Goal: Task Accomplishment & Management: Manage account settings

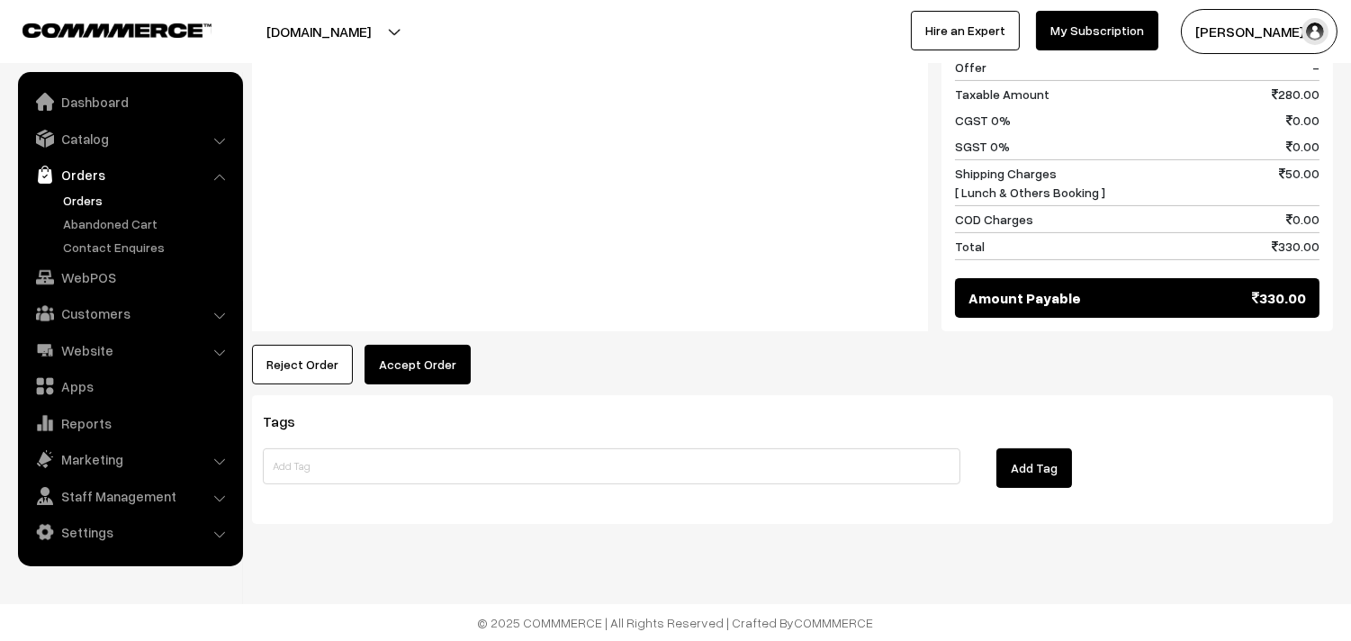
click at [389, 374] on button "Accept Order" at bounding box center [418, 365] width 106 height 40
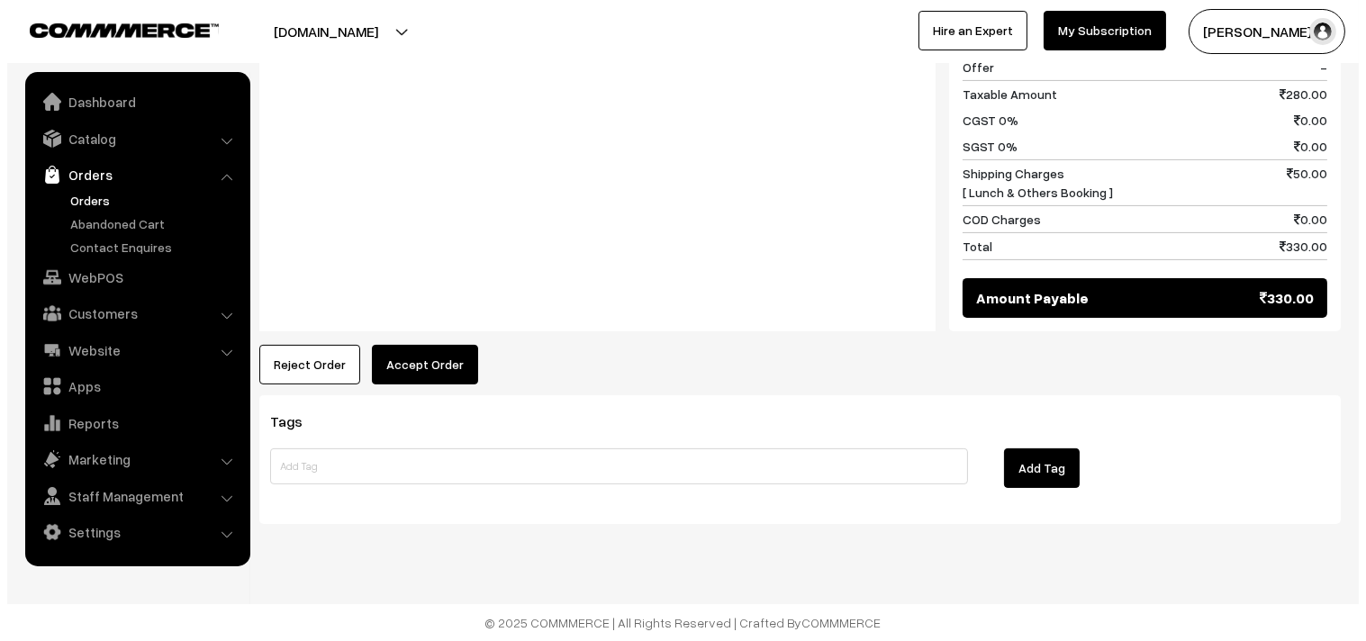
scroll to position [967, 0]
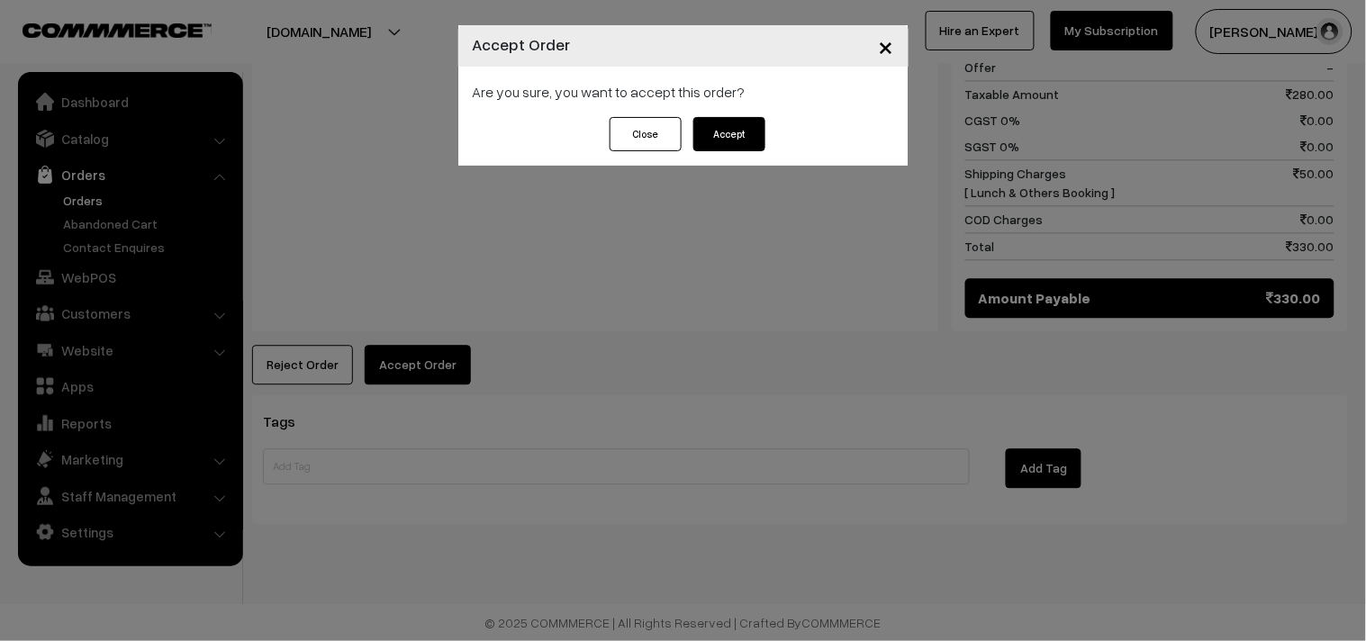
click at [754, 149] on button "Accept" at bounding box center [729, 134] width 72 height 34
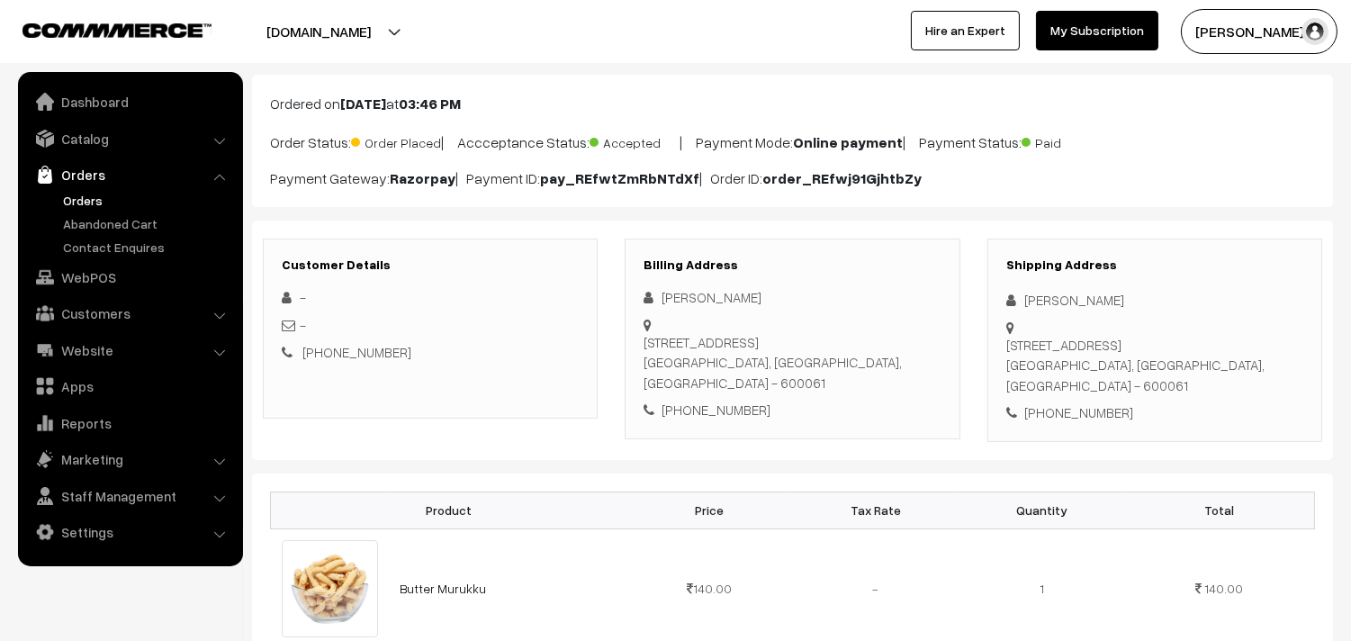
scroll to position [200, 0]
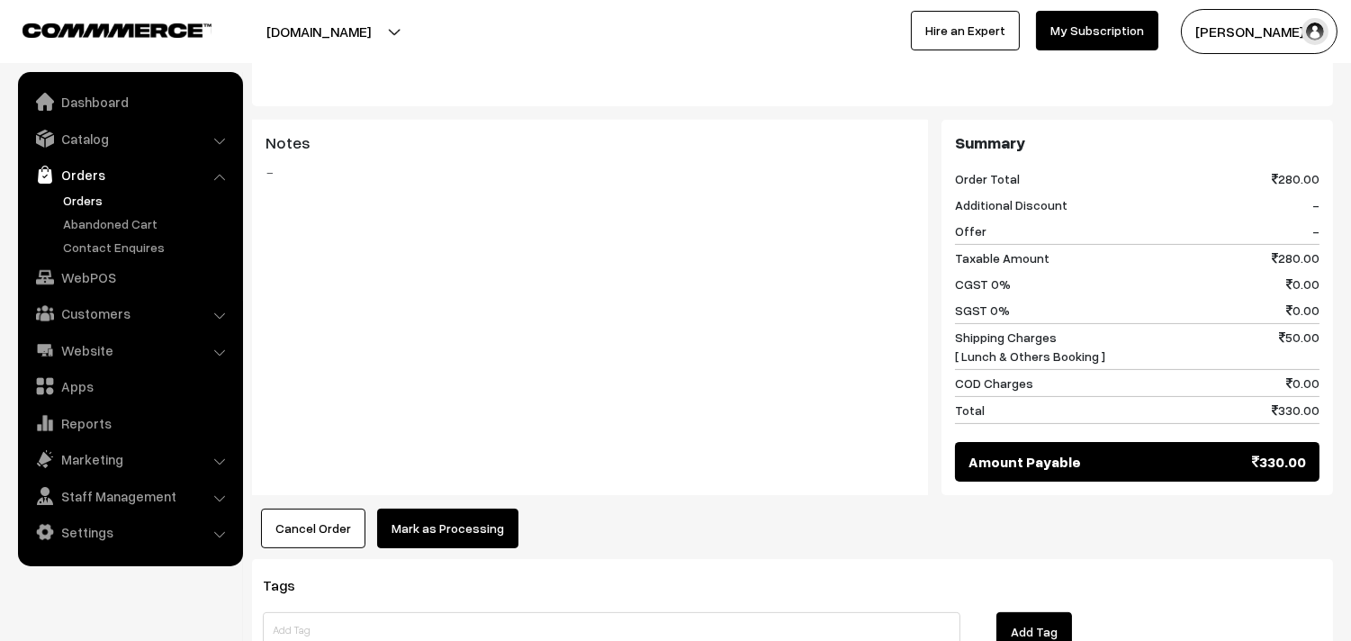
click at [448, 520] on button "Mark as Processing" at bounding box center [447, 529] width 141 height 40
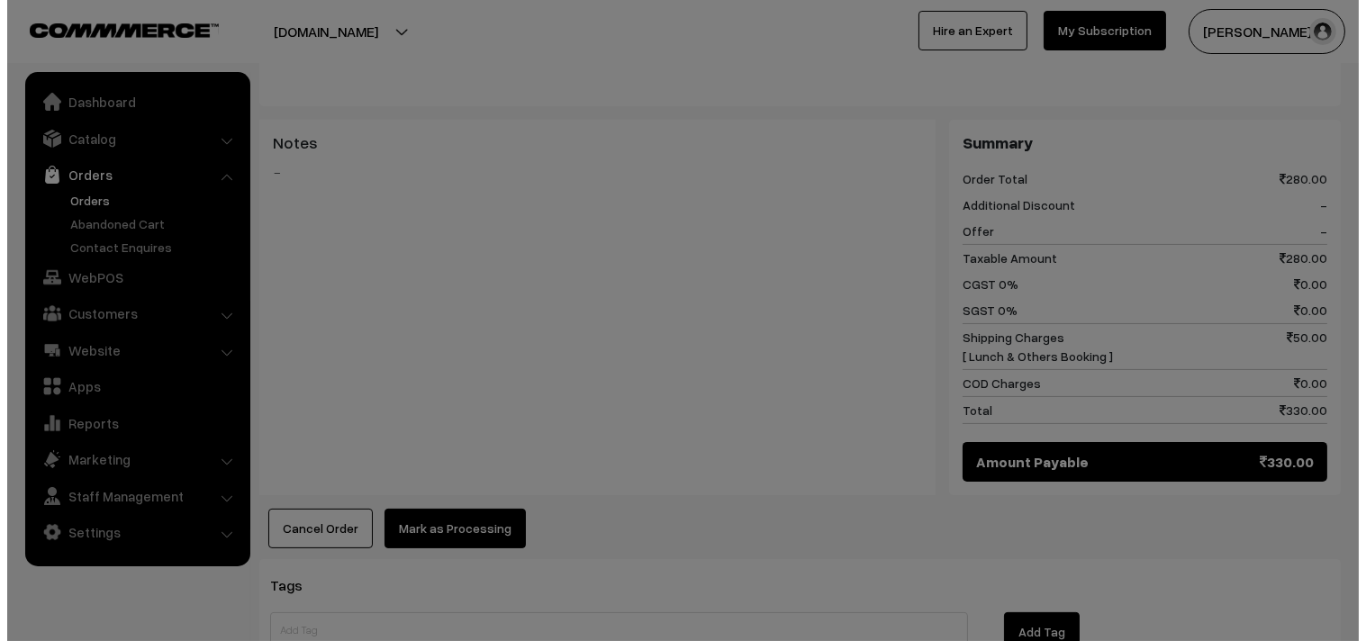
scroll to position [802, 0]
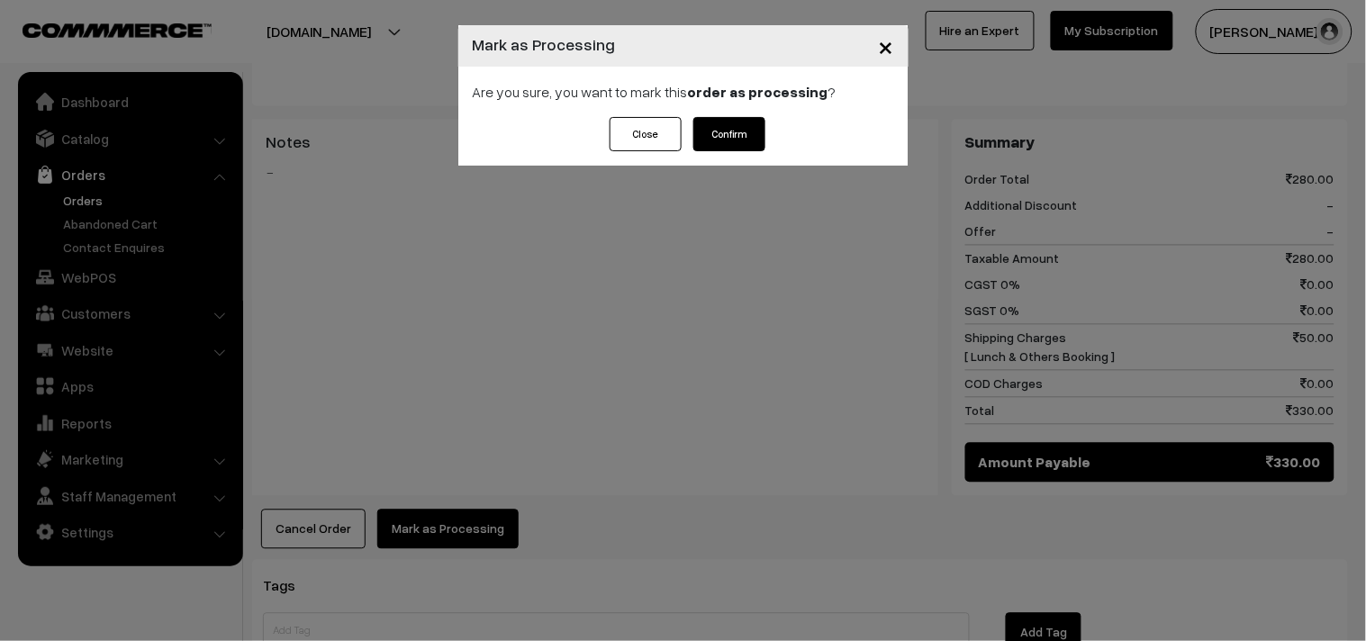
click at [718, 131] on button "Confirm" at bounding box center [729, 134] width 72 height 34
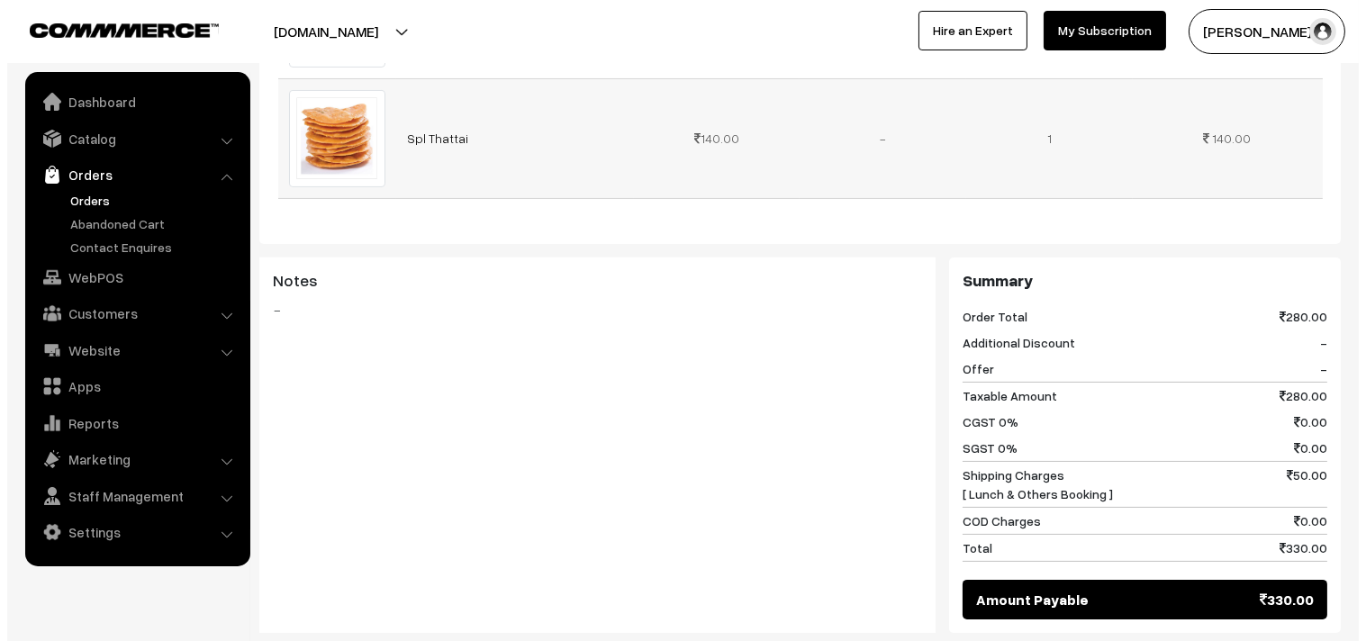
scroll to position [900, 0]
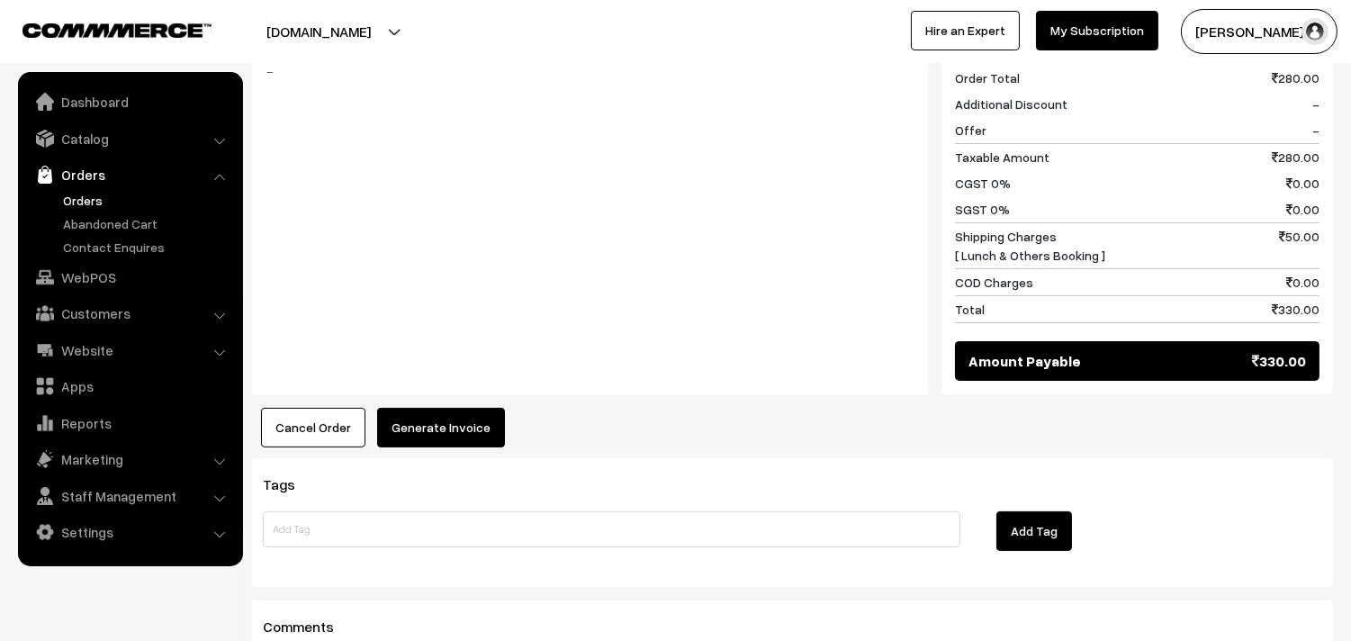
drag, startPoint x: 452, startPoint y: 406, endPoint x: 452, endPoint y: 425, distance: 18.9
click at [452, 408] on div "Product Price Tax Rate Quantity Total Butter Murukku 140.00 140.00" at bounding box center [792, 56] width 1081 height 782
click at [454, 424] on button "Generate Invoice" at bounding box center [441, 428] width 128 height 40
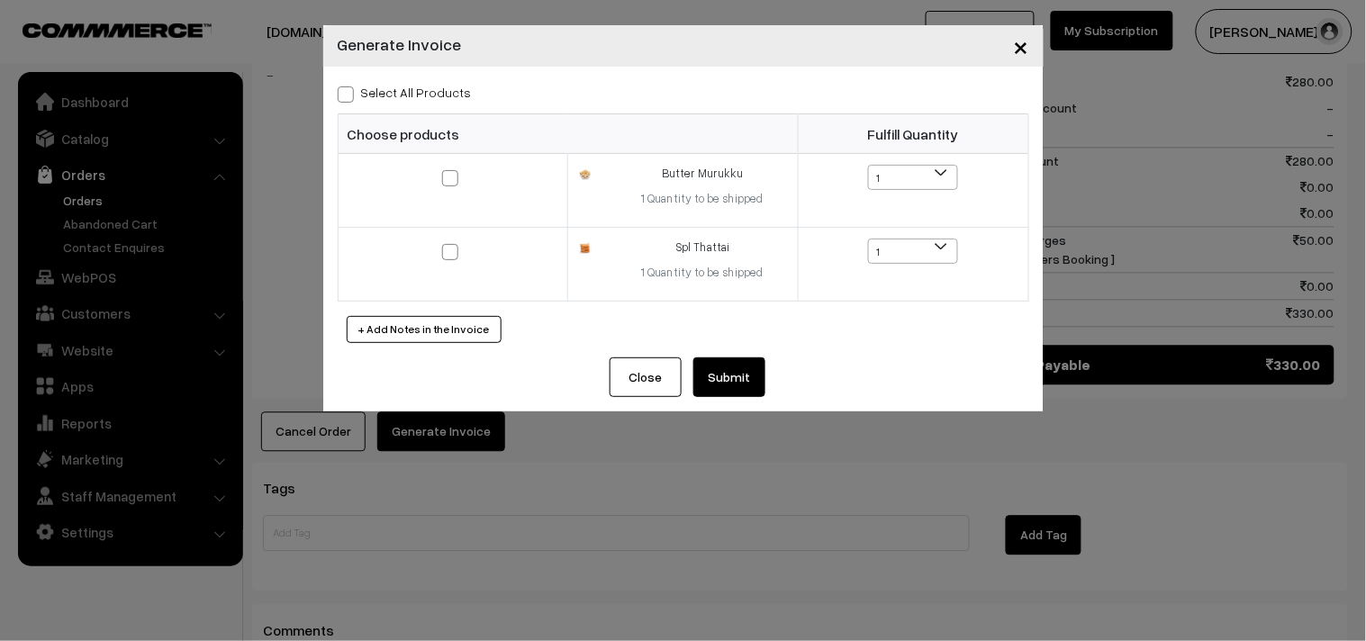
drag, startPoint x: 418, startPoint y: 97, endPoint x: 425, endPoint y: 87, distance: 12.2
click at [419, 95] on label "Select All Products" at bounding box center [405, 92] width 134 height 19
click at [349, 95] on input "Select All Products" at bounding box center [344, 92] width 12 height 12
checkbox input "true"
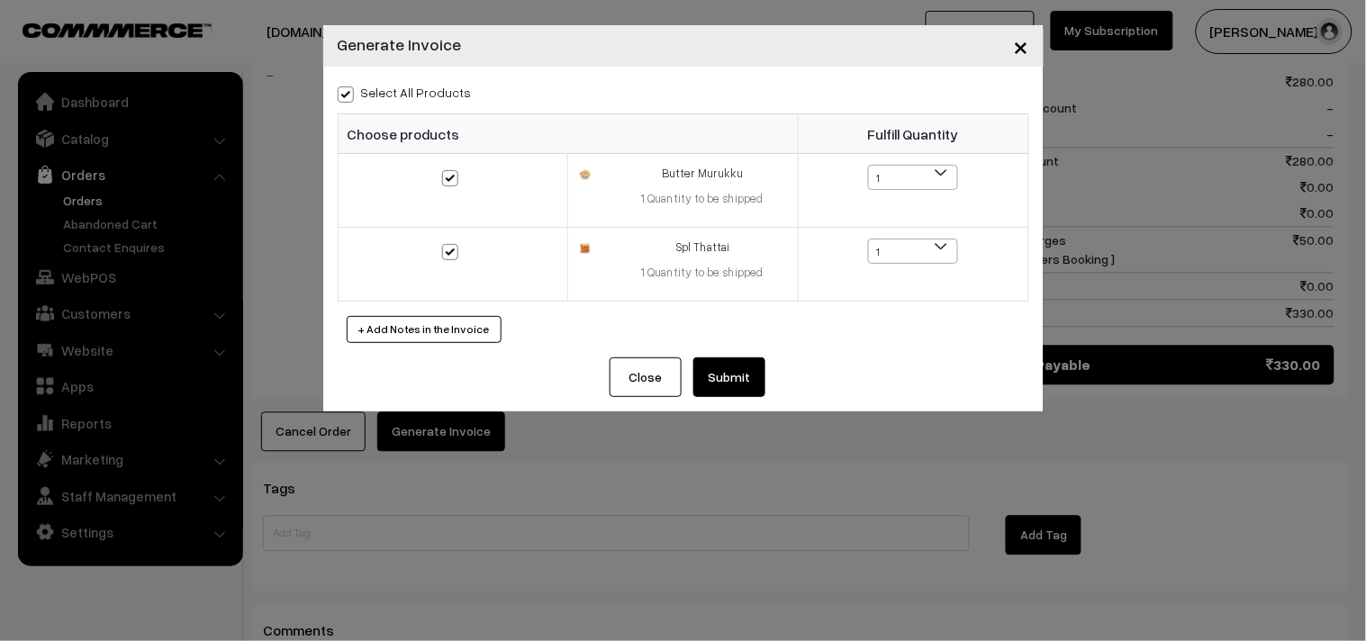
checkbox input "true"
click at [734, 366] on button "Submit" at bounding box center [729, 377] width 72 height 40
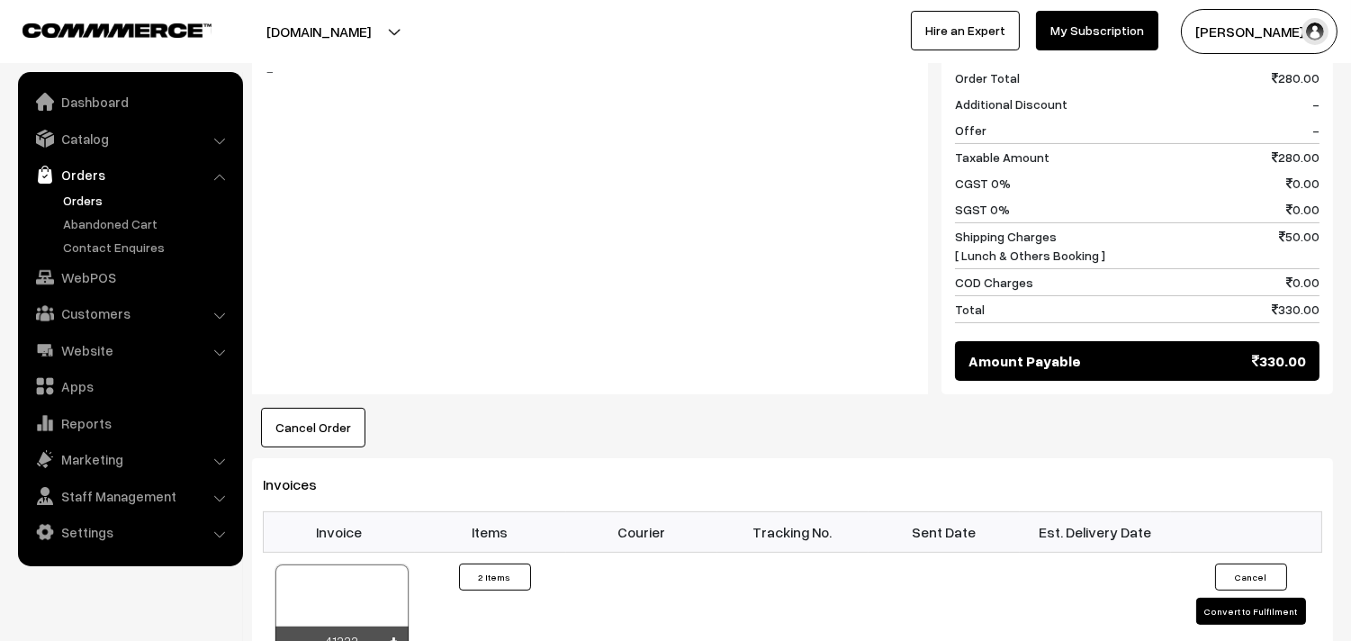
scroll to position [1100, 0]
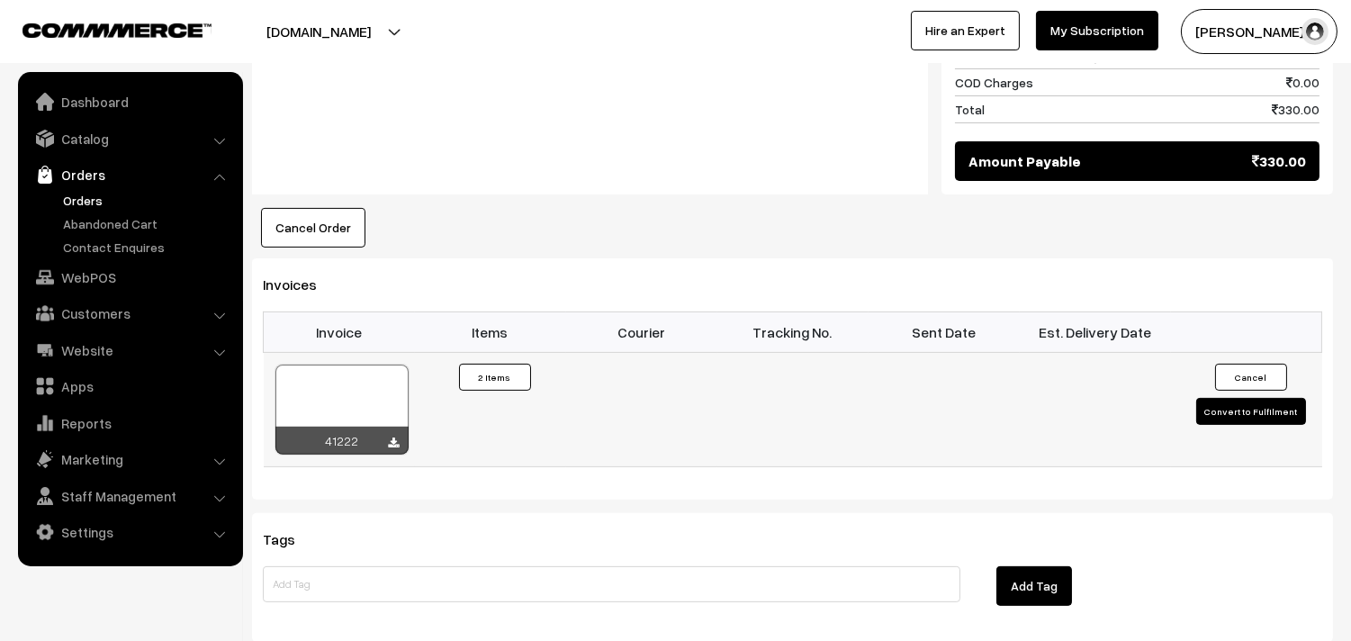
click at [361, 383] on div at bounding box center [342, 410] width 133 height 90
click at [347, 391] on div at bounding box center [342, 410] width 133 height 90
click at [93, 277] on link "WebPOS" at bounding box center [130, 277] width 214 height 32
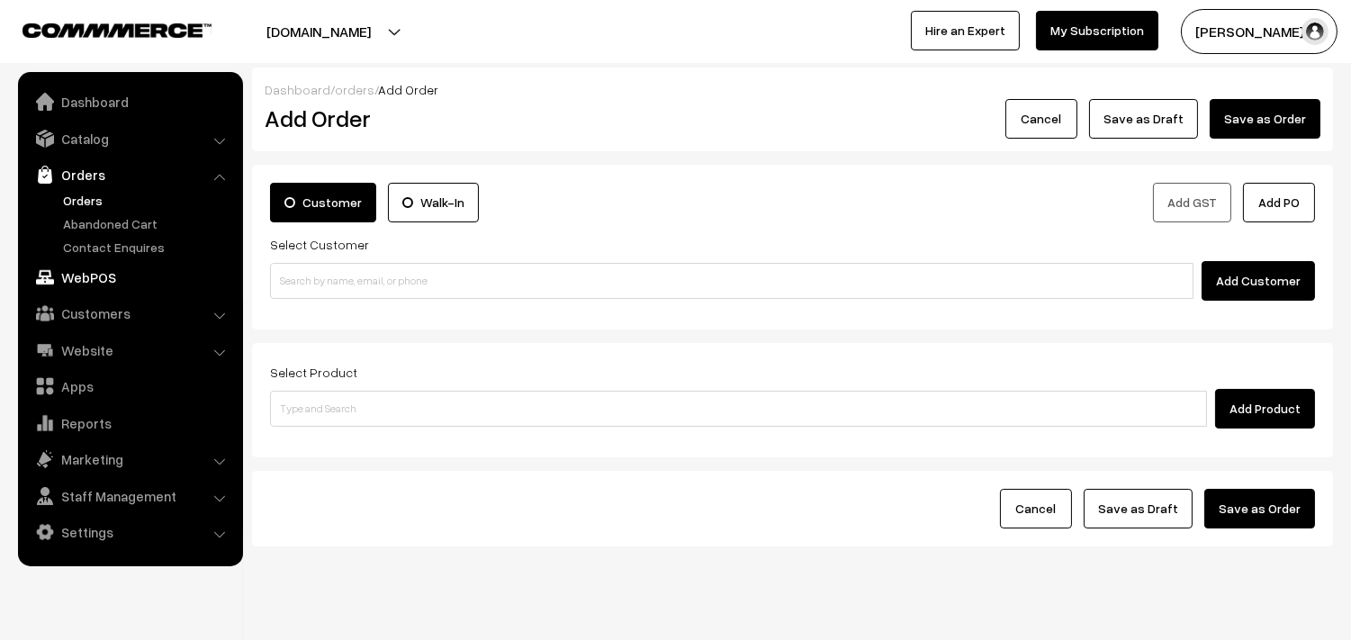
click at [95, 275] on link "WebPOS" at bounding box center [130, 277] width 214 height 32
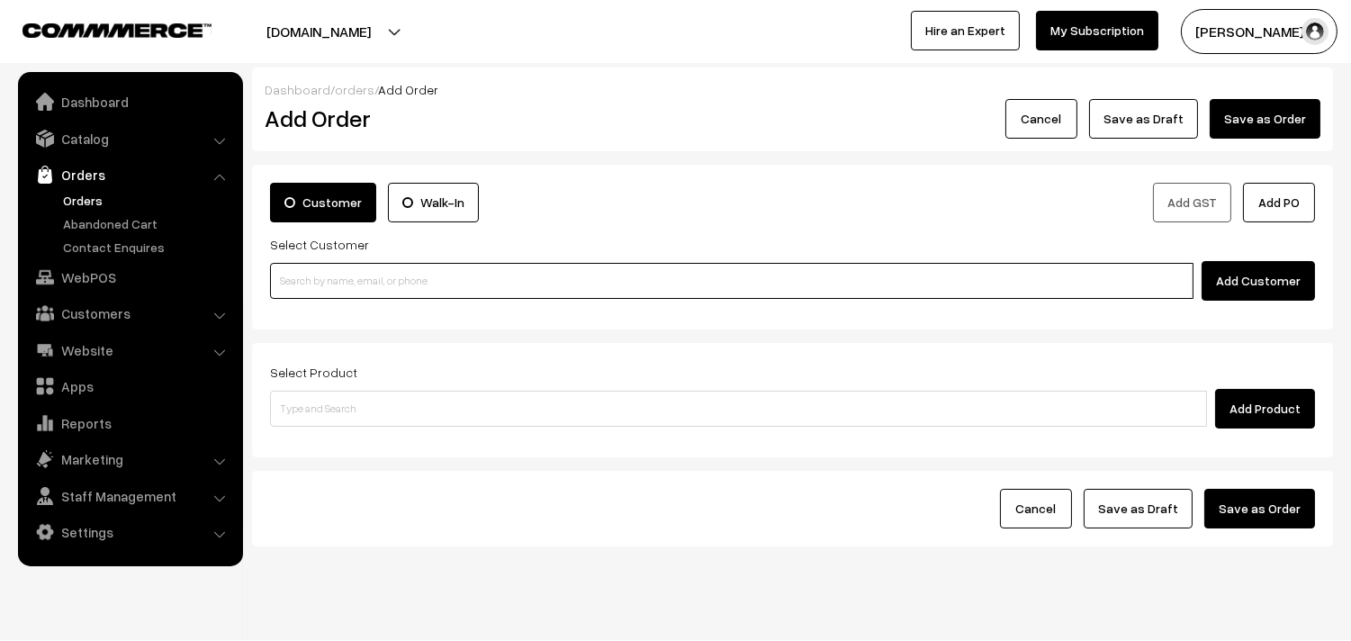
click at [382, 282] on input at bounding box center [732, 281] width 924 height 36
paste input "94437 52595"
click at [312, 267] on input "94437 52595" at bounding box center [732, 281] width 924 height 36
type input "Dr. shobana kumar 9443752595 [9443752595]"
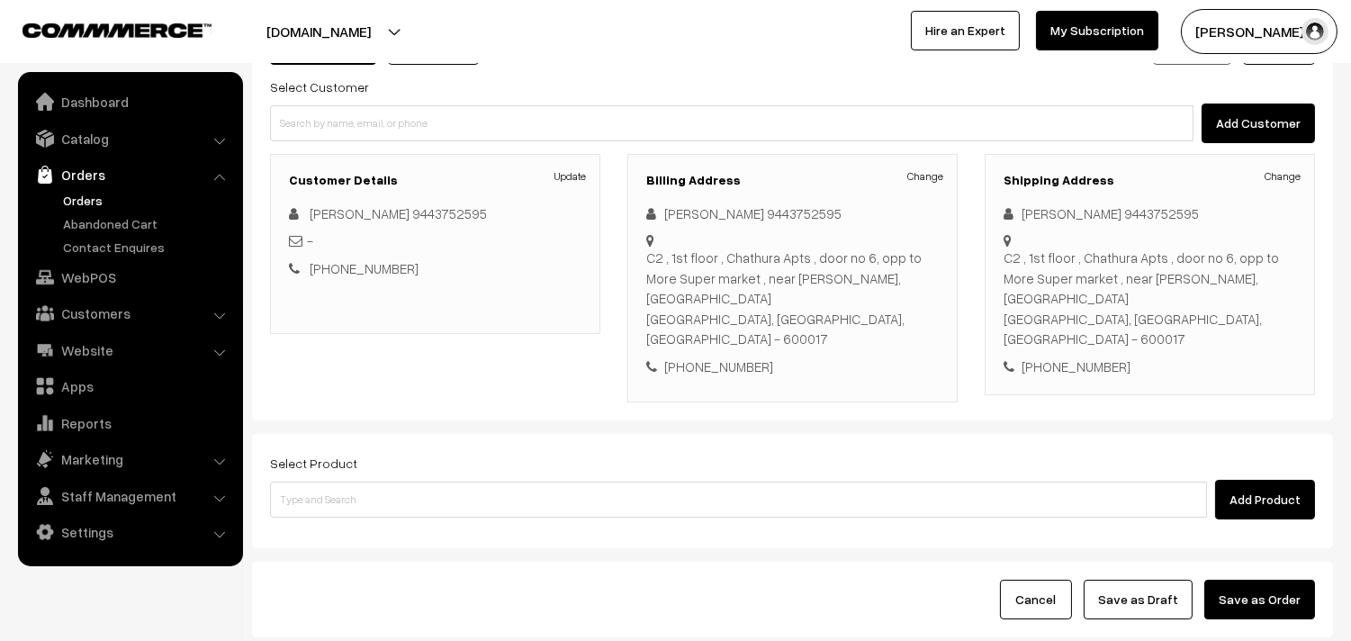
scroll to position [200, 0]
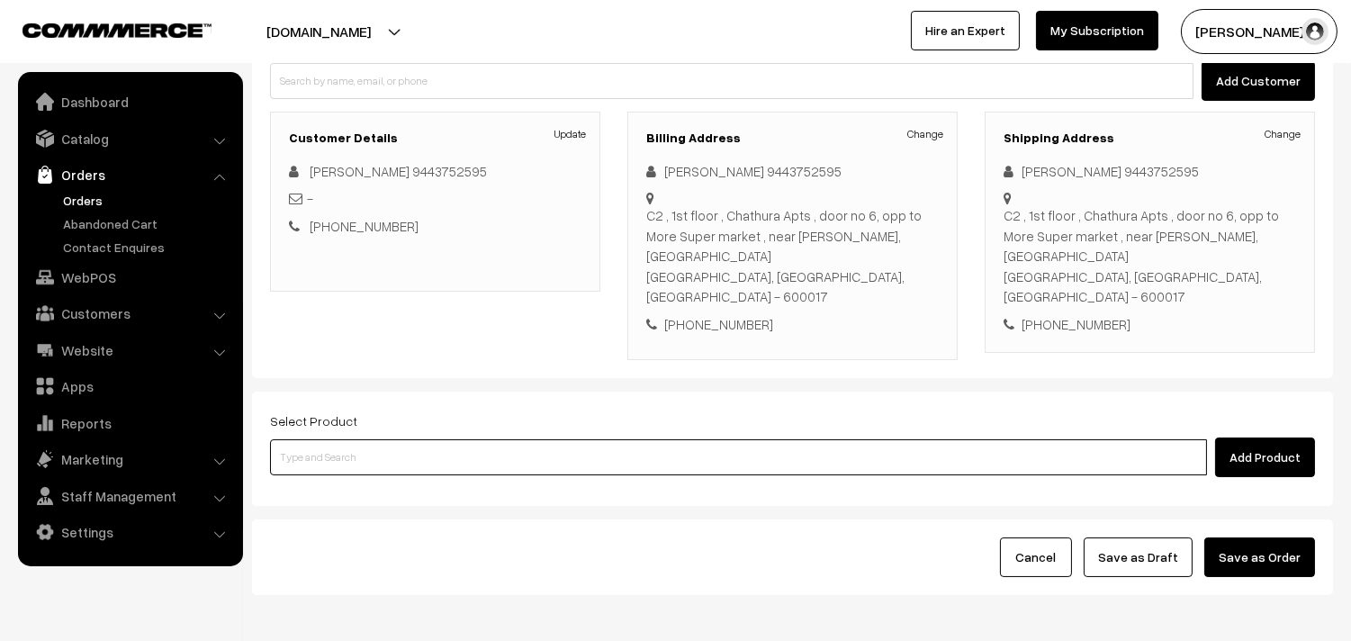
click at [434, 439] on input at bounding box center [738, 457] width 937 height 36
drag, startPoint x: 596, startPoint y: 419, endPoint x: 581, endPoint y: 419, distance: 15.3
click at [587, 439] on input at bounding box center [738, 457] width 937 height 36
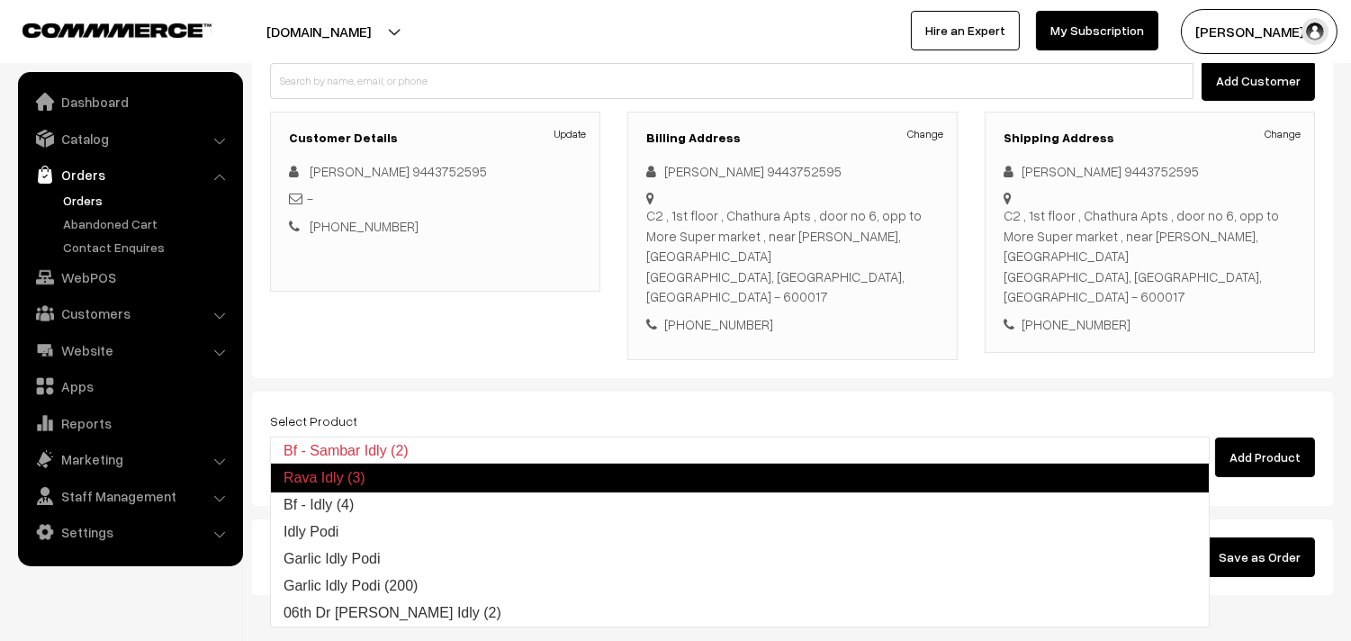
type input "Bf - Idly (4)"
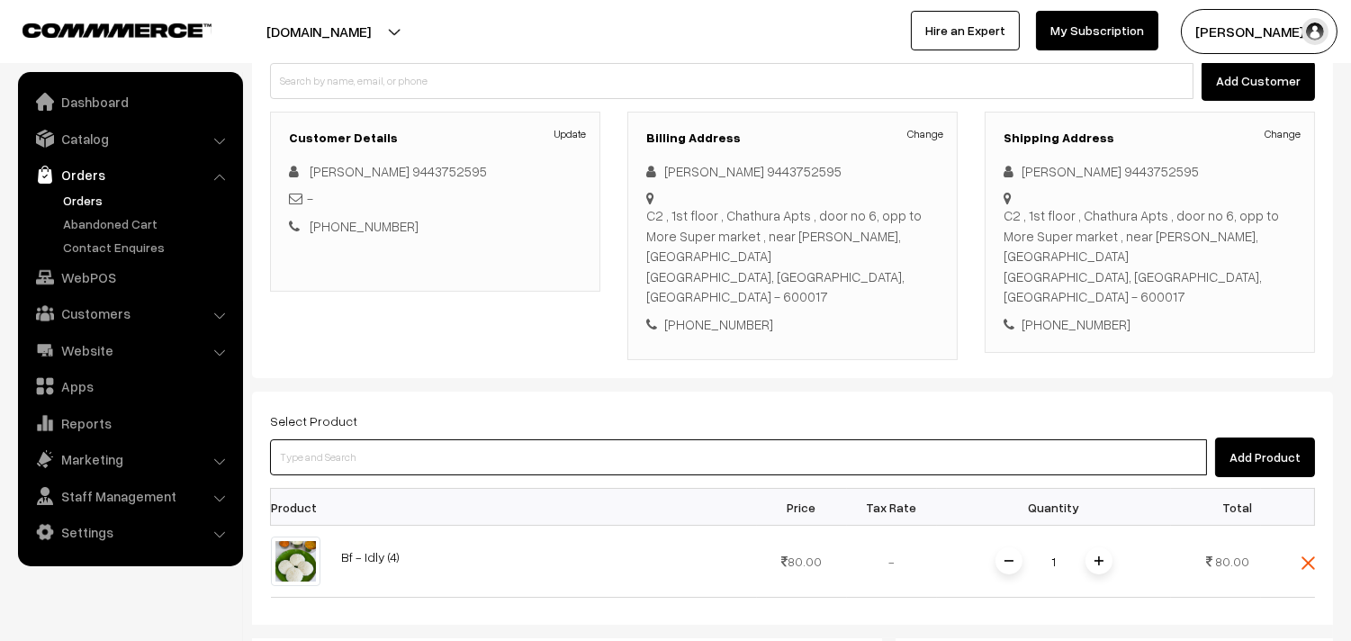
click at [578, 439] on input at bounding box center [738, 457] width 937 height 36
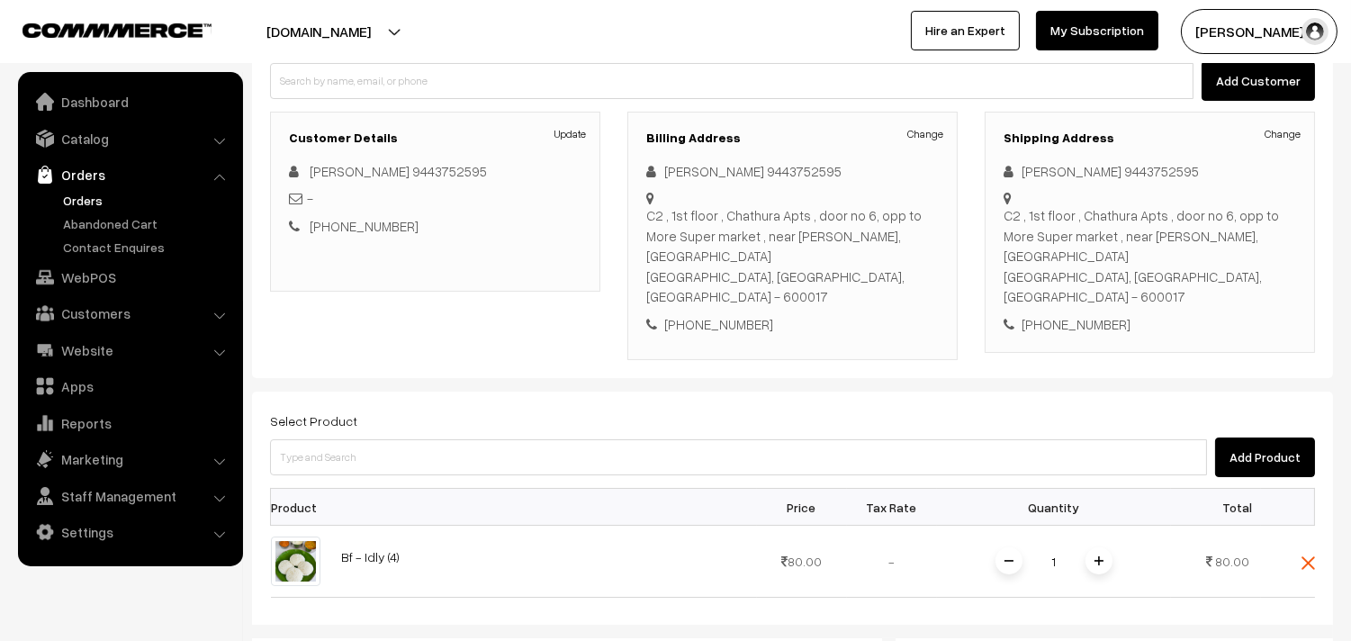
drag, startPoint x: 553, startPoint y: 439, endPoint x: 567, endPoint y: 420, distance: 23.8
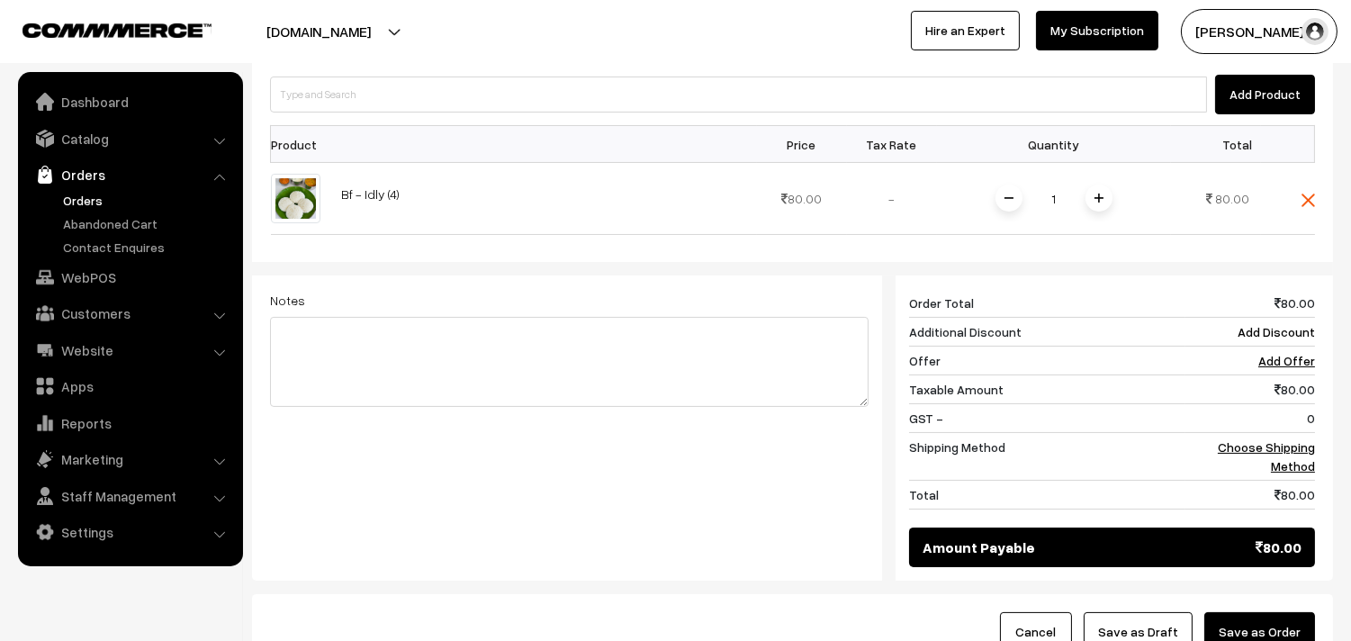
scroll to position [500, 0]
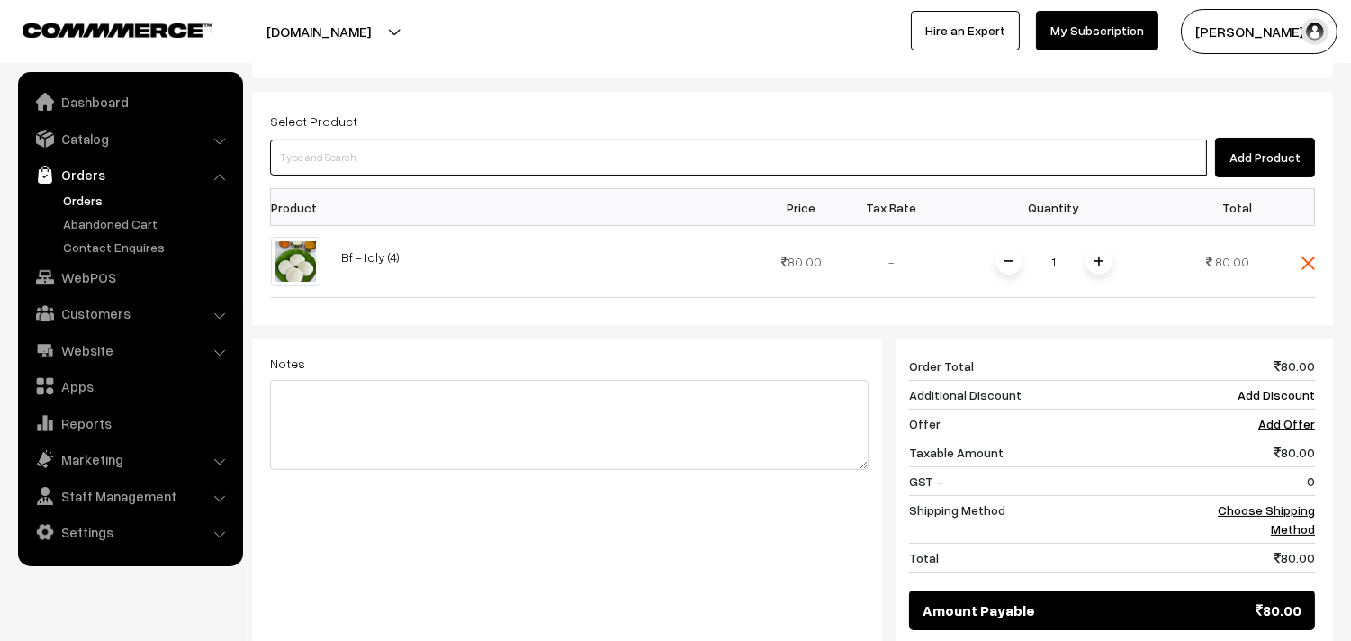
click at [469, 140] on input at bounding box center [738, 158] width 937 height 36
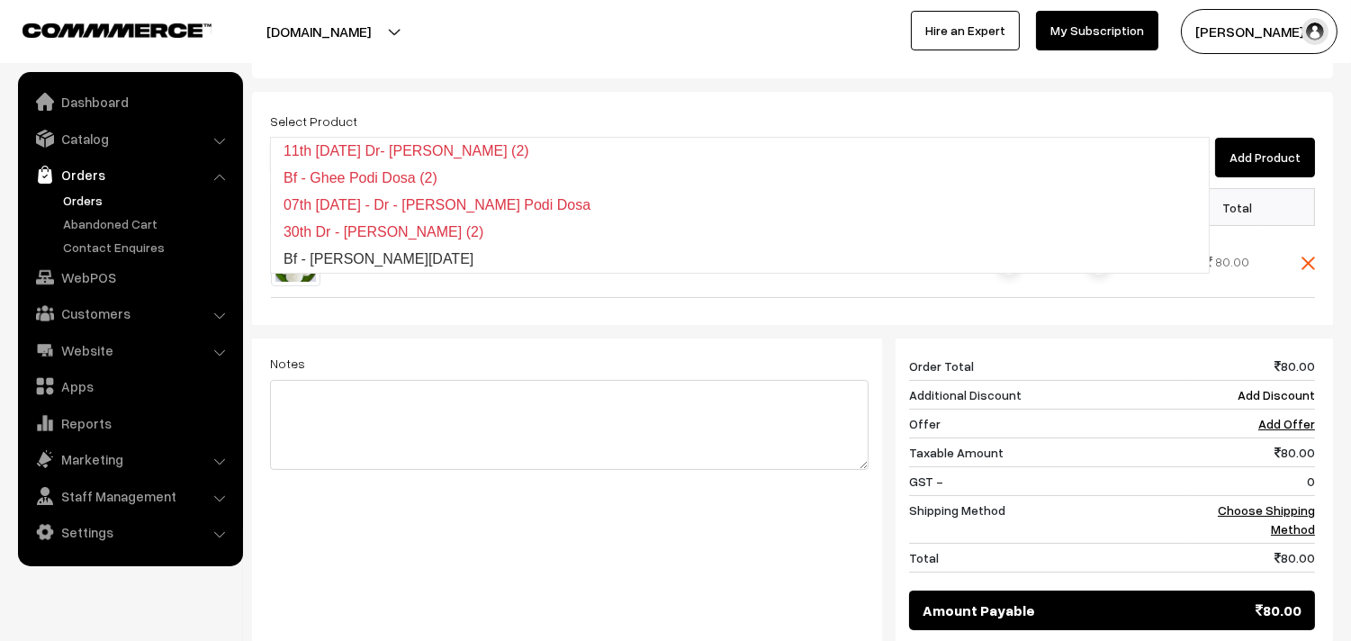
type input "Bf - Ghee Pongal"
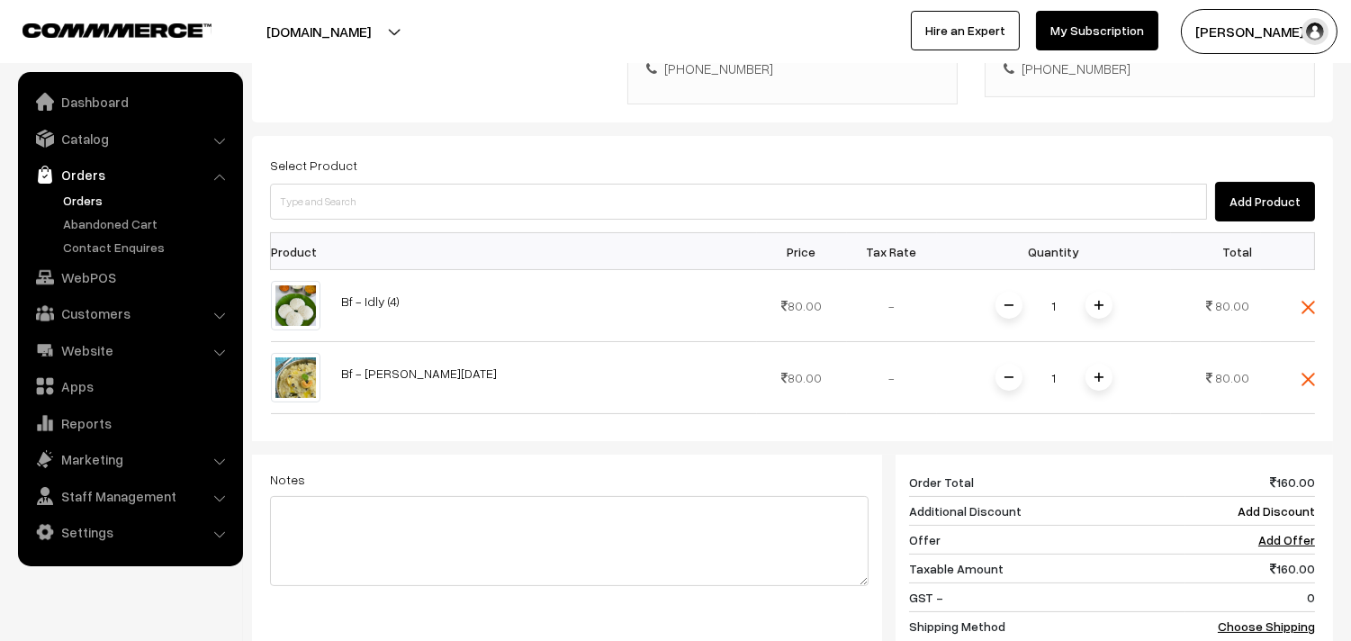
scroll to position [756, 0]
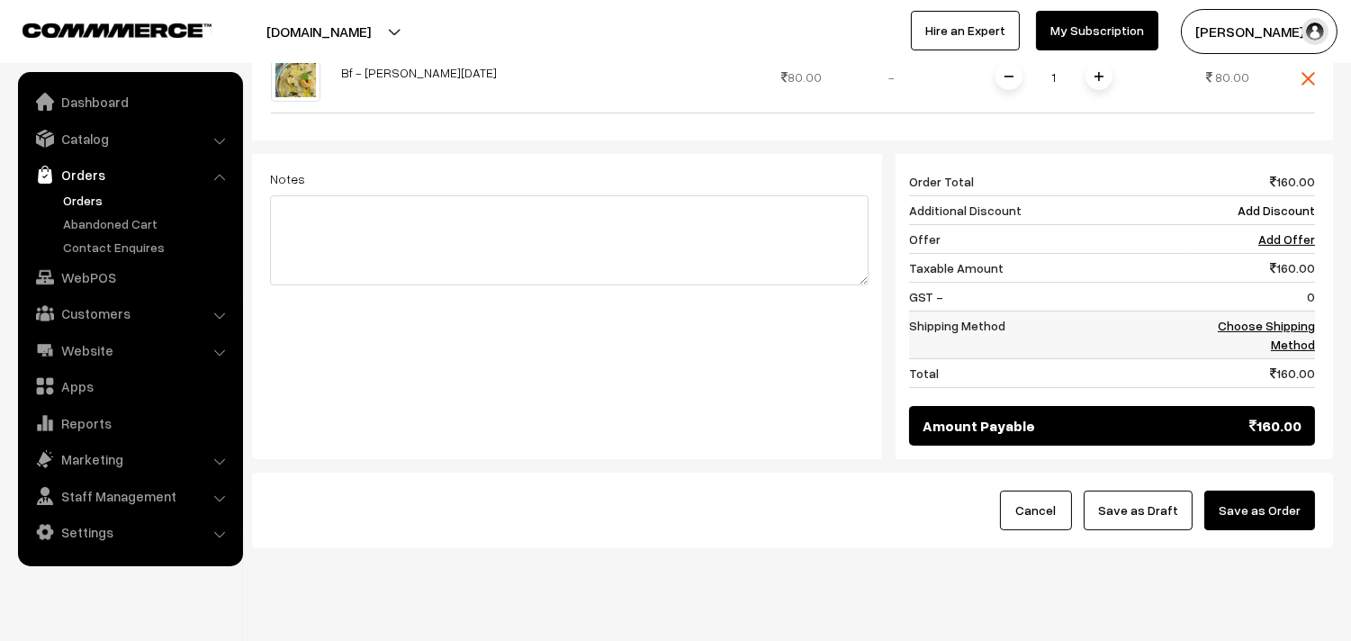
click at [1291, 318] on link "Choose Shipping Method" at bounding box center [1266, 335] width 97 height 34
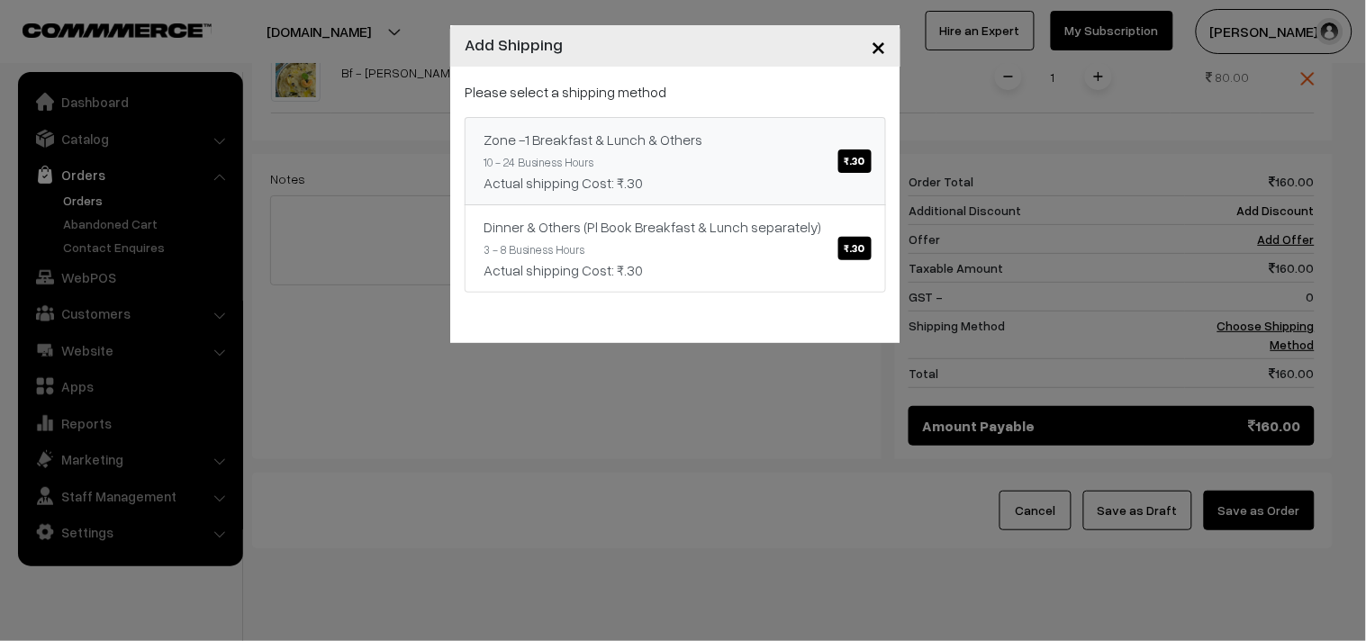
click at [745, 155] on link "Zone -1 Breakfast & Lunch & Others ₹.30 10 - 24 Business Hours Actual shipping …" at bounding box center [675, 161] width 421 height 88
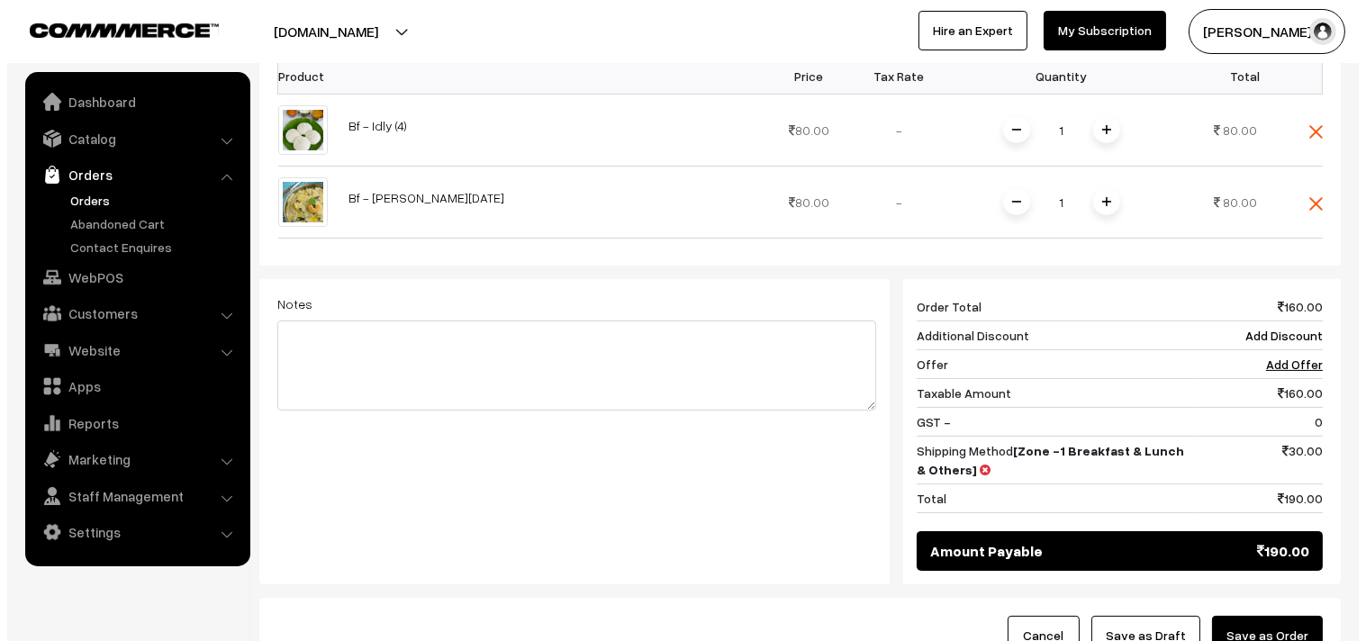
scroll to position [655, 0]
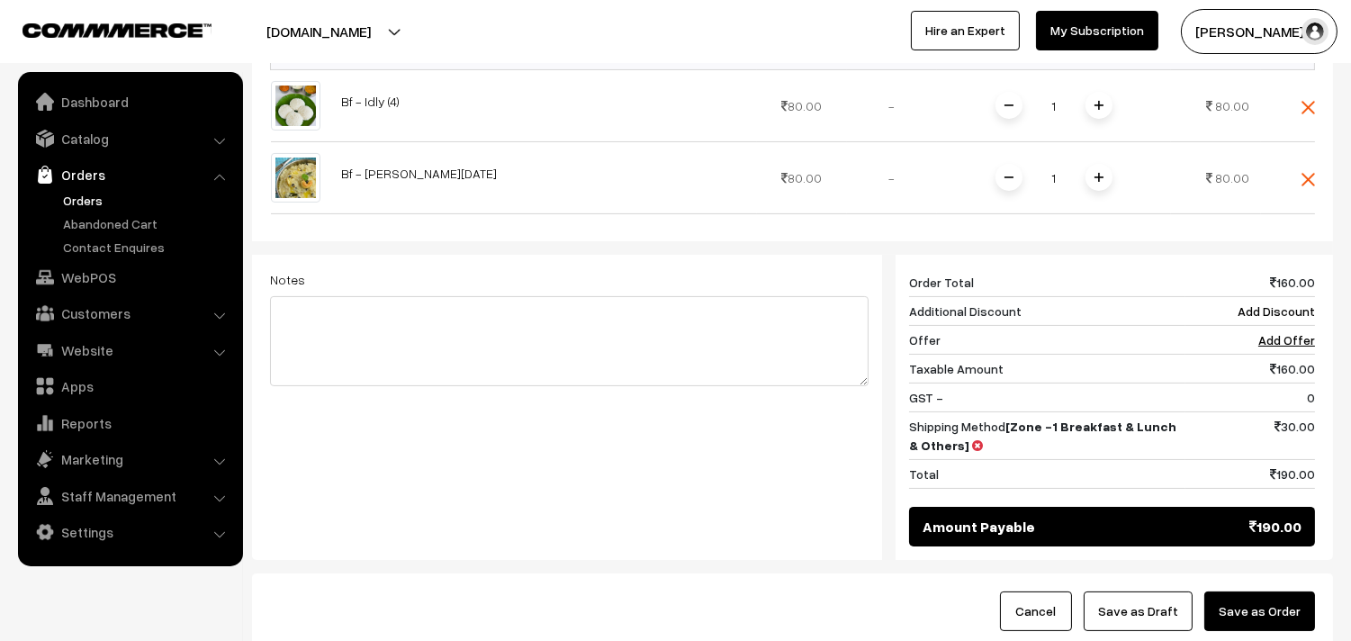
click at [1255, 592] on button "Save as Order" at bounding box center [1260, 612] width 111 height 40
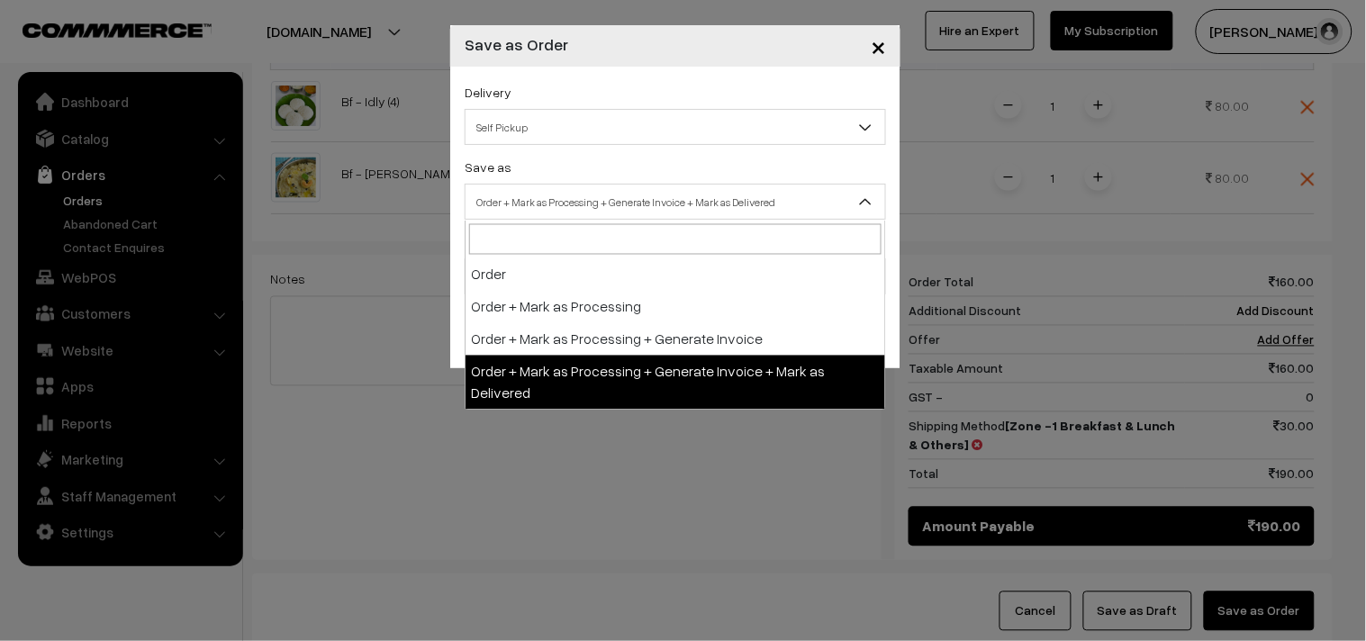
click at [598, 193] on span "Order + Mark as Processing + Generate Invoice + Mark as Delivered" at bounding box center [675, 202] width 420 height 32
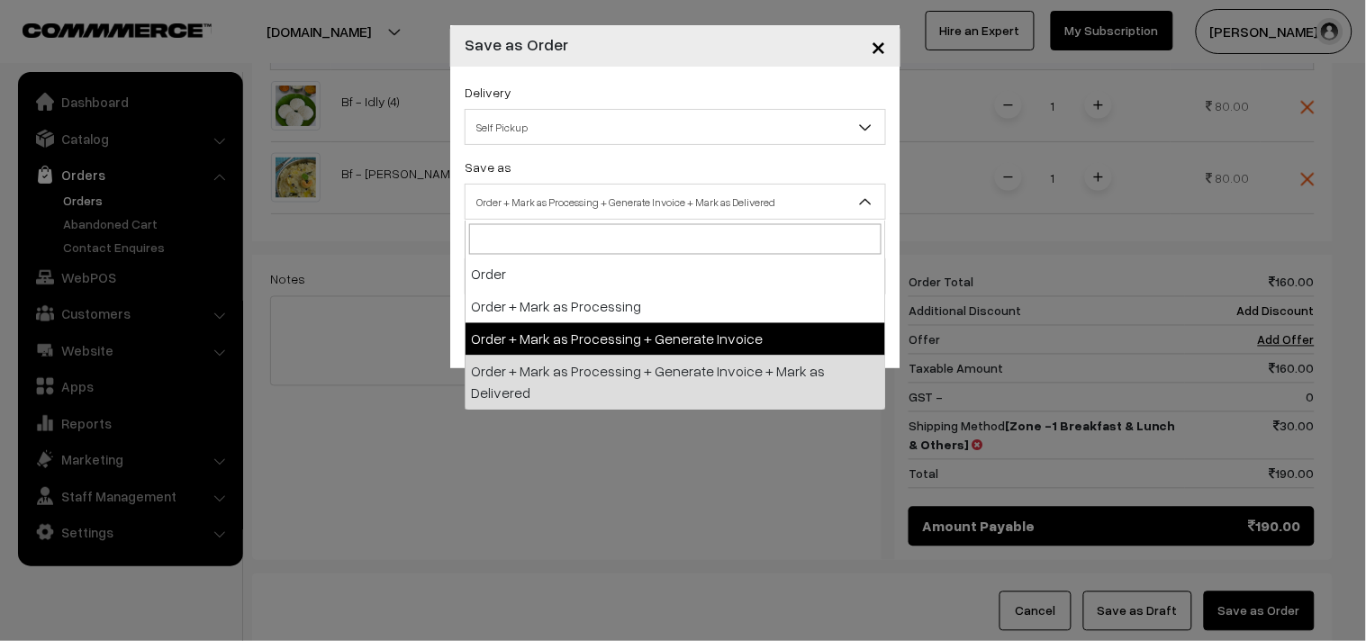
select select "3"
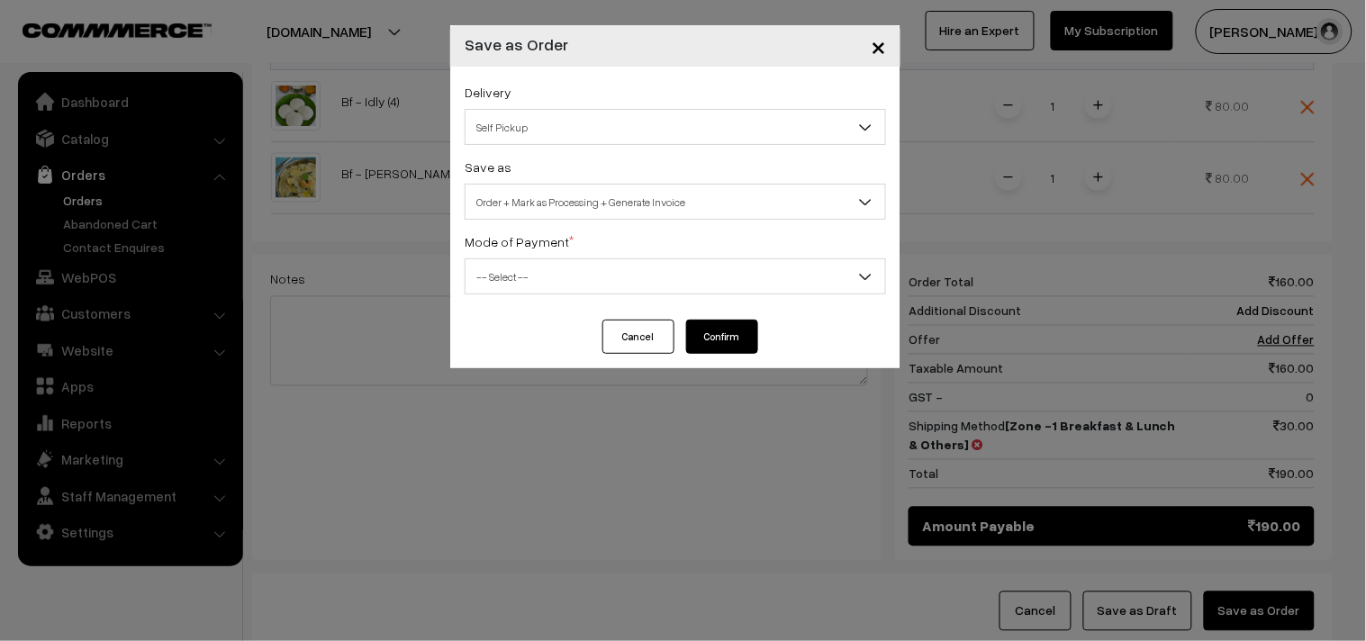
click at [496, 282] on span "-- Select --" at bounding box center [675, 277] width 420 height 32
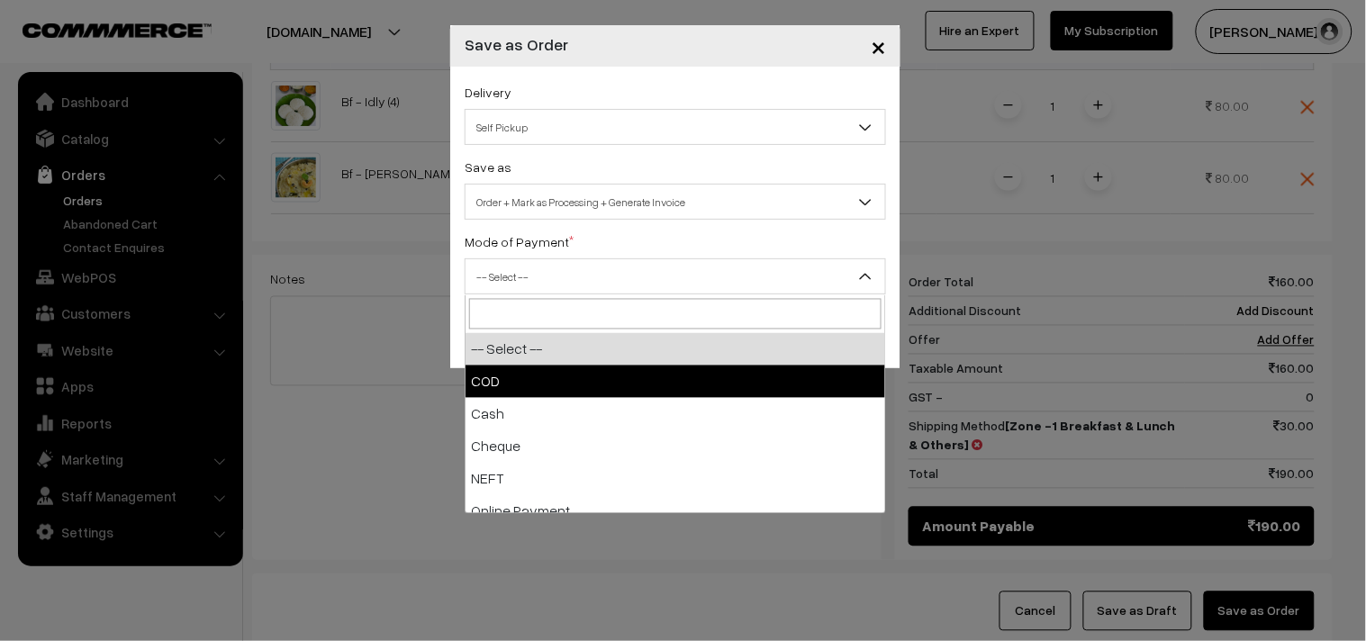
select select "2"
checkbox input "true"
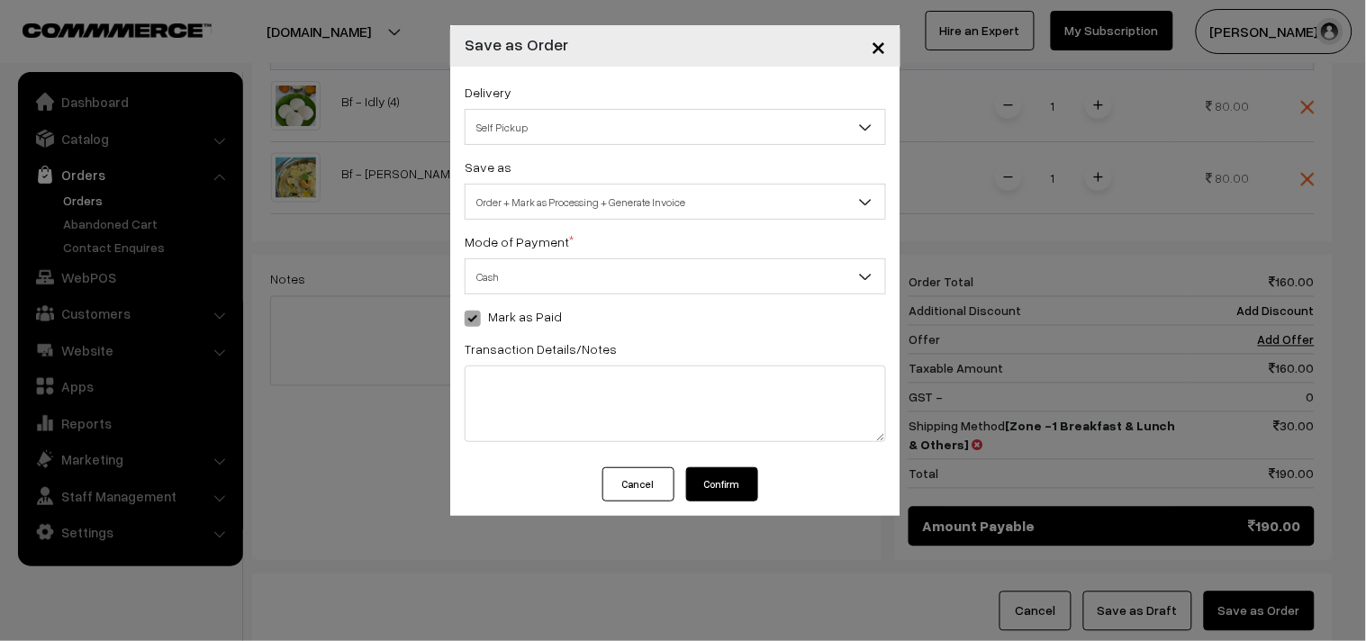
drag, startPoint x: 734, startPoint y: 481, endPoint x: 742, endPoint y: 597, distance: 116.4
click at [733, 496] on button "Confirm" at bounding box center [722, 484] width 72 height 34
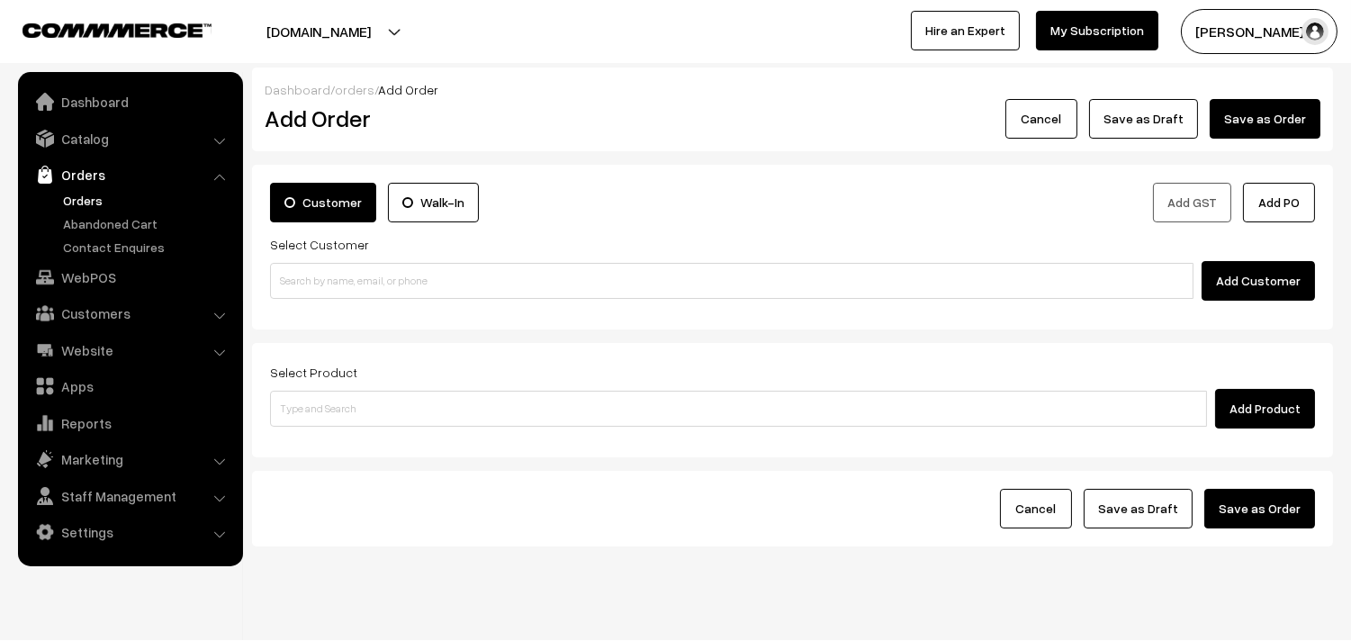
click at [75, 198] on link "Orders" at bounding box center [148, 200] width 178 height 19
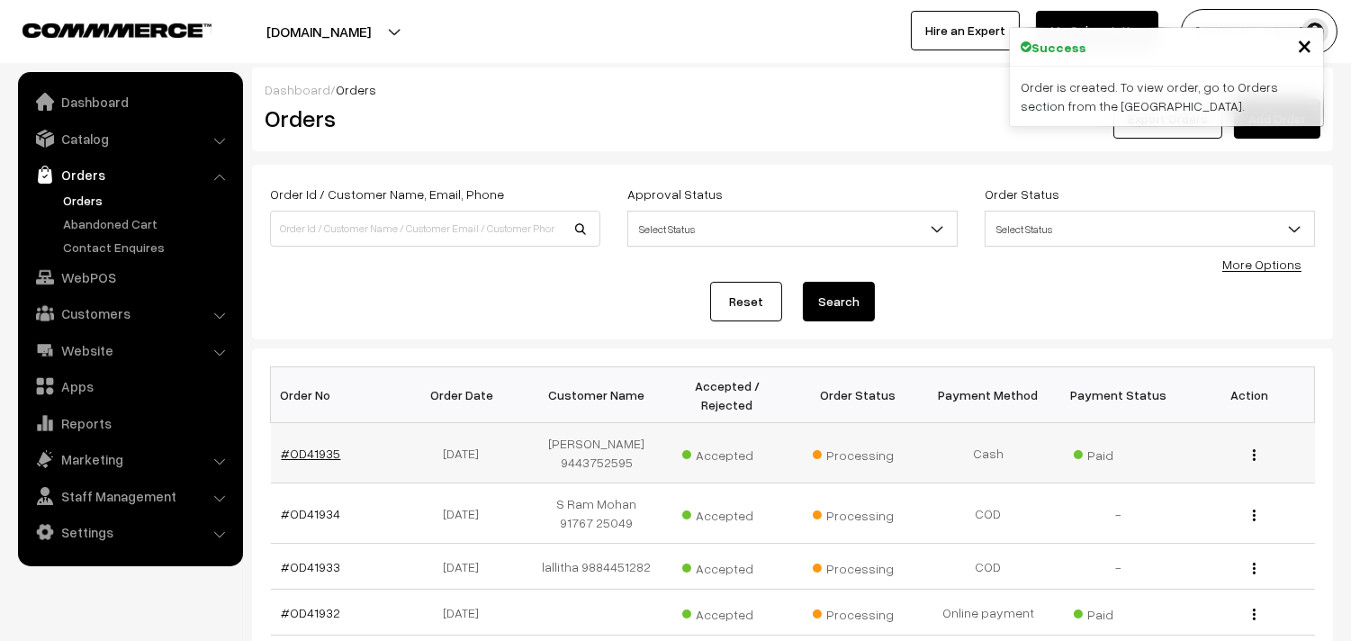
click at [313, 453] on link "#OD41935" at bounding box center [311, 453] width 59 height 15
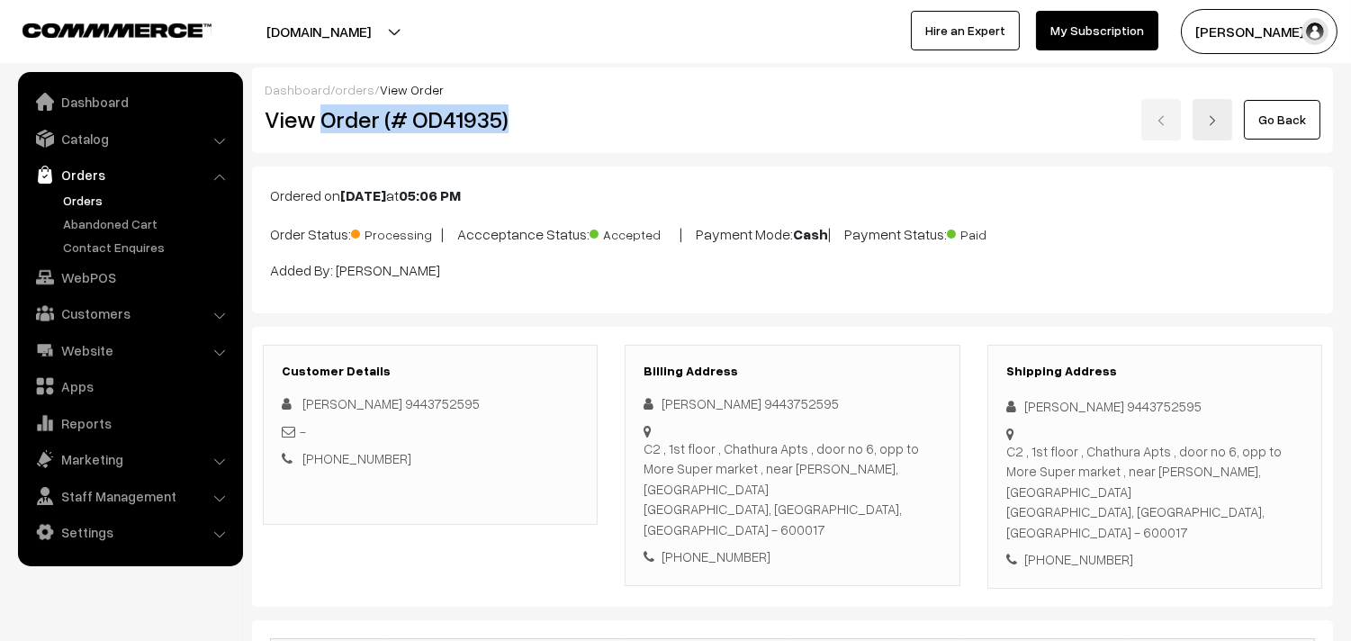
drag, startPoint x: 371, startPoint y: 118, endPoint x: 556, endPoint y: 117, distance: 184.6
click at [556, 118] on h2 "View Order (# OD41935)" at bounding box center [432, 119] width 334 height 28
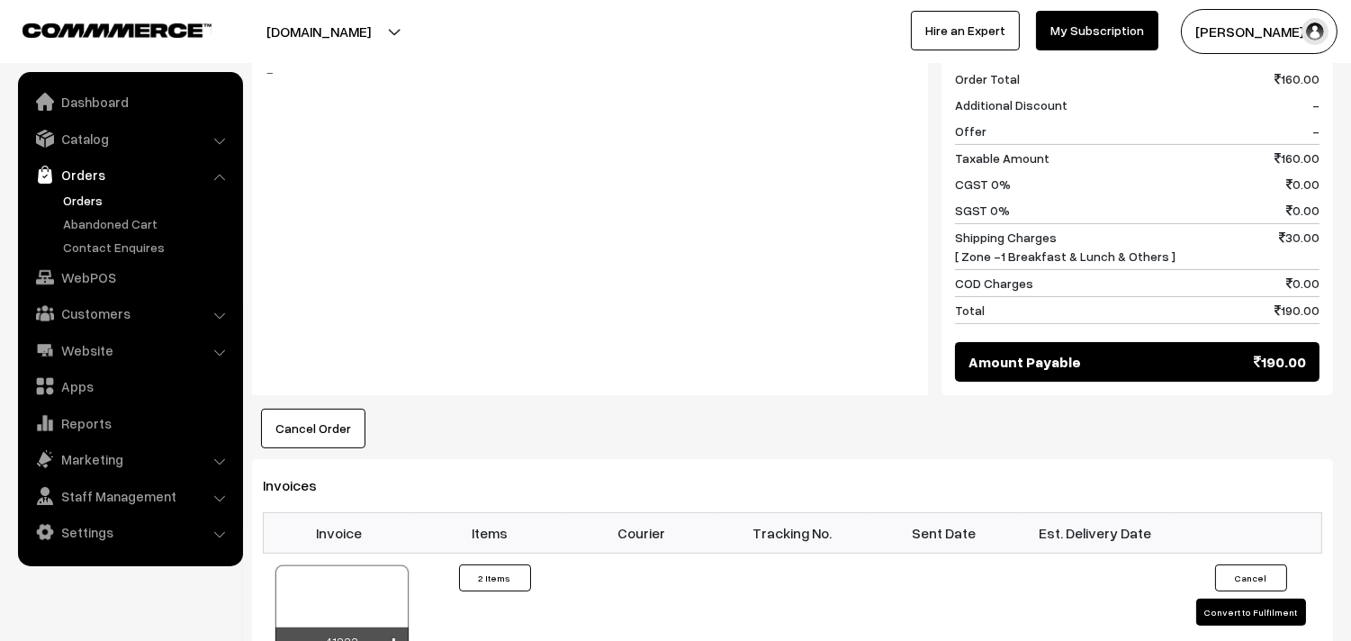
scroll to position [1100, 0]
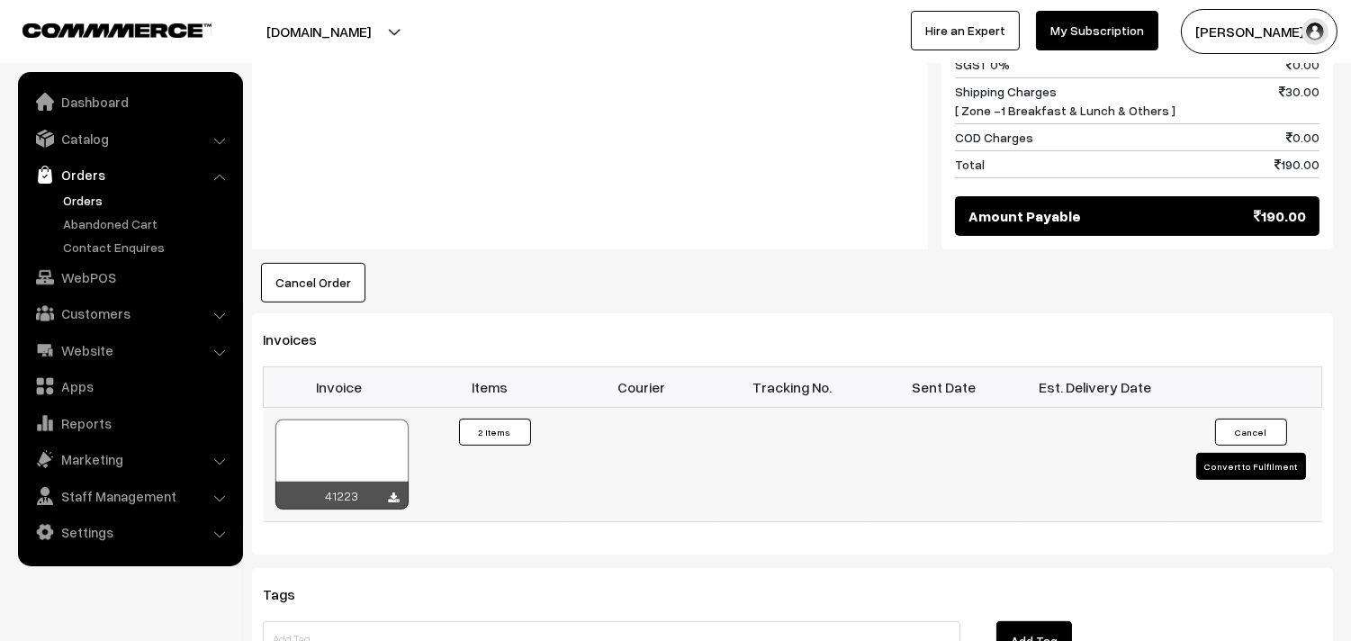
click at [361, 420] on div at bounding box center [342, 465] width 133 height 90
click at [133, 272] on link "WebPOS" at bounding box center [130, 277] width 214 height 32
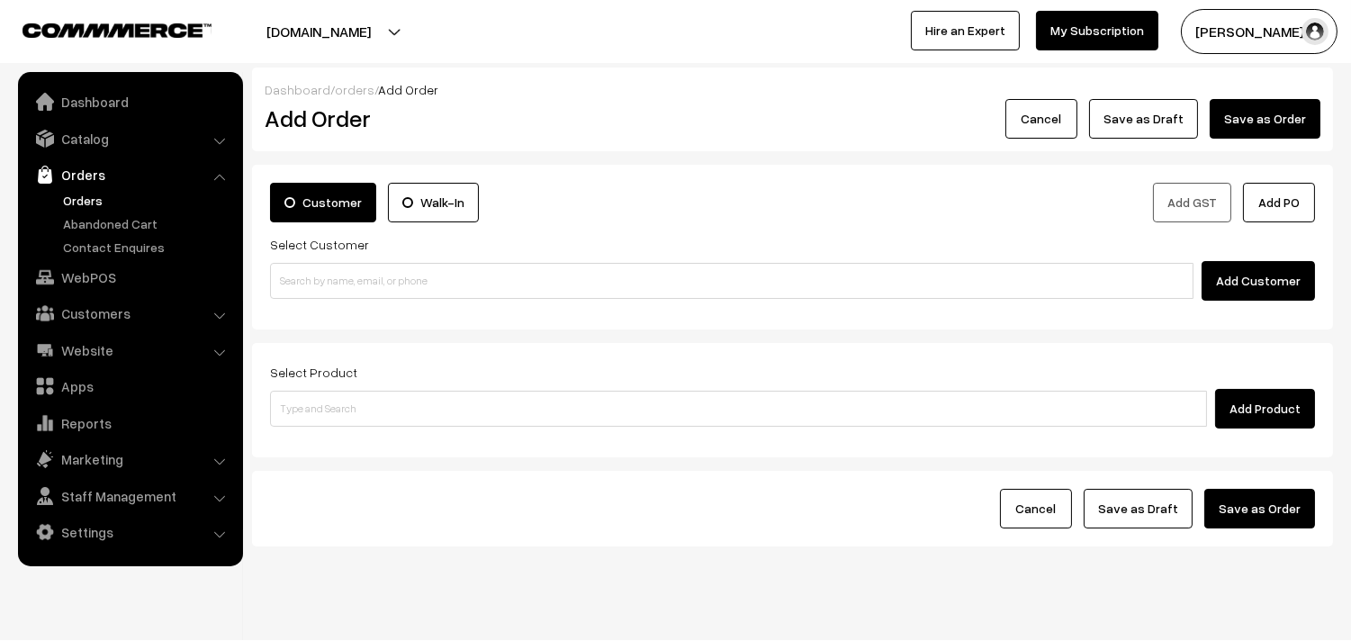
click at [358, 284] on input at bounding box center [732, 281] width 924 height 36
click at [317, 275] on input "98849 44081" at bounding box center [732, 281] width 924 height 36
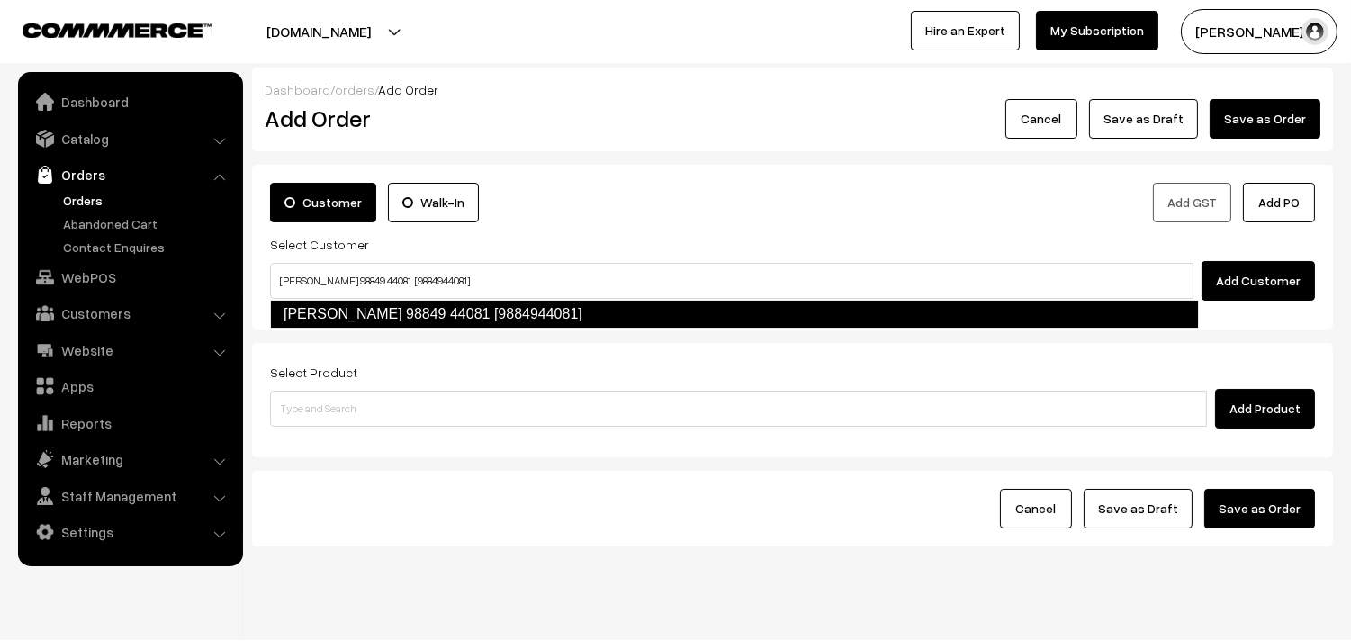
type input "[PERSON_NAME] 98849 44081 [9884944081]"
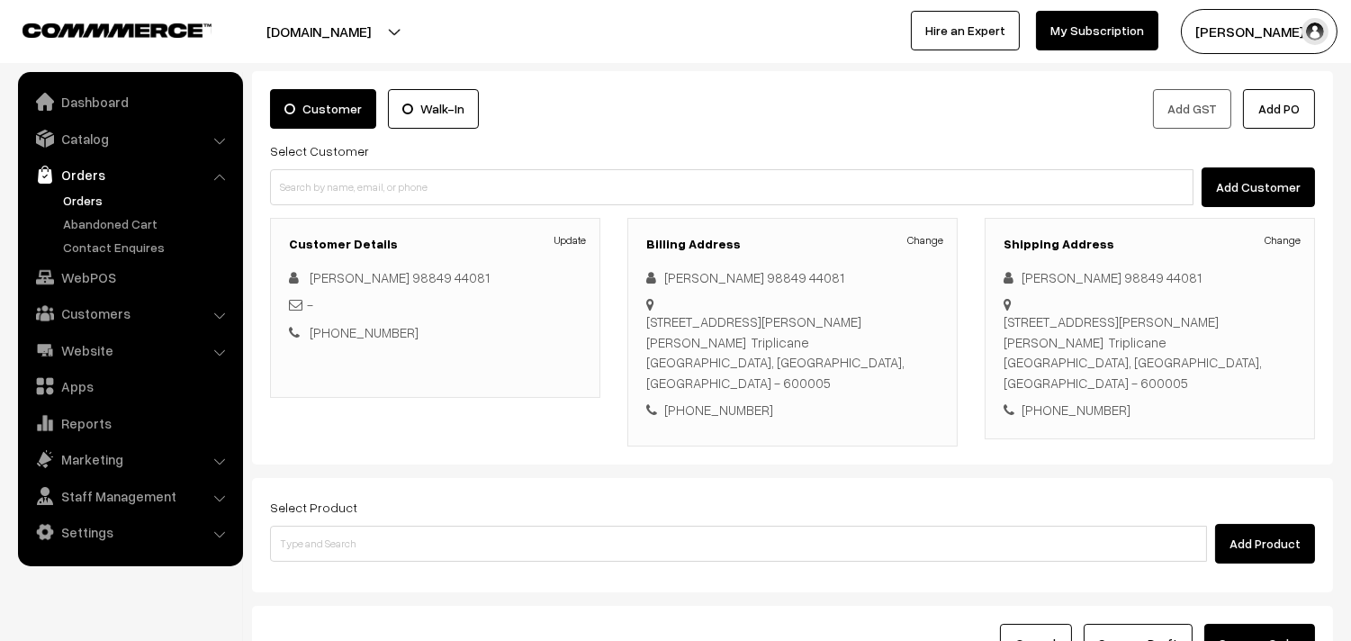
scroll to position [100, 0]
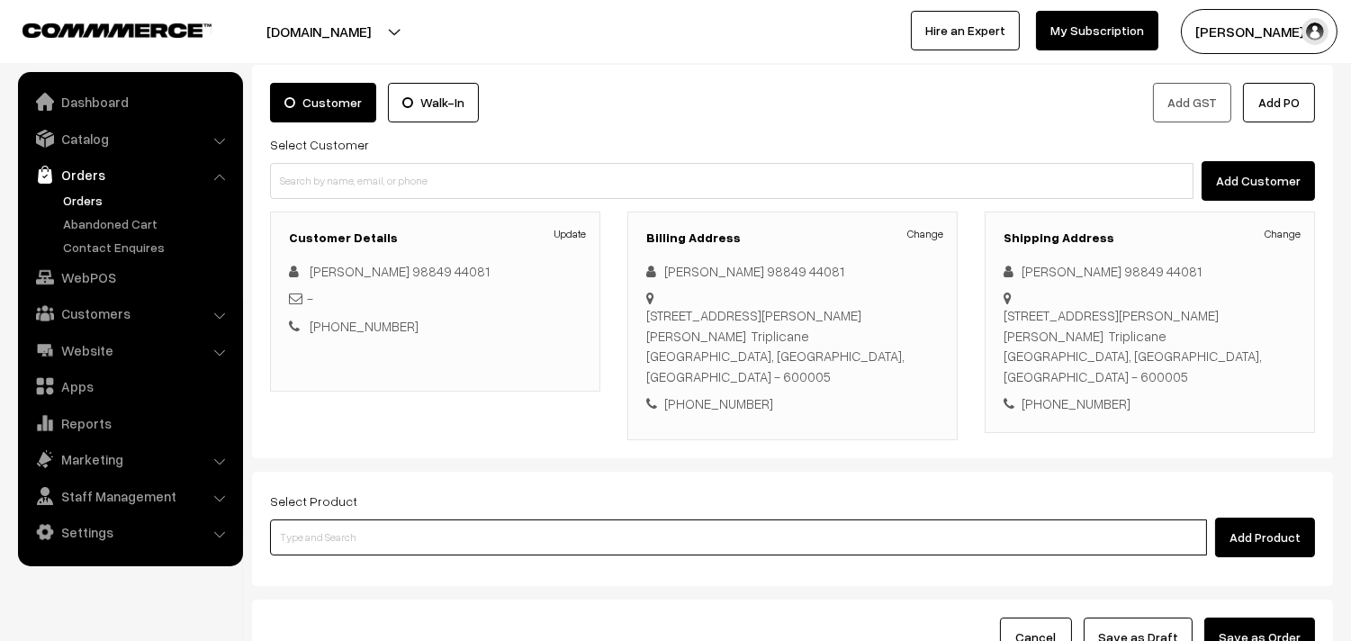
click at [483, 520] on input at bounding box center [738, 538] width 937 height 36
type input "Bf - Ghee Pongal"
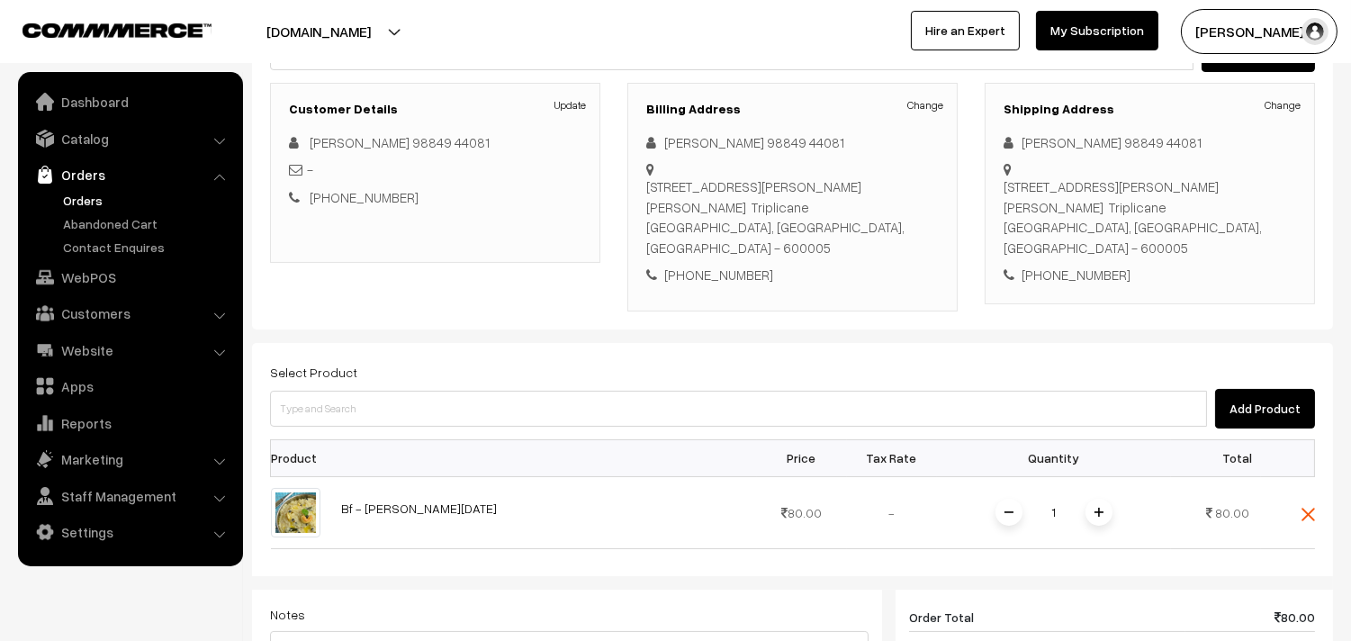
scroll to position [500, 0]
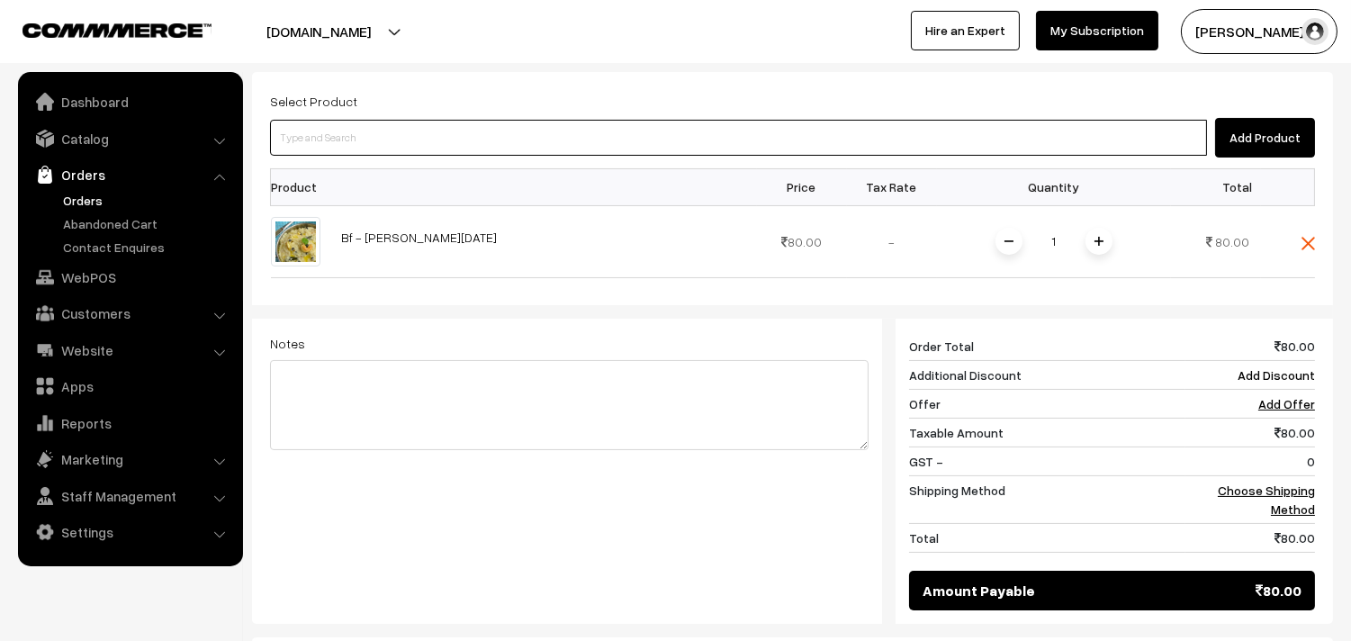
click at [599, 120] on input at bounding box center [738, 138] width 937 height 36
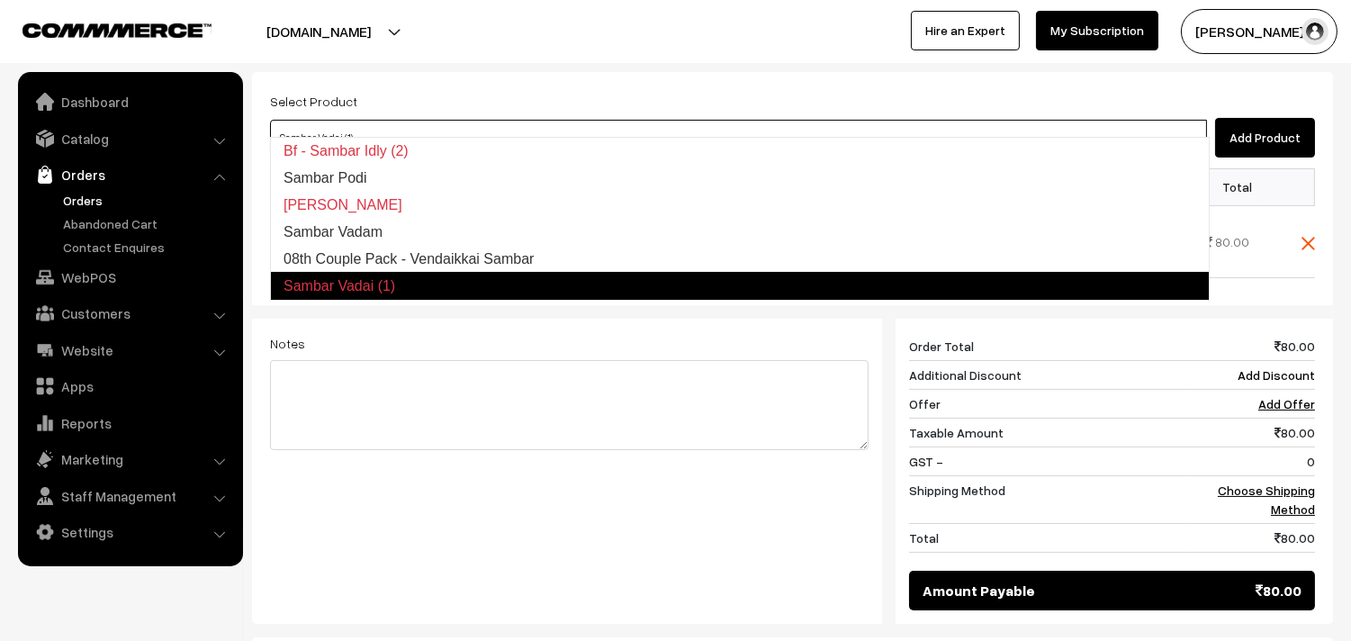
type input "08th Couple Pack - Vendaikkai Sambar"
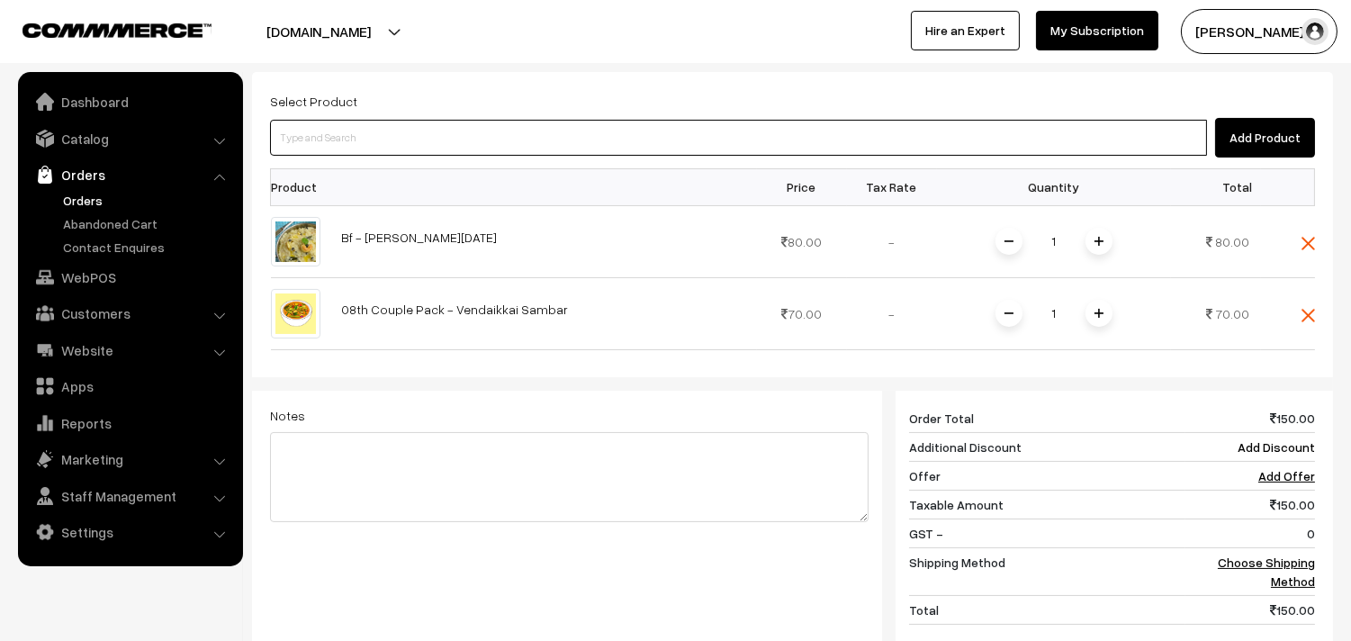
click at [599, 120] on input at bounding box center [738, 138] width 937 height 36
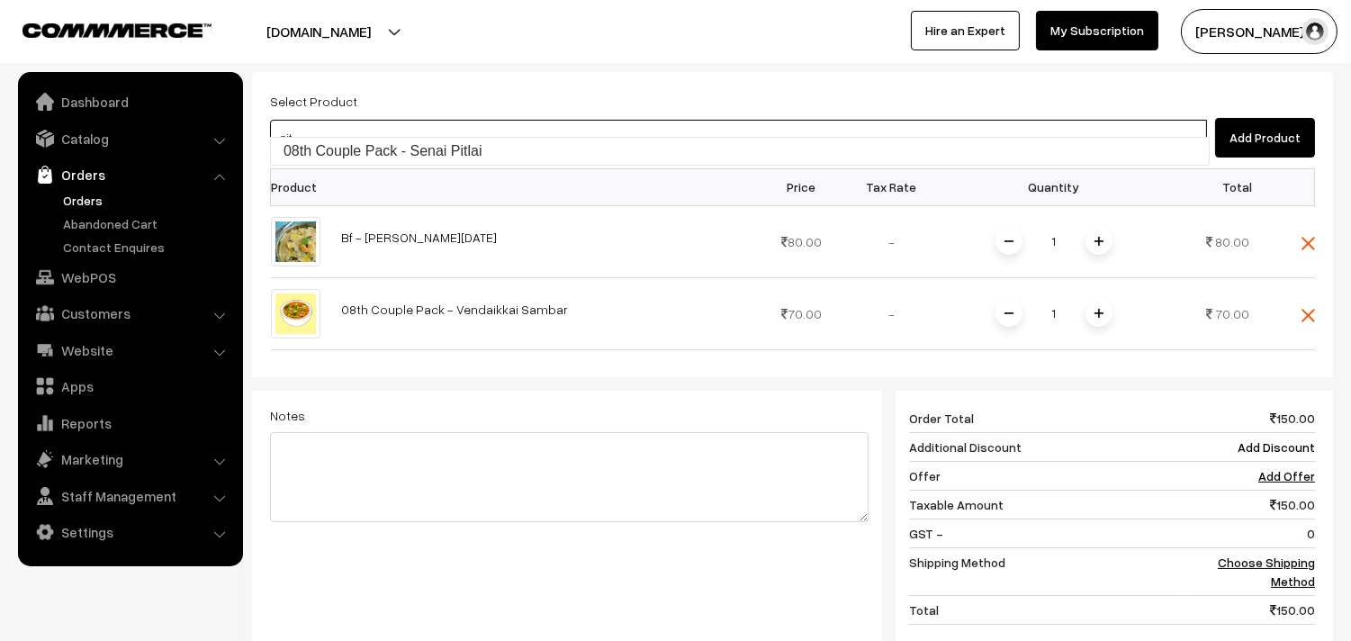
type input "08th Couple Pack - Senai Pitlai"
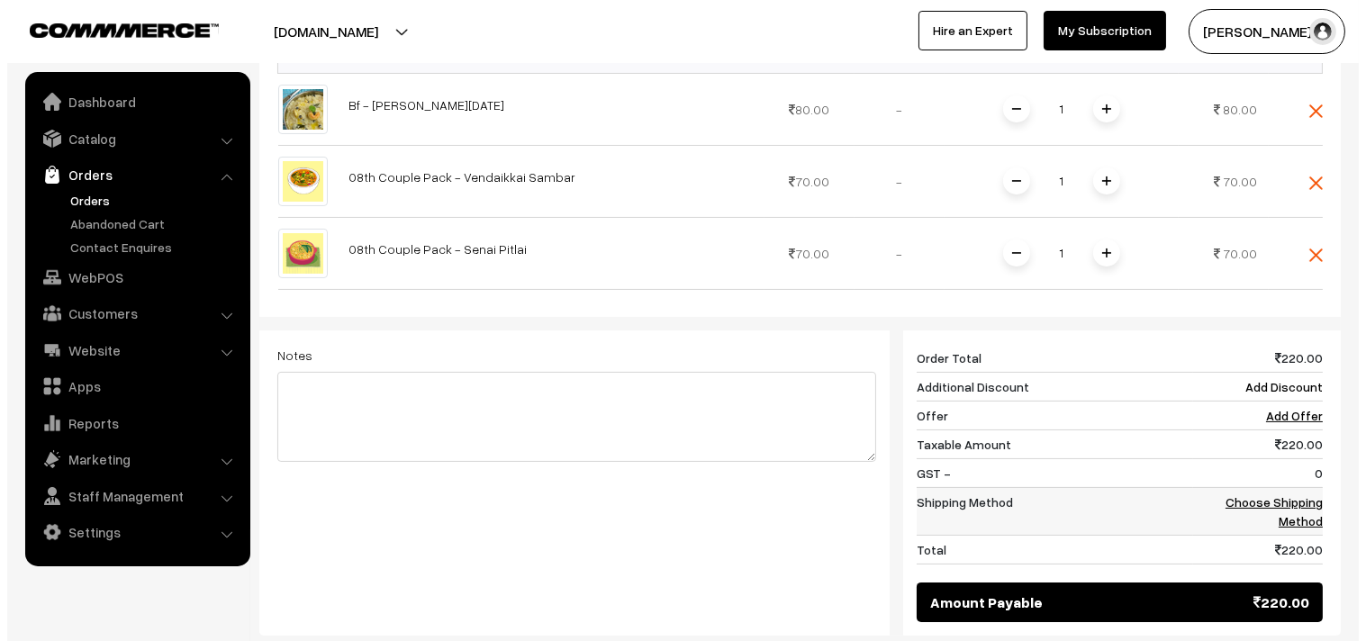
scroll to position [828, 0]
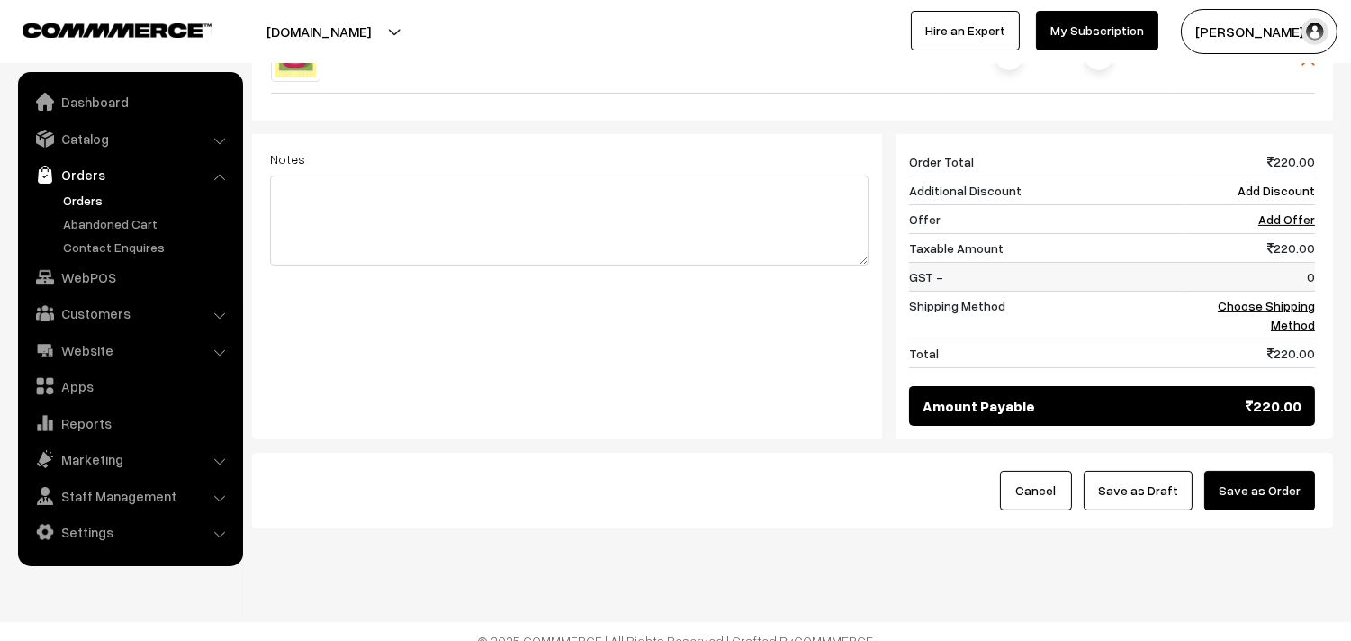
click at [1267, 262] on td "0" at bounding box center [1251, 276] width 130 height 29
click at [1283, 298] on link "Choose Shipping Method" at bounding box center [1266, 315] width 97 height 34
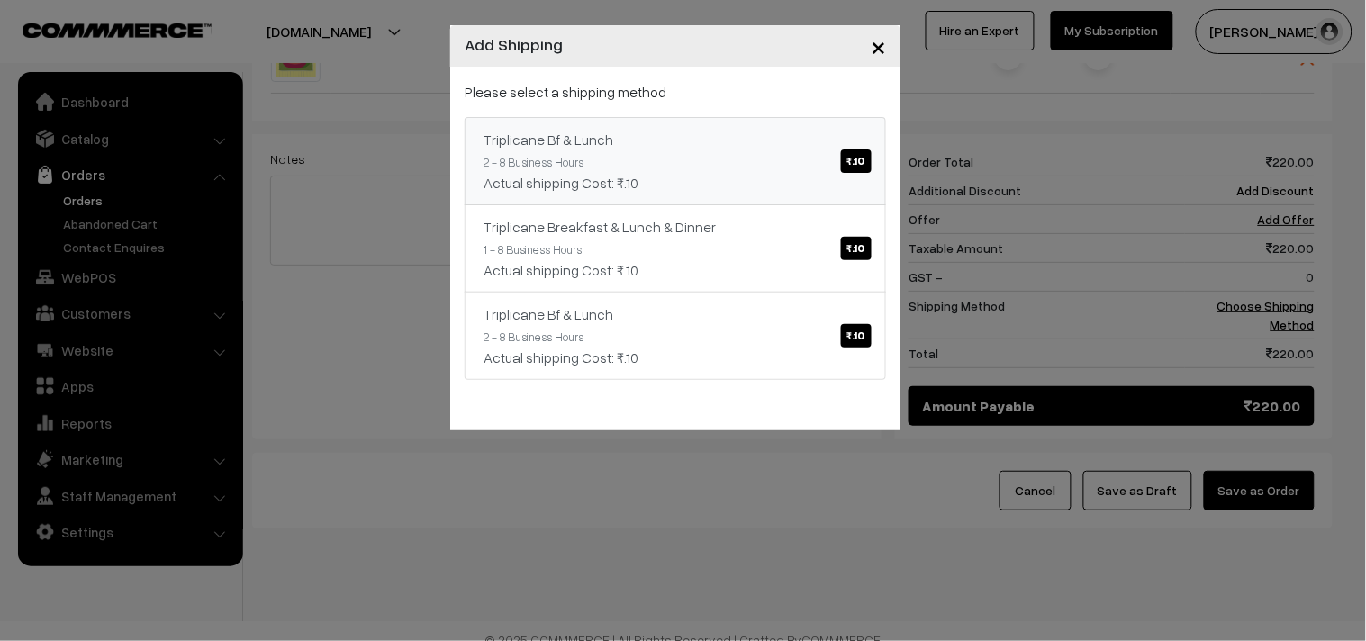
click at [714, 111] on div "Please select a shipping method Triplicane Bf & Lunch ₹.10 2 - 8 Business Hours…" at bounding box center [675, 230] width 421 height 299
click at [799, 181] on div "Actual shipping Cost: ₹.10" at bounding box center [675, 183] width 384 height 22
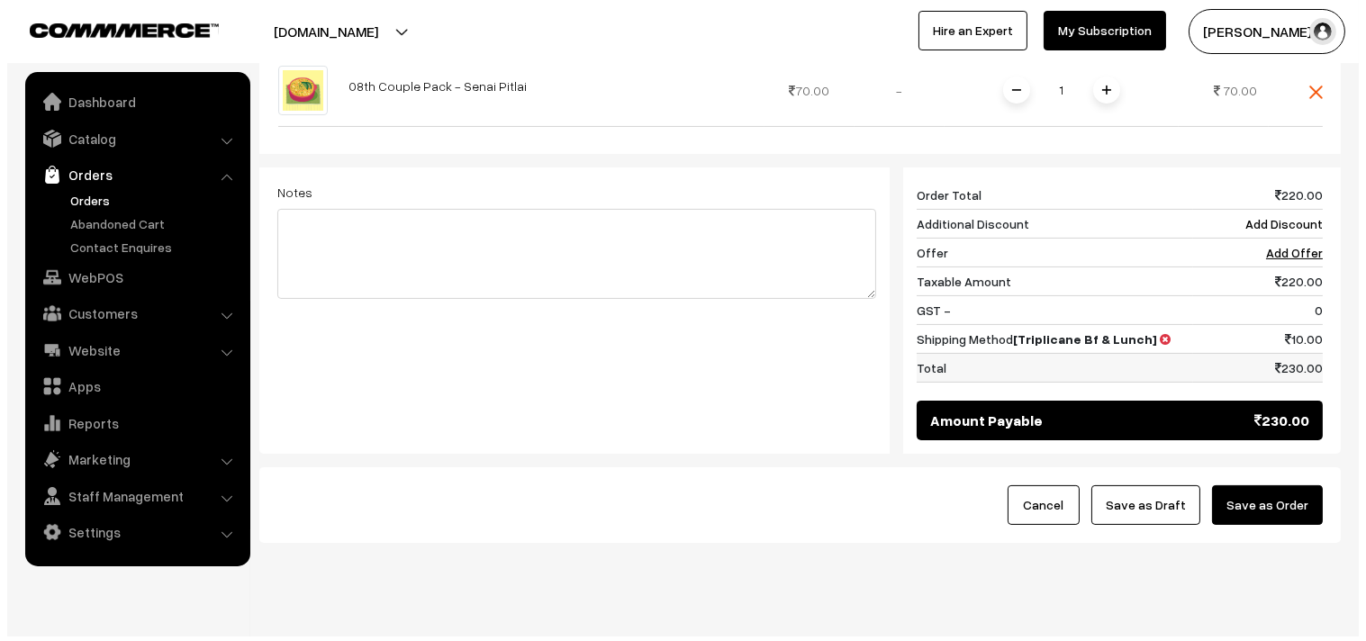
scroll to position [809, 0]
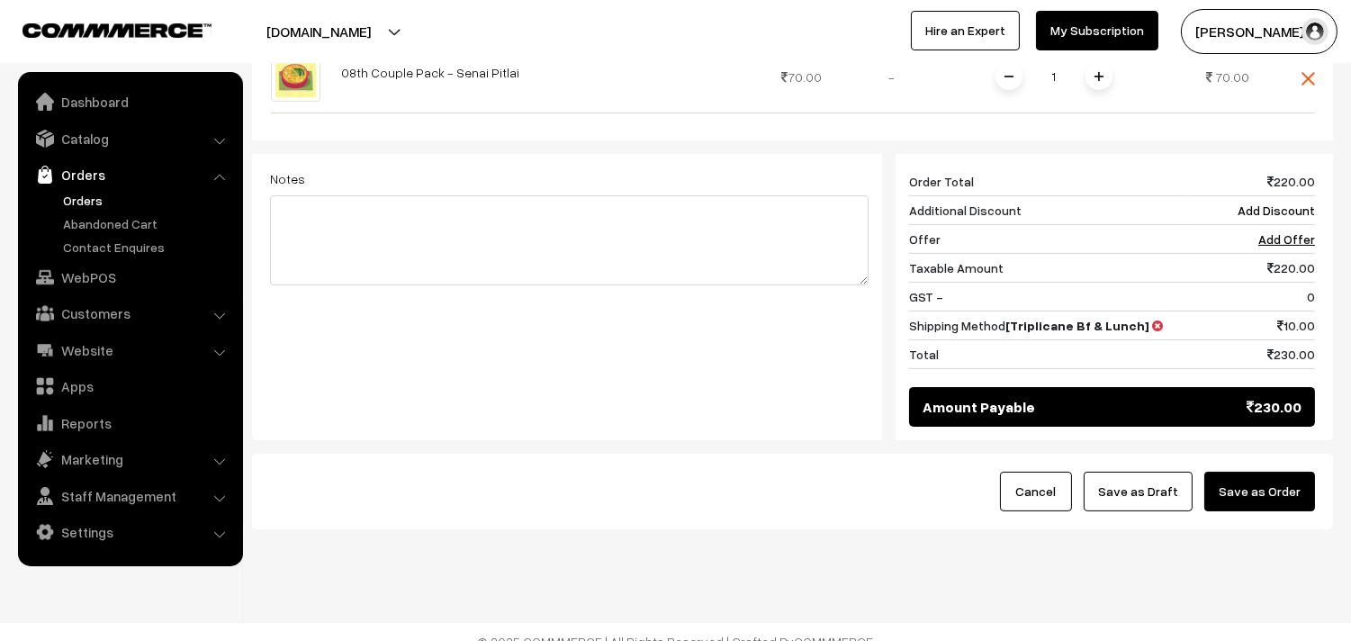
click at [1277, 472] on button "Save as Order" at bounding box center [1260, 492] width 111 height 40
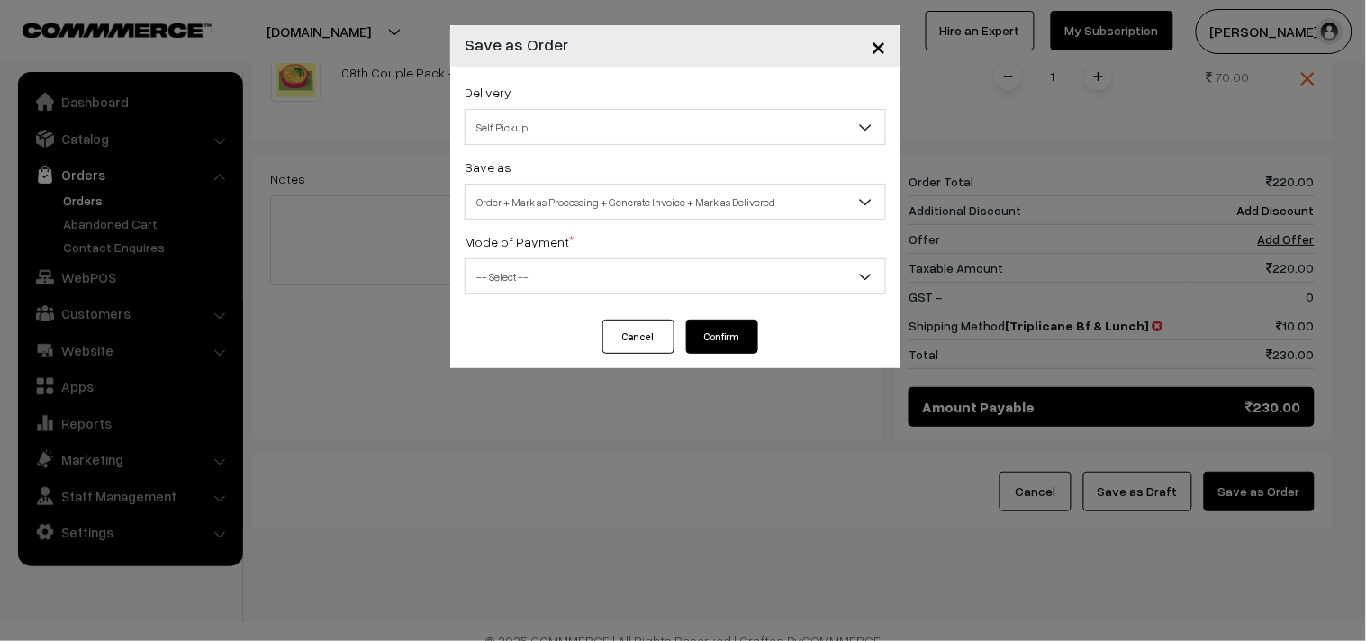
click at [715, 191] on span "Order + Mark as Processing + Generate Invoice + Mark as Delivered" at bounding box center [675, 202] width 420 height 32
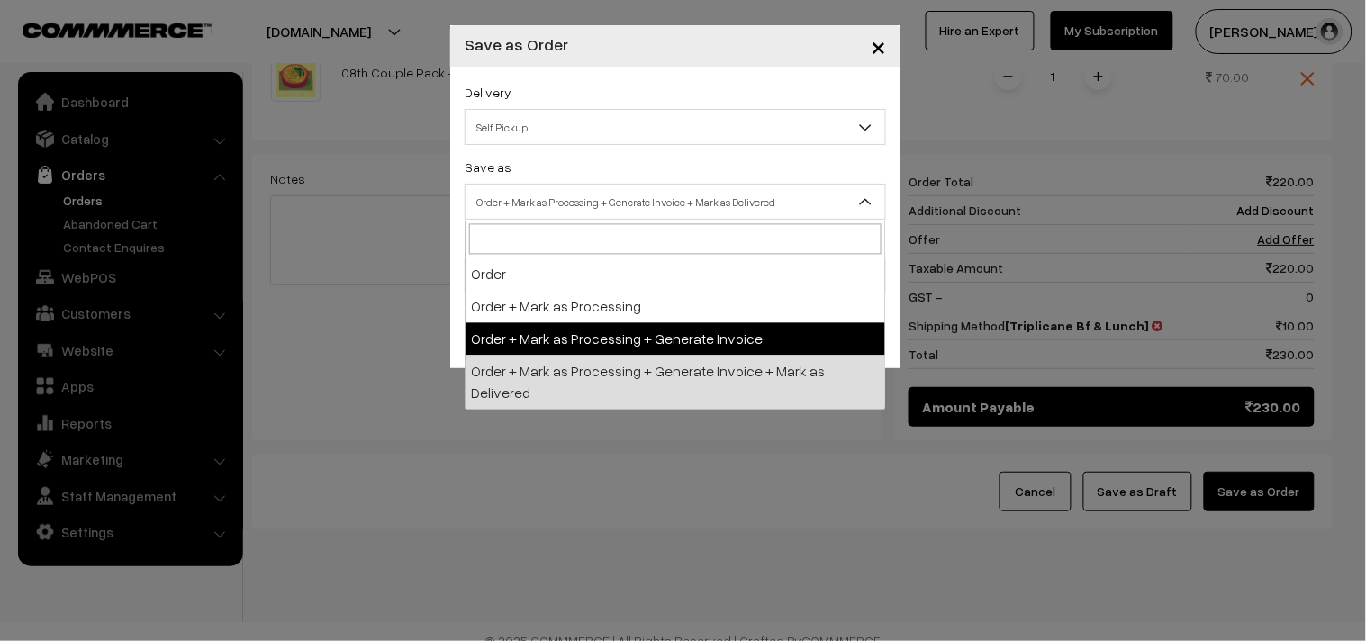
drag, startPoint x: 609, startPoint y: 340, endPoint x: 529, endPoint y: 293, distance: 92.5
select select "3"
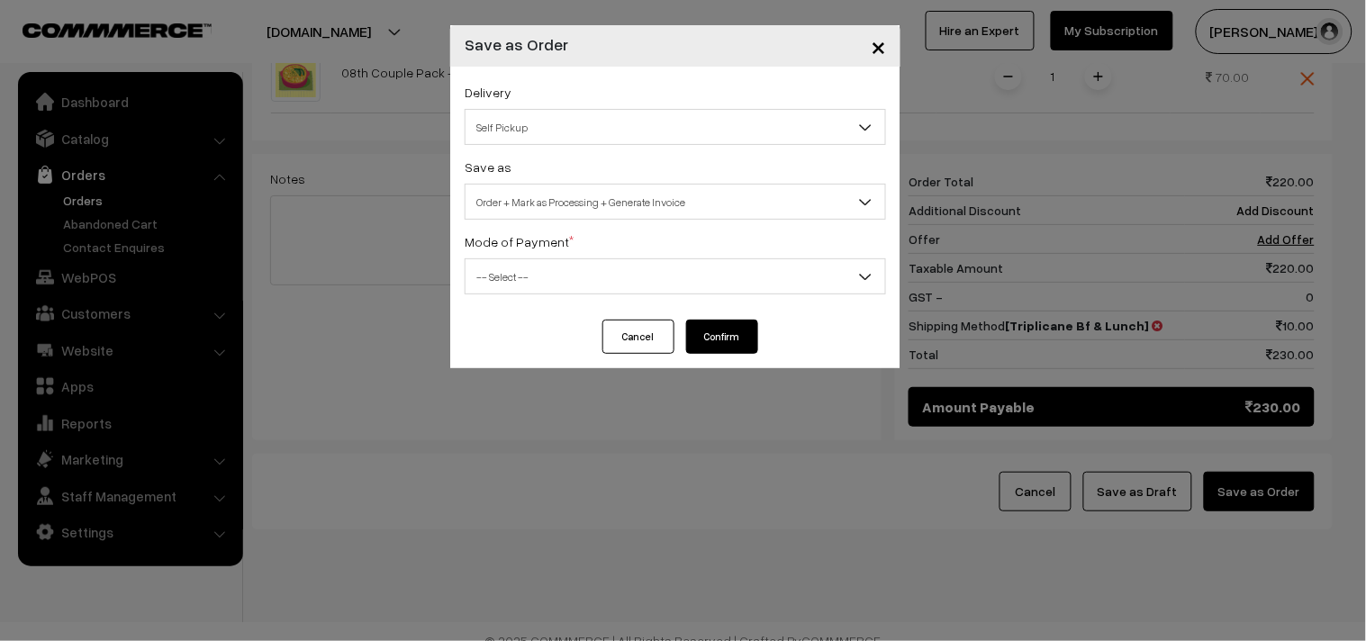
click at [529, 285] on span "-- Select --" at bounding box center [675, 277] width 420 height 32
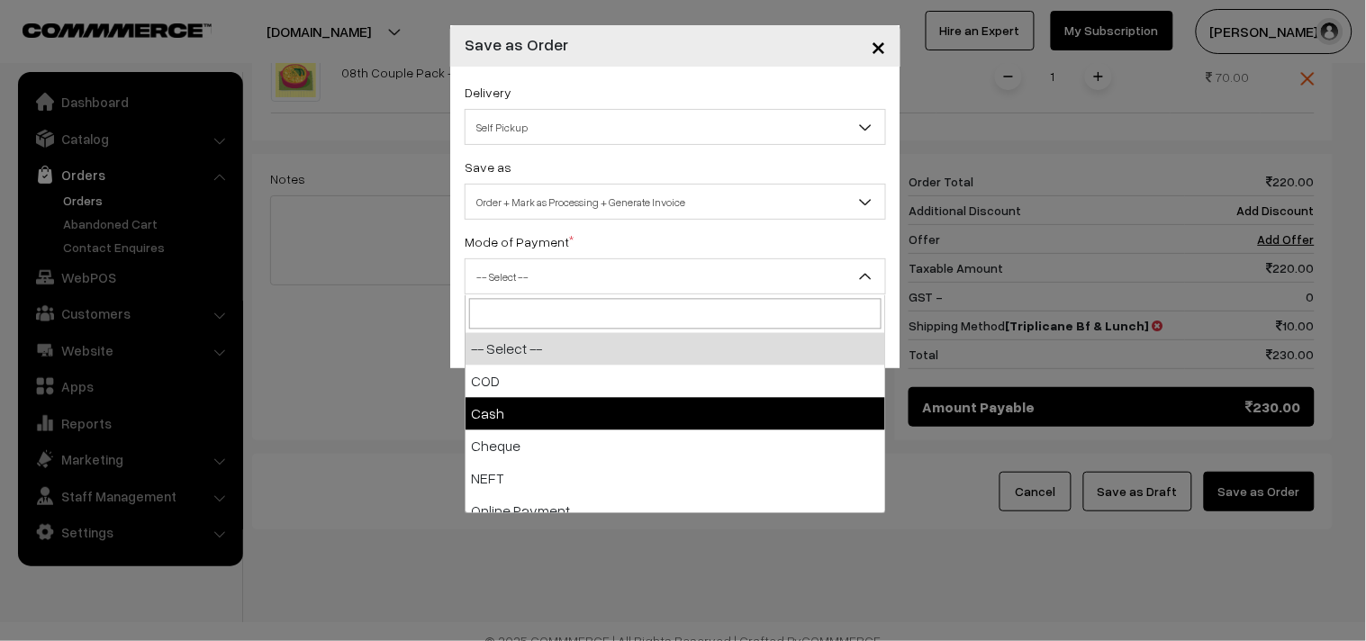
select select "2"
checkbox input "true"
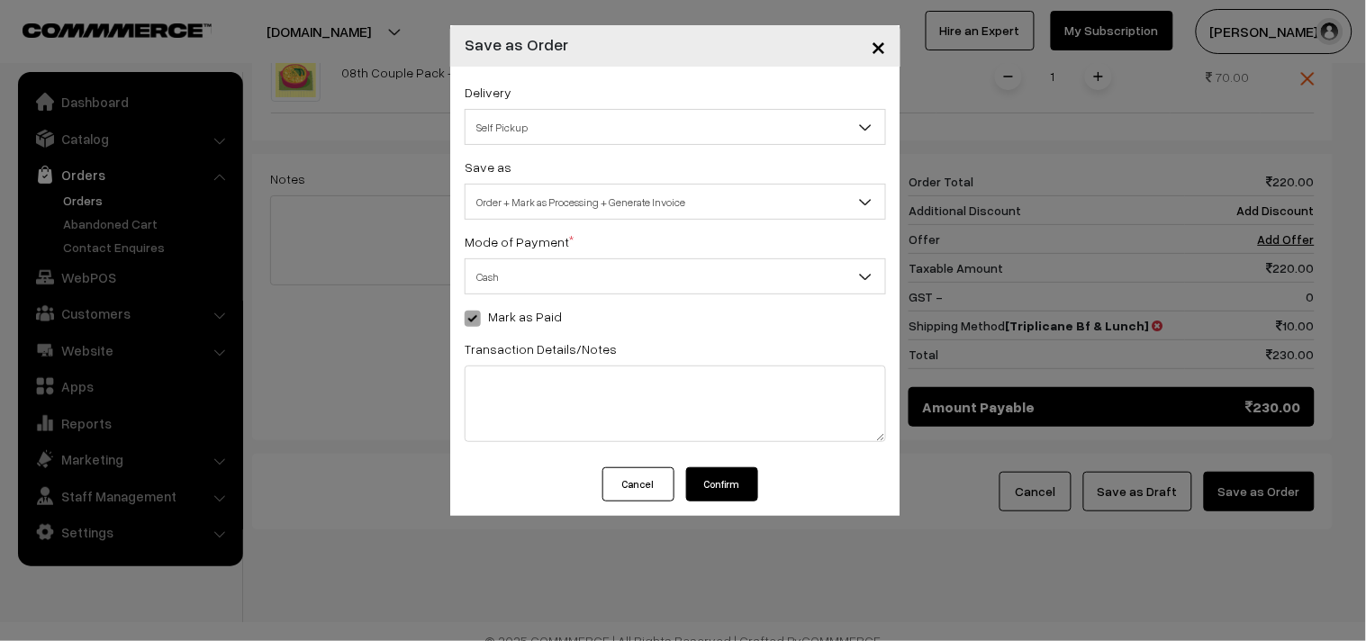
click at [740, 480] on button "Confirm" at bounding box center [722, 484] width 72 height 34
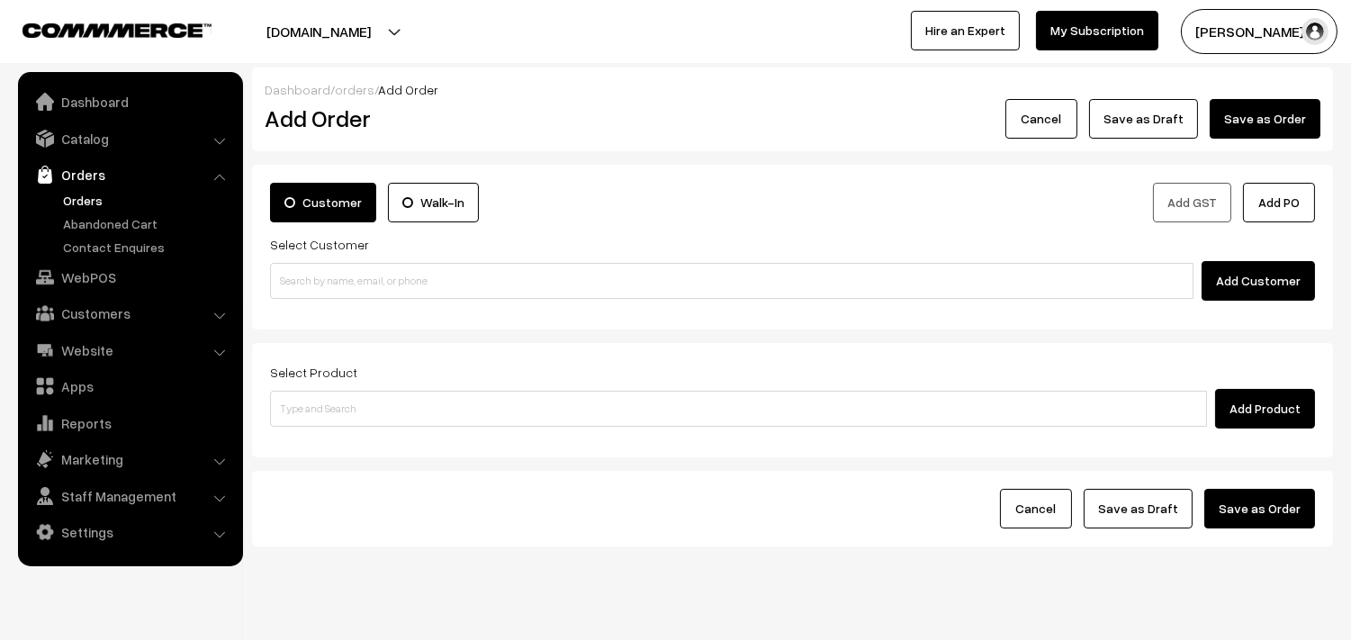
click at [94, 186] on link "Orders" at bounding box center [130, 174] width 214 height 32
click at [92, 194] on link "Orders" at bounding box center [148, 200] width 178 height 19
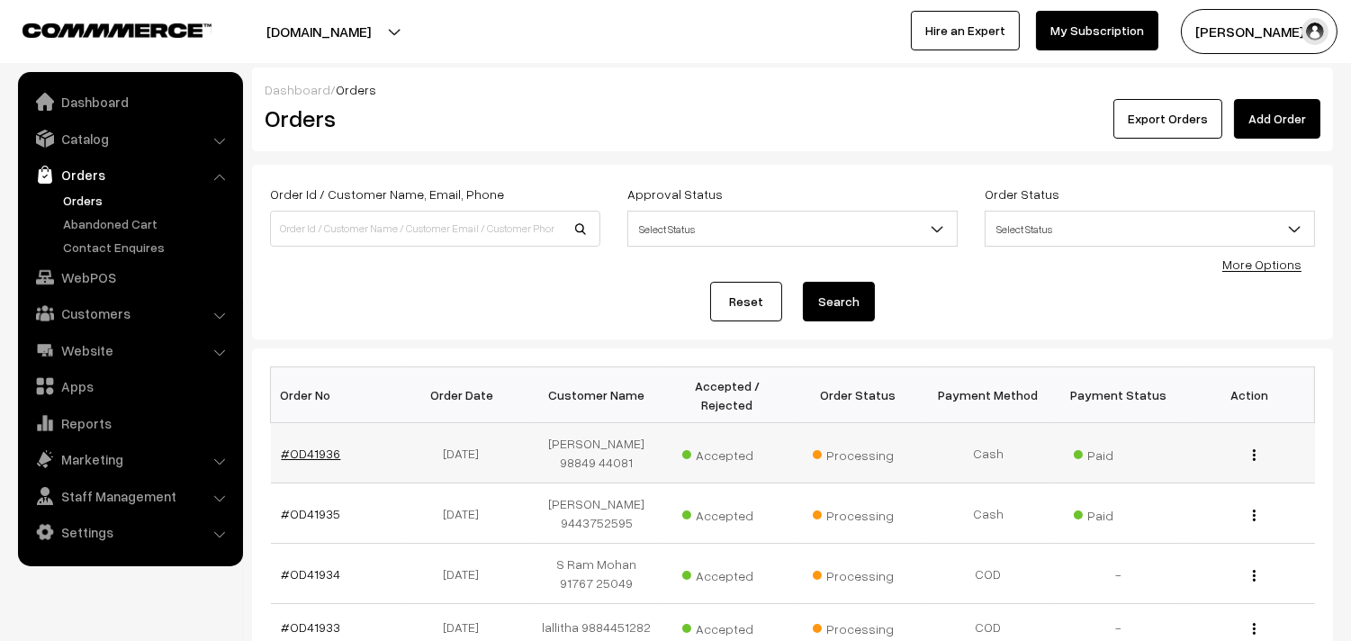
click at [324, 447] on link "#OD41936" at bounding box center [311, 453] width 59 height 15
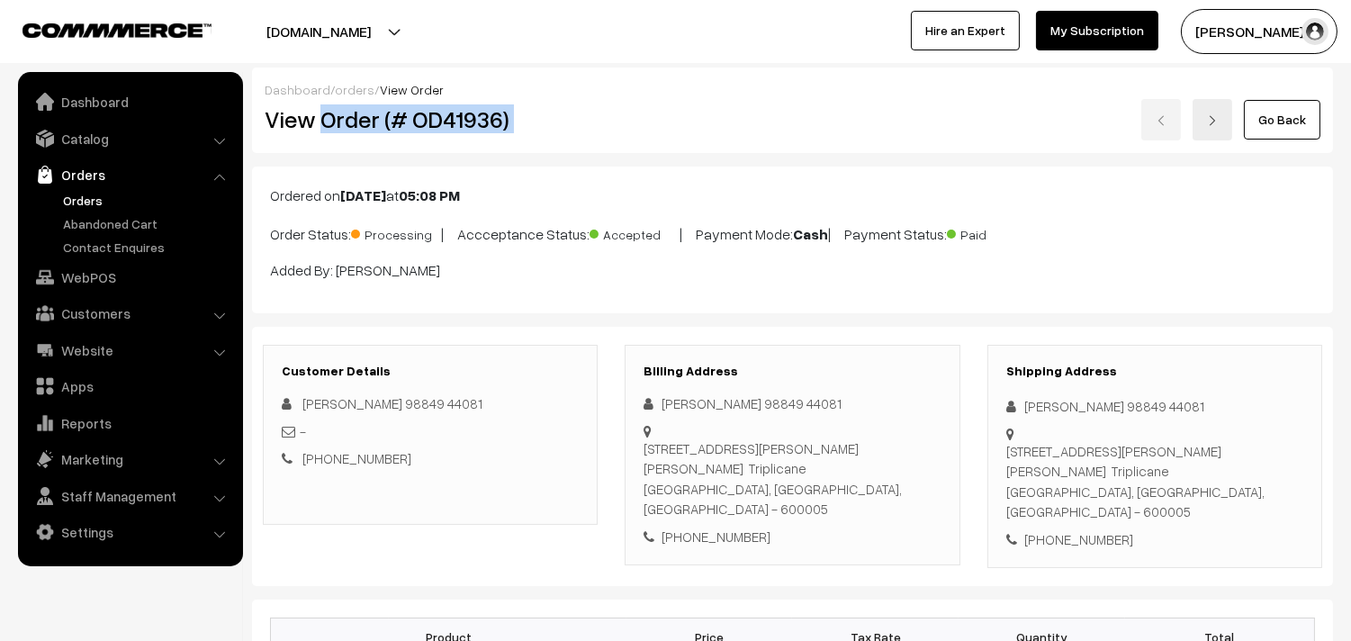
drag, startPoint x: 324, startPoint y: 119, endPoint x: 583, endPoint y: 117, distance: 258.4
click at [605, 111] on div "View Order (# OD41936)" at bounding box center [431, 119] width 361 height 41
copy h2 "Order (# OD41936)"
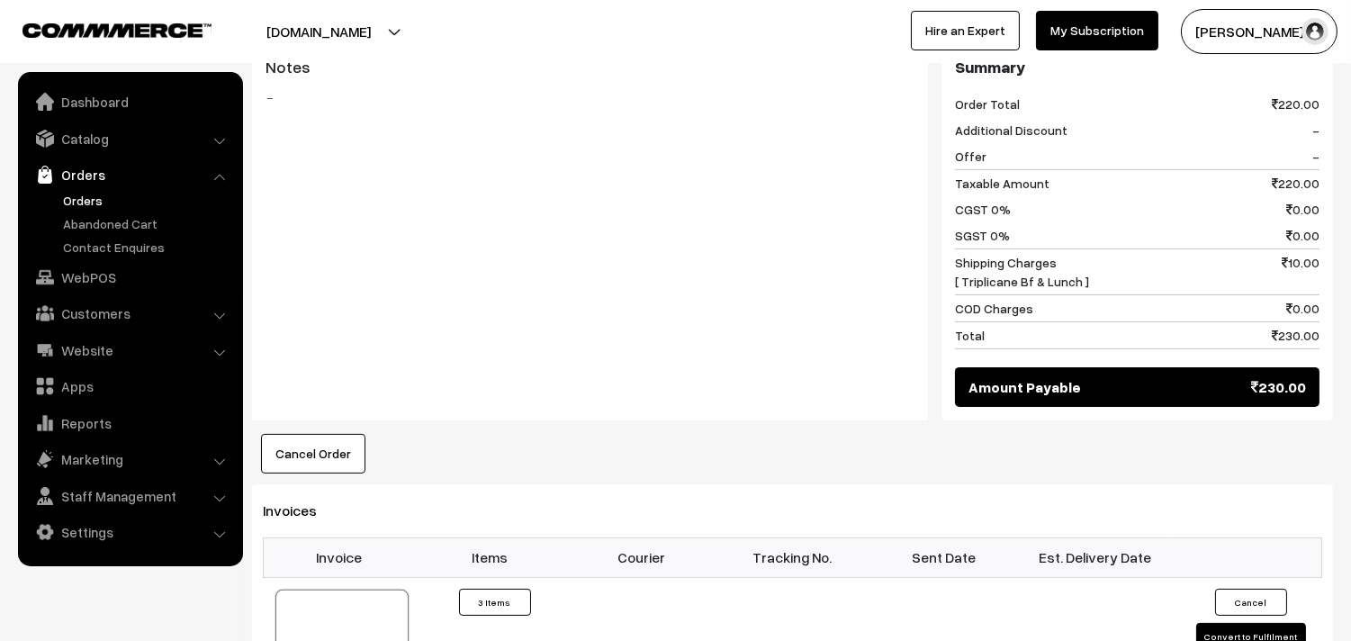
scroll to position [1100, 0]
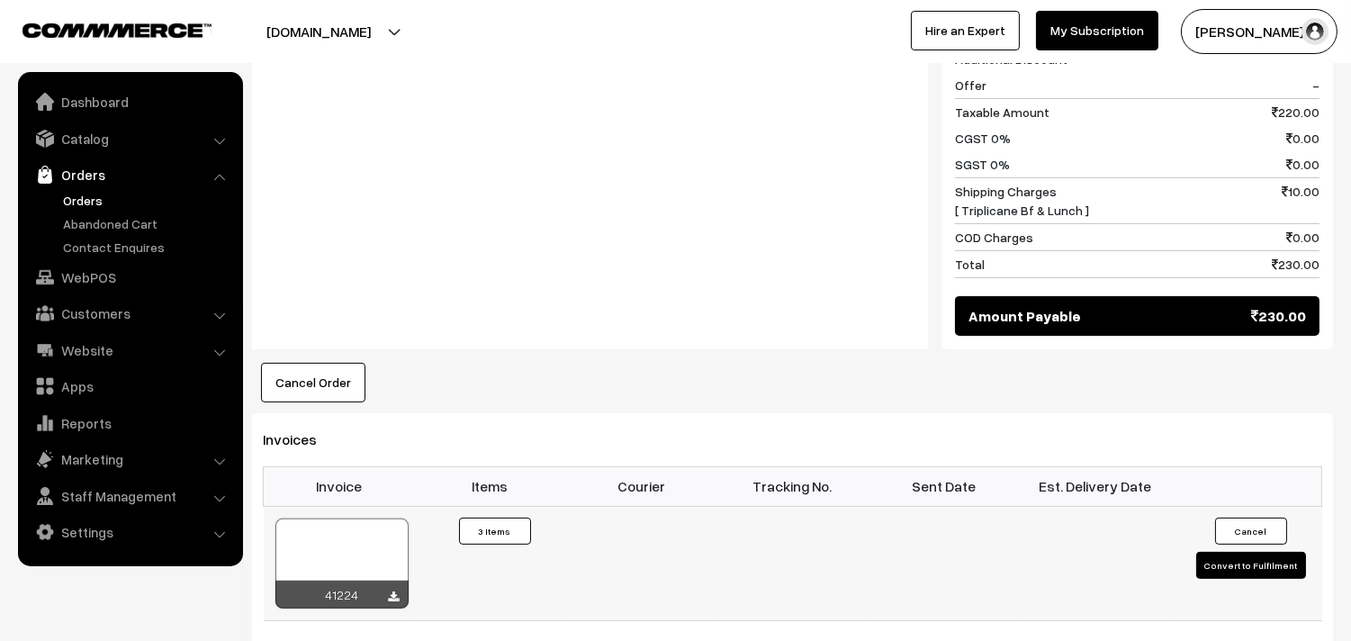
click at [363, 519] on div at bounding box center [342, 564] width 133 height 90
click at [99, 270] on link "WebPOS" at bounding box center [130, 277] width 214 height 32
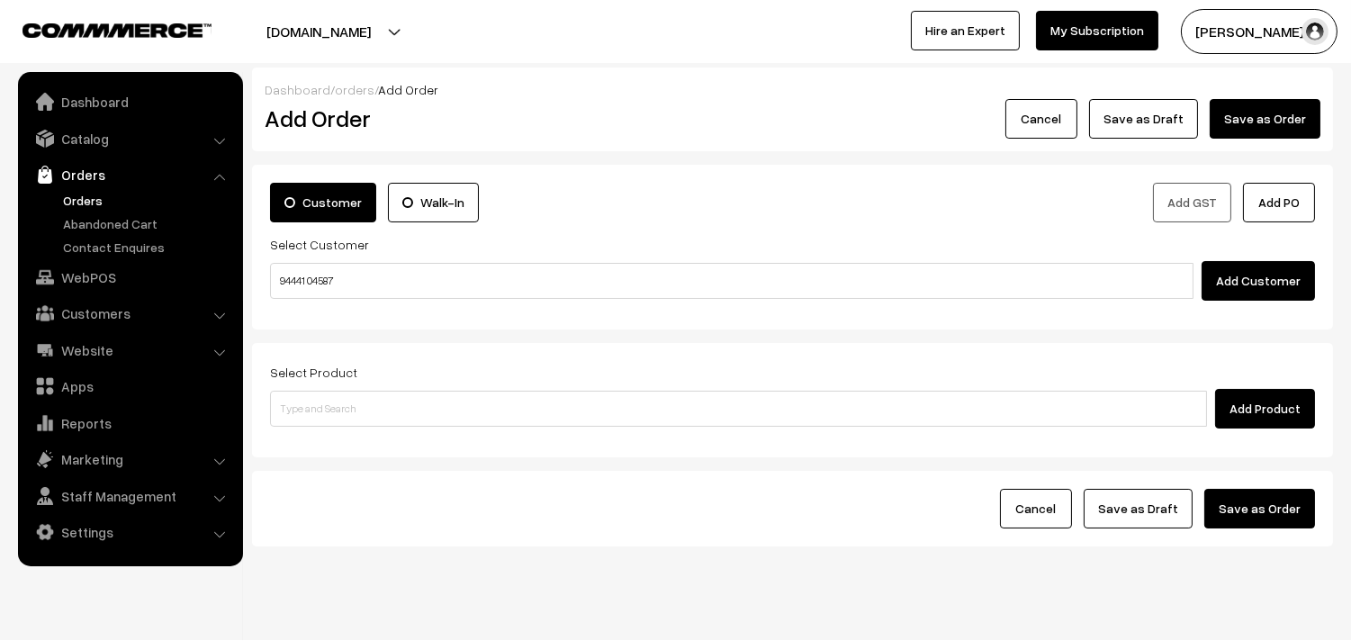
click at [327, 284] on input "94441 04587" at bounding box center [732, 281] width 924 height 36
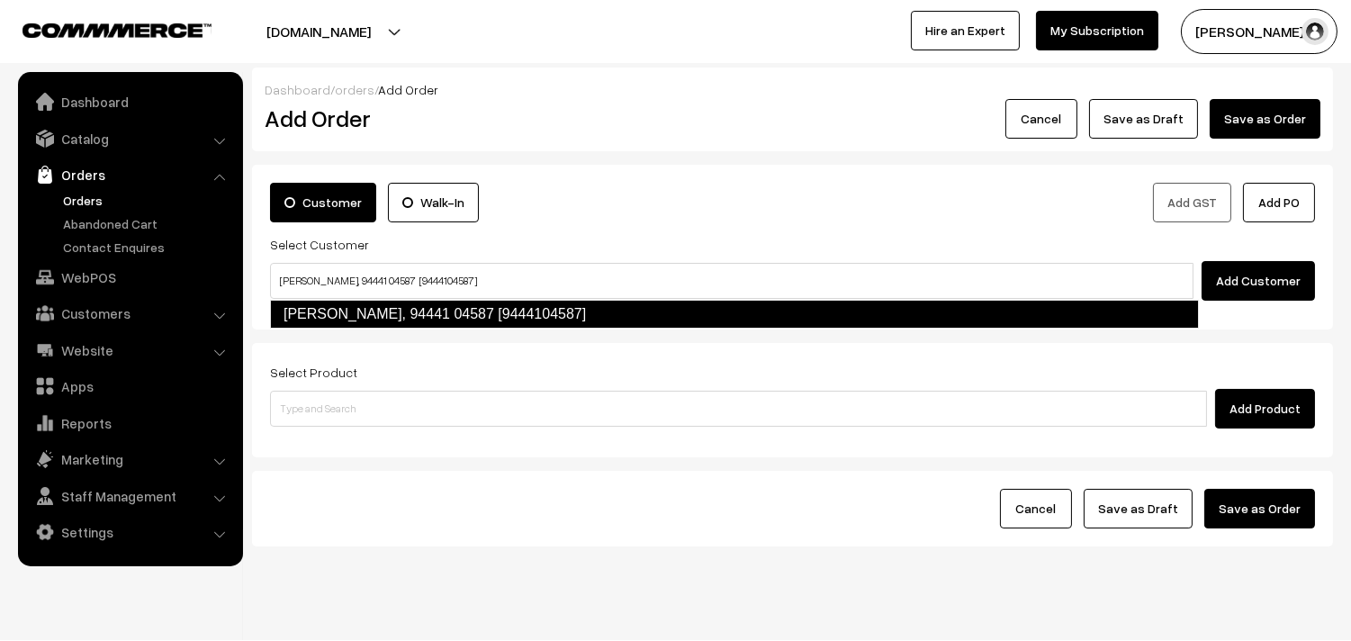
type input "R Babu, 94441 04587 [9444104587]"
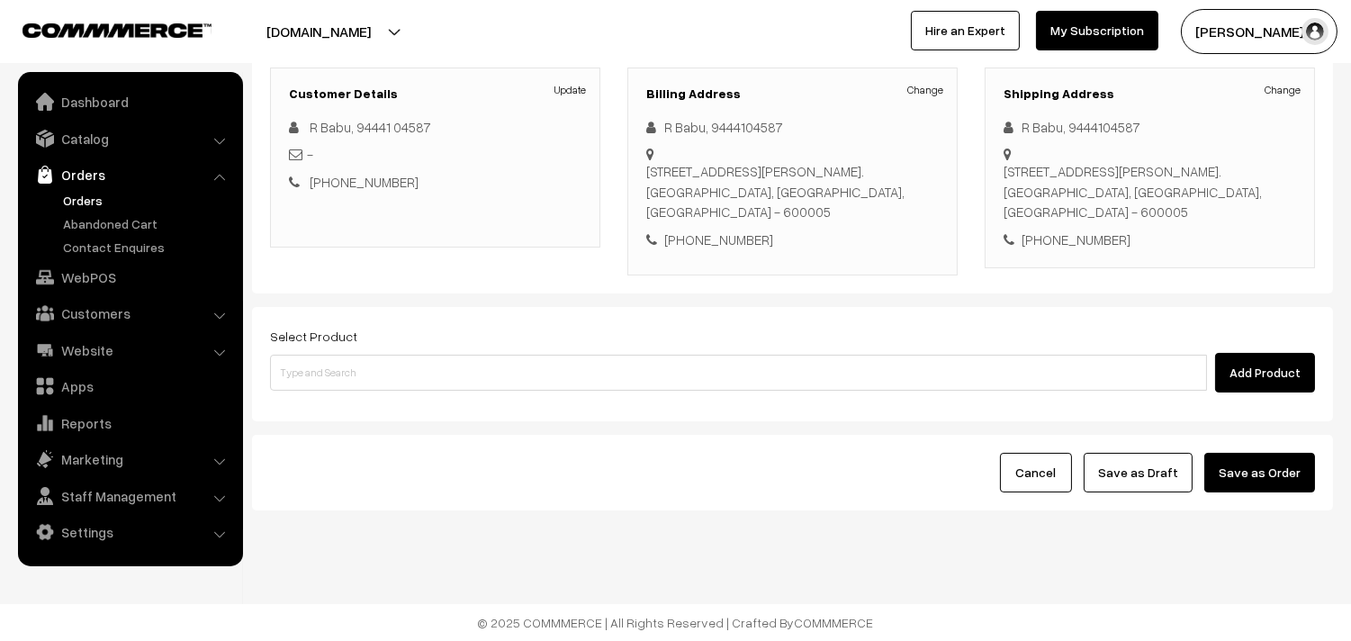
scroll to position [266, 0]
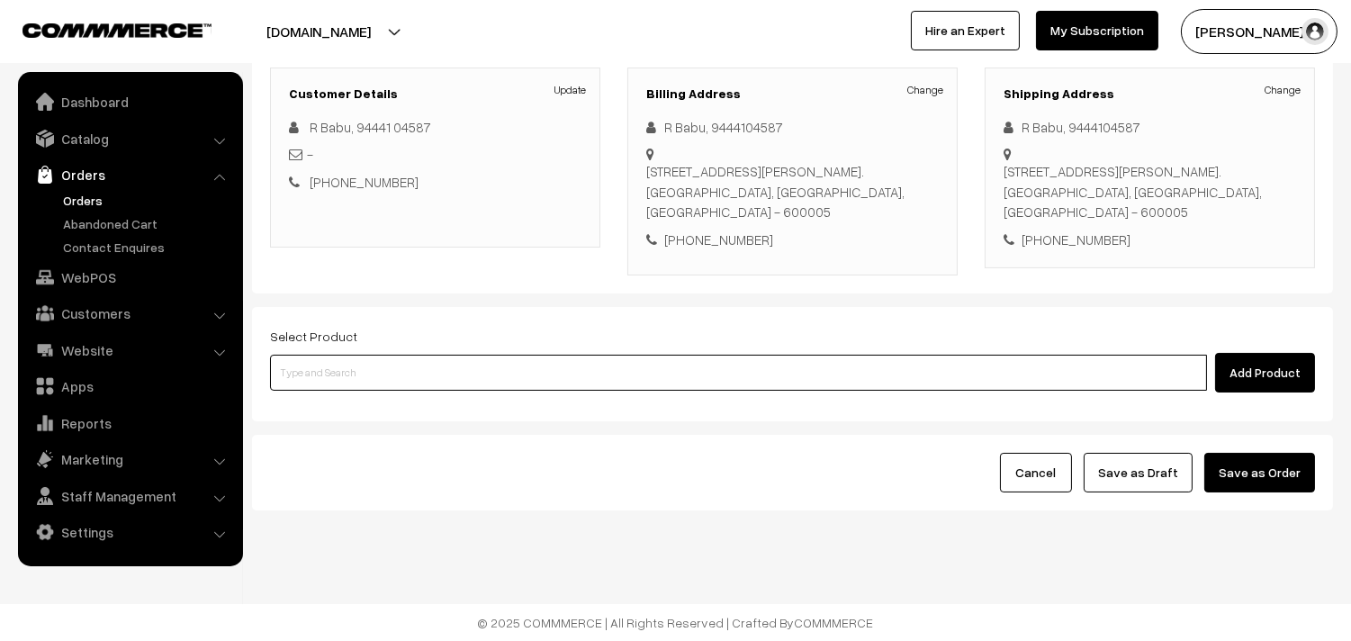
click at [466, 357] on input at bounding box center [738, 373] width 937 height 36
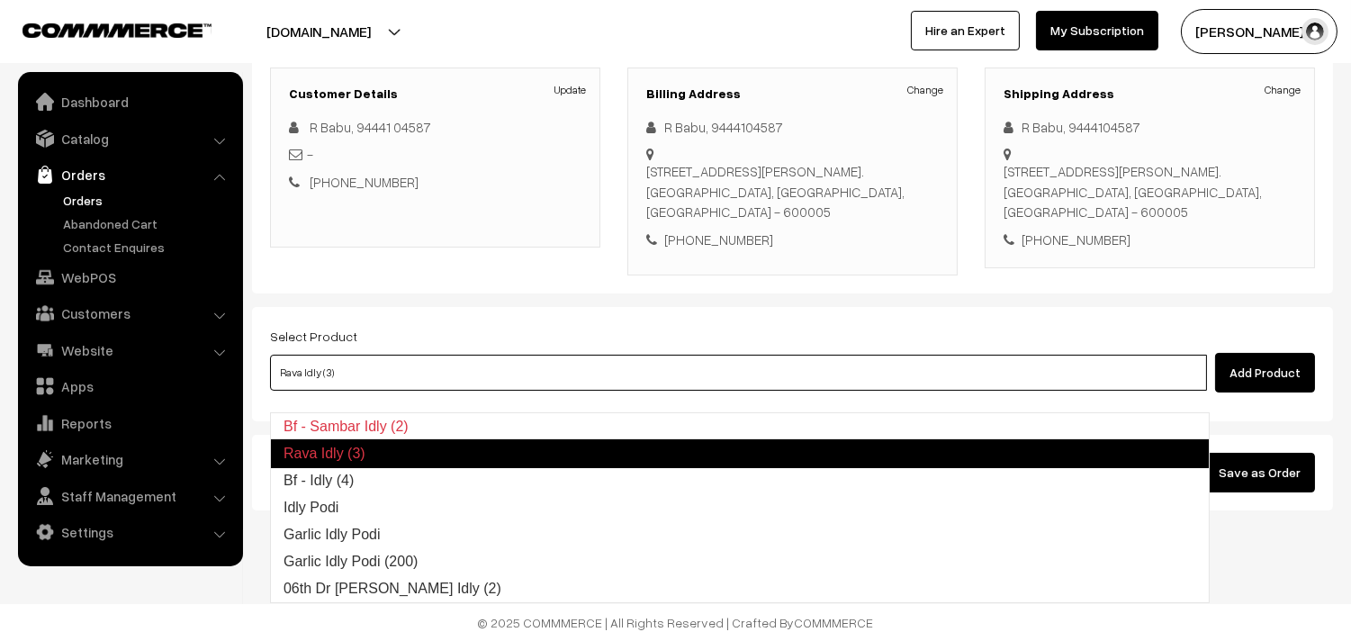
type input "Bf - Idly (4)"
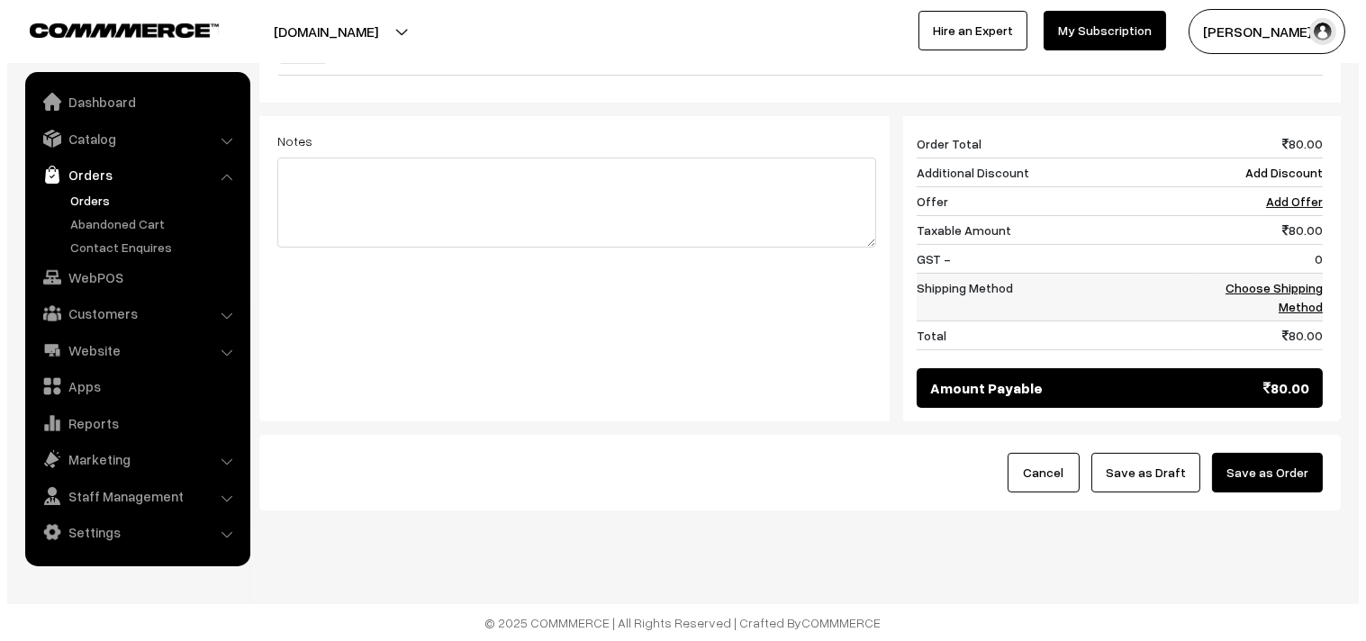
scroll to position [704, 0]
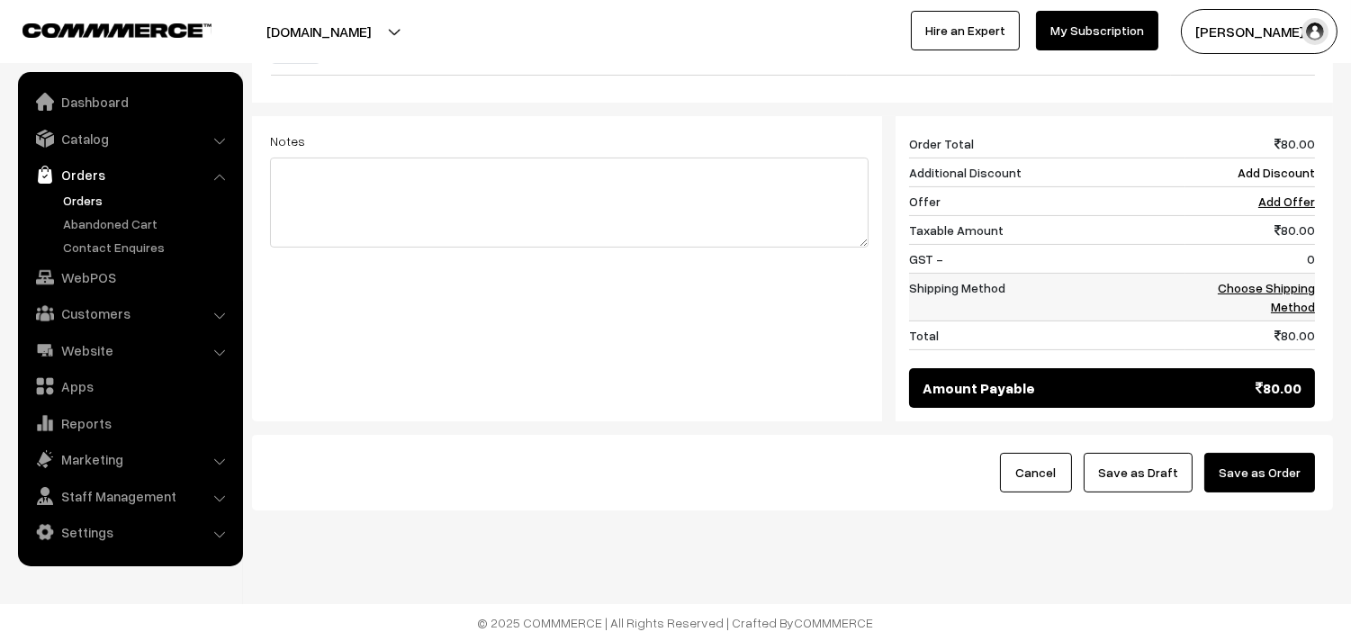
click at [1300, 280] on link "Choose Shipping Method" at bounding box center [1266, 297] width 97 height 34
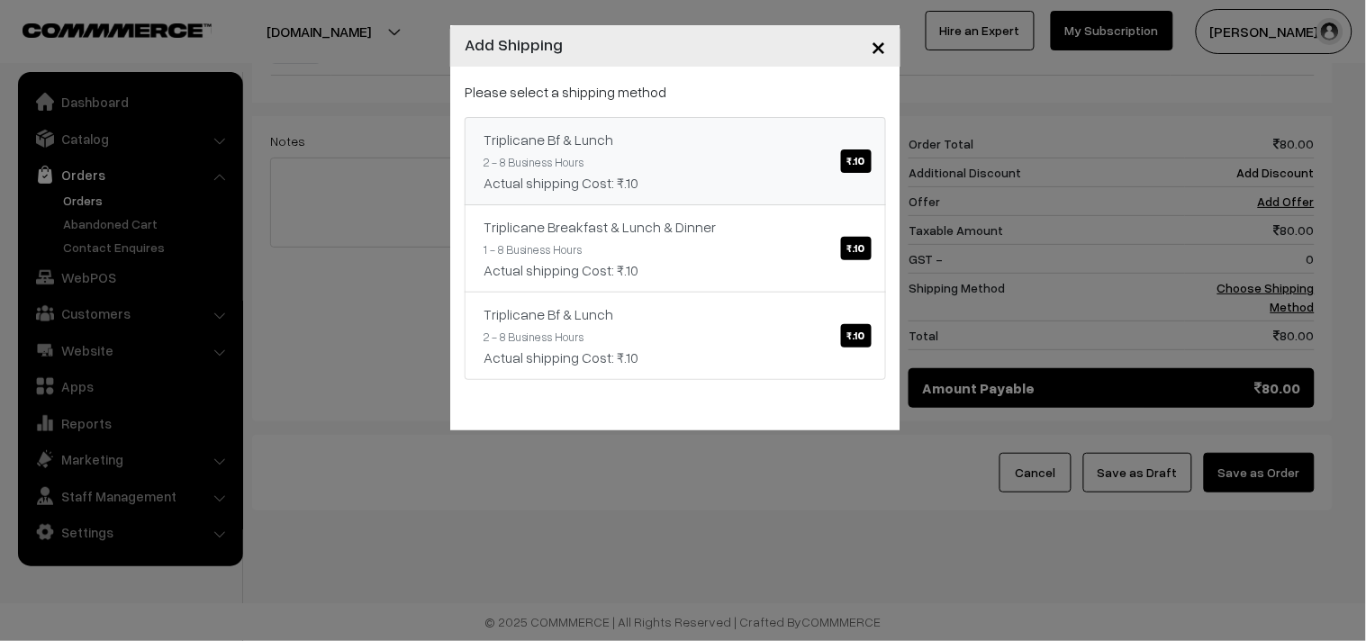
drag, startPoint x: 718, startPoint y: 167, endPoint x: 754, endPoint y: 203, distance: 50.3
click at [718, 167] on link "Triplicane Bf & Lunch ₹.10 2 - 8 Business Hours Actual shipping Cost: ₹.10" at bounding box center [675, 161] width 421 height 88
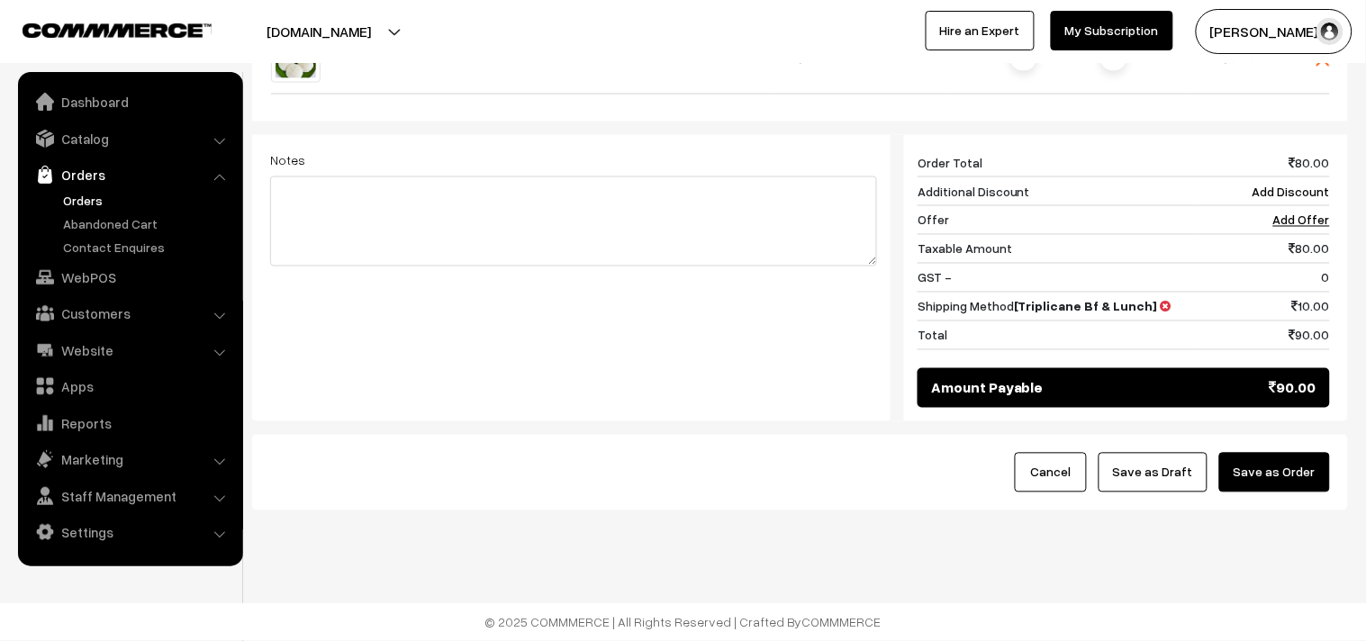
scroll to position [685, 0]
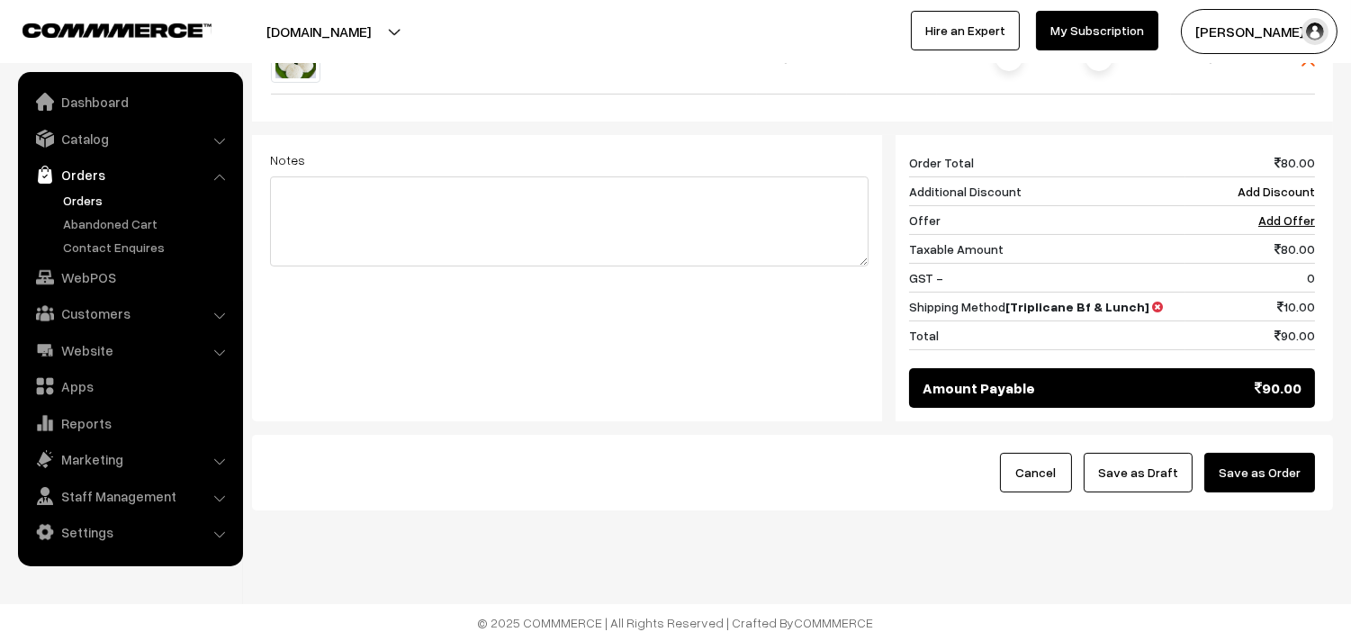
click at [1285, 468] on button "Save as Order" at bounding box center [1260, 473] width 111 height 40
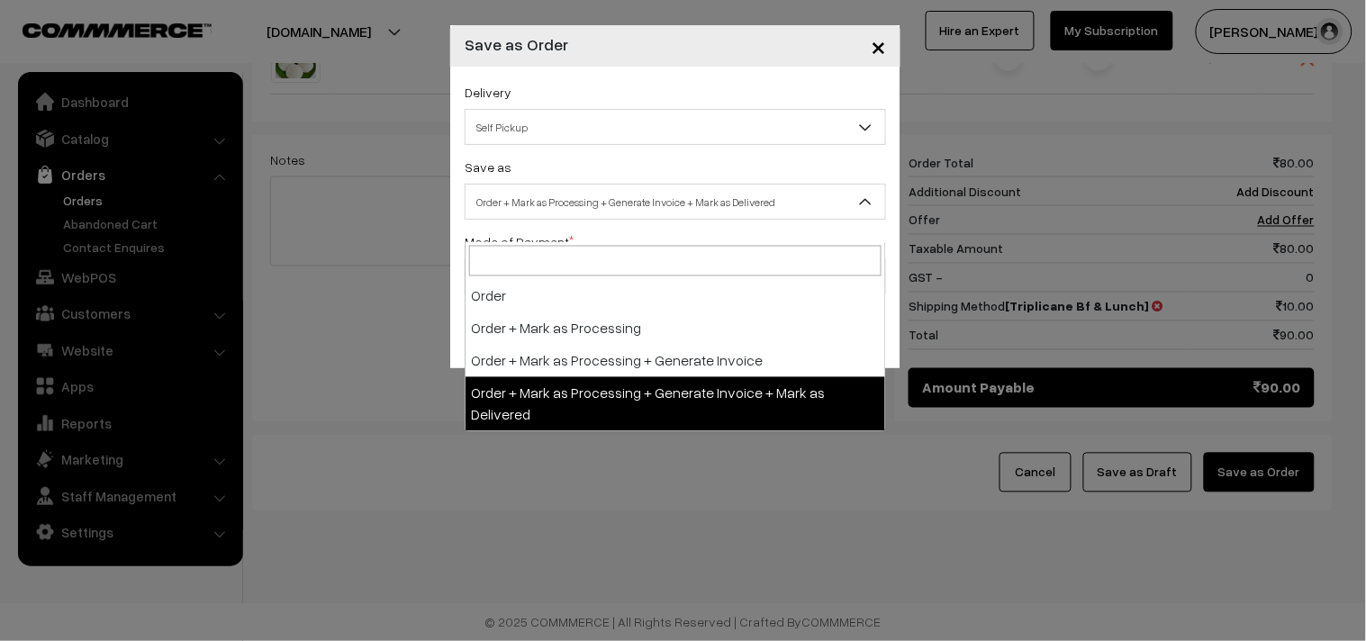
click at [581, 213] on span "Order + Mark as Processing + Generate Invoice + Mark as Delivered" at bounding box center [675, 202] width 420 height 32
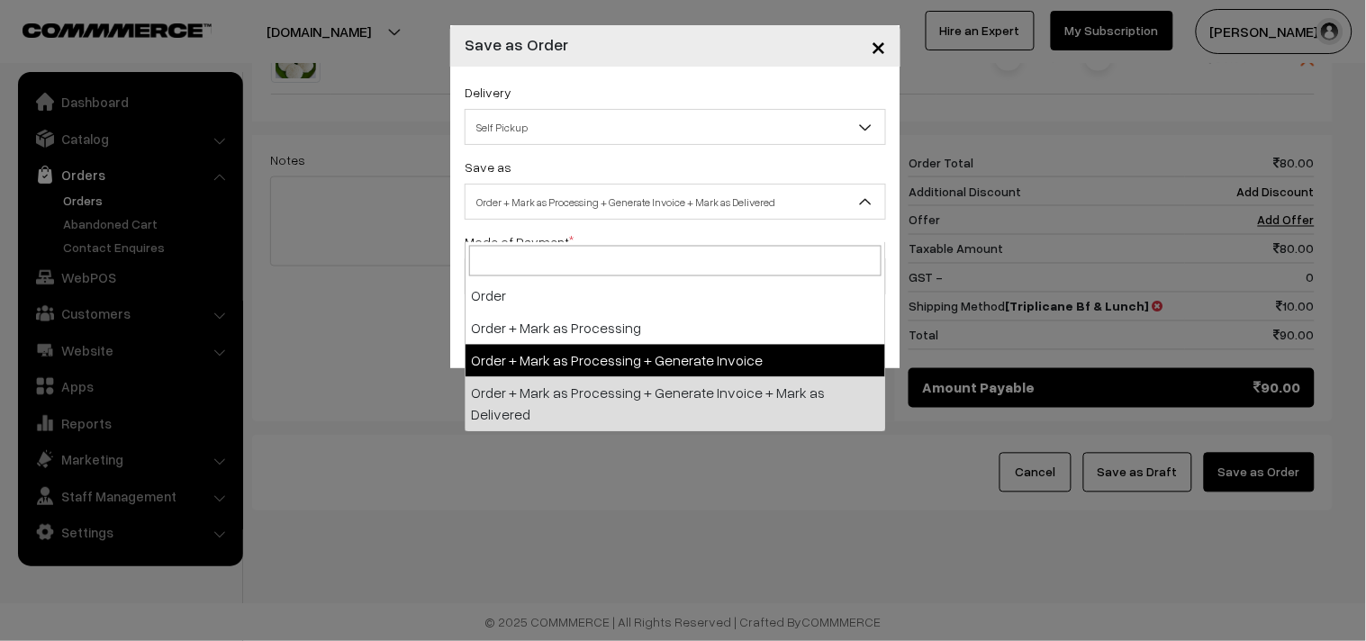
select select "3"
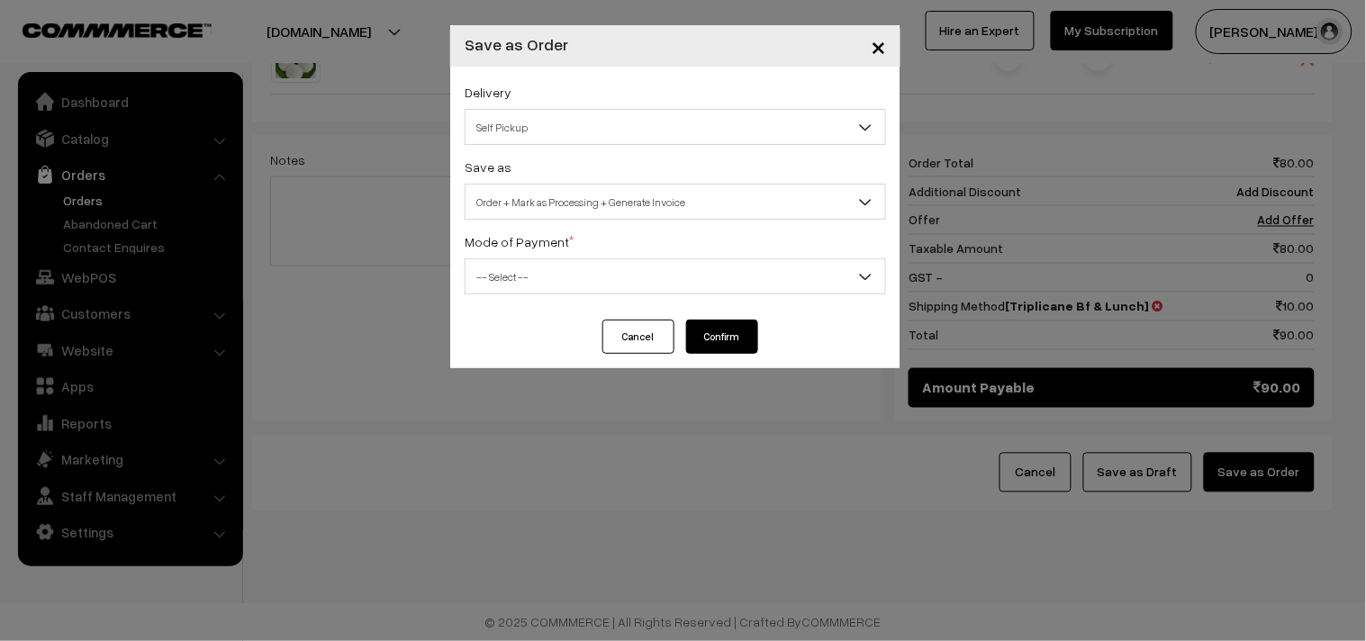
click at [529, 235] on label "Mode of Payment *" at bounding box center [519, 241] width 109 height 19
click at [509, 289] on span "-- Select --" at bounding box center [675, 277] width 420 height 32
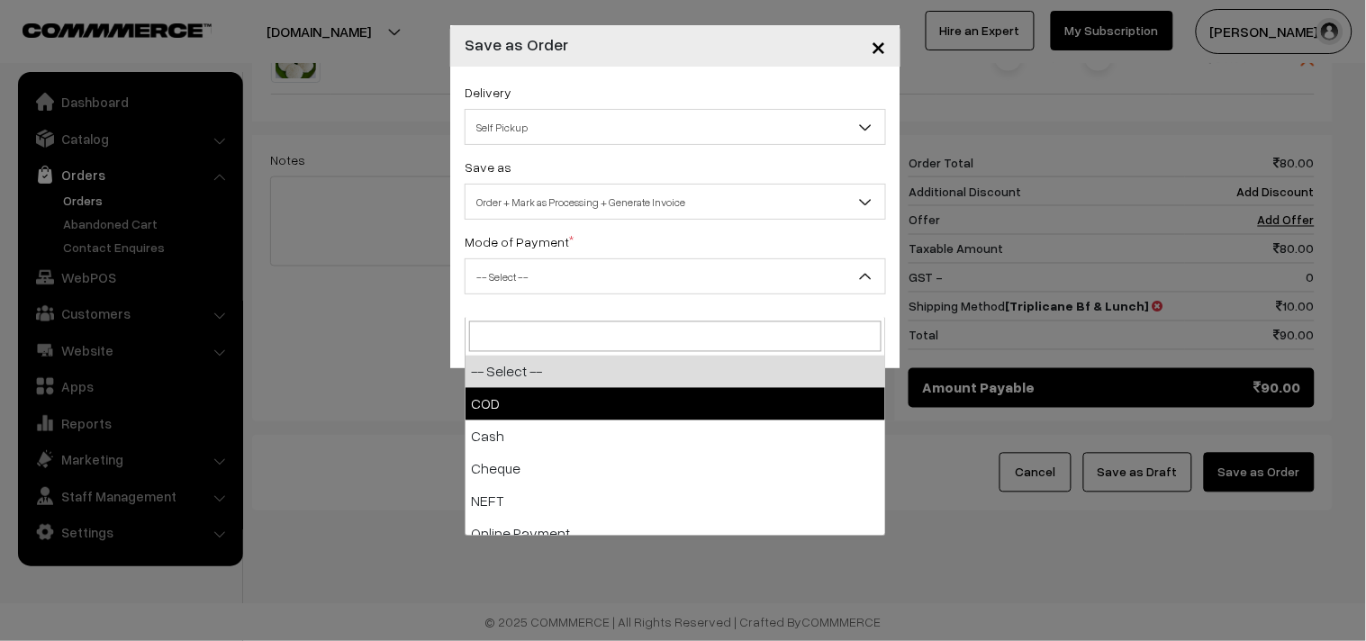
select select "1"
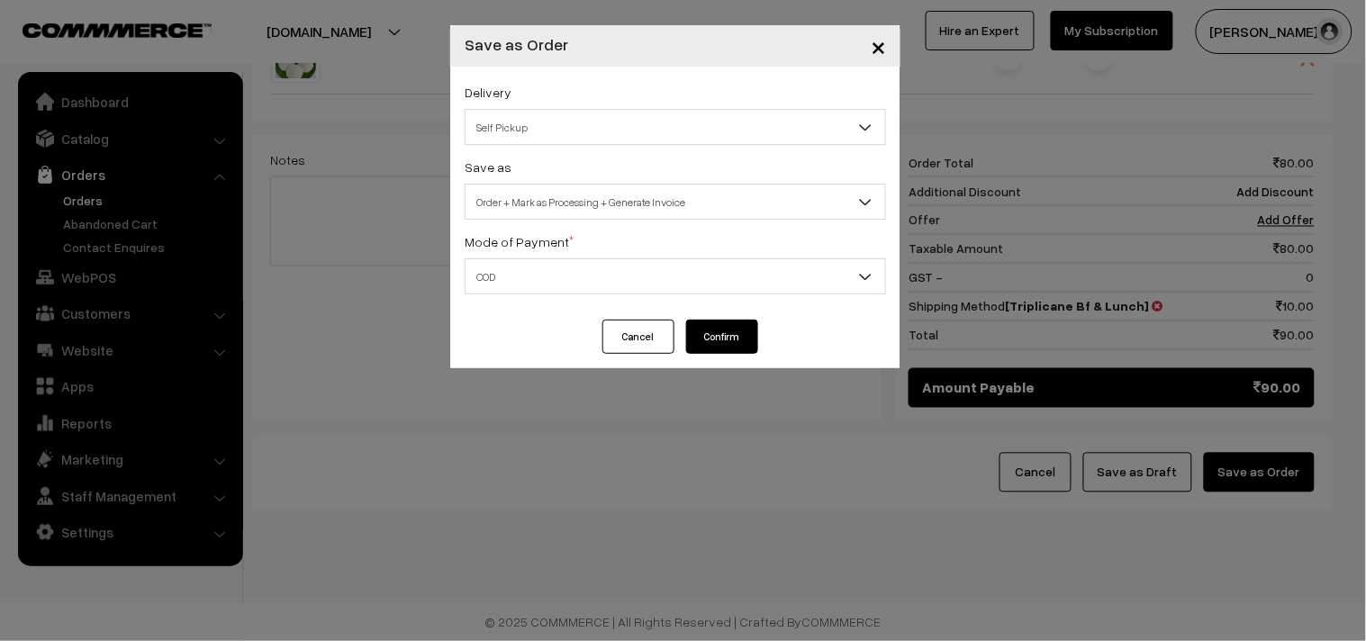
click at [739, 326] on button "Confirm" at bounding box center [722, 337] width 72 height 34
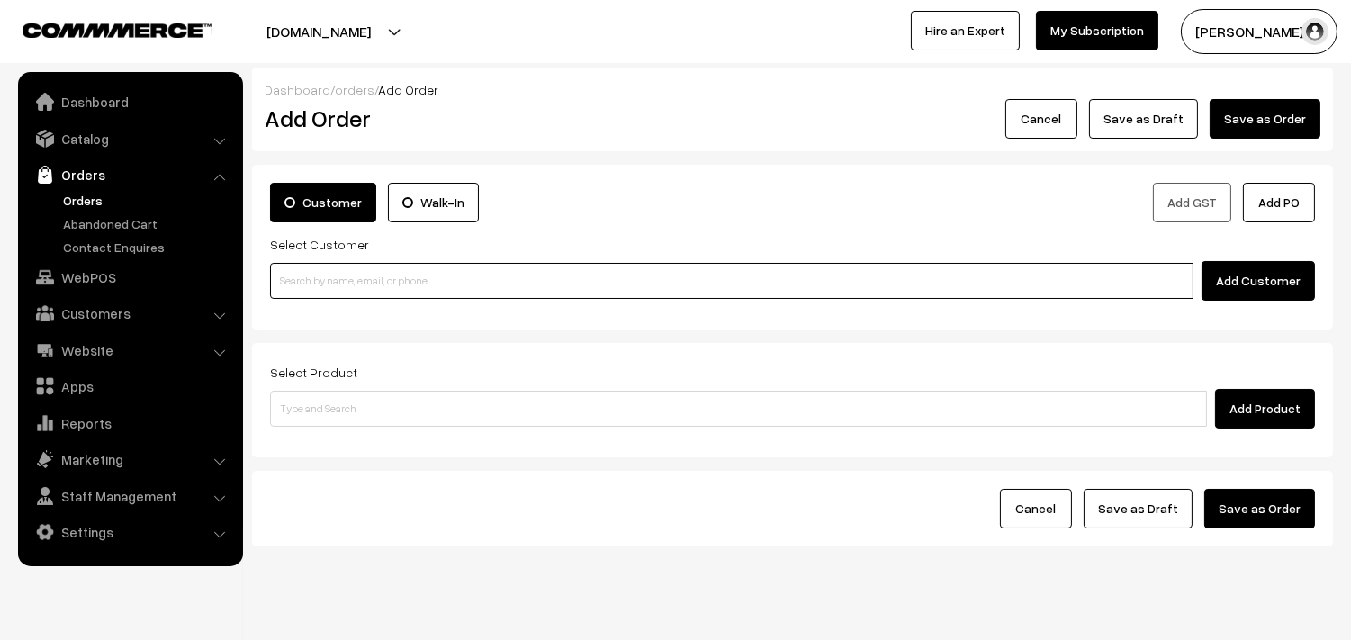
click at [415, 268] on input at bounding box center [732, 281] width 924 height 36
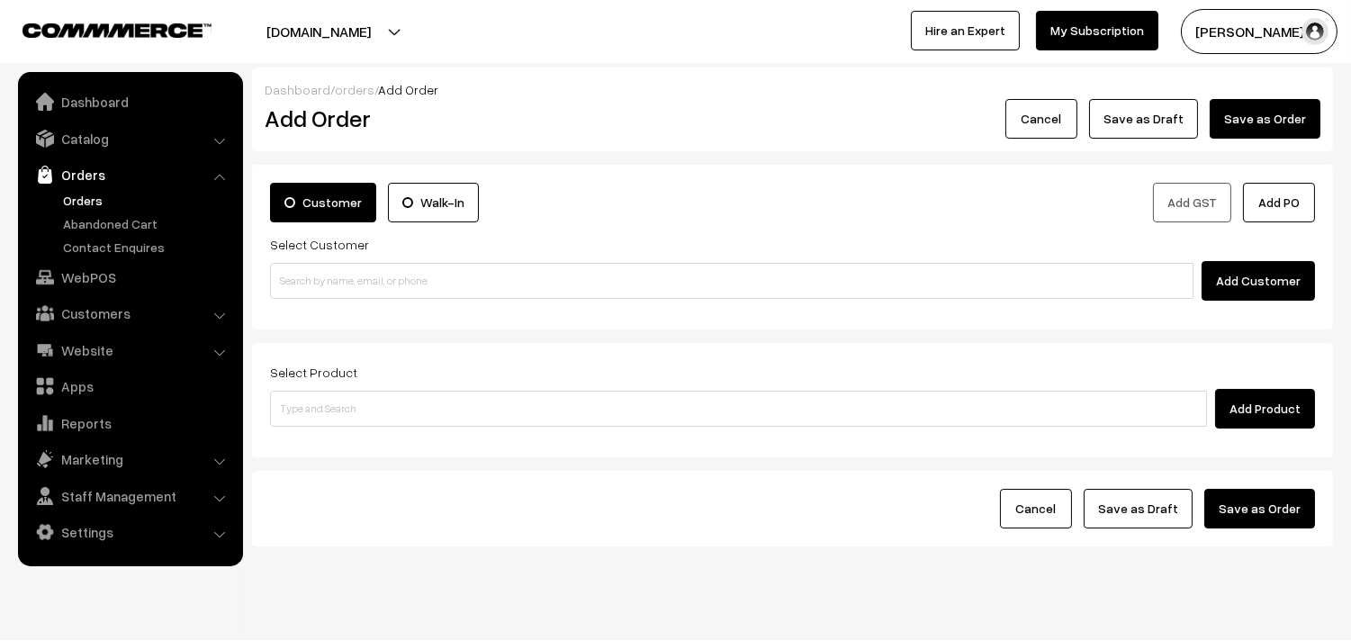
click at [97, 198] on link "Orders" at bounding box center [148, 200] width 178 height 19
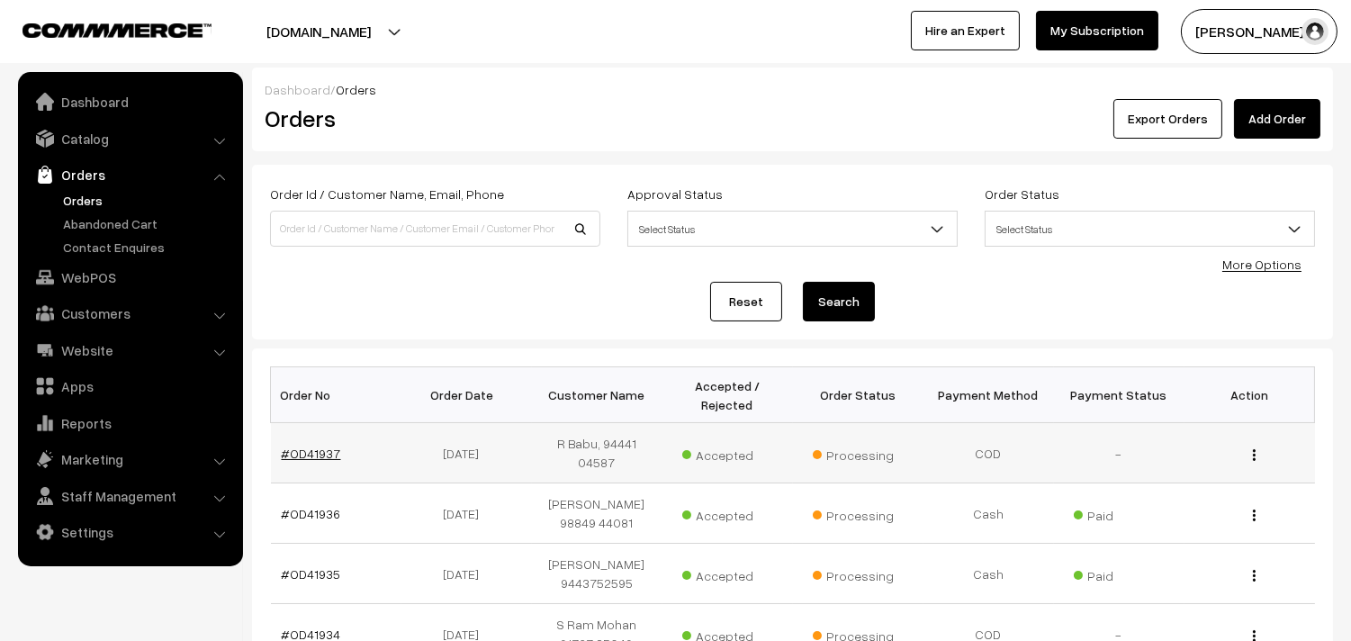
click at [307, 447] on link "#OD41937" at bounding box center [311, 453] width 59 height 15
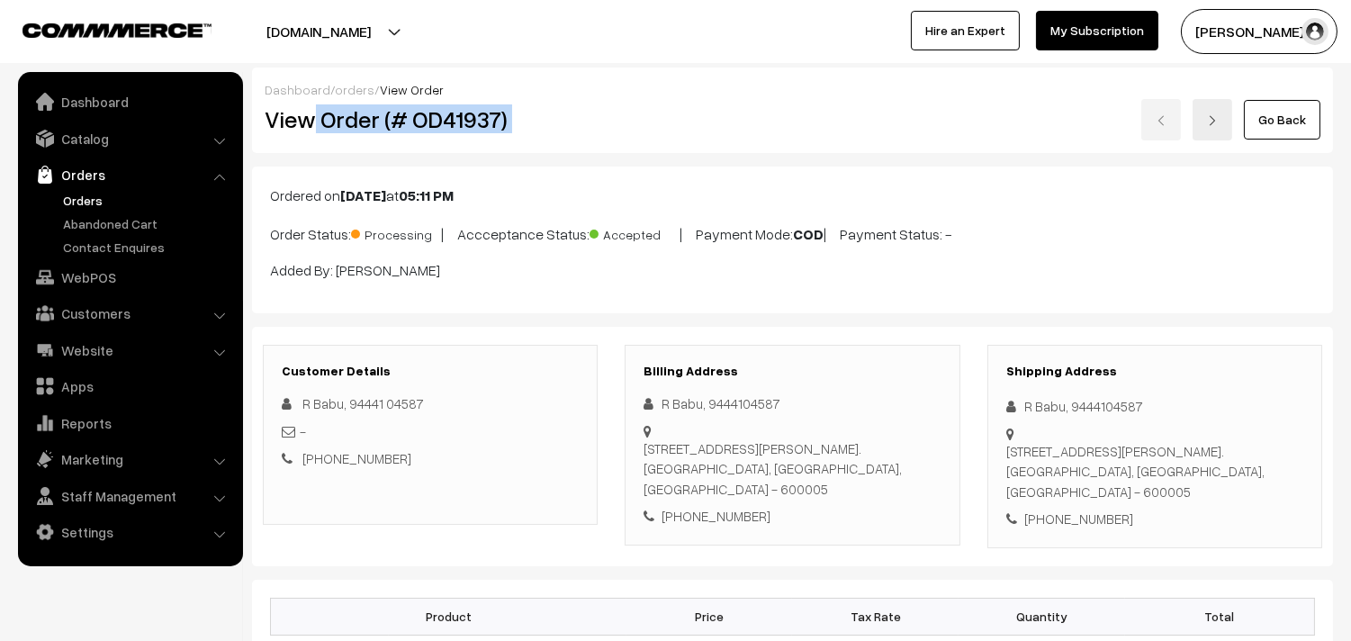
drag, startPoint x: 313, startPoint y: 120, endPoint x: 680, endPoint y: 122, distance: 366.5
click at [680, 122] on div "View Order (# OD41937) Go Back" at bounding box center [792, 119] width 1083 height 41
copy div "Order (# OD41937)"
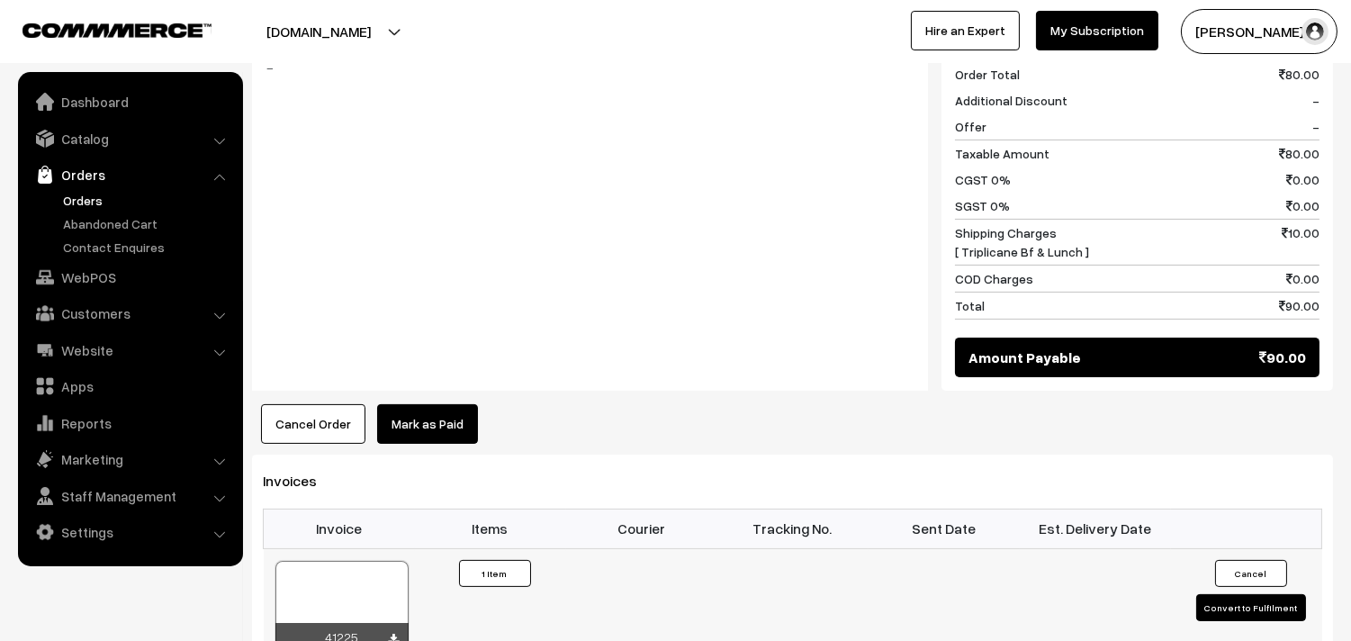
scroll to position [800, 0]
click at [361, 604] on div at bounding box center [342, 605] width 133 height 90
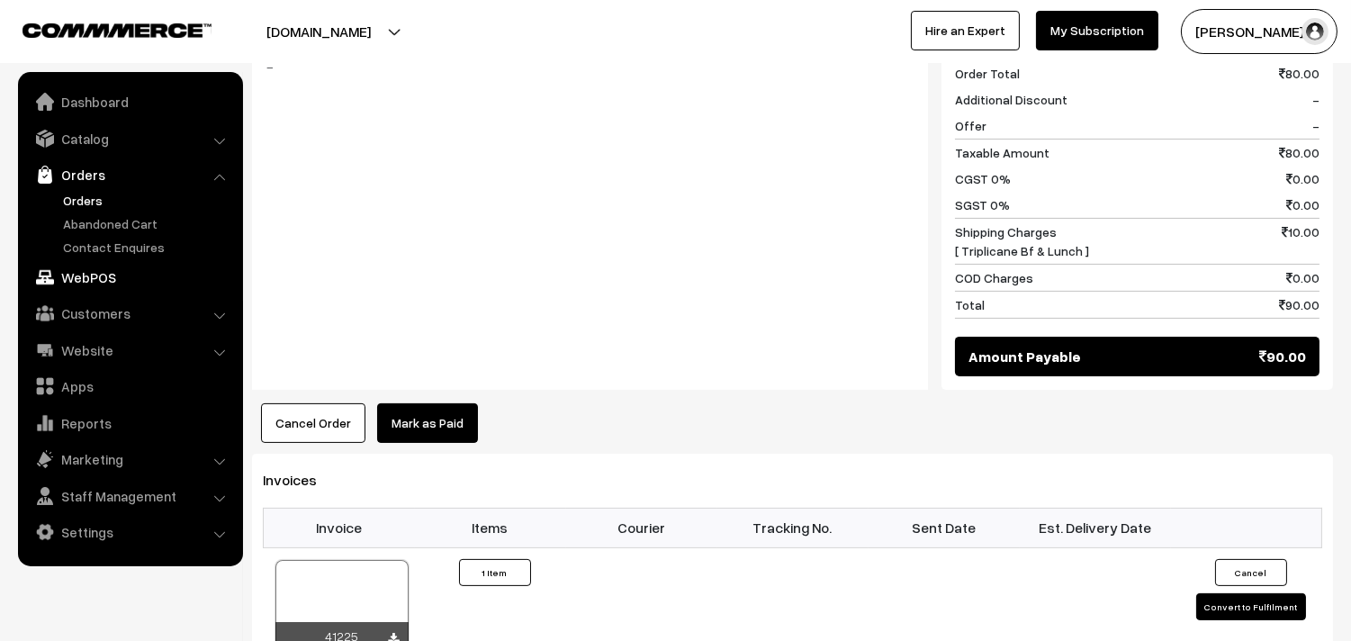
click at [100, 279] on link "WebPOS" at bounding box center [130, 277] width 214 height 32
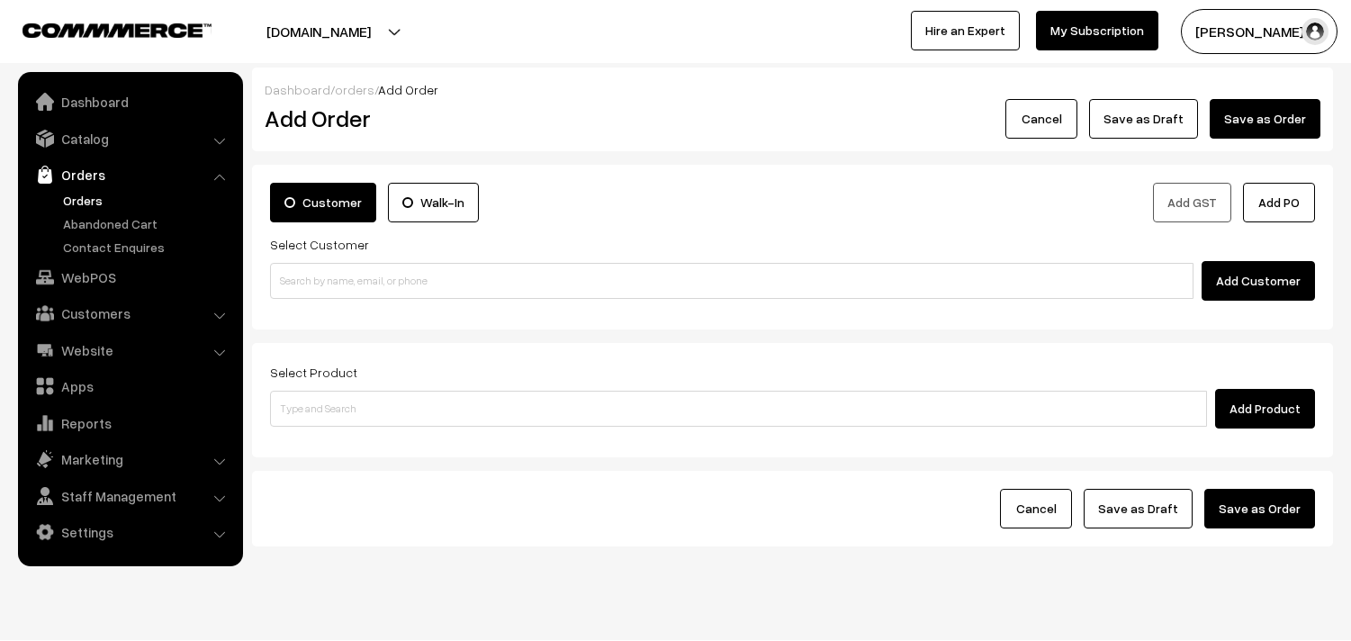
click at [322, 282] on input at bounding box center [732, 281] width 924 height 36
click at [301, 277] on input "96202 02330" at bounding box center [732, 281] width 924 height 36
click at [312, 277] on input "96202 02330" at bounding box center [732, 281] width 924 height 36
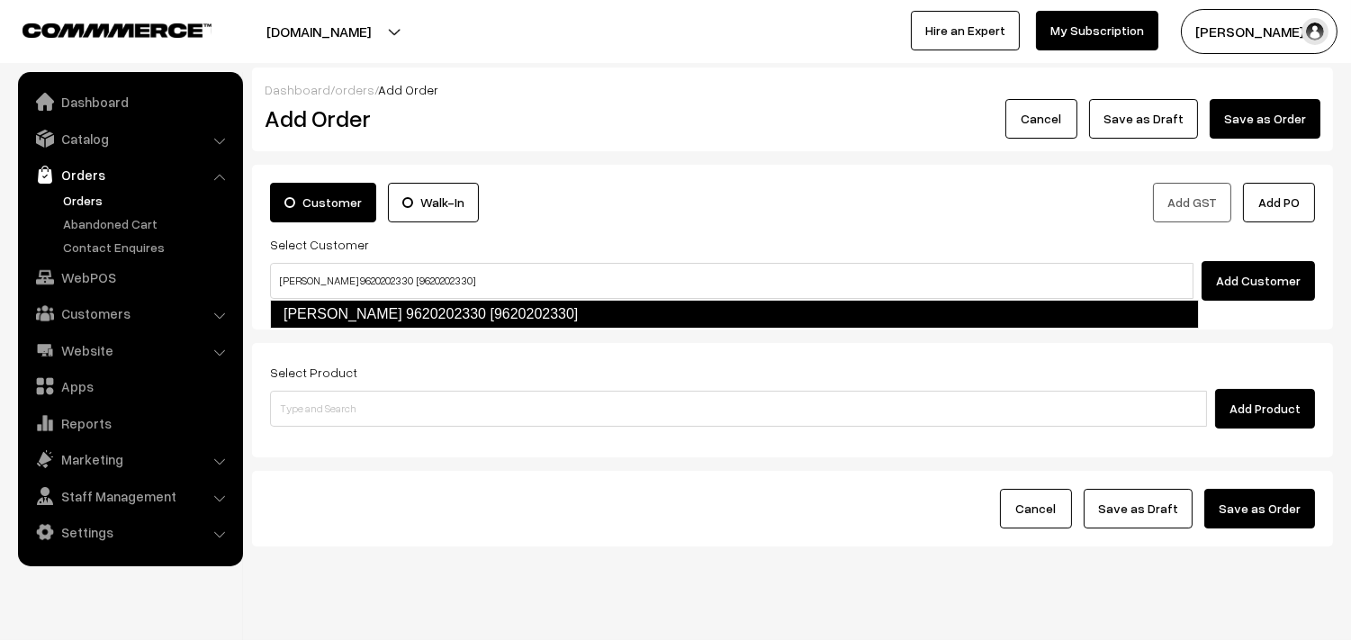
type input "[PERSON_NAME] 9620202330 [9620202330]"
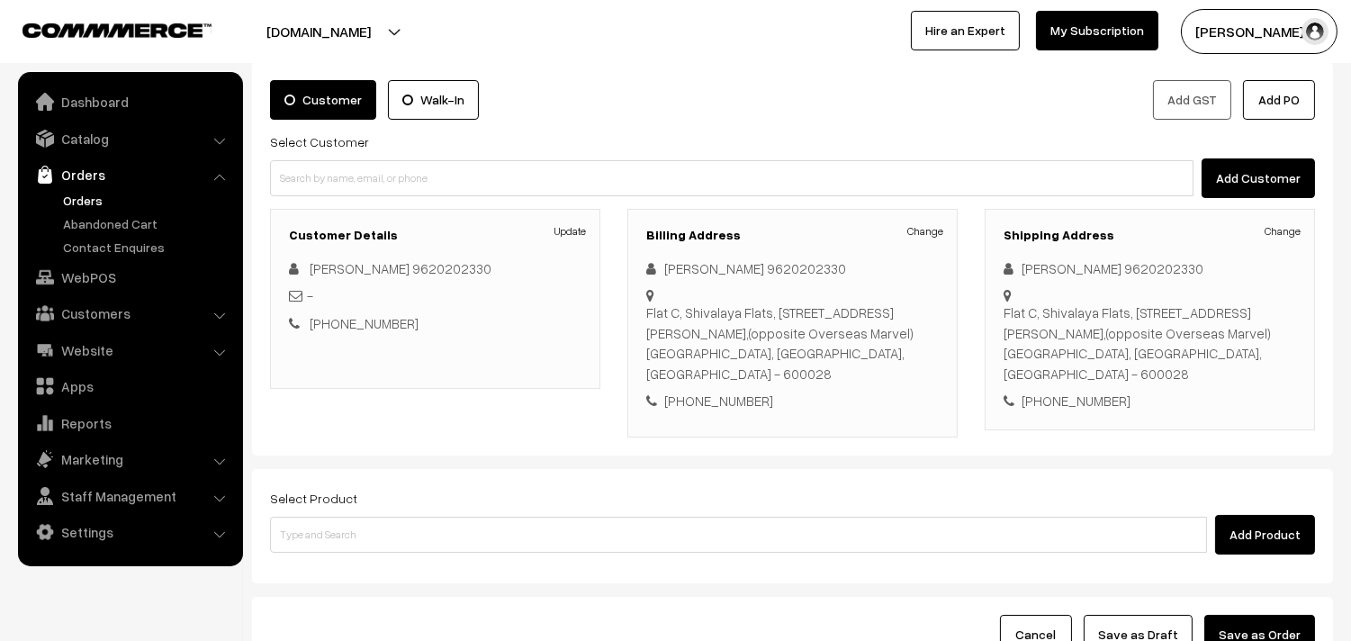
scroll to position [245, 0]
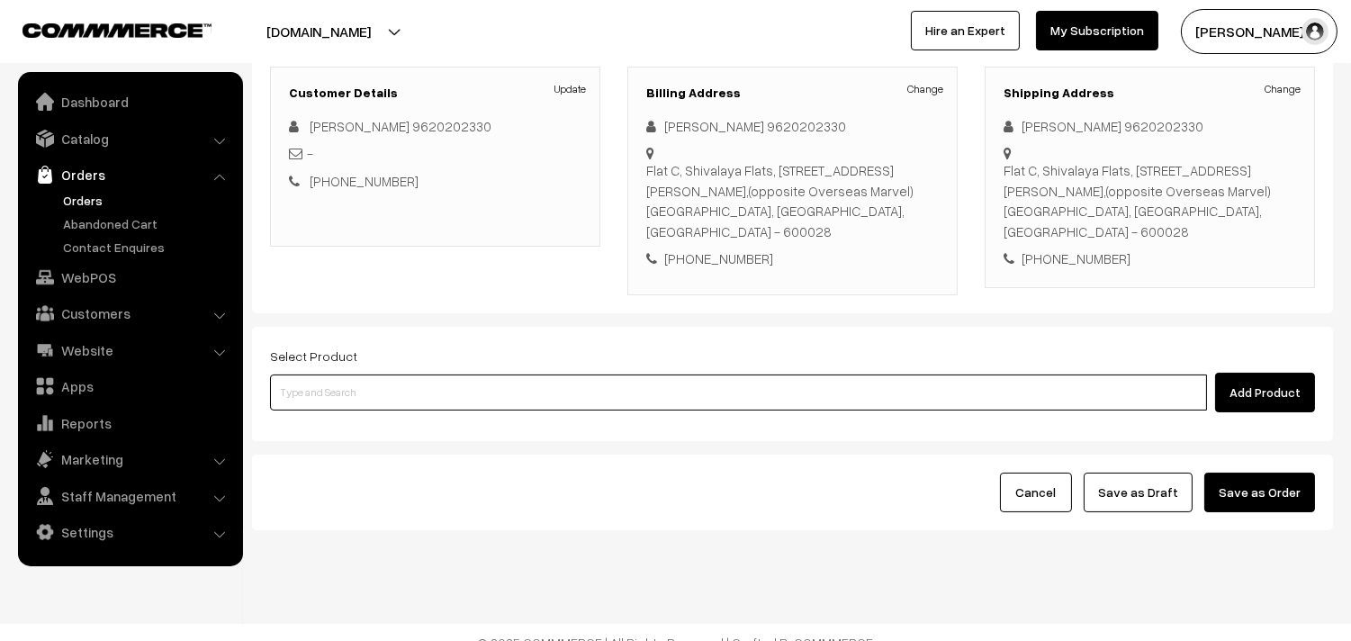
click at [411, 375] on input at bounding box center [738, 393] width 937 height 36
click at [436, 379] on input at bounding box center [738, 393] width 937 height 36
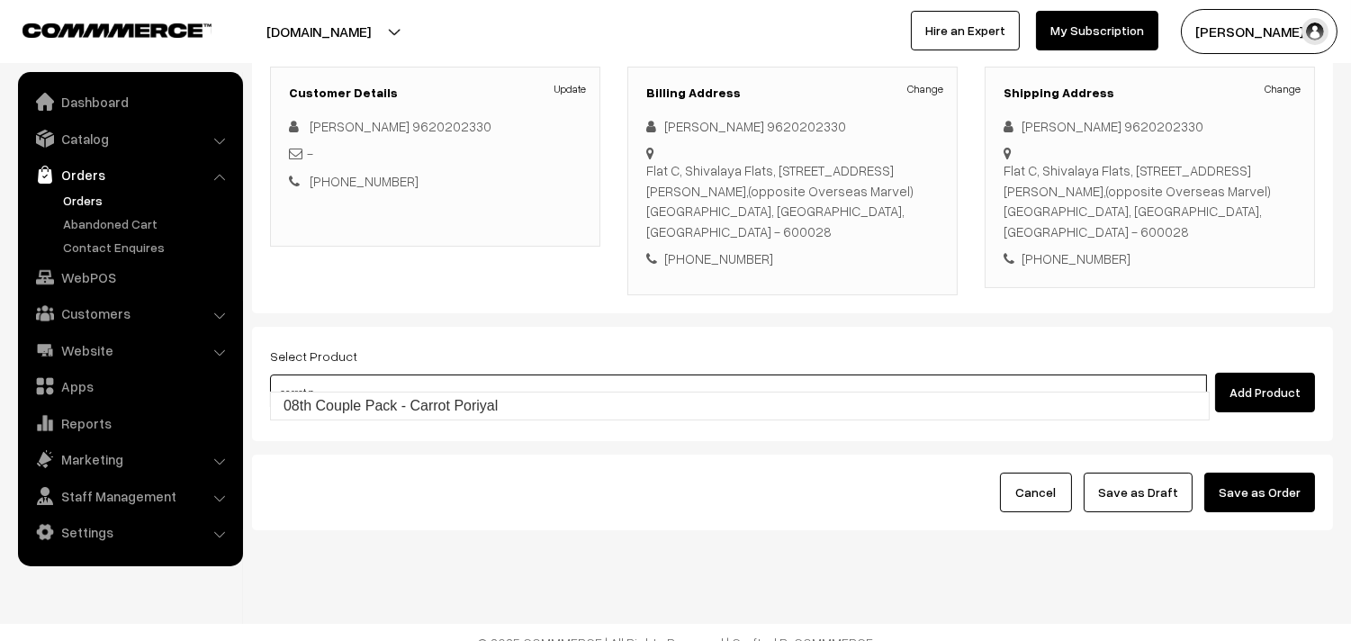
type input "08th Couple Pack - Carrot Poriyal"
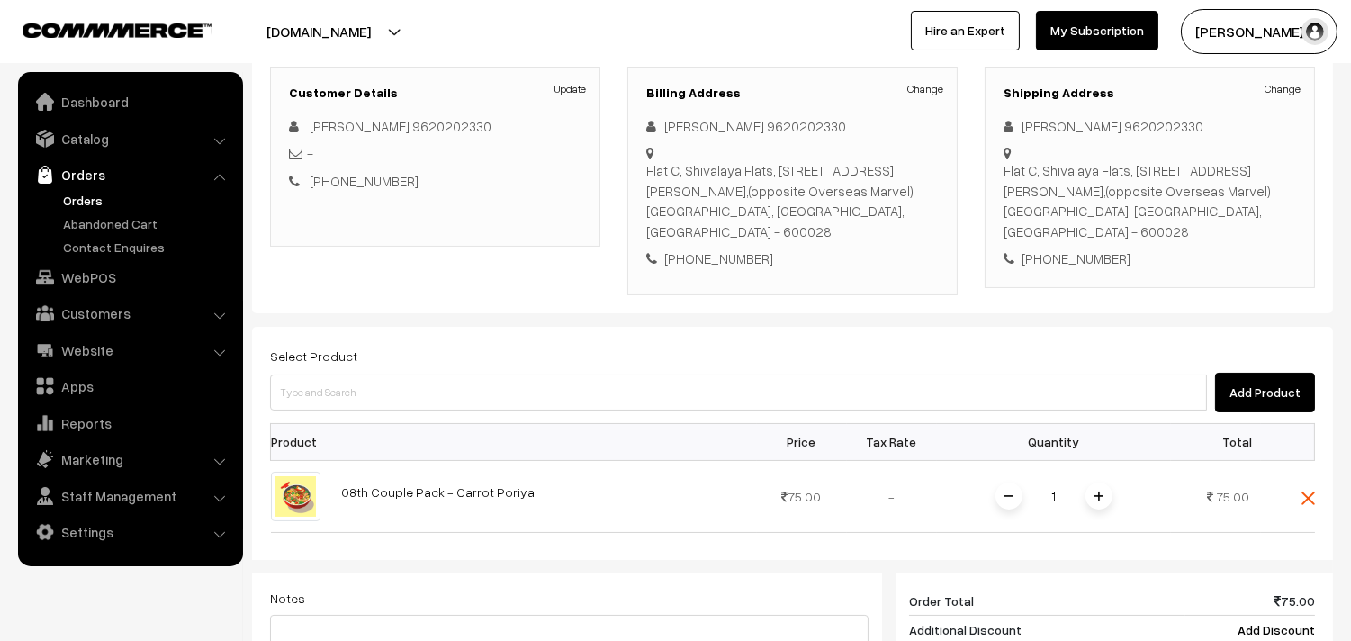
click at [1097, 492] on img at bounding box center [1099, 496] width 9 height 9
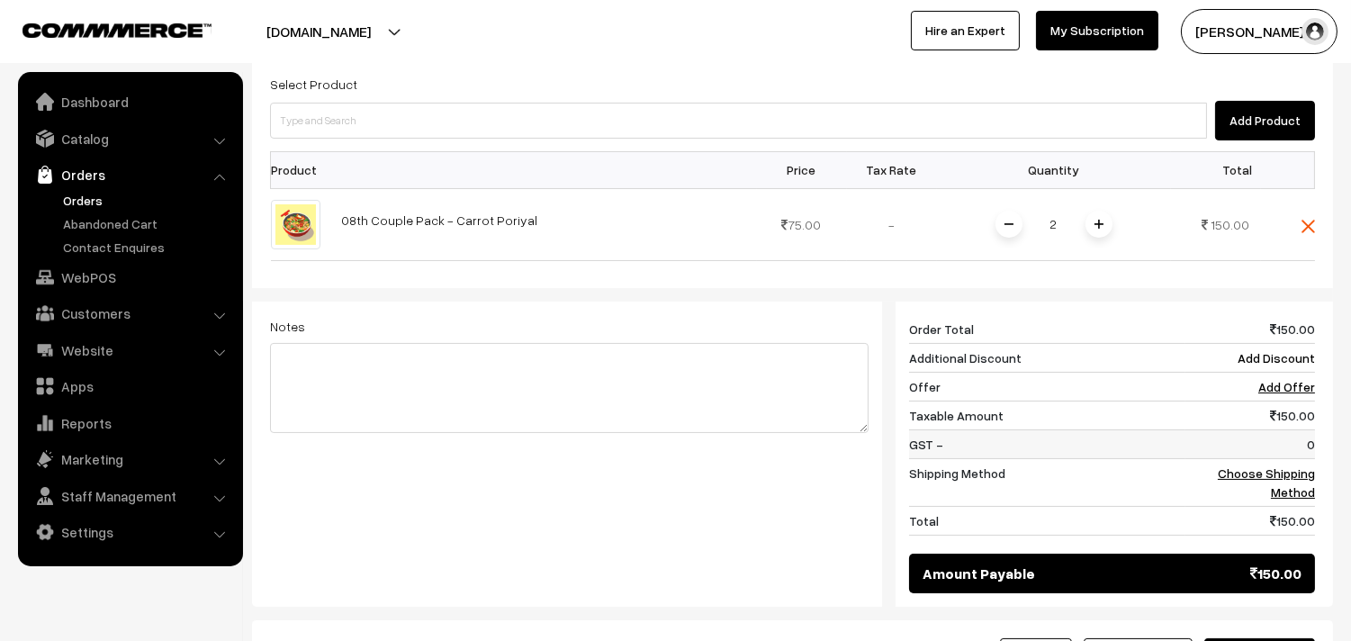
scroll to position [545, 0]
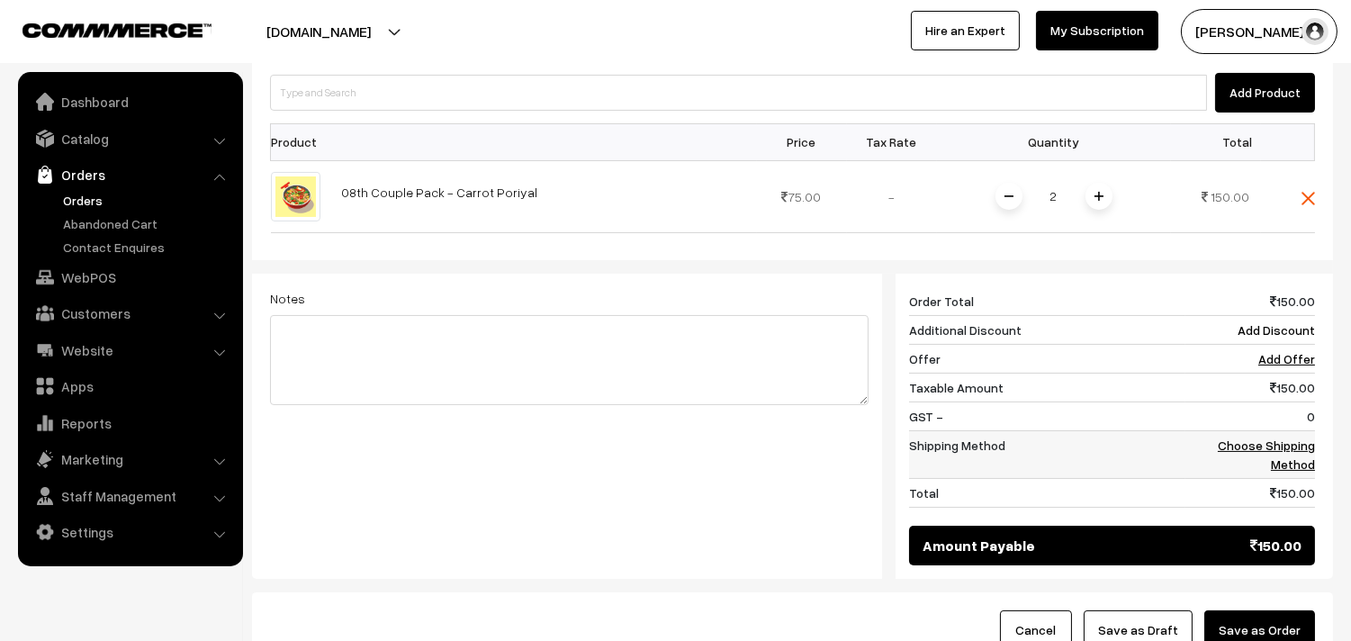
click at [1299, 410] on td "0" at bounding box center [1251, 416] width 130 height 29
click at [1291, 438] on link "Choose Shipping Method" at bounding box center [1266, 455] width 97 height 34
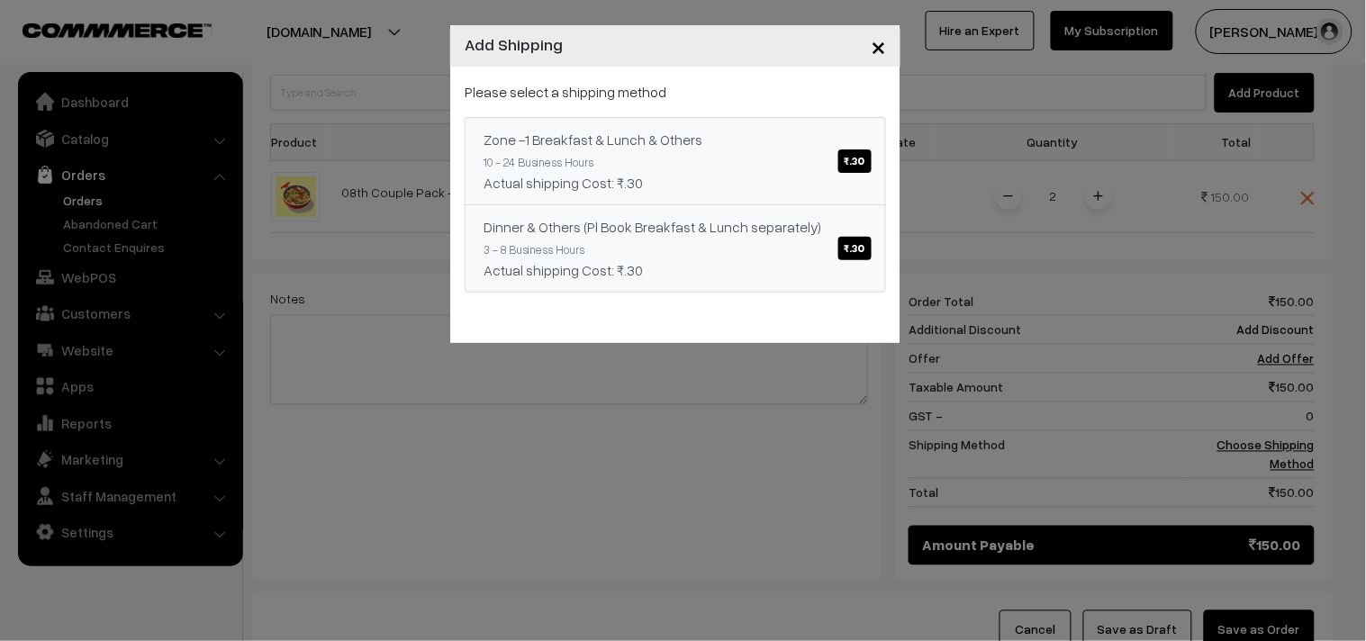
click at [819, 186] on div "Actual shipping Cost: ₹.30" at bounding box center [675, 183] width 384 height 22
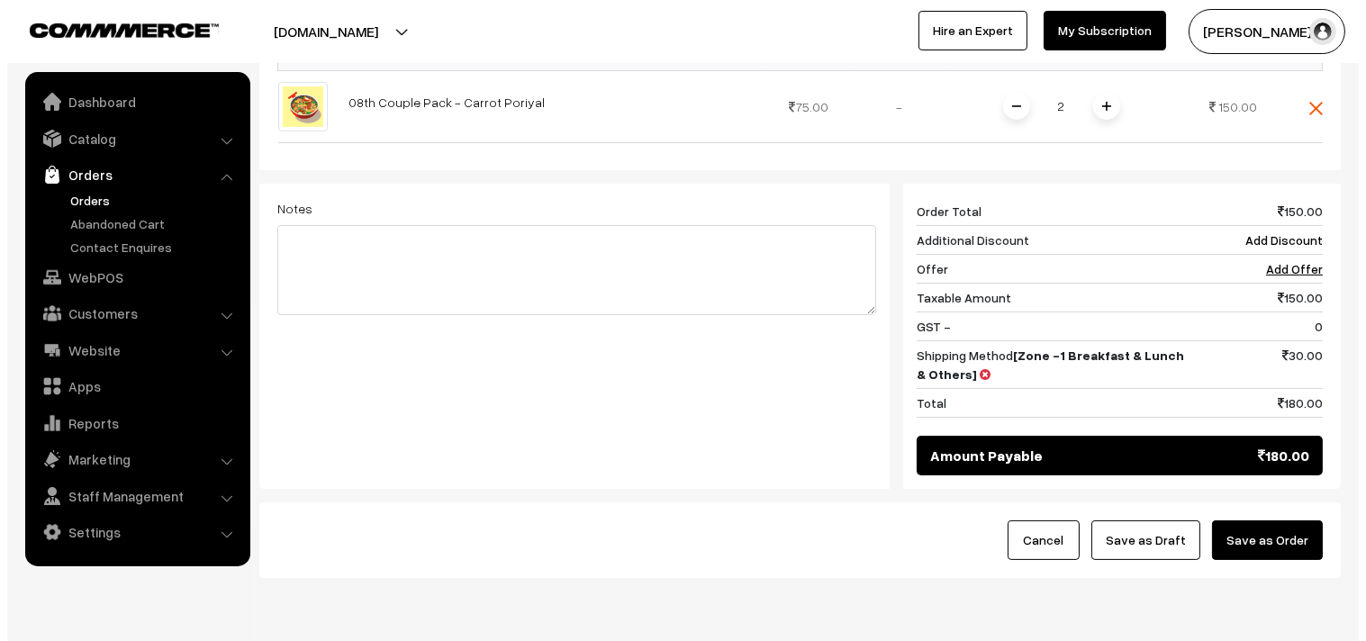
scroll to position [684, 0]
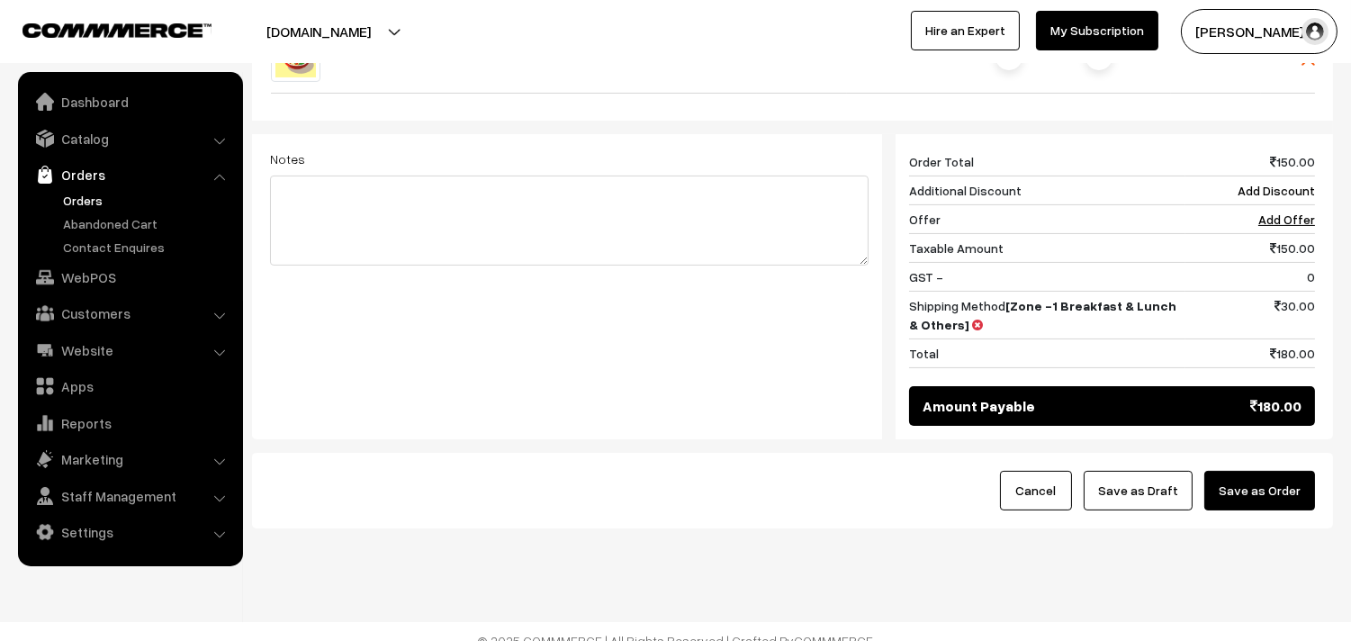
click at [1270, 477] on button "Save as Order" at bounding box center [1260, 491] width 111 height 40
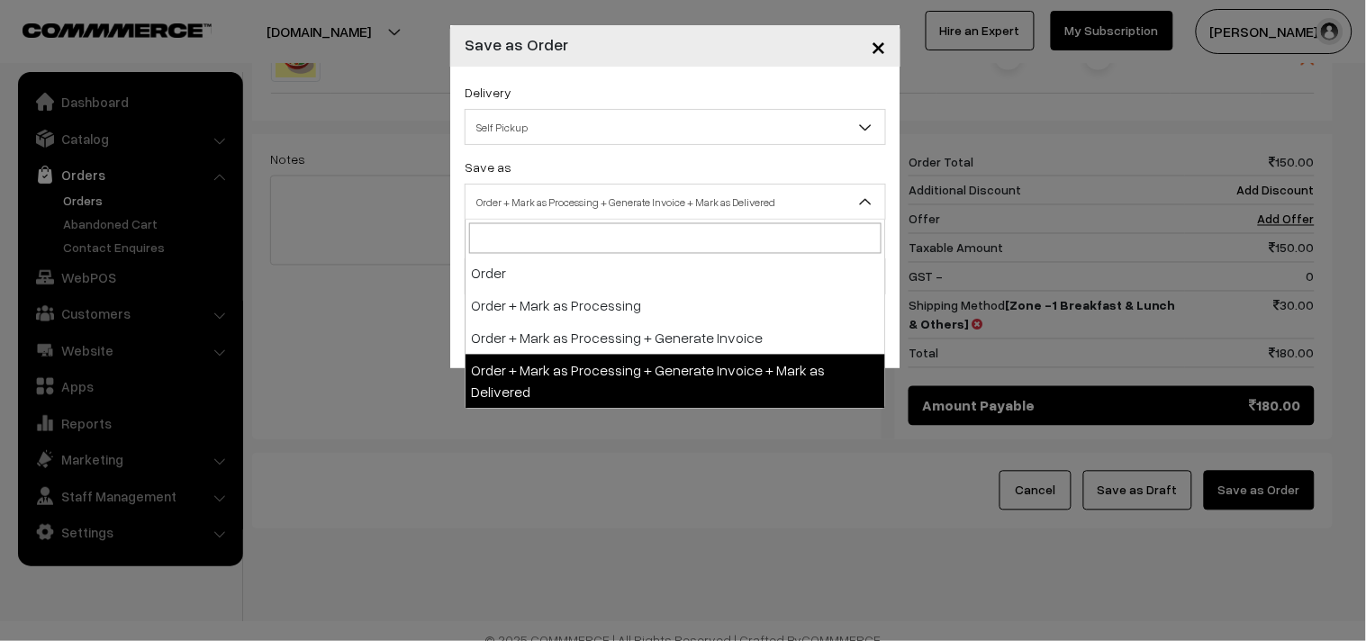
click at [631, 201] on span "Order + Mark as Processing + Generate Invoice + Mark as Delivered" at bounding box center [675, 202] width 420 height 32
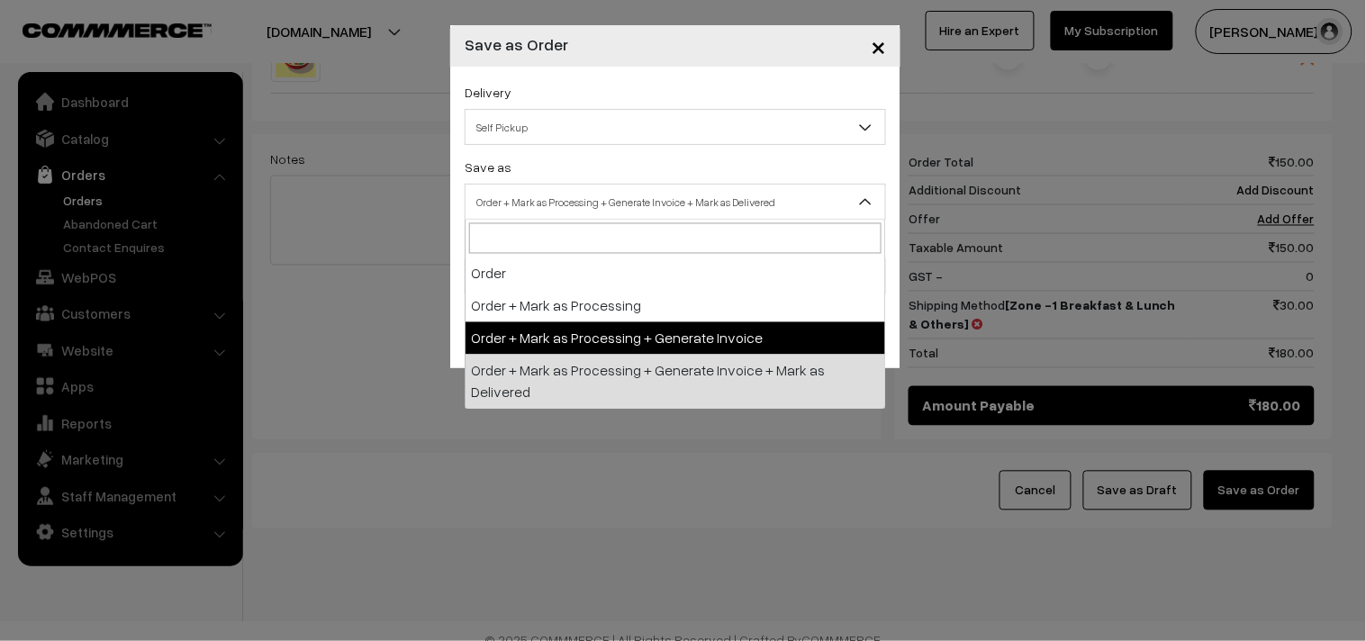
select select "3"
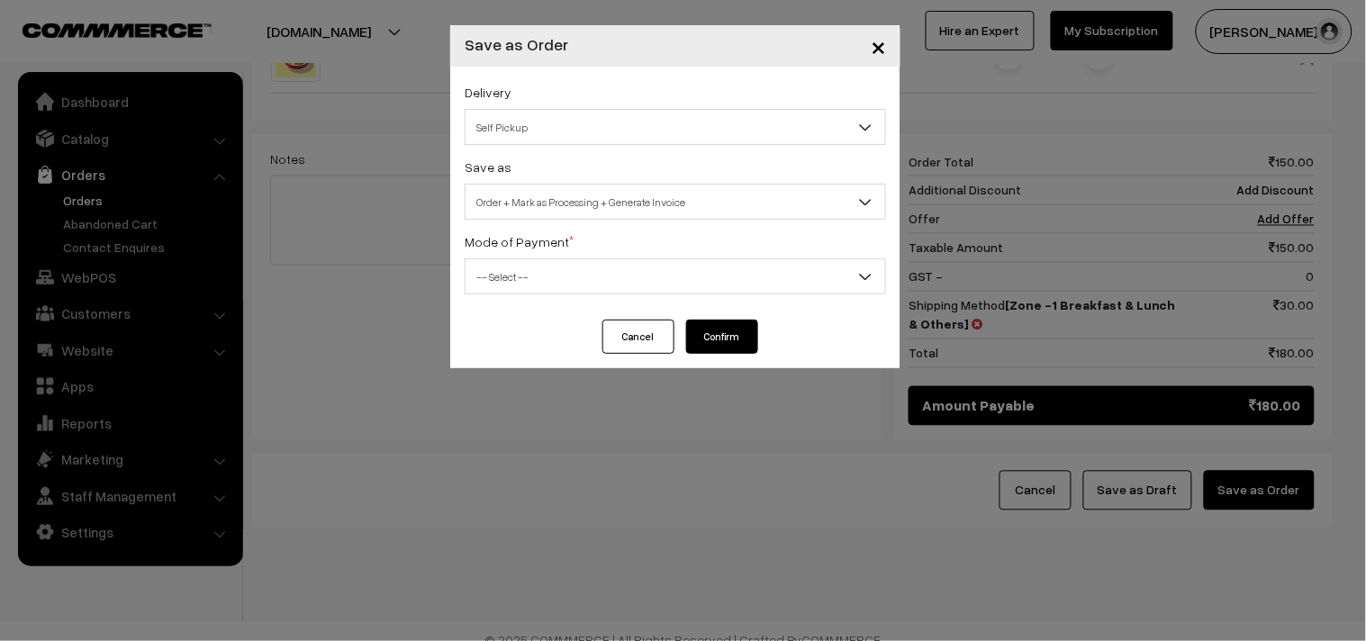
click at [547, 276] on span "-- Select --" at bounding box center [675, 277] width 420 height 32
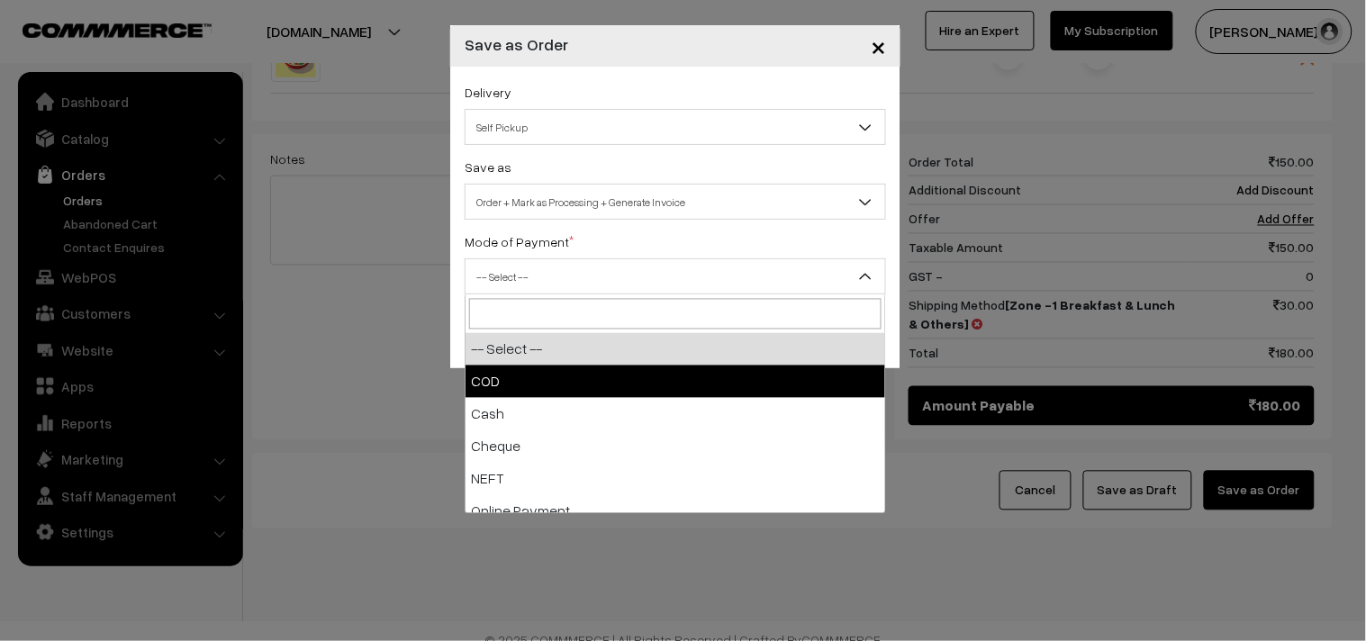
select select "1"
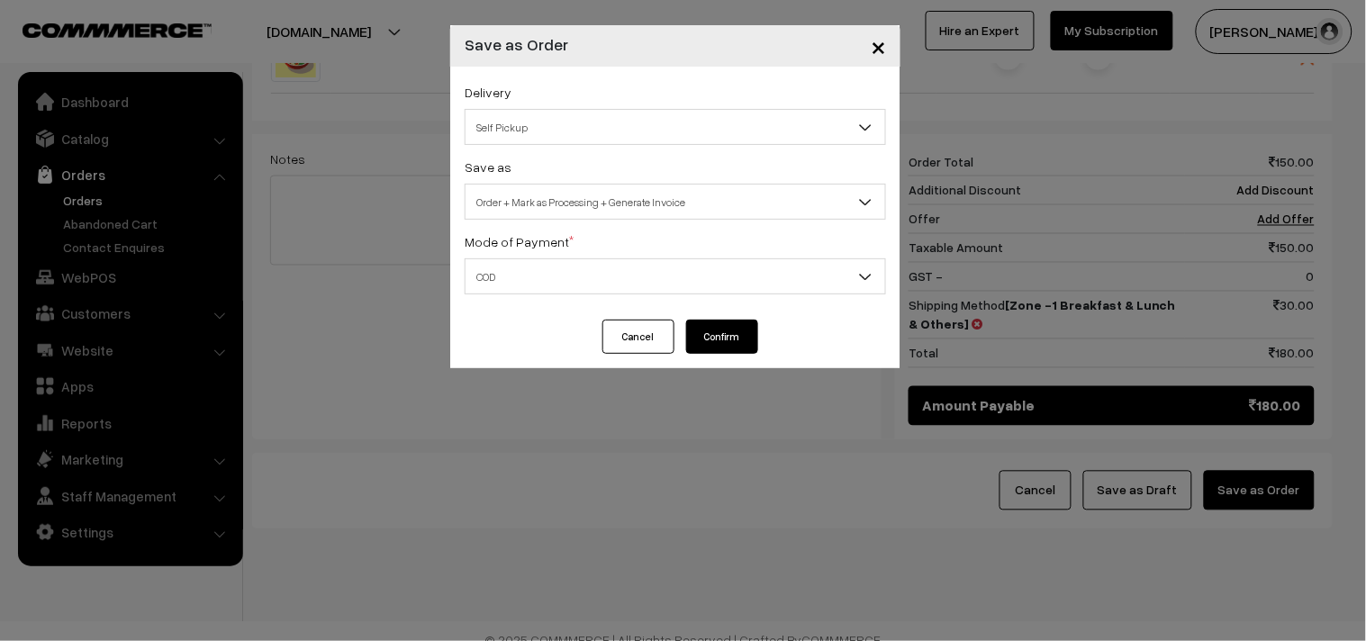
click at [729, 340] on button "Confirm" at bounding box center [722, 337] width 72 height 34
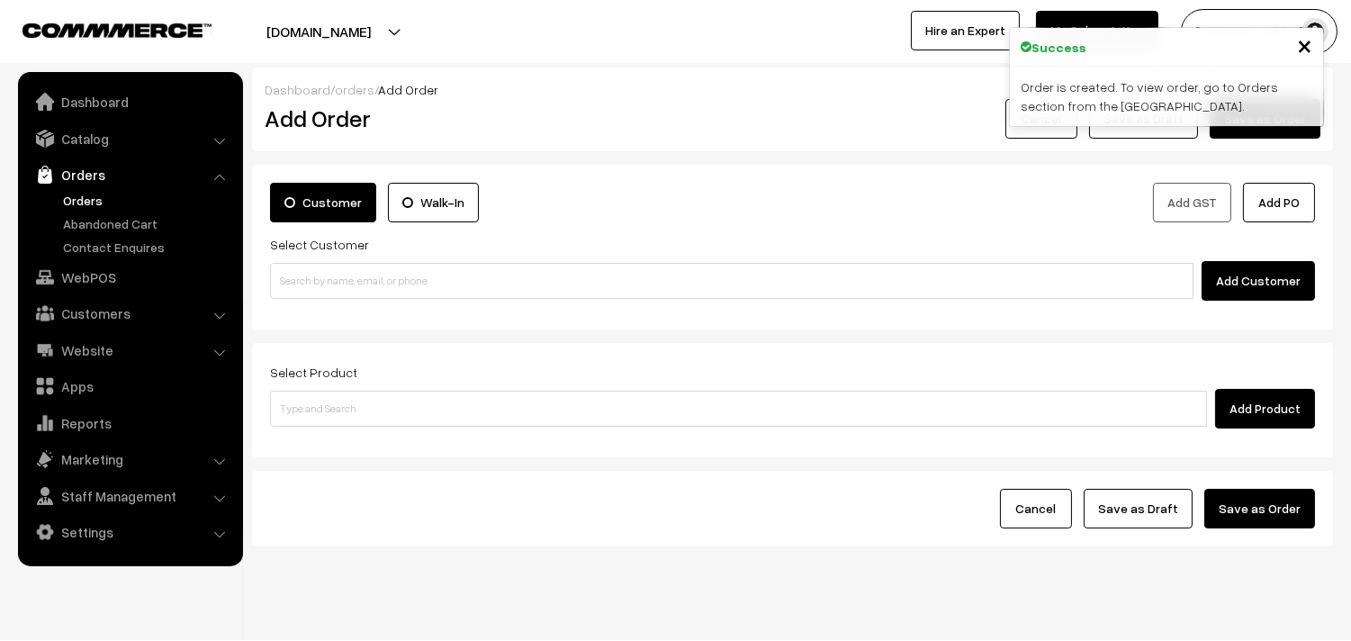
click at [104, 195] on link "Orders" at bounding box center [148, 200] width 178 height 19
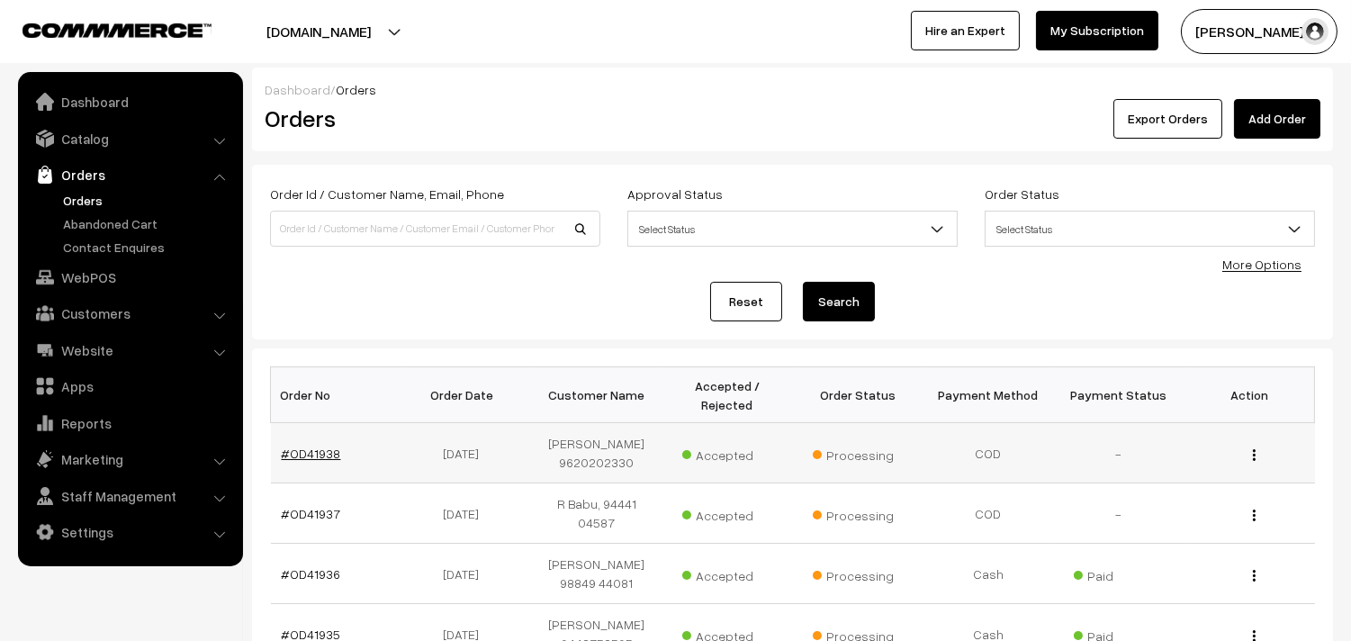
click at [286, 446] on link "#OD41938" at bounding box center [311, 453] width 59 height 15
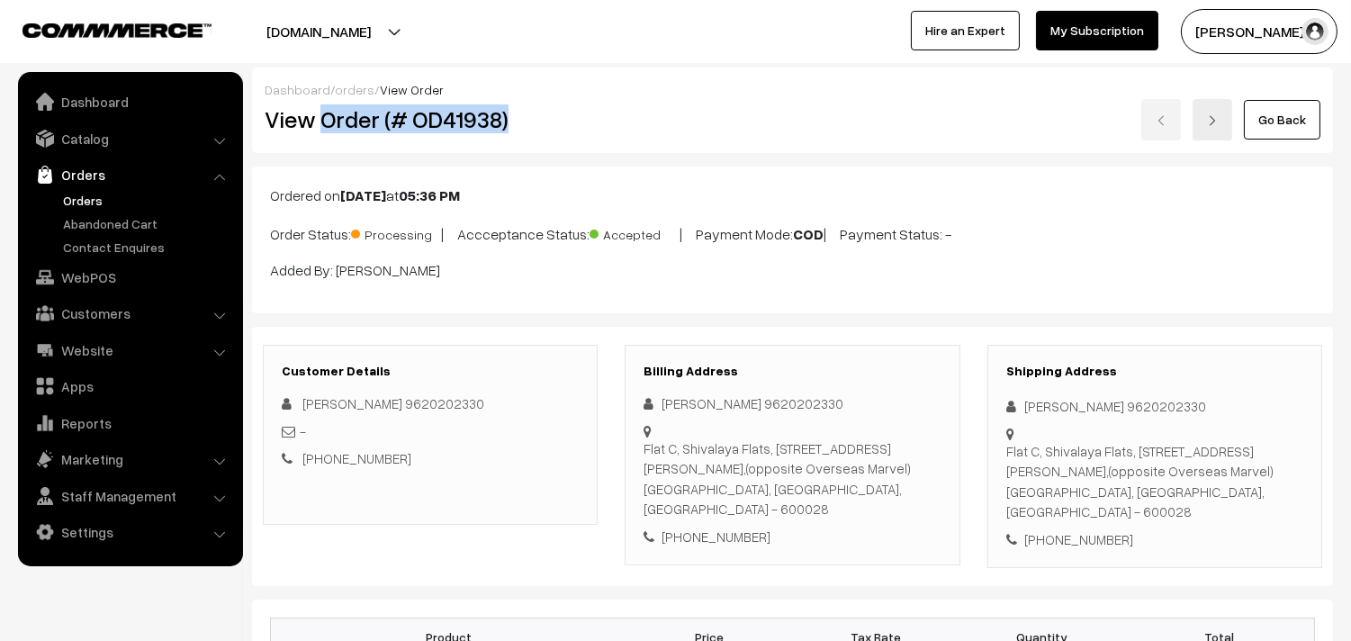
drag, startPoint x: 324, startPoint y: 113, endPoint x: 549, endPoint y: 121, distance: 225.2
click at [580, 105] on h2 "View Order (# OD41938)" at bounding box center [432, 119] width 334 height 28
copy h2 "Order (# OD41938)"
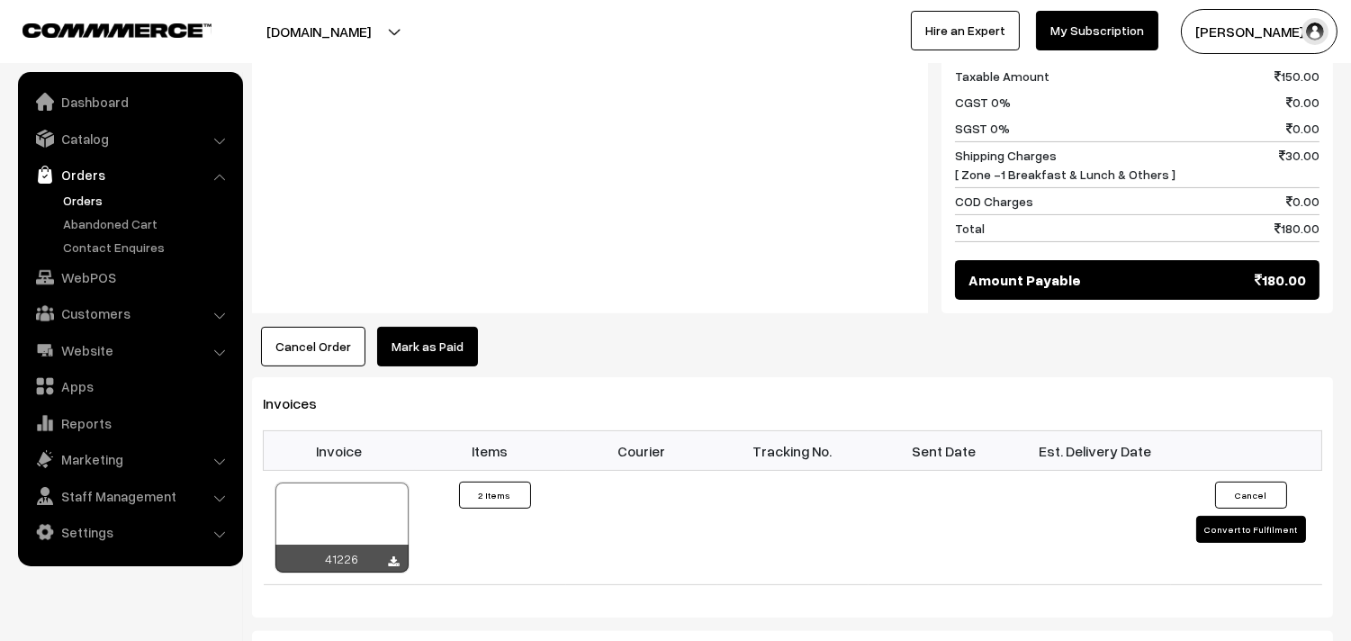
scroll to position [900, 0]
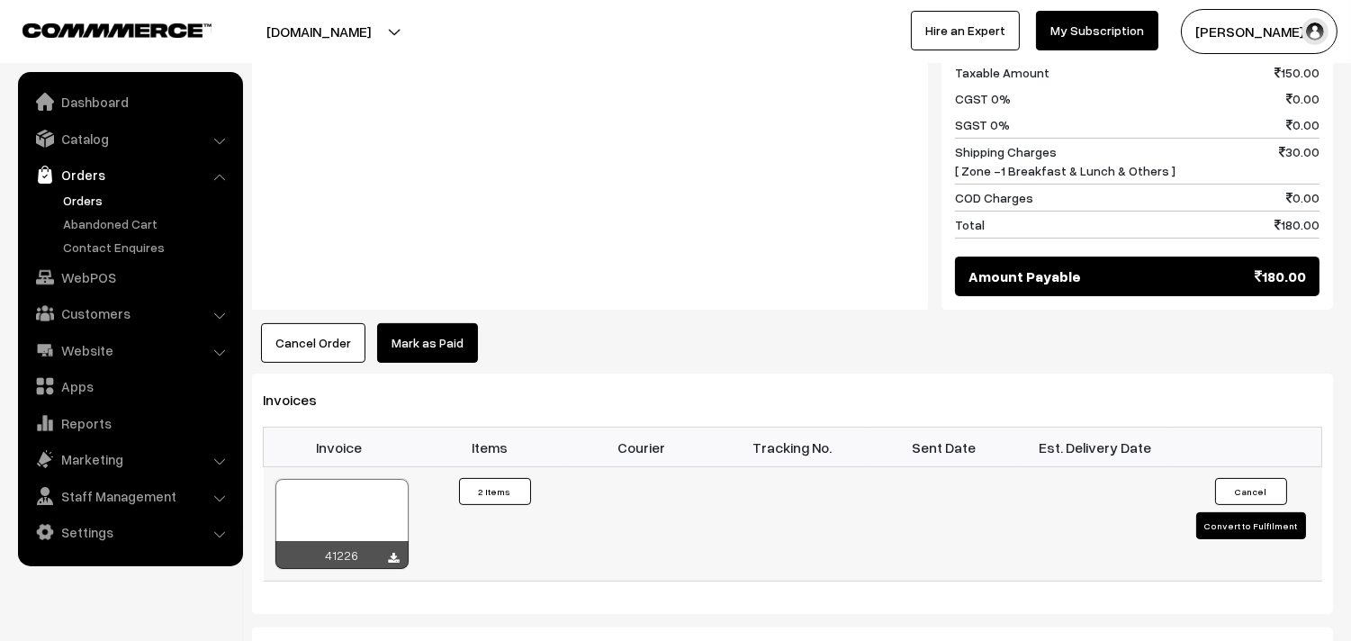
click at [334, 479] on div at bounding box center [342, 524] width 133 height 90
click at [114, 290] on link "WebPOS" at bounding box center [130, 277] width 214 height 32
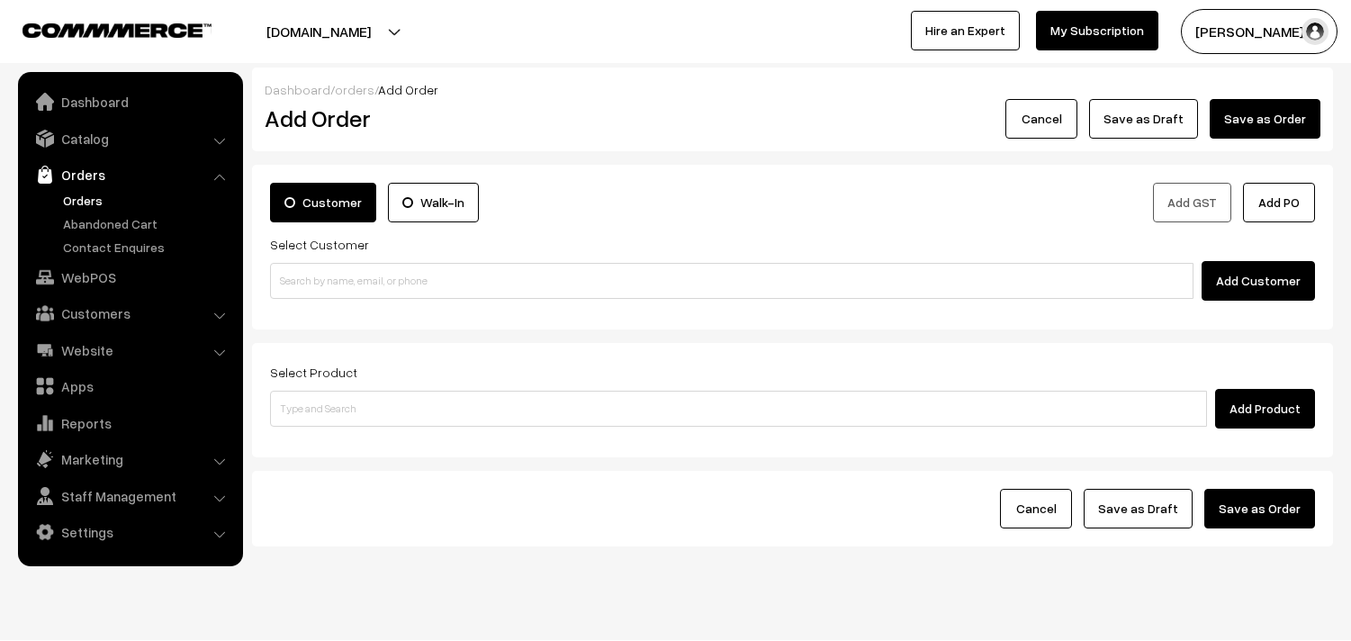
click at [389, 280] on input at bounding box center [732, 281] width 924 height 36
click at [320, 273] on input "96202 02330" at bounding box center [732, 281] width 924 height 36
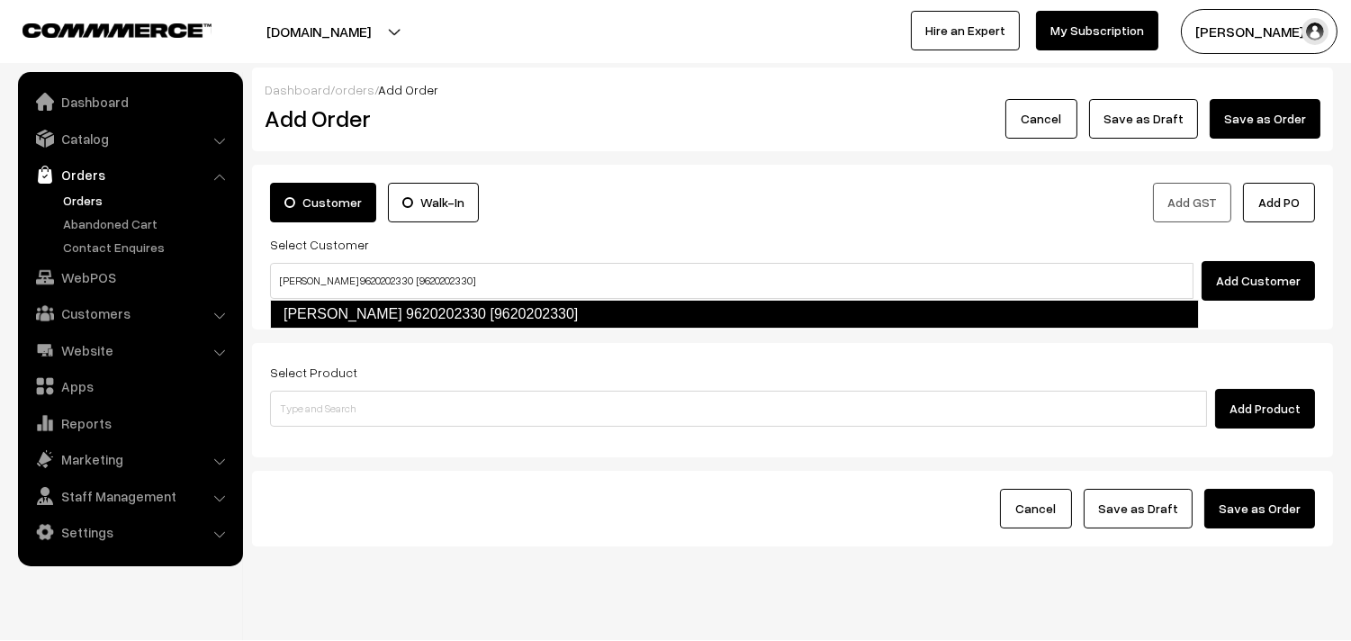
type input "Vinodh 9620202330 [9620202330]"
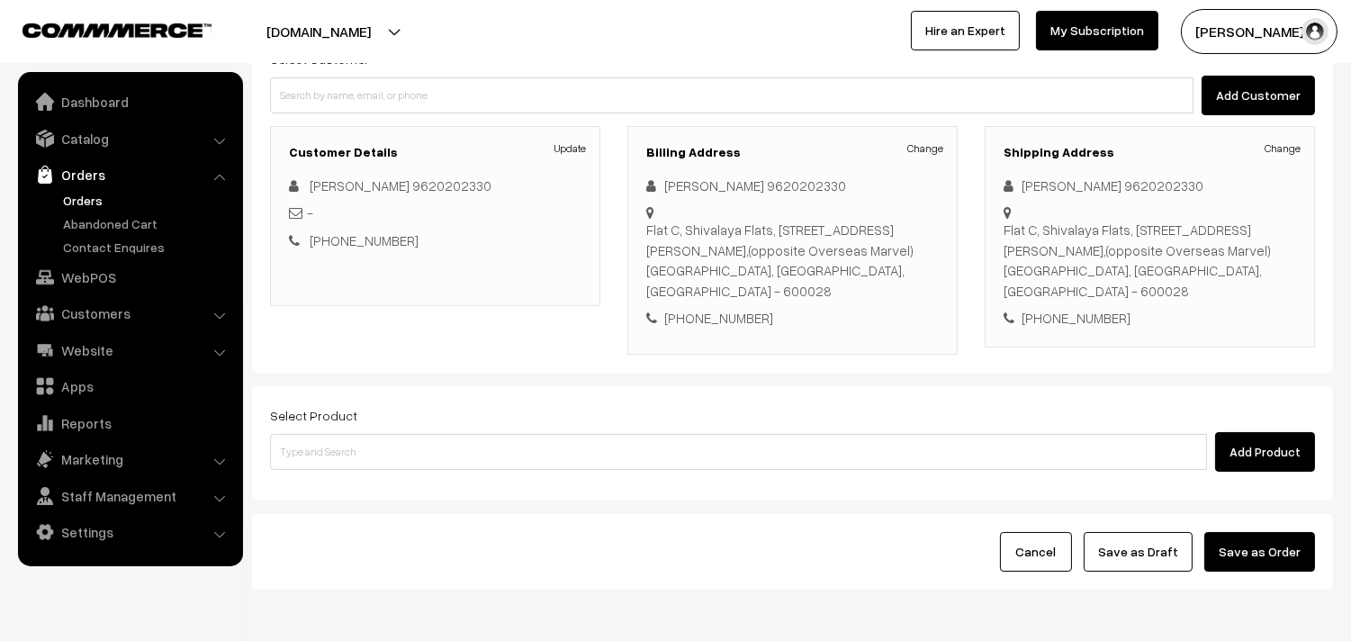
scroll to position [200, 0]
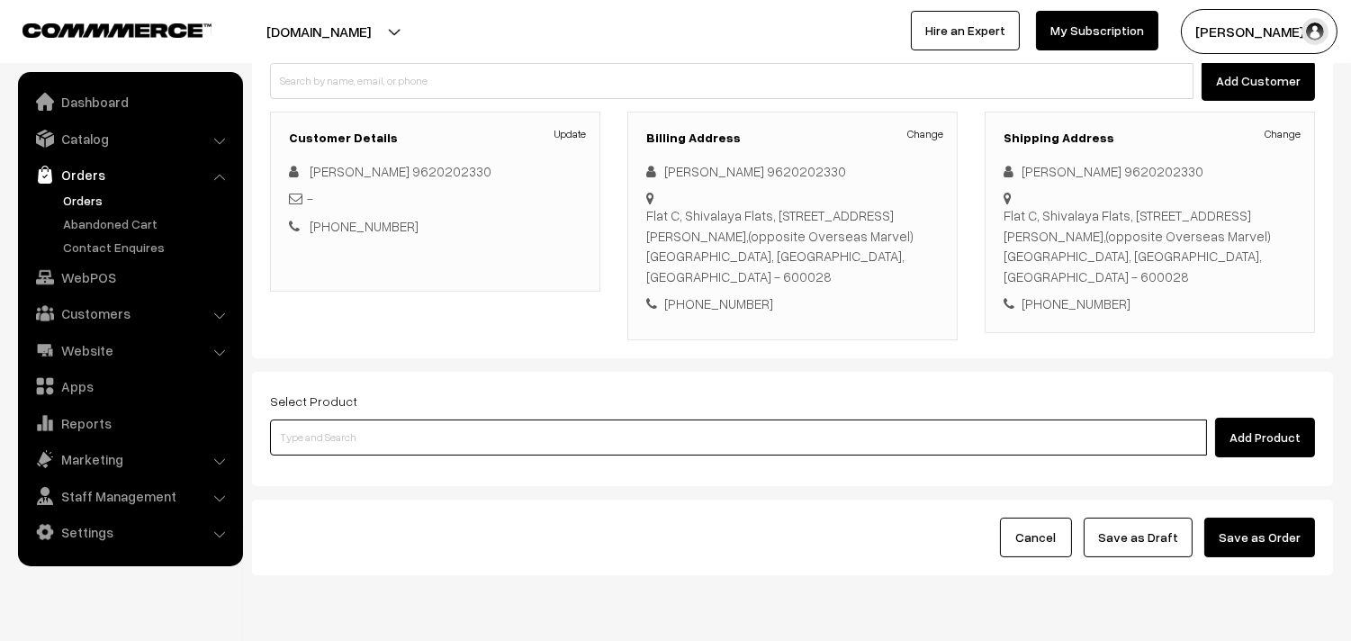
click at [427, 420] on input at bounding box center [738, 438] width 937 height 36
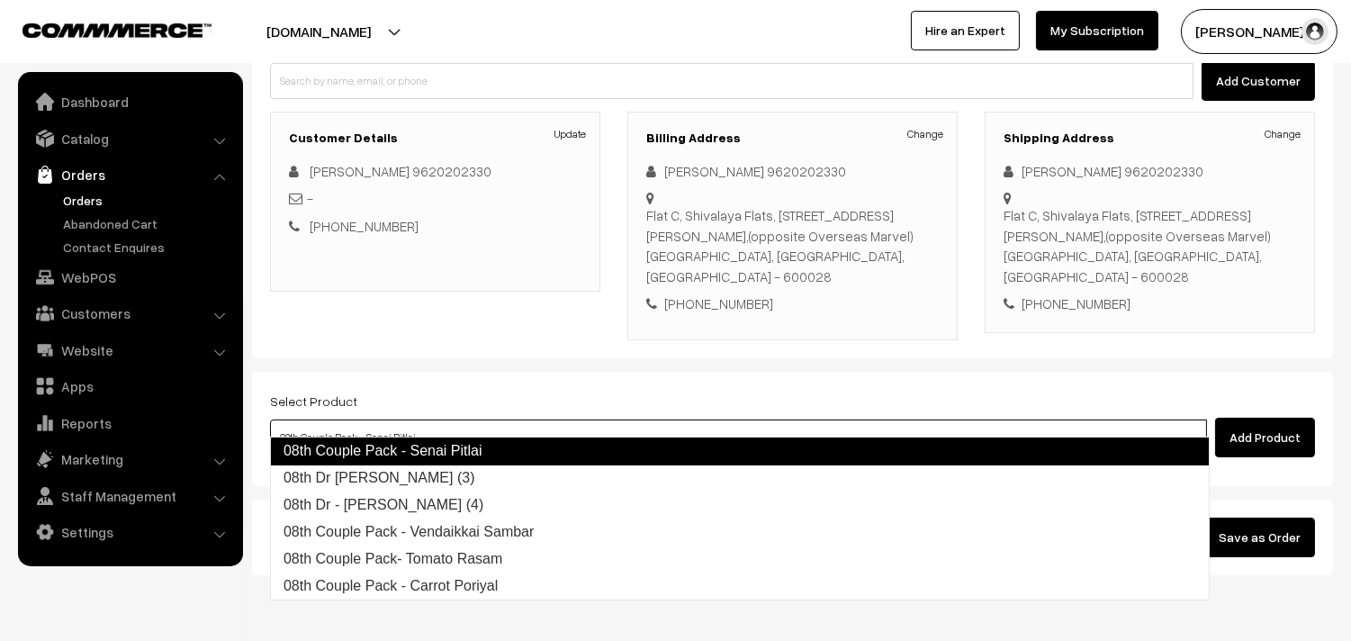
type input "08th Dr [PERSON_NAME] (3)"
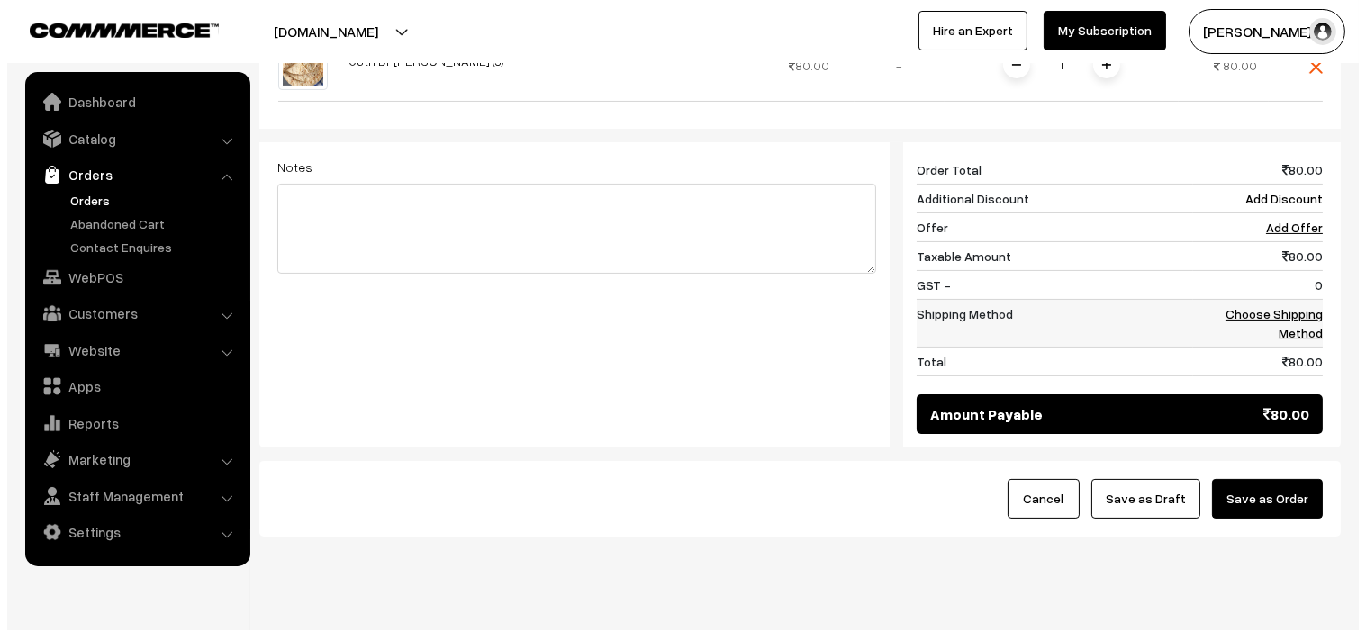
scroll to position [684, 0]
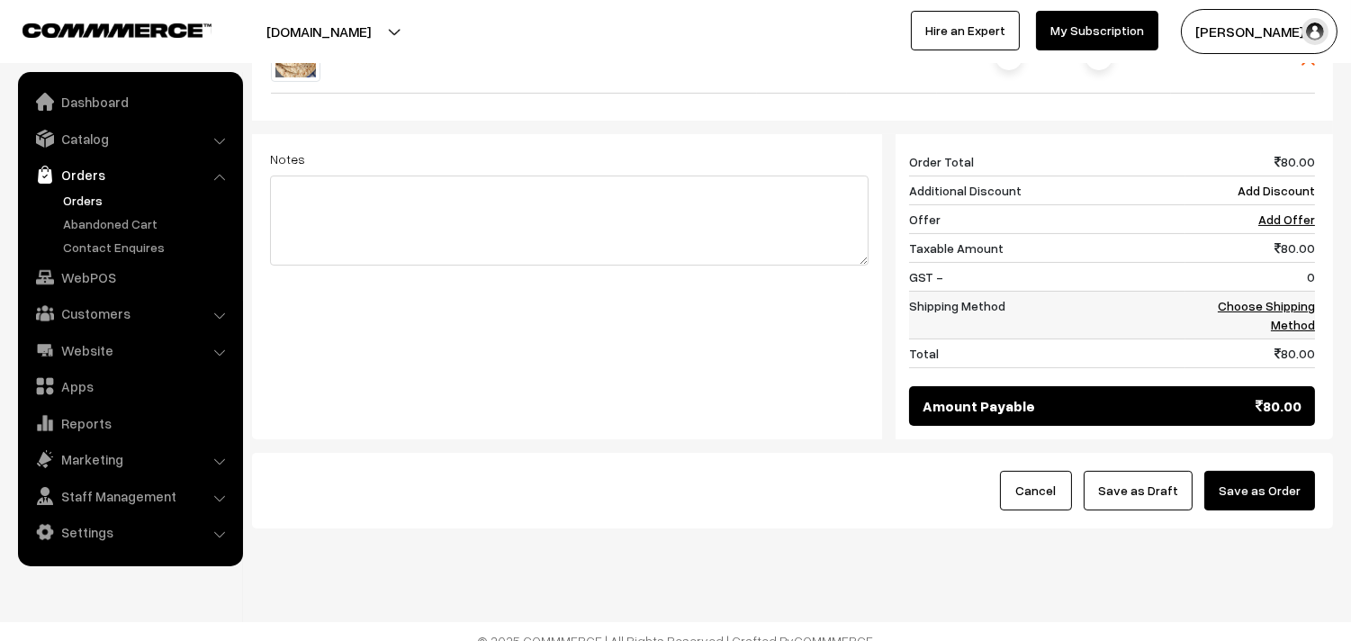
drag, startPoint x: 1281, startPoint y: 297, endPoint x: 1262, endPoint y: 298, distance: 18.9
click at [1282, 295] on td "Choose Shipping Method" at bounding box center [1251, 315] width 130 height 48
click at [1280, 298] on link "Choose Shipping Method" at bounding box center [1266, 315] width 97 height 34
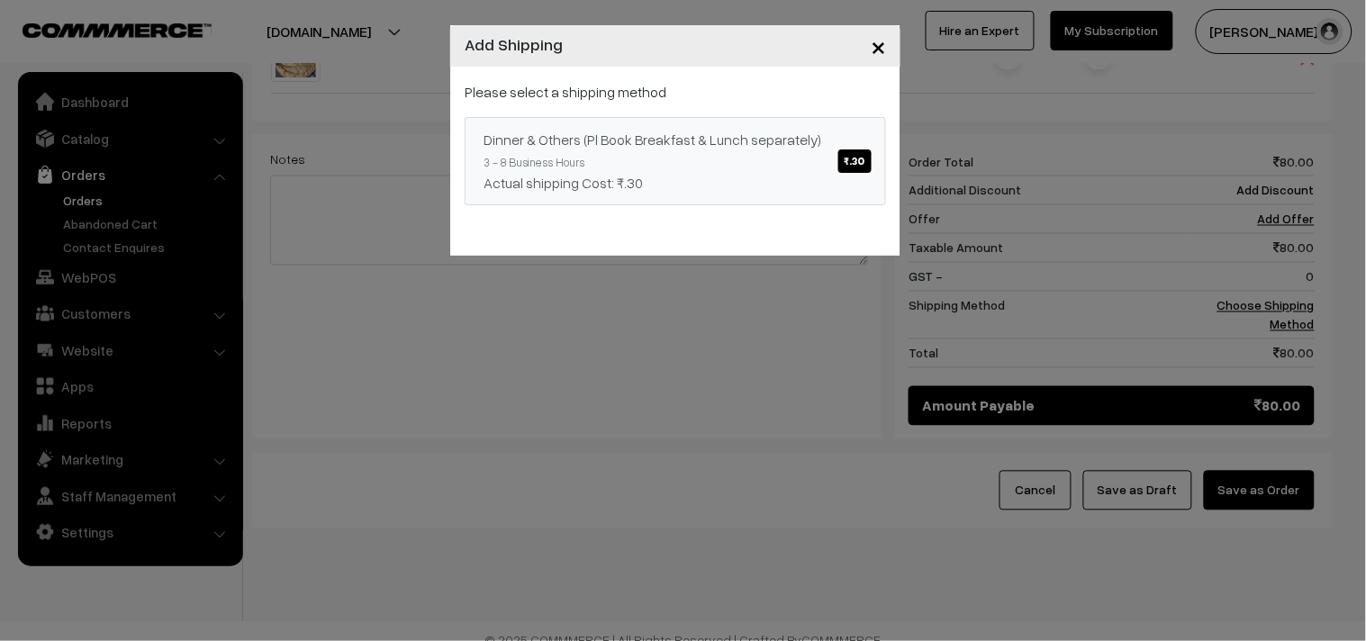
click at [769, 127] on link "Dinner & Others (Pl Book Breakfast & Lunch separately) ₹.30 3 - 8 Business Hour…" at bounding box center [675, 161] width 421 height 88
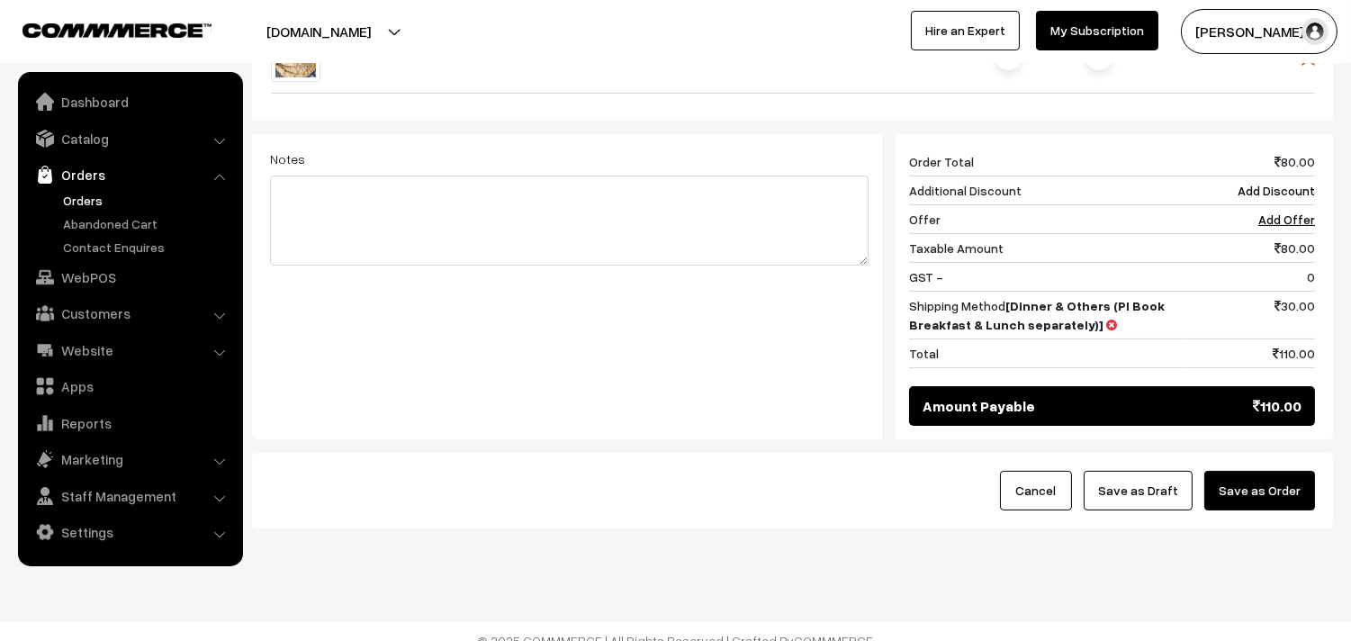
click at [1244, 471] on button "Save as Order" at bounding box center [1260, 491] width 111 height 40
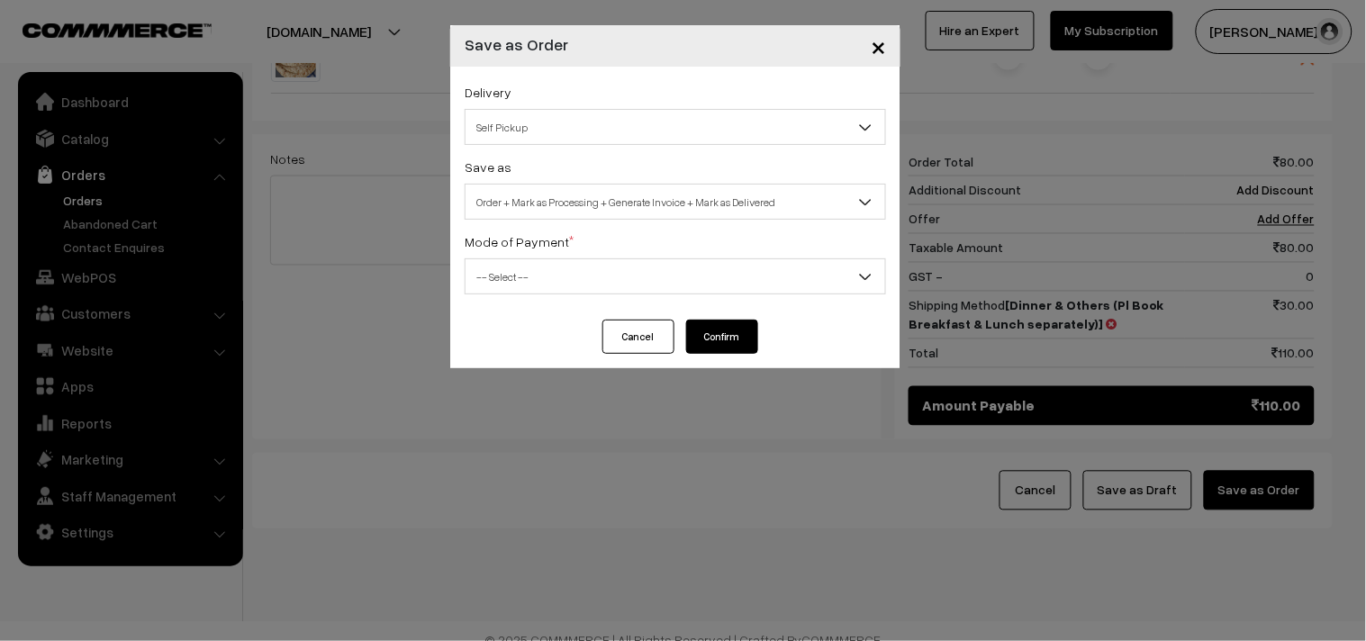
click at [619, 191] on span "Order + Mark as Processing + Generate Invoice + Mark as Delivered" at bounding box center [675, 202] width 420 height 32
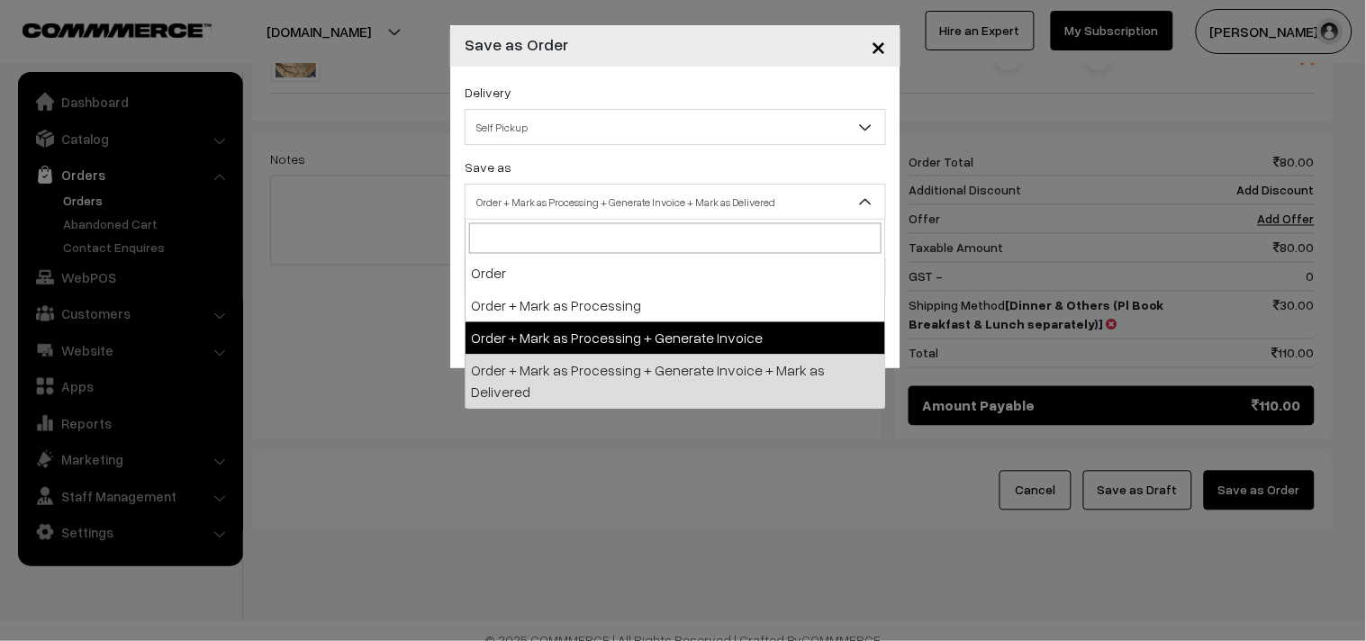
select select "3"
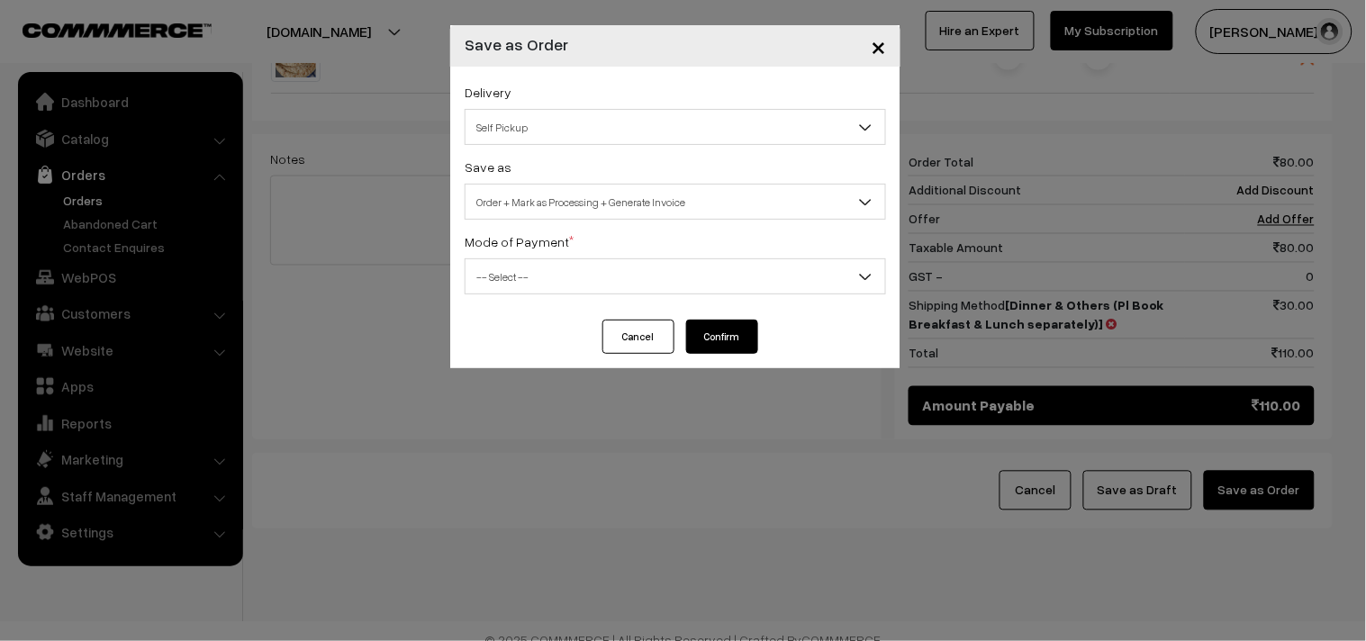
click at [559, 259] on span "-- Select --" at bounding box center [675, 276] width 421 height 36
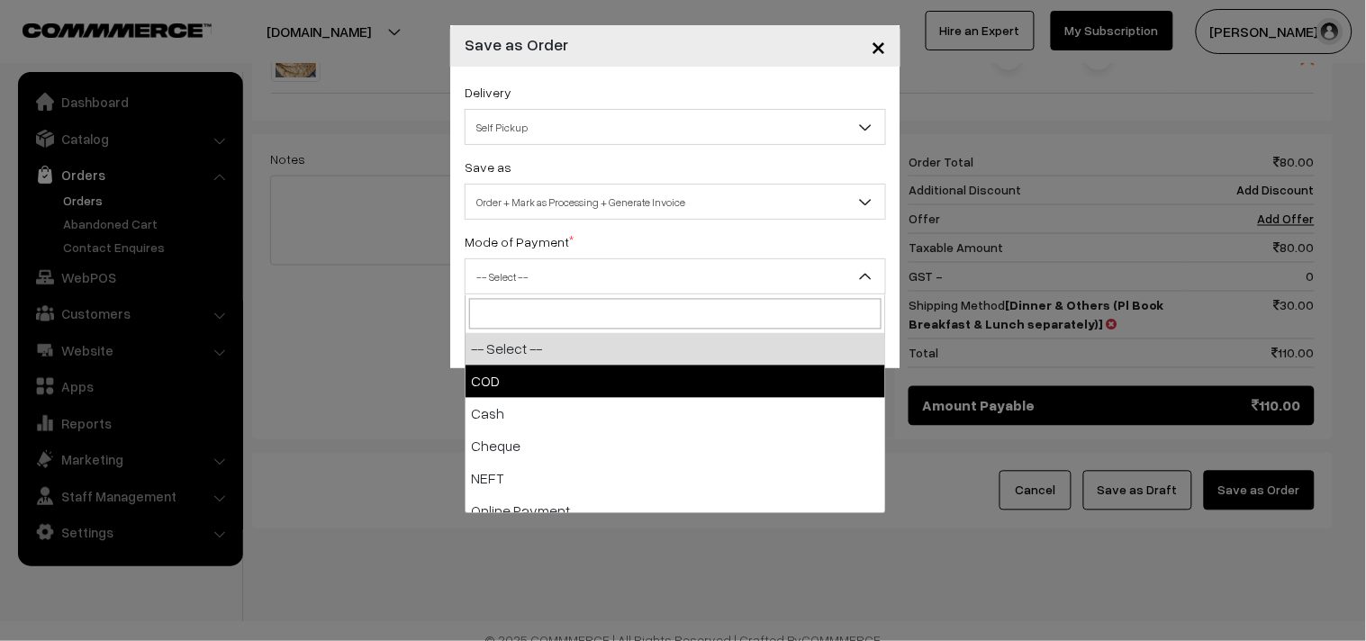
select select "1"
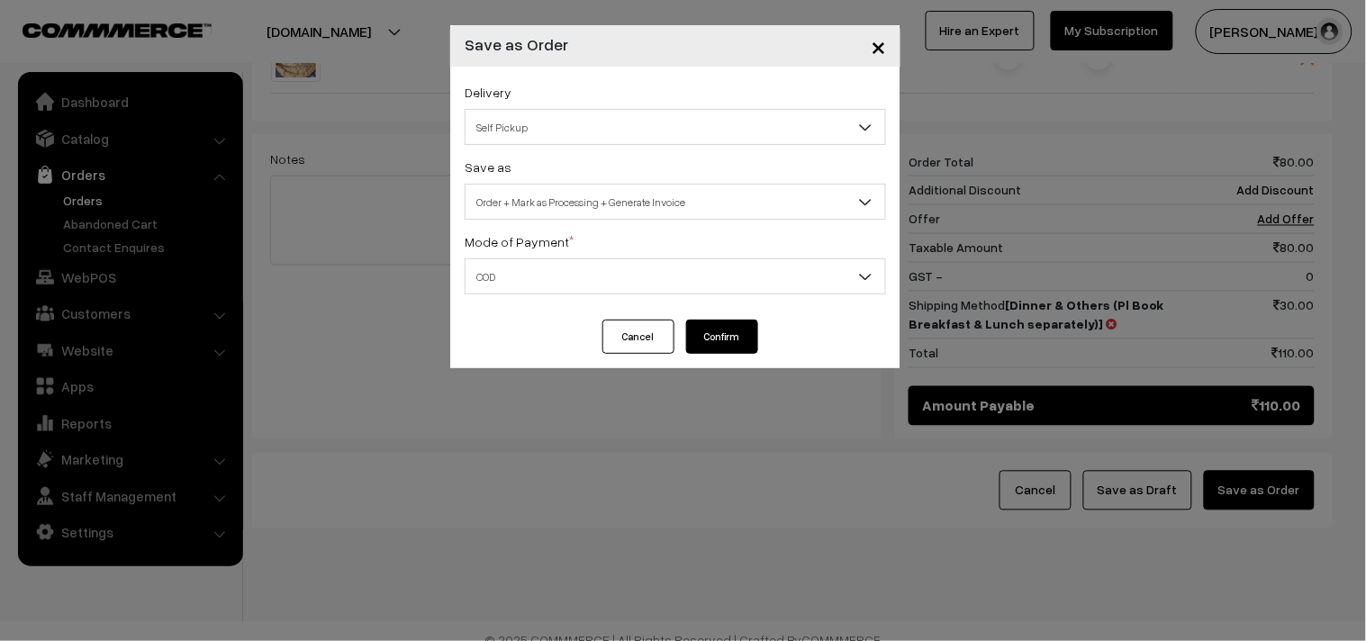
click at [734, 339] on button "Confirm" at bounding box center [722, 337] width 72 height 34
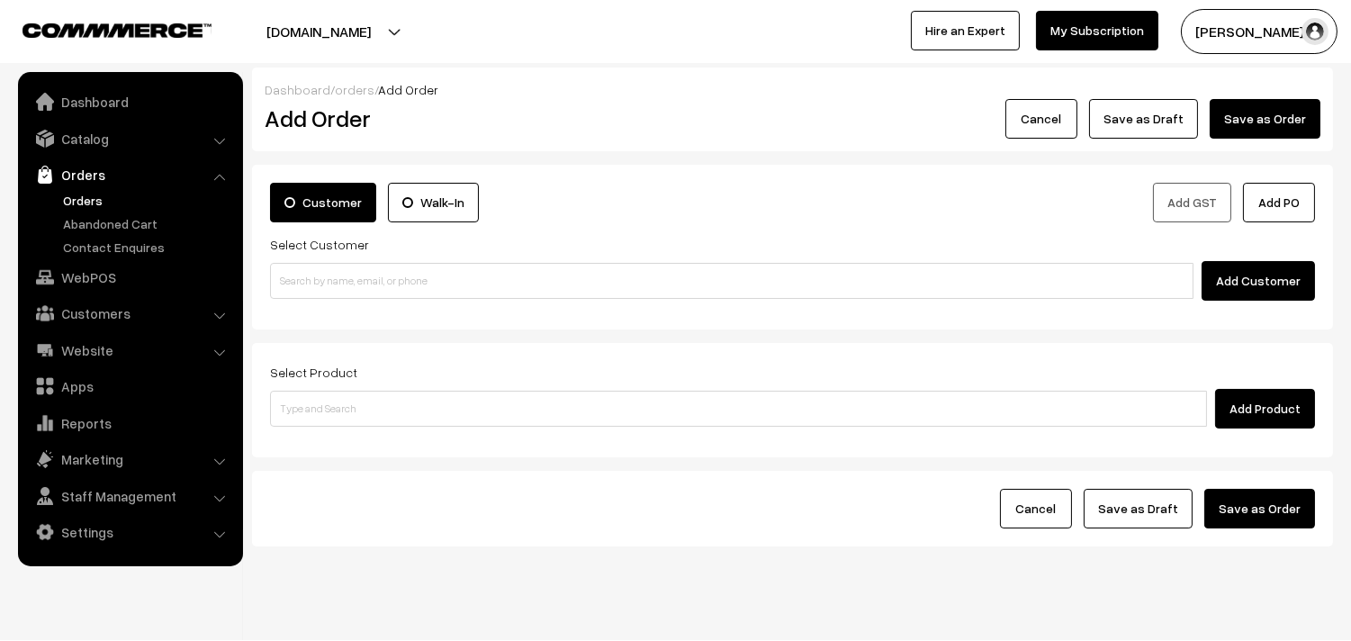
click at [92, 194] on link "Orders" at bounding box center [148, 200] width 178 height 19
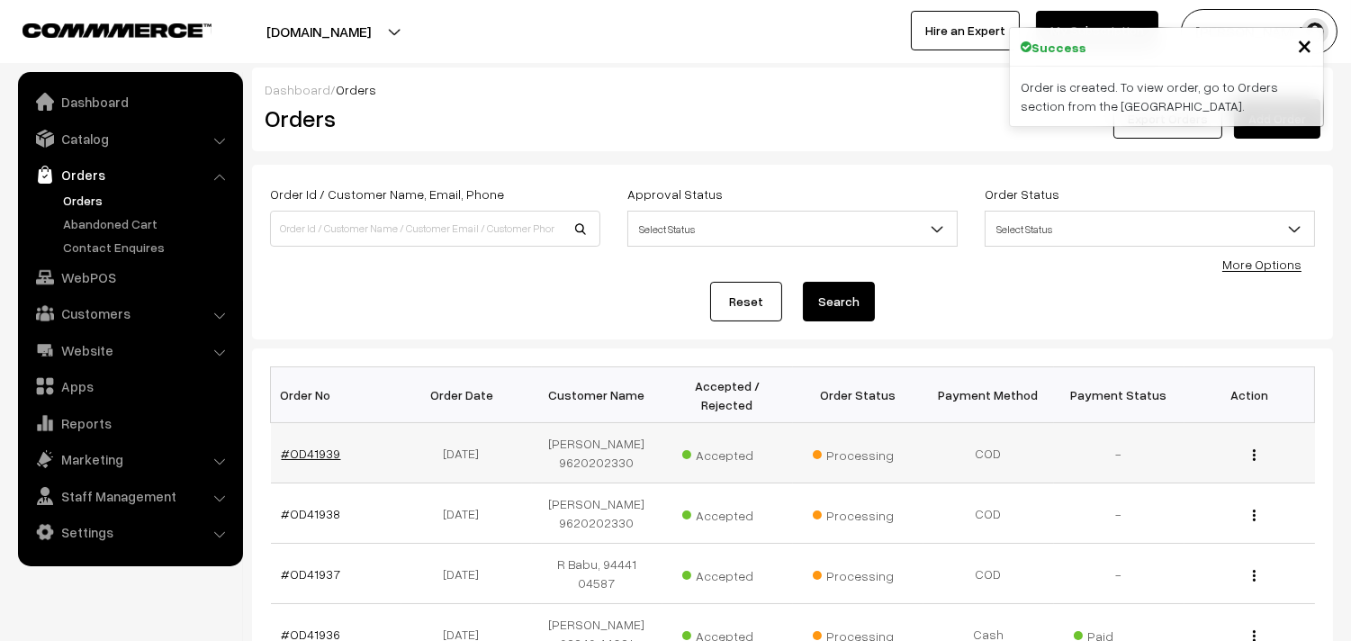
click at [317, 447] on link "#OD41939" at bounding box center [311, 453] width 59 height 15
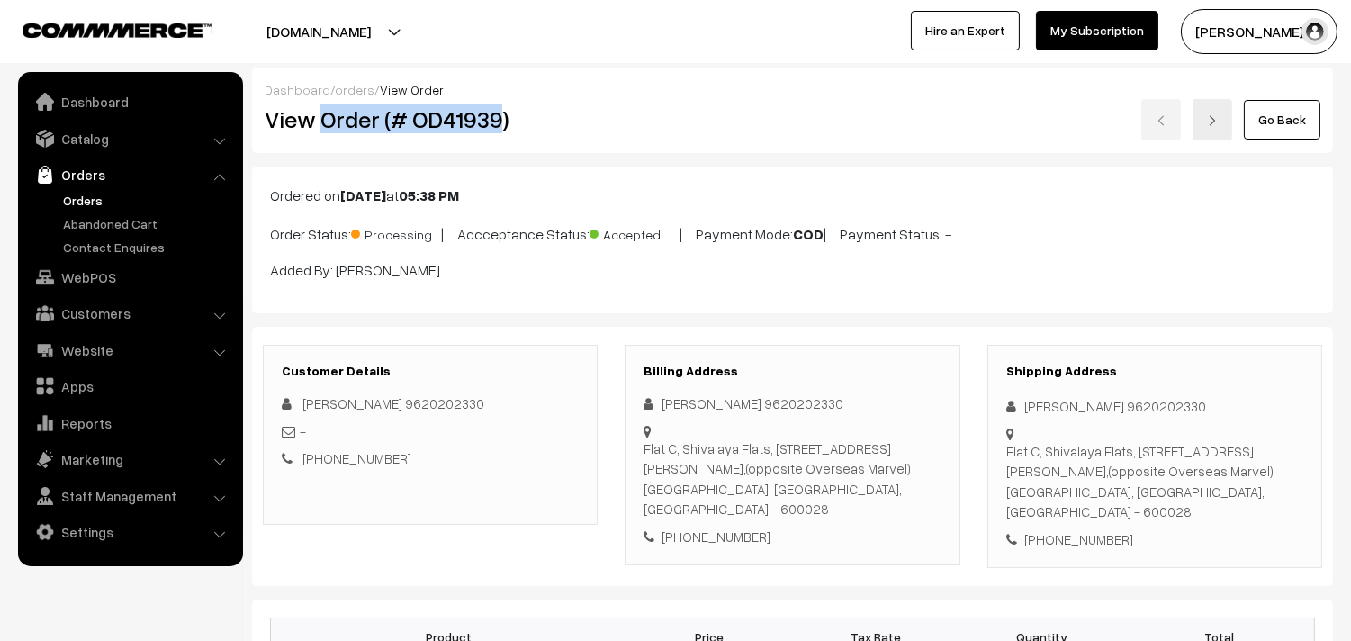
drag, startPoint x: 324, startPoint y: 122, endPoint x: 562, endPoint y: 187, distance: 246.6
click at [500, 123] on h2 "View Order (# OD41939)" at bounding box center [432, 119] width 334 height 28
copy h2 "Order (# OD41939"
click at [519, 126] on h2 "View Order (# OD41939)" at bounding box center [432, 119] width 334 height 28
copy h2 "Order (# OD41939)"
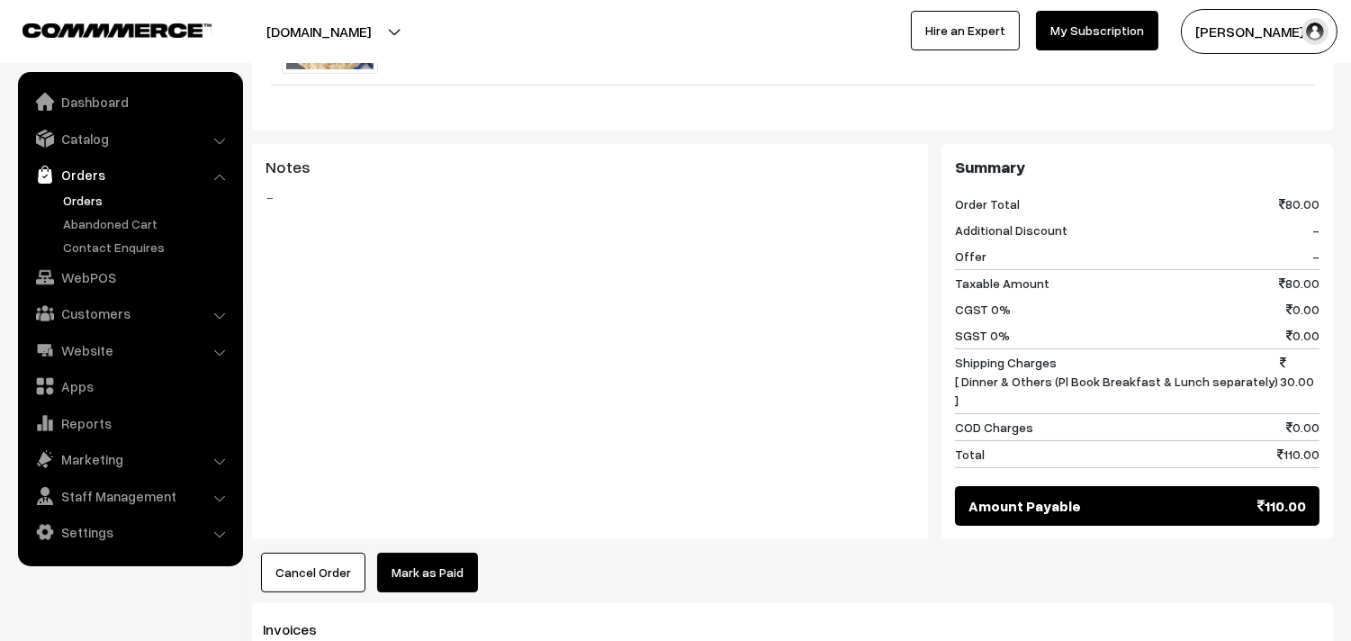
scroll to position [800, 0]
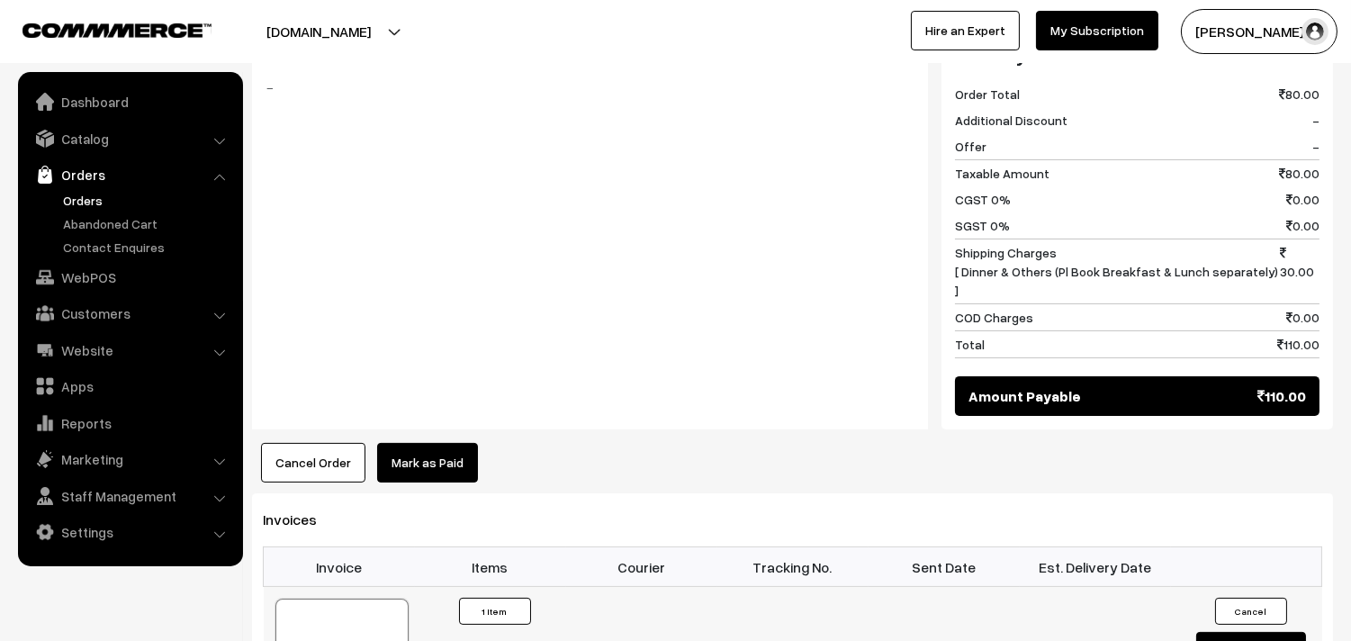
click at [382, 599] on div at bounding box center [342, 644] width 133 height 90
click at [113, 270] on link "WebPOS" at bounding box center [130, 277] width 214 height 32
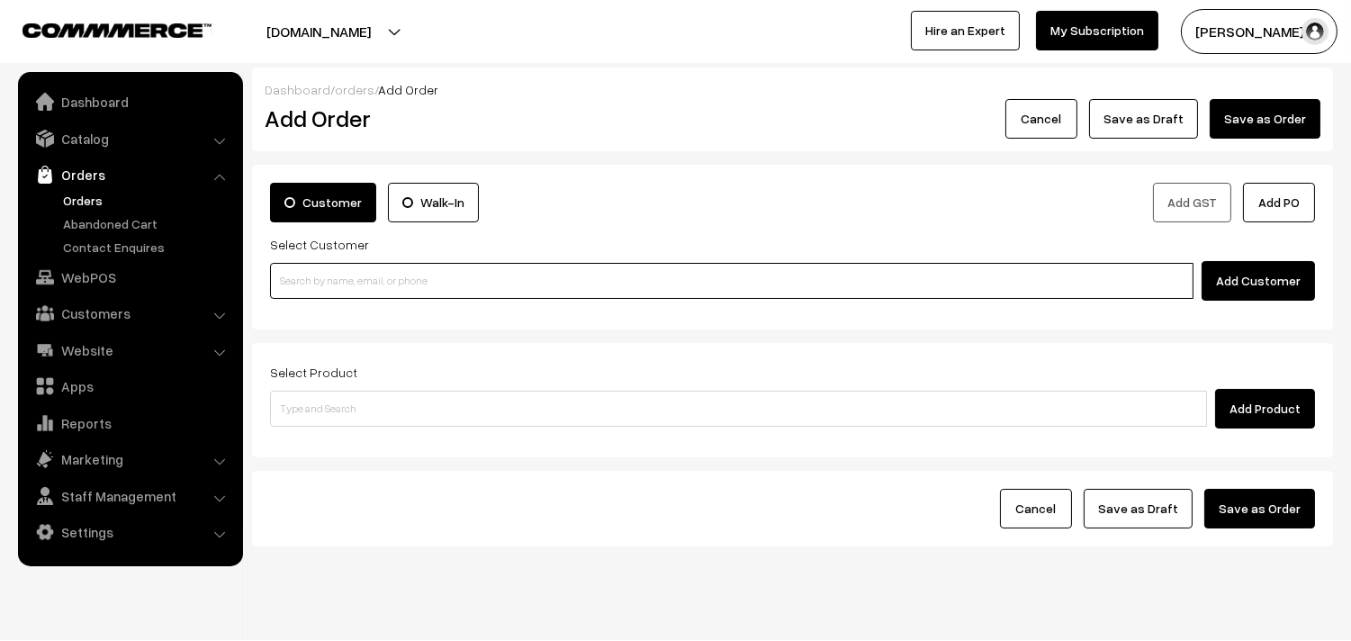
click at [421, 273] on input at bounding box center [732, 281] width 924 height 36
paste input "94443 56220"
click at [315, 275] on input "94443 56220" at bounding box center [732, 281] width 924 height 36
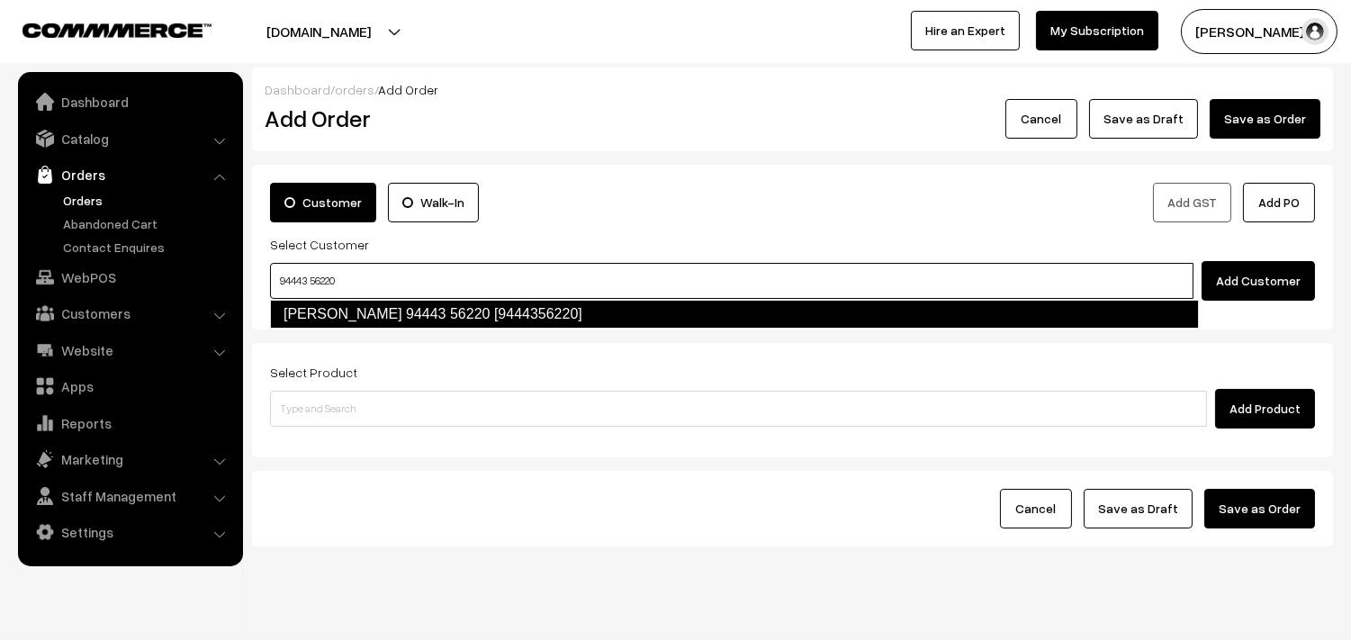
click at [321, 312] on link "[PERSON_NAME] 94443 56220 [9444356220]" at bounding box center [734, 314] width 929 height 29
type input "94443 56220"
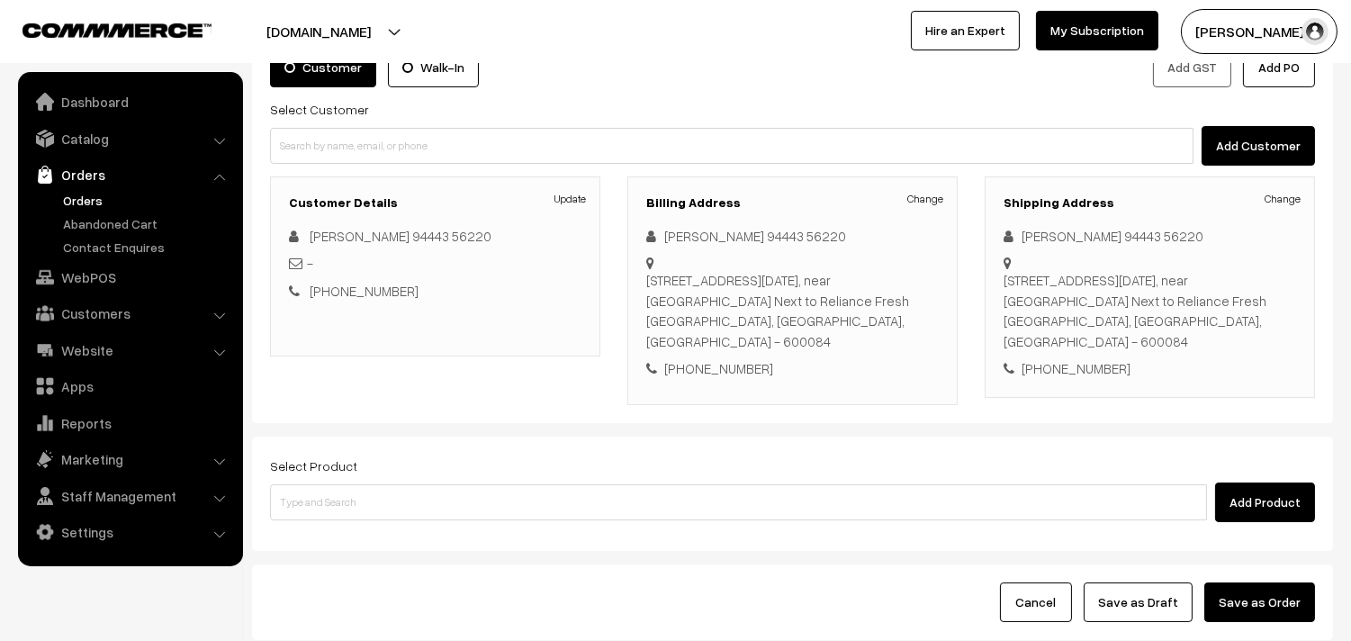
scroll to position [245, 0]
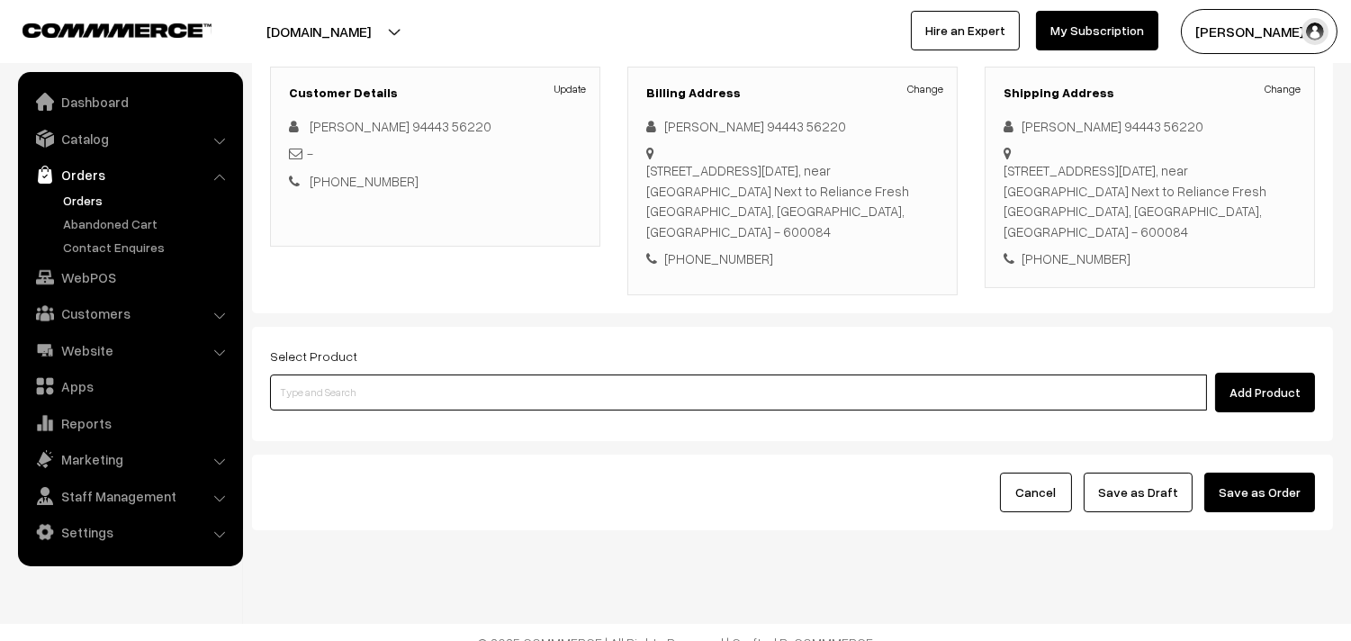
click at [393, 375] on input at bounding box center [738, 393] width 937 height 36
click at [355, 389] on input at bounding box center [738, 393] width 937 height 36
paste input "07th Without Rice..."
type input "07th Without Rice..."
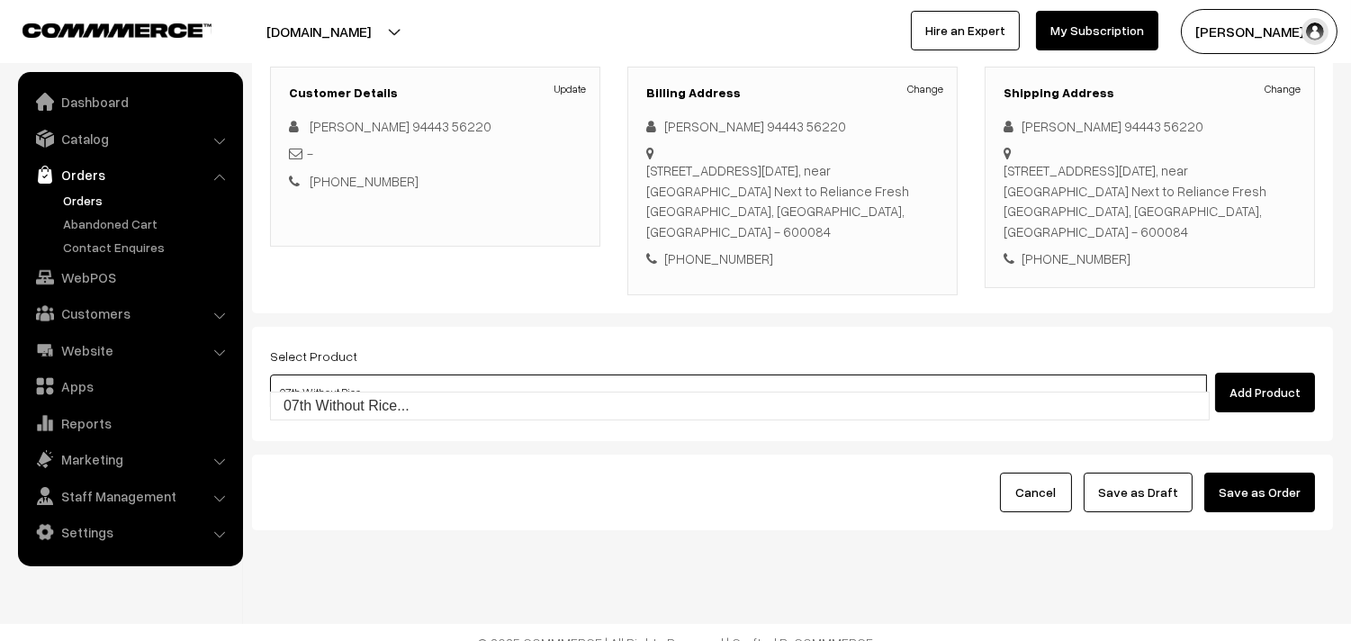
click at [344, 412] on link "07th Without Rice..." at bounding box center [740, 406] width 938 height 27
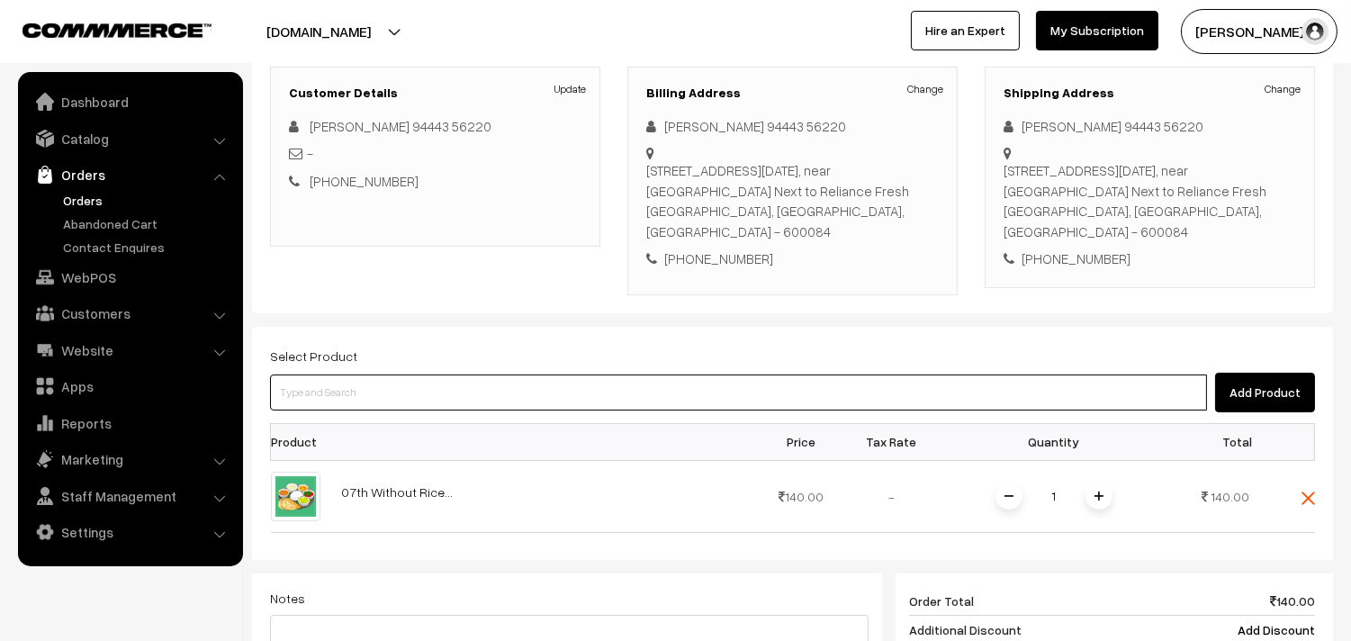
click at [361, 375] on input at bounding box center [738, 393] width 937 height 36
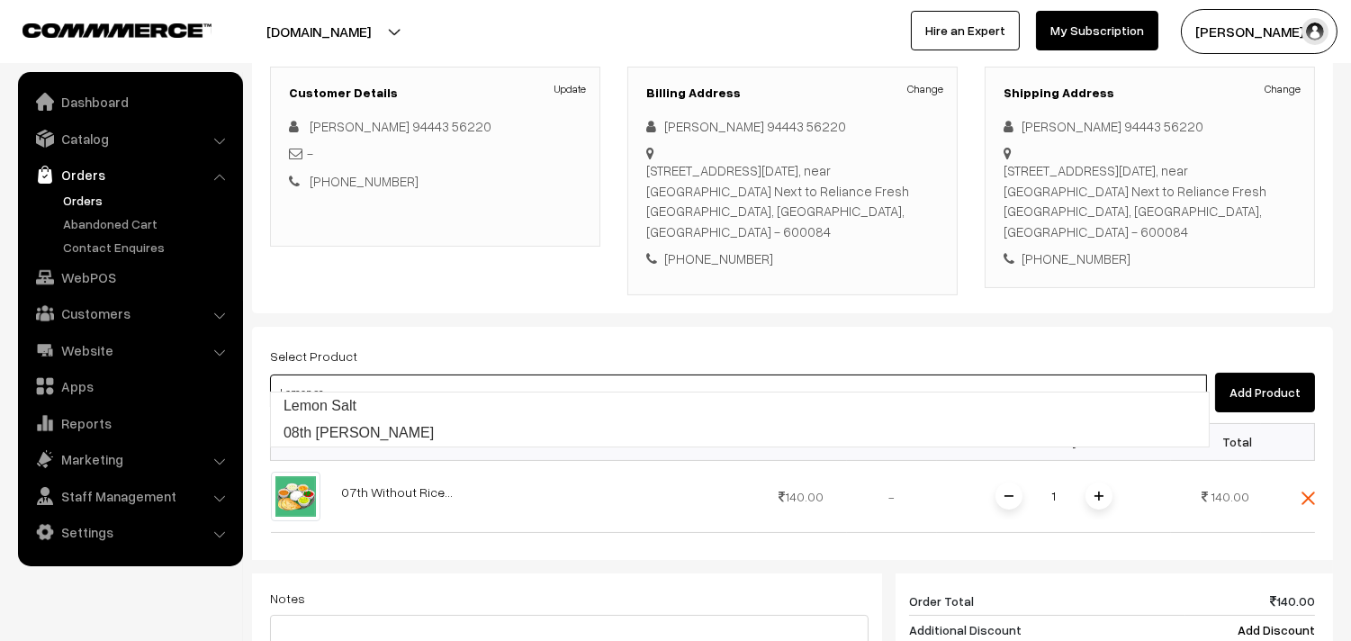
type input "08th Lemon Sadam"
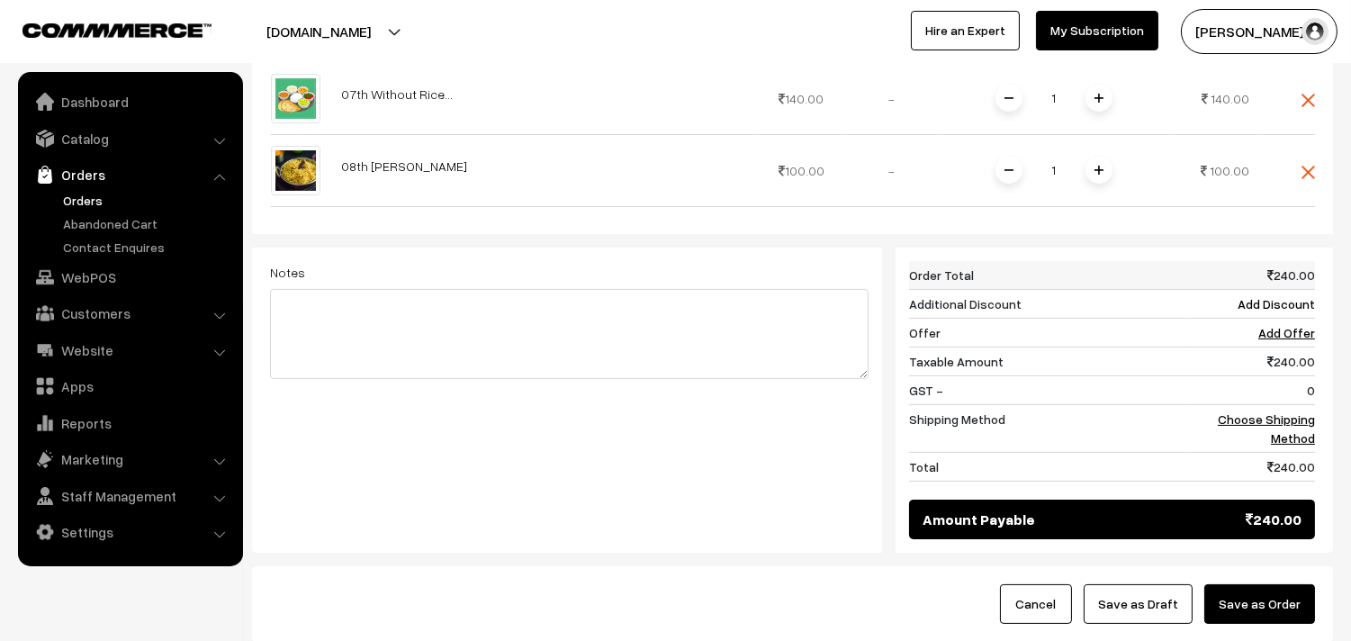
scroll to position [645, 0]
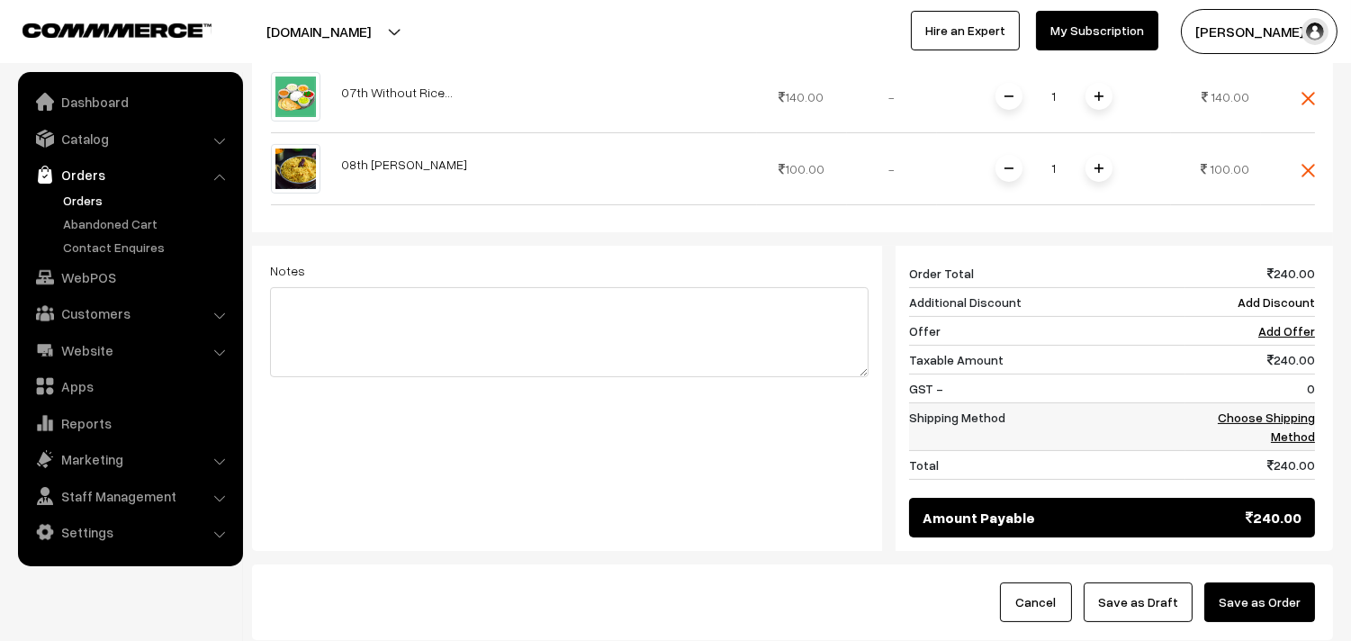
click at [1297, 410] on link "Choose Shipping Method" at bounding box center [1266, 427] width 97 height 34
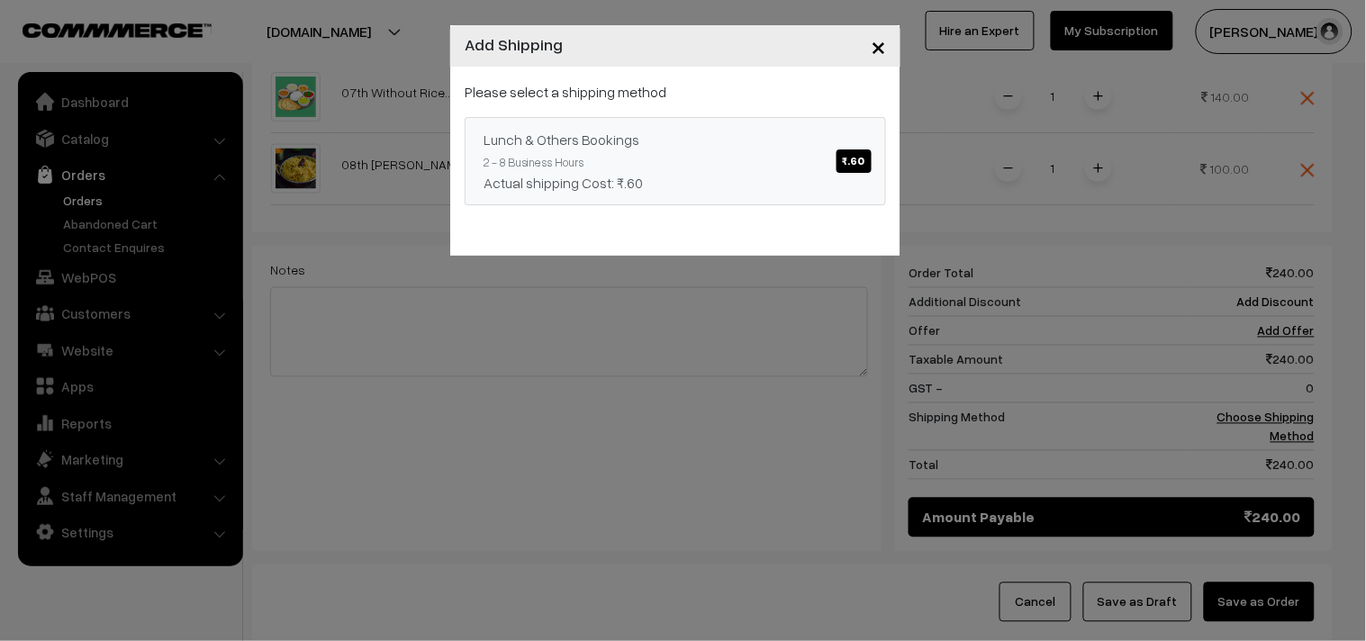
click at [757, 158] on link "Lunch & Others Bookings ₹.60 2 - 8 Business Hours Actual shipping Cost: ₹.60" at bounding box center [675, 161] width 421 height 88
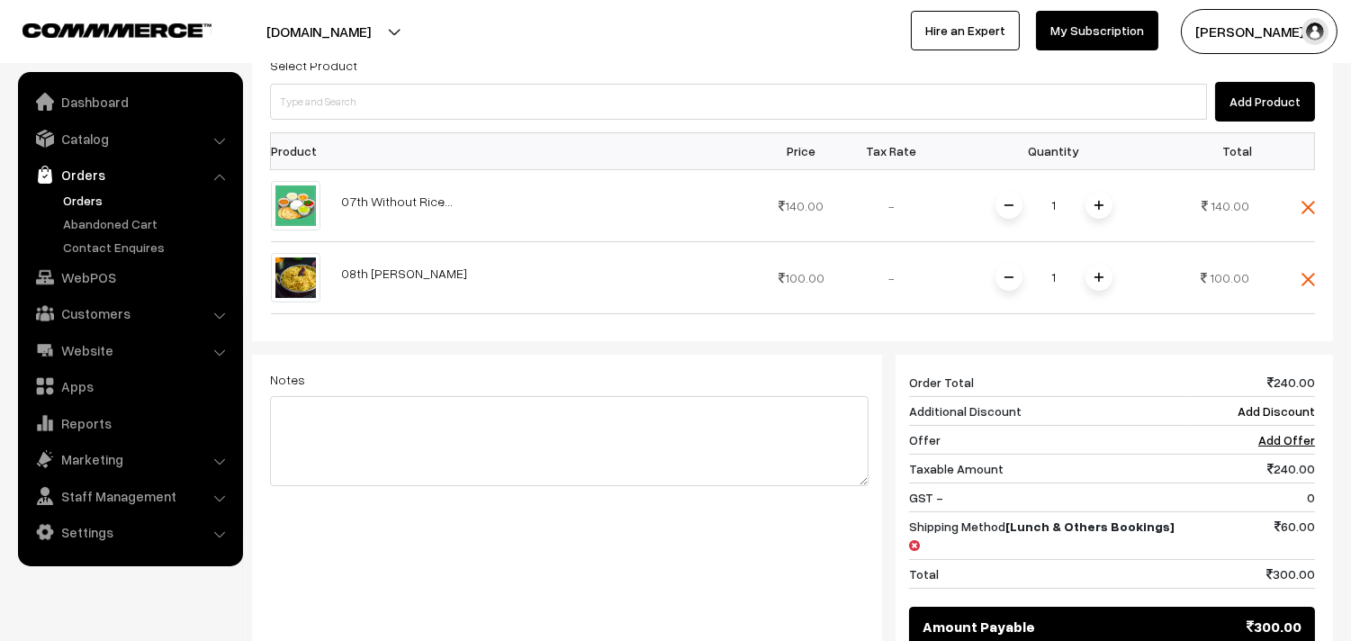
scroll to position [337, 0]
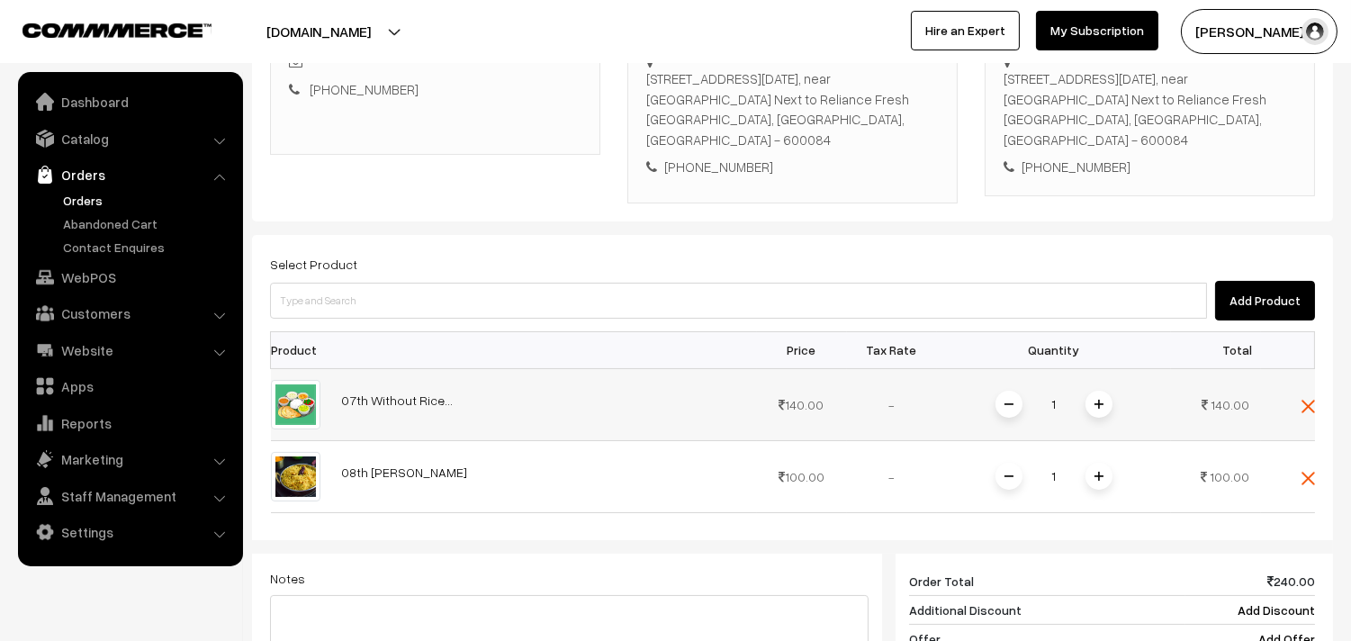
click at [1098, 391] on span at bounding box center [1099, 404] width 27 height 27
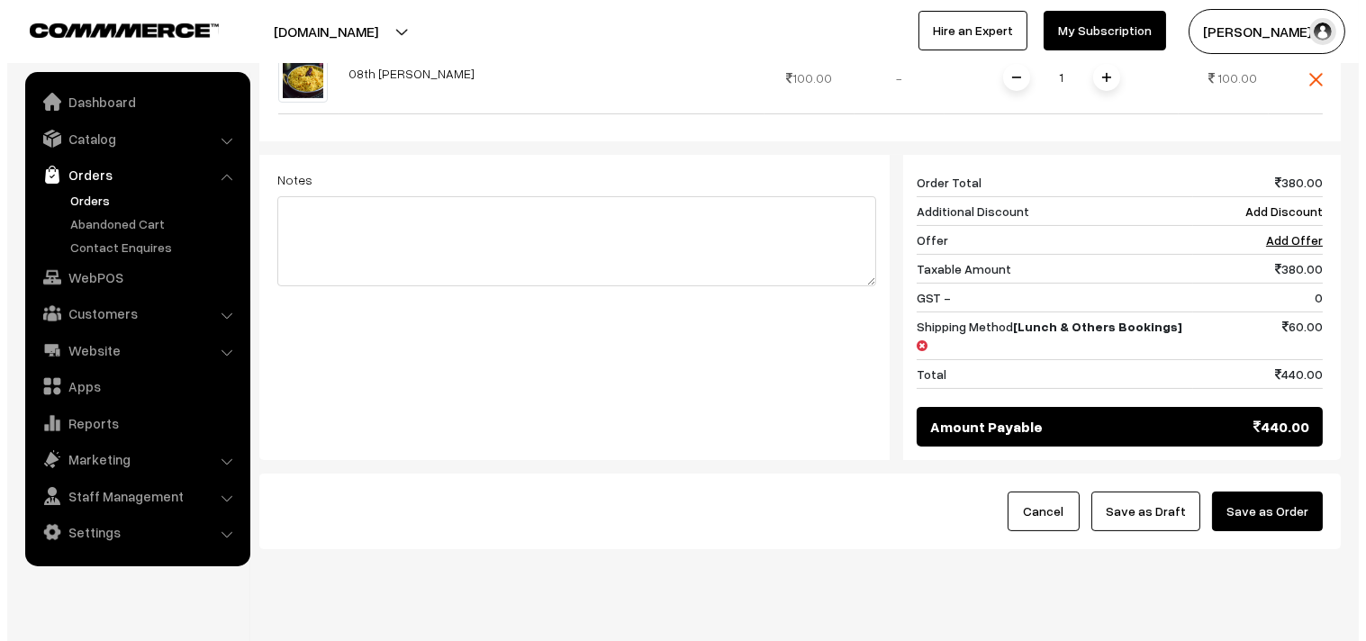
scroll to position [737, 0]
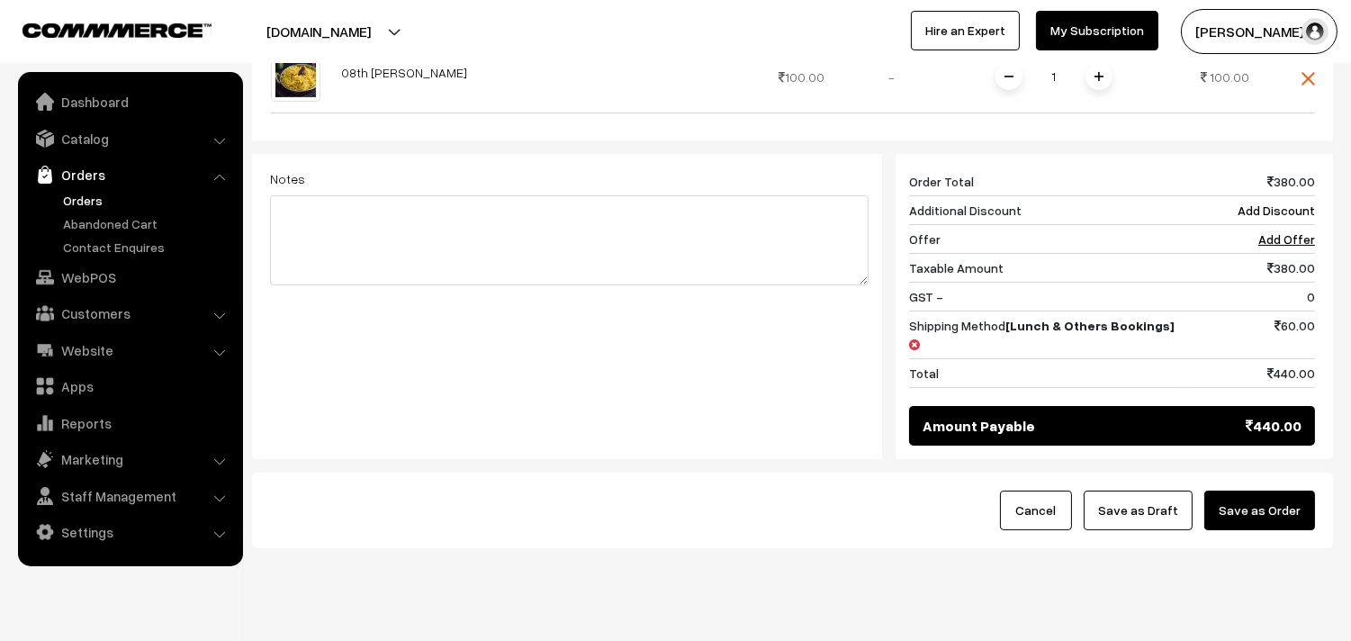
click at [1299, 491] on button "Save as Order" at bounding box center [1260, 511] width 111 height 40
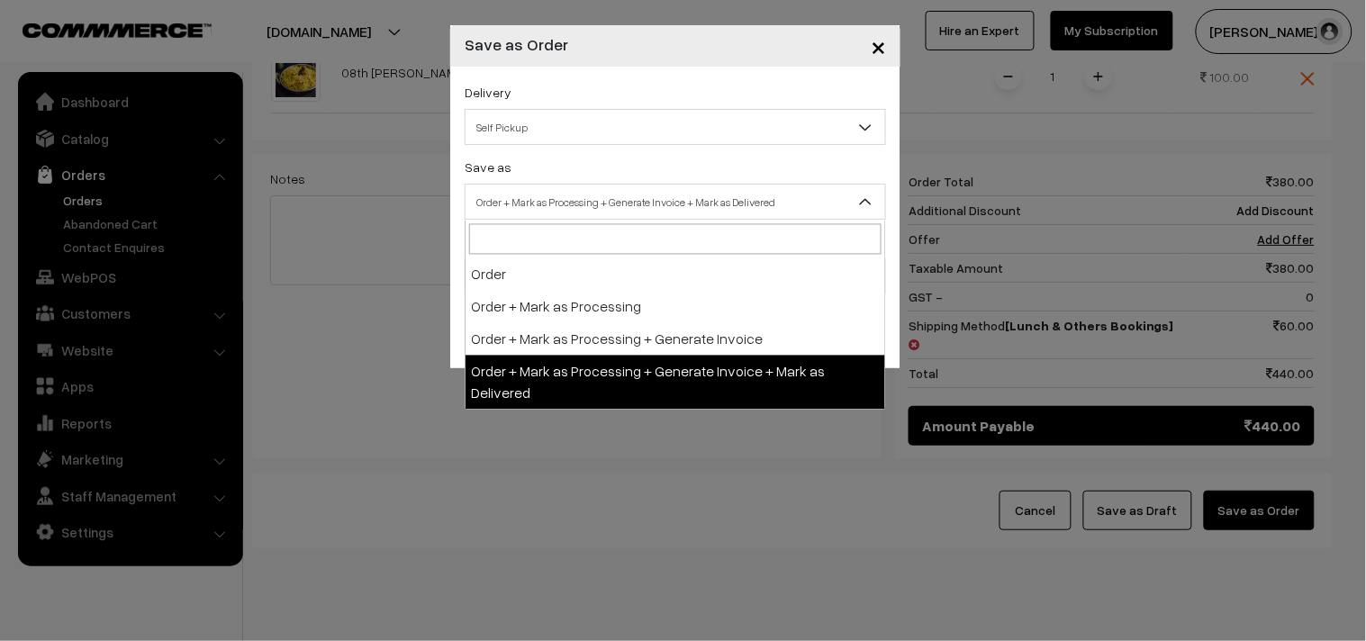
click at [580, 202] on span "Order + Mark as Processing + Generate Invoice + Mark as Delivered" at bounding box center [675, 202] width 420 height 32
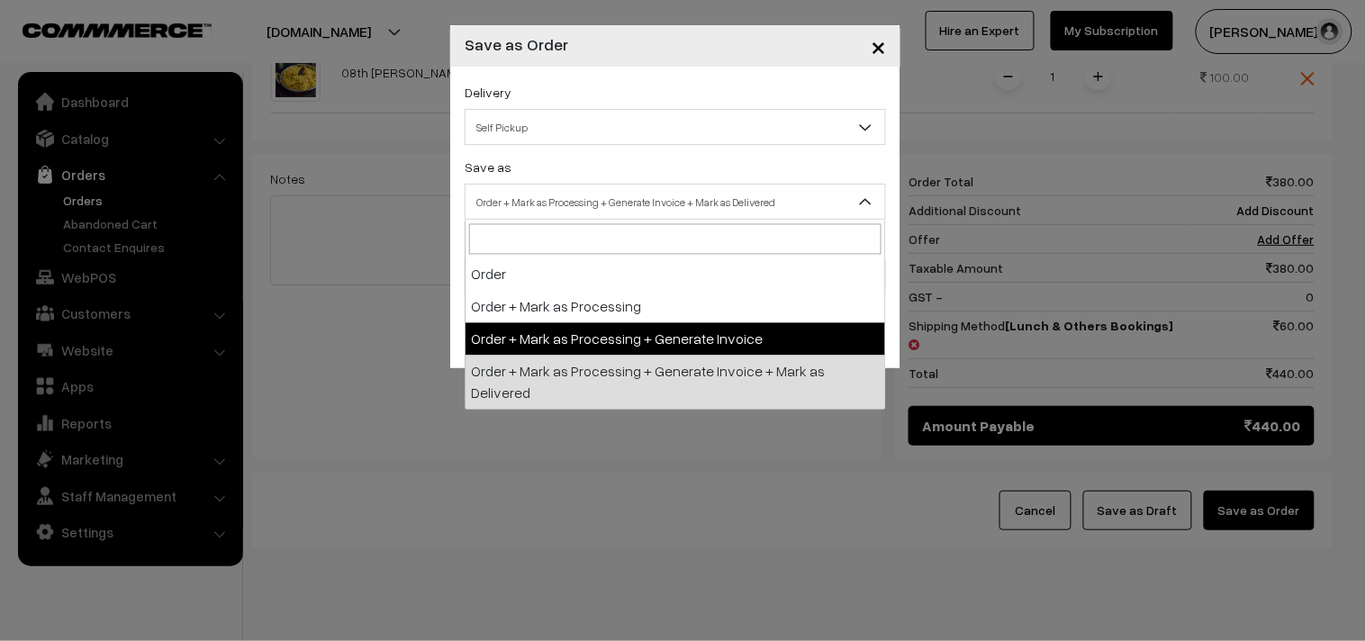
select select "3"
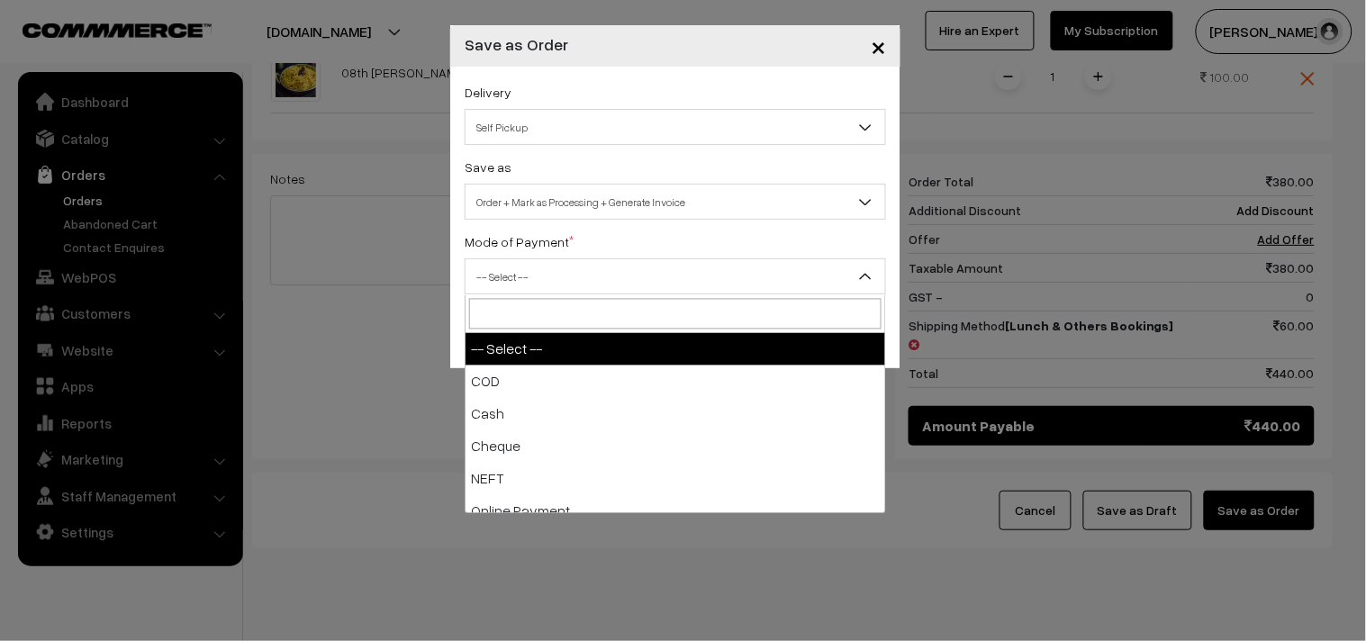
click at [552, 293] on span "-- Select --" at bounding box center [675, 277] width 420 height 32
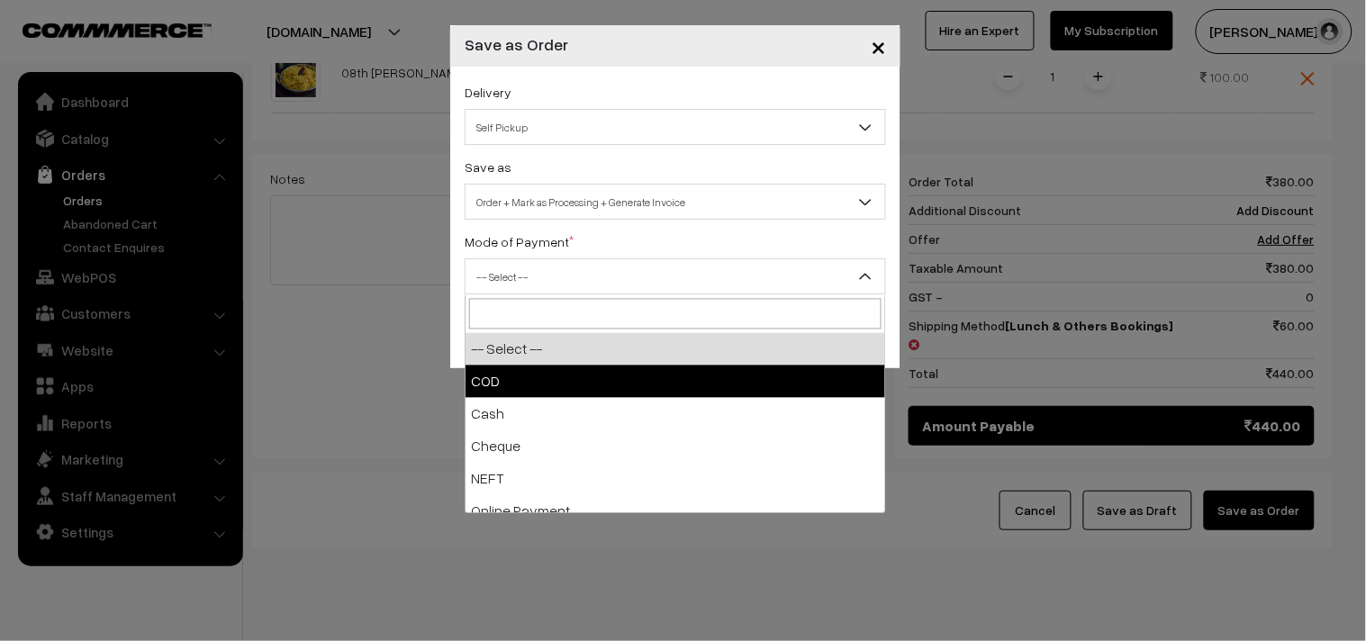
select select "1"
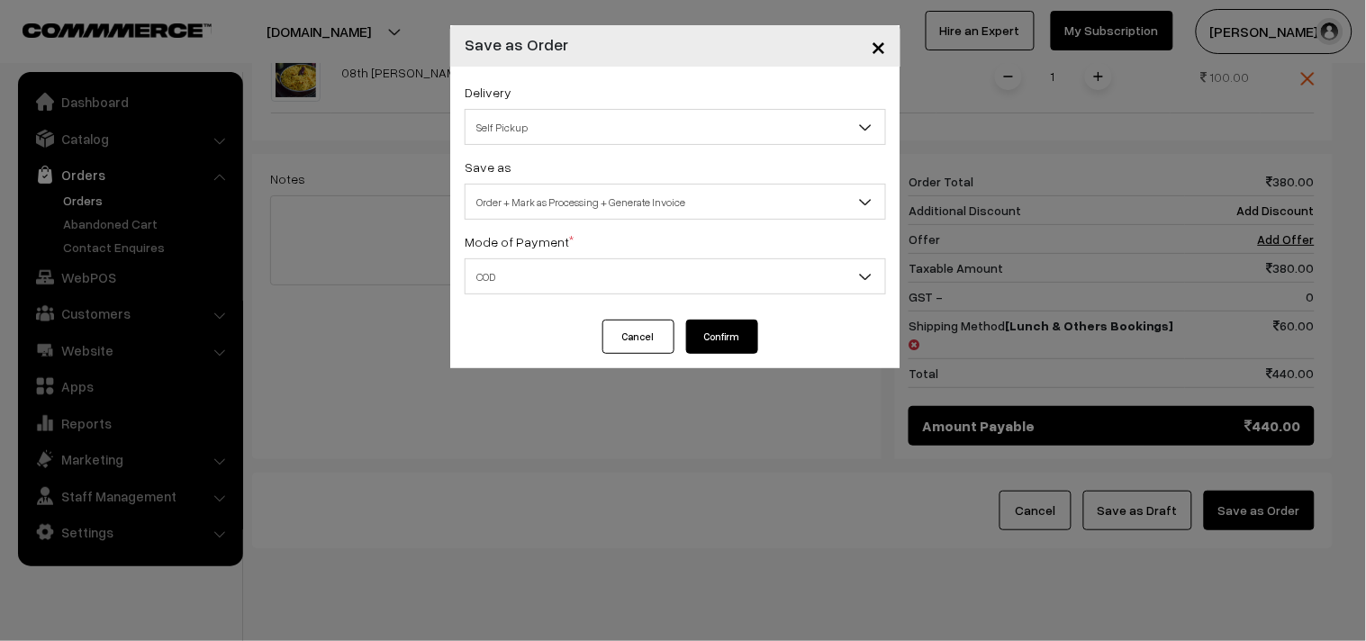
click at [711, 339] on button "Confirm" at bounding box center [722, 337] width 72 height 34
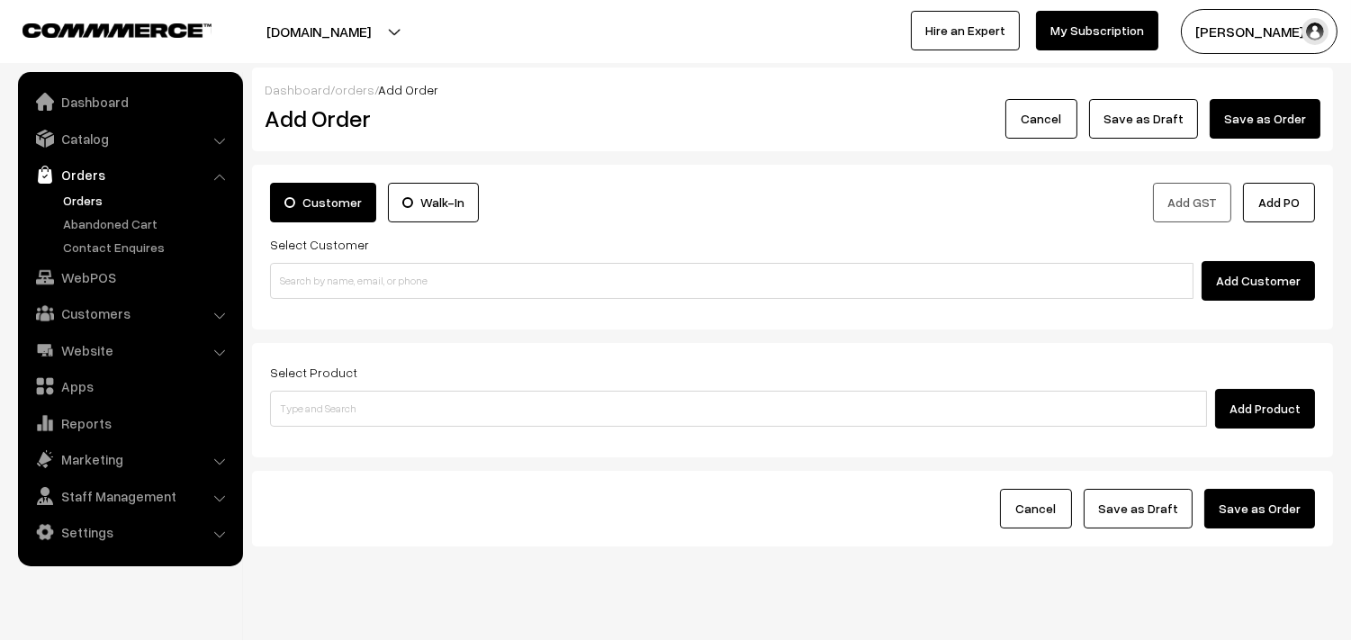
click at [74, 199] on link "Orders" at bounding box center [148, 200] width 178 height 19
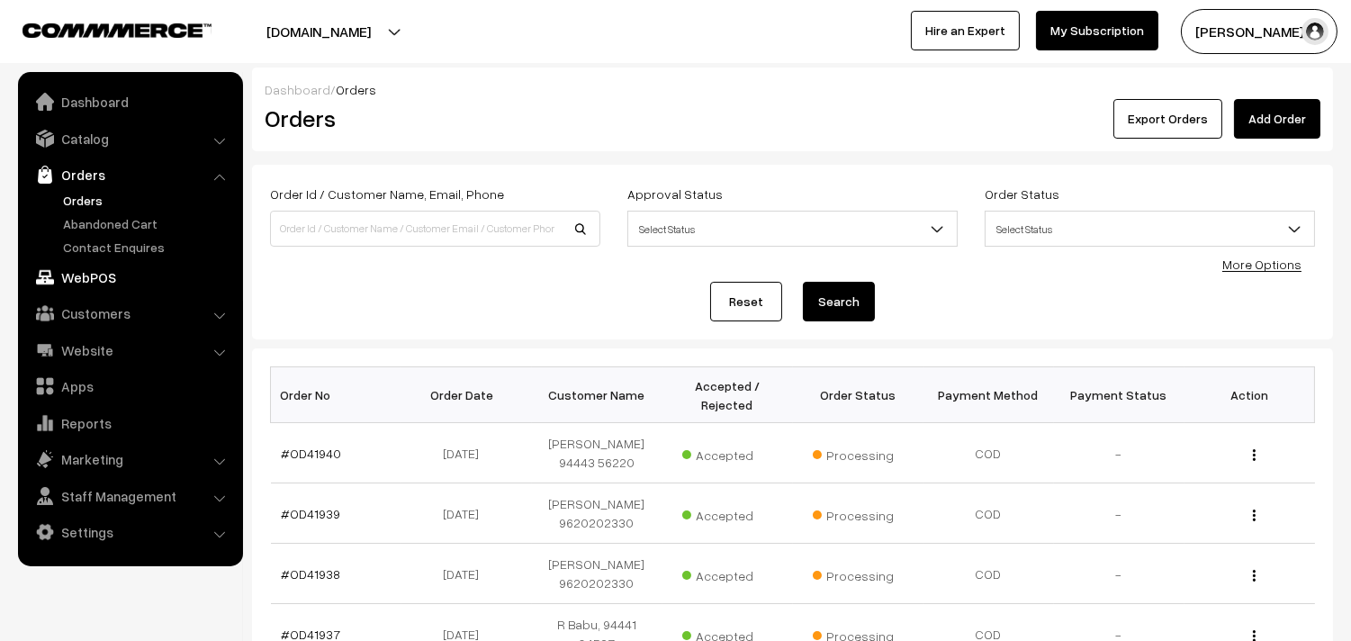
click at [119, 270] on link "WebPOS" at bounding box center [130, 277] width 214 height 32
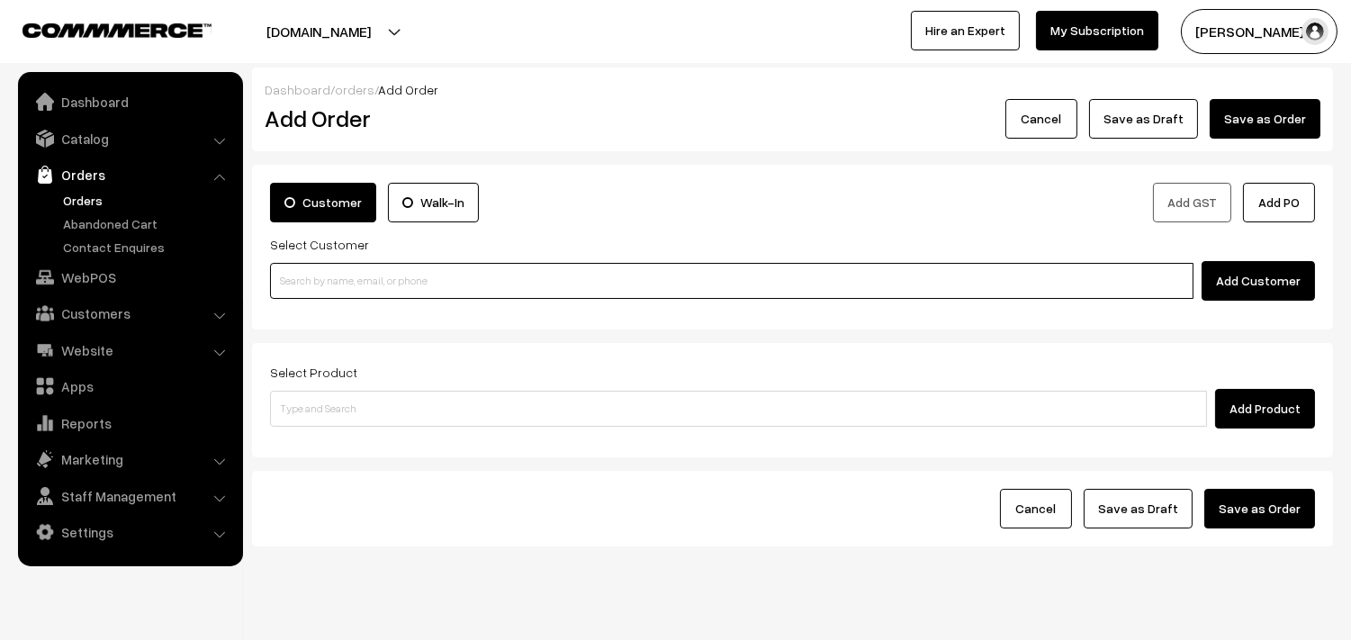
drag, startPoint x: 0, startPoint y: 0, endPoint x: 363, endPoint y: 279, distance: 457.8
click at [397, 276] on input at bounding box center [732, 281] width 924 height 36
paste input "99629 59466"
drag, startPoint x: 304, startPoint y: 267, endPoint x: 319, endPoint y: 284, distance: 21.7
click at [310, 271] on input "99629 59466" at bounding box center [732, 281] width 924 height 36
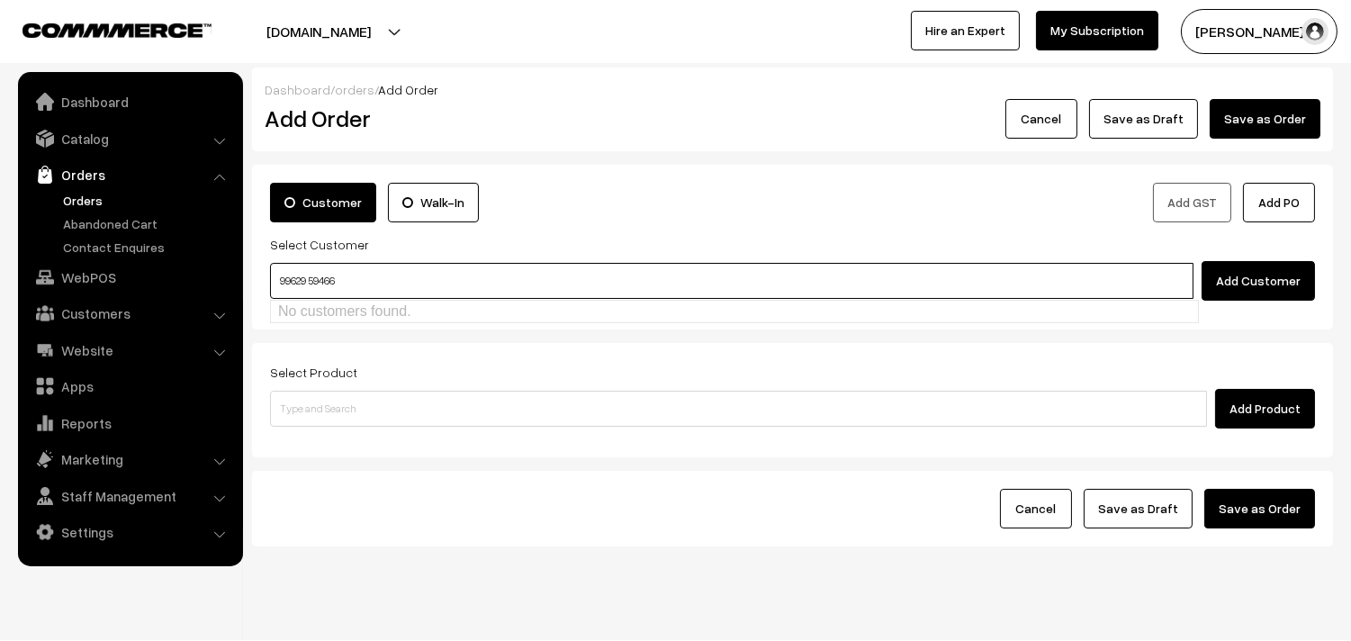
click at [312, 276] on input "99629 59466" at bounding box center [732, 281] width 924 height 36
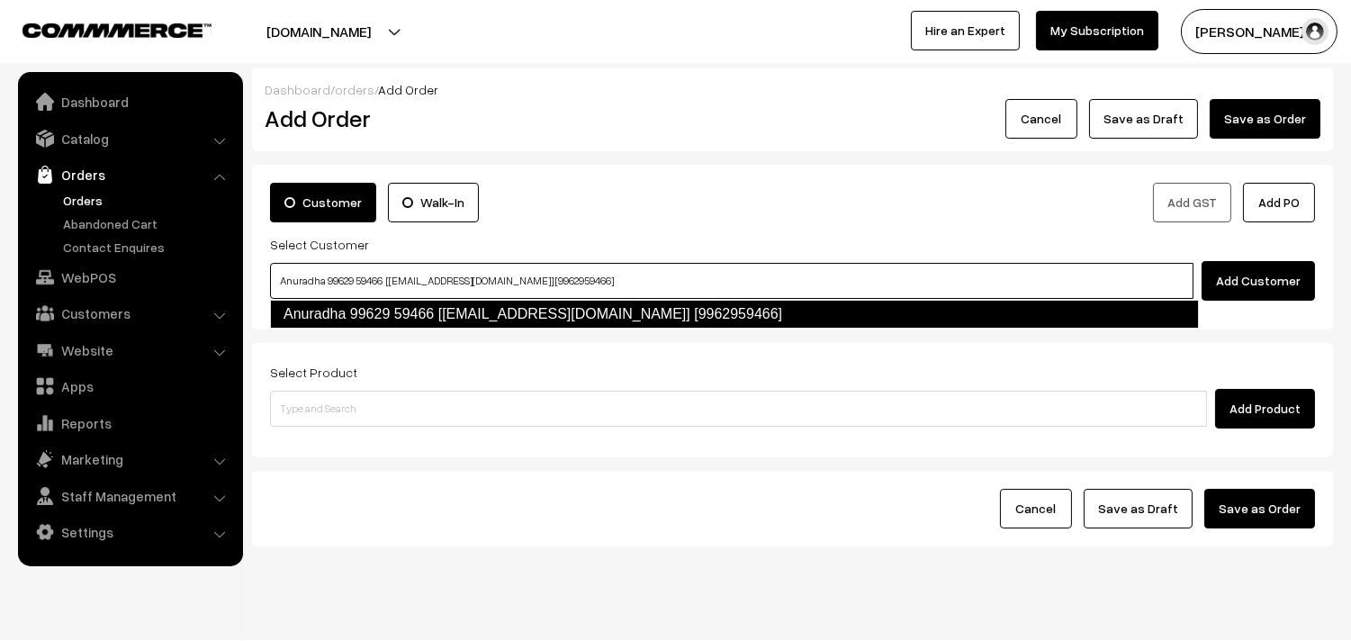
type input "Anuradha 99629 59466 [Annams21@gmail.com] [9962959466]"
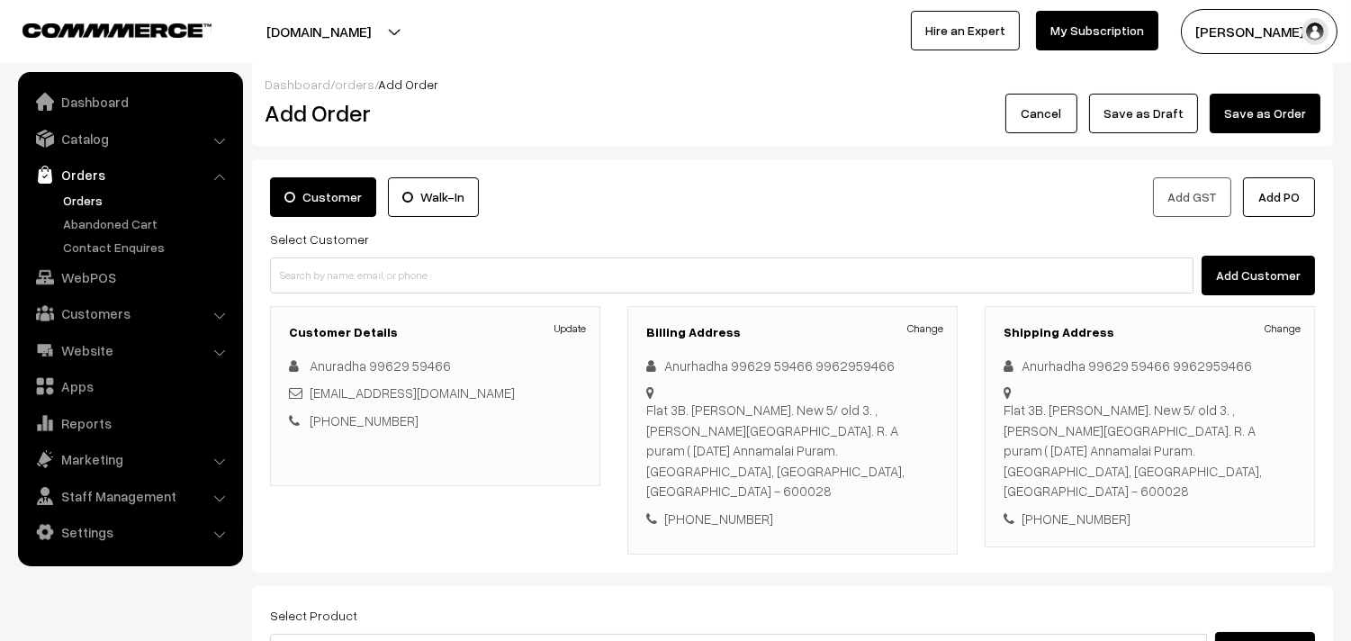
scroll to position [266, 0]
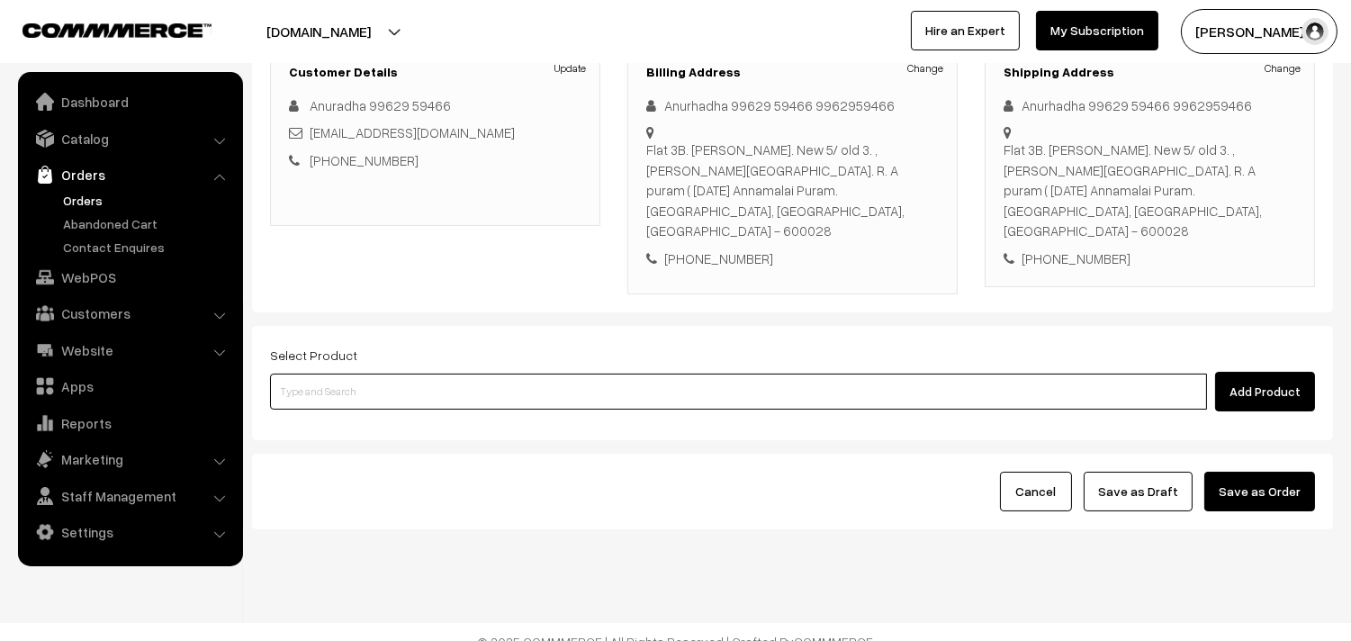
click at [607, 384] on input at bounding box center [738, 392] width 937 height 36
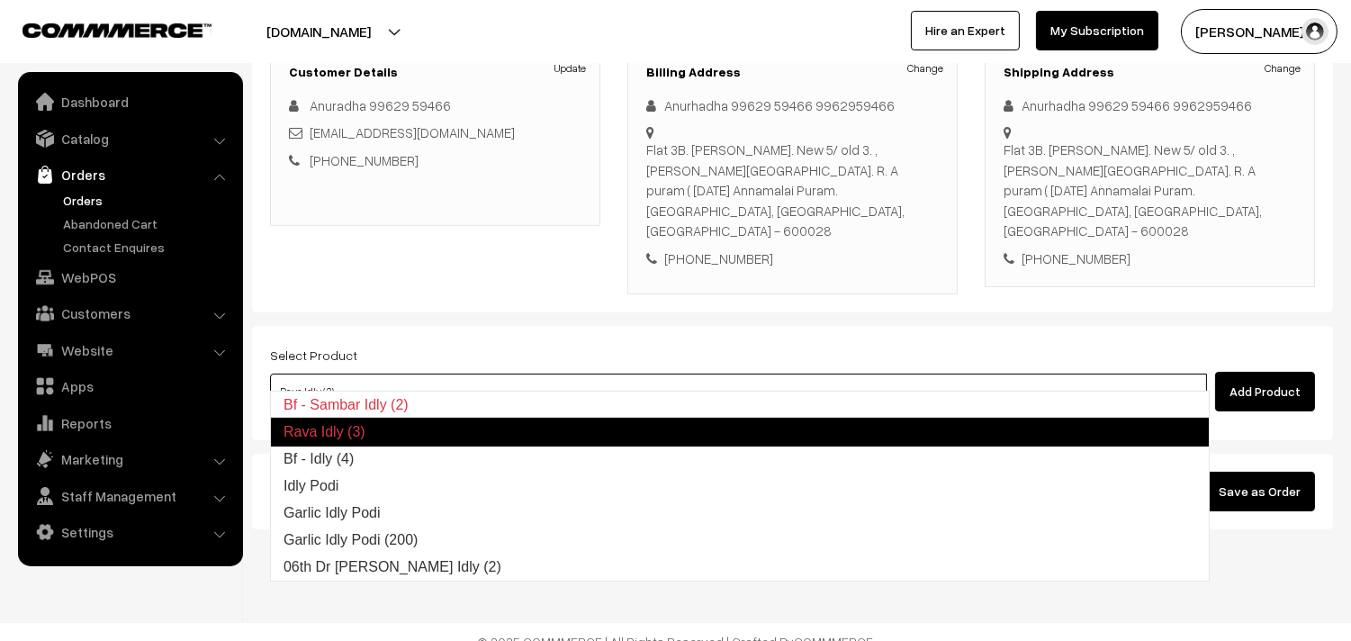
type input "Bf - Idly (4)"
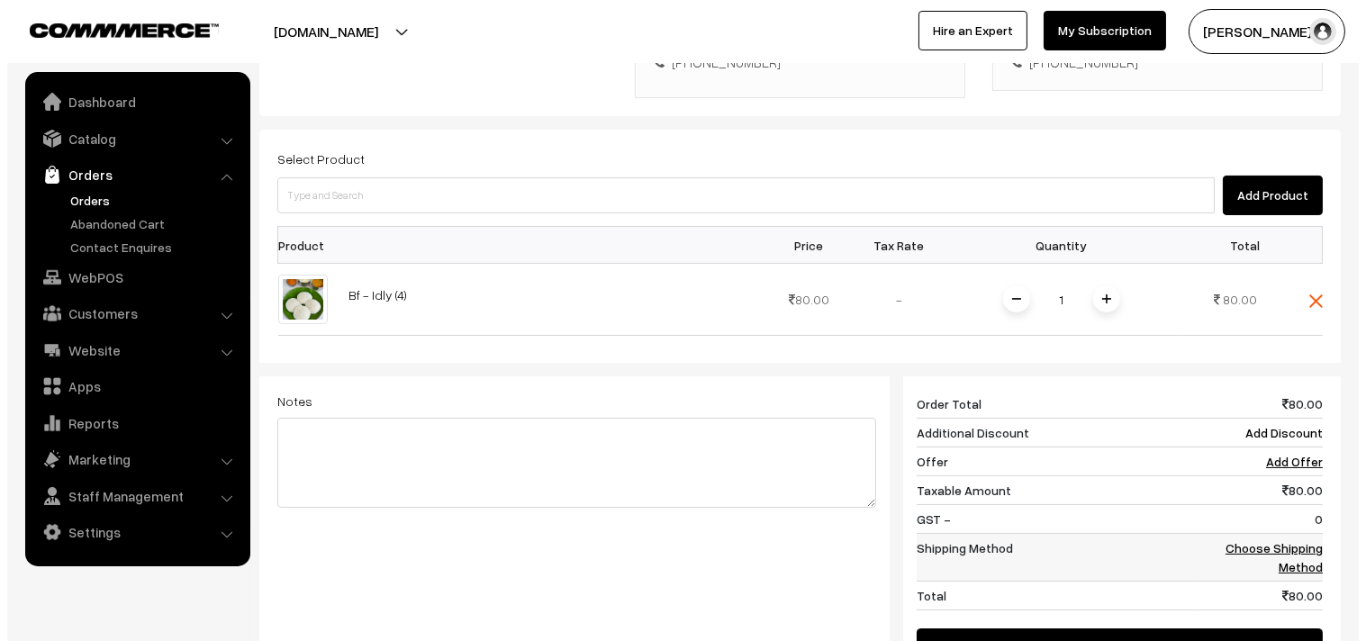
scroll to position [704, 0]
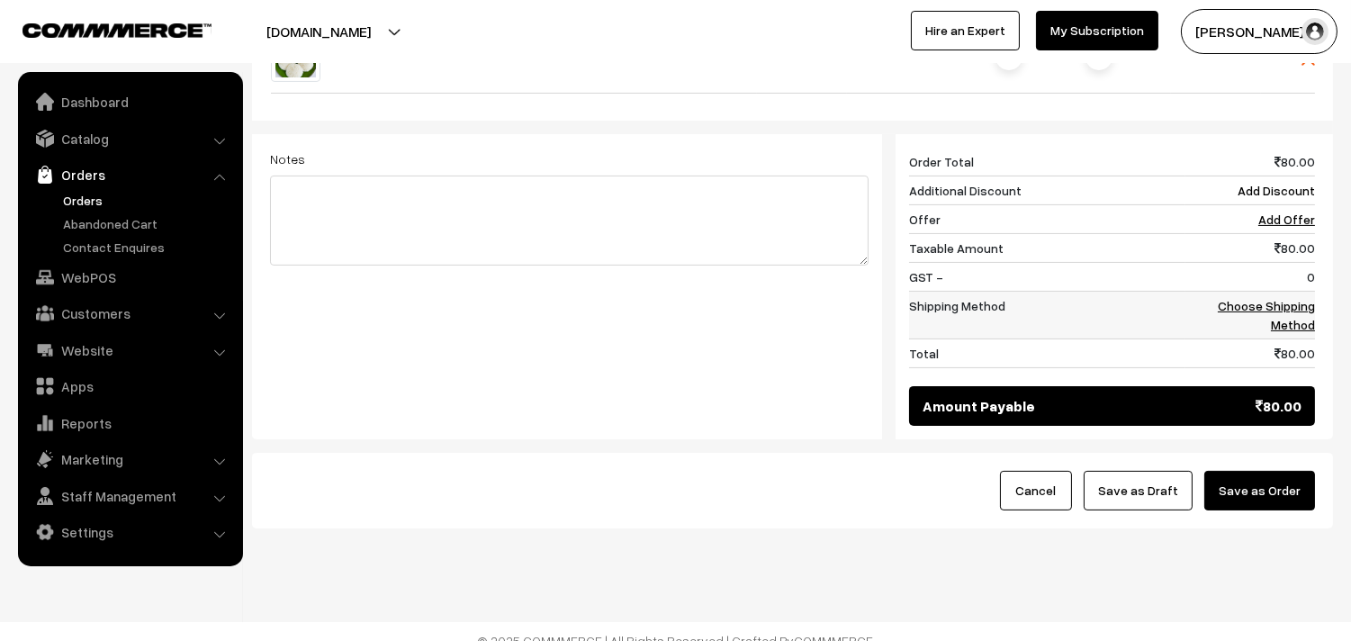
click at [1311, 298] on link "Choose Shipping Method" at bounding box center [1266, 315] width 97 height 34
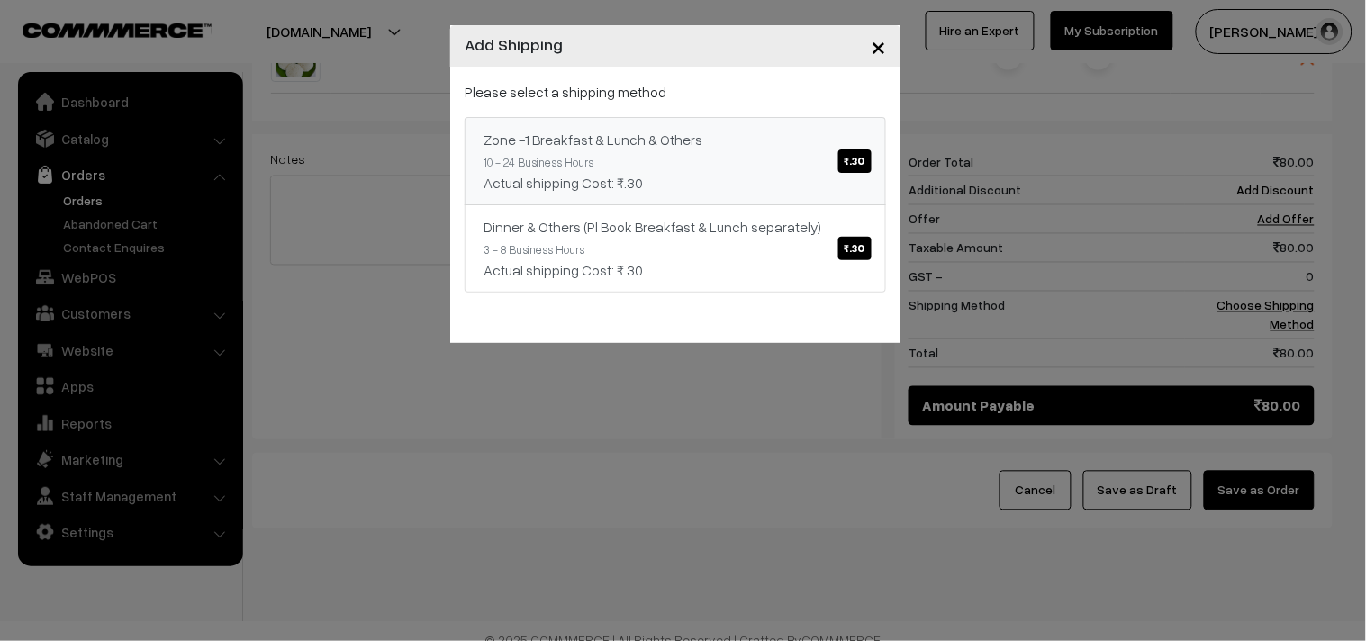
click at [709, 140] on div "Zone -1 Breakfast & Lunch & Others ₹.30" at bounding box center [675, 140] width 384 height 22
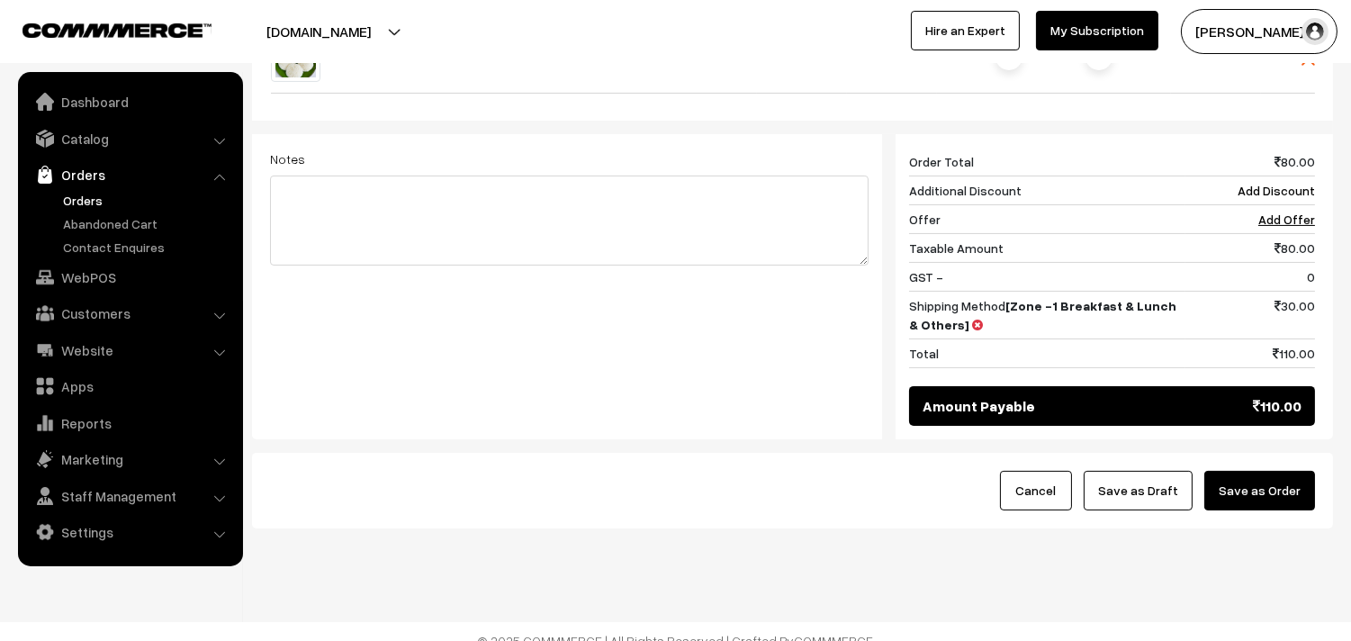
click at [1272, 471] on button "Save as Order" at bounding box center [1260, 491] width 111 height 40
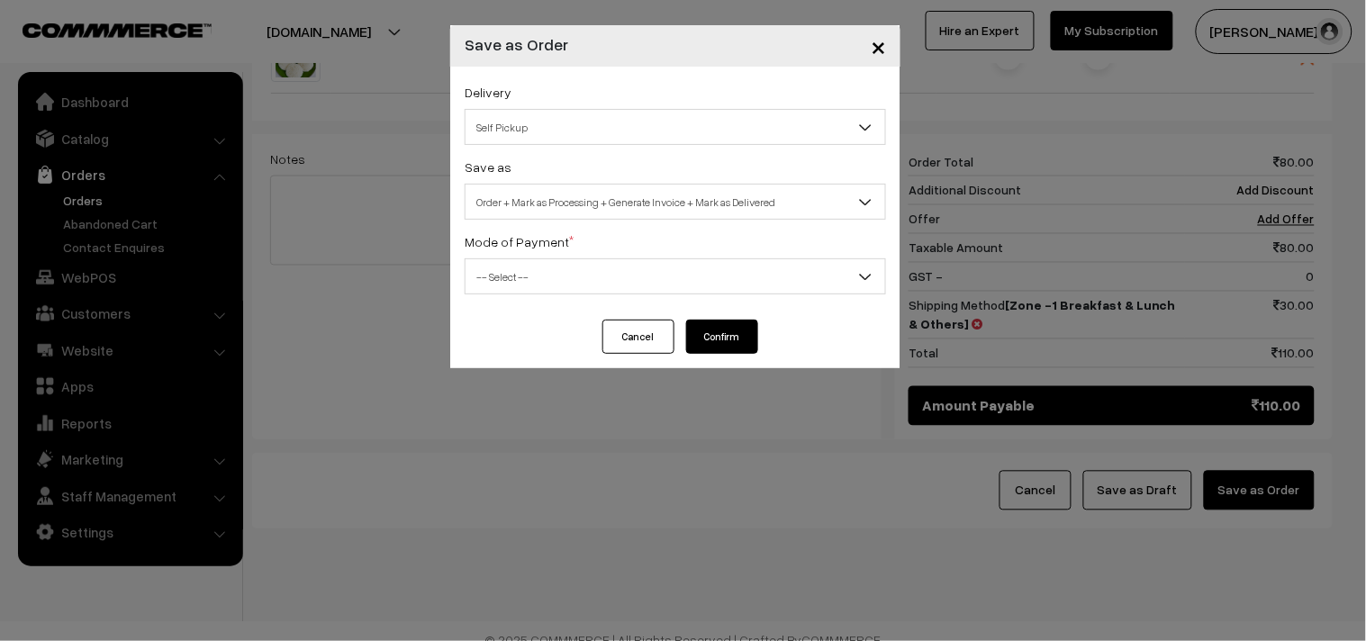
click at [550, 122] on span "Self Pickup" at bounding box center [675, 128] width 420 height 32
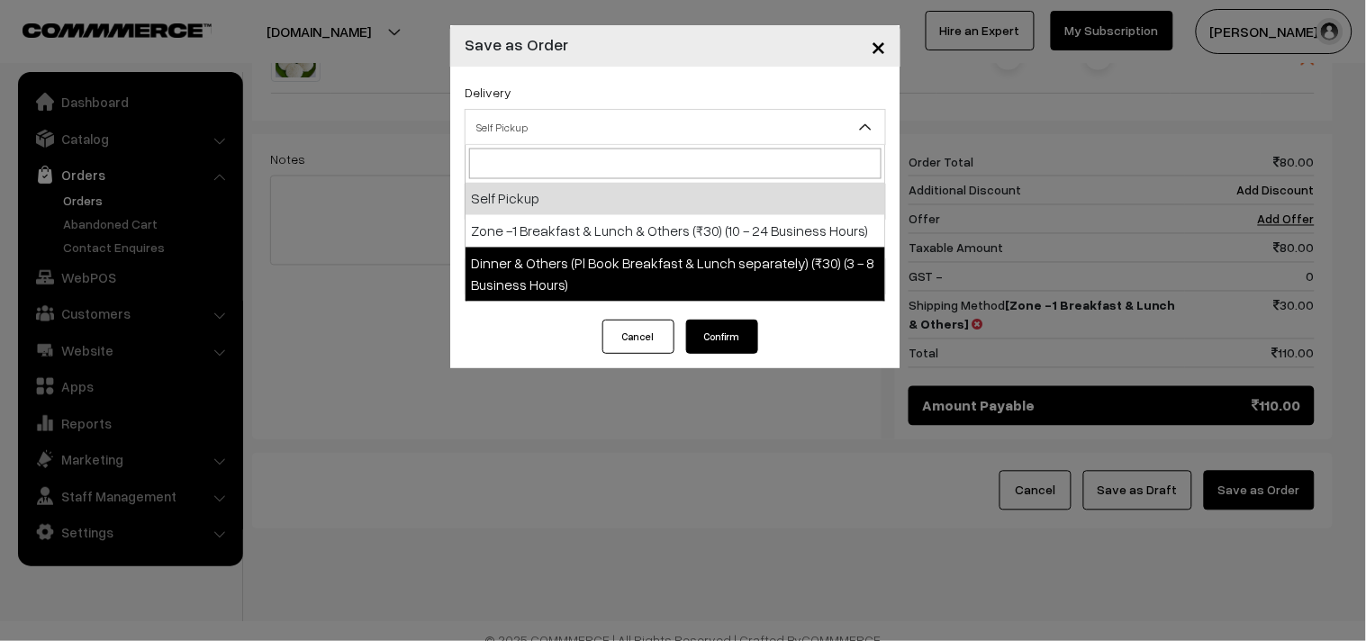
select select "DOP1"
select select "3"
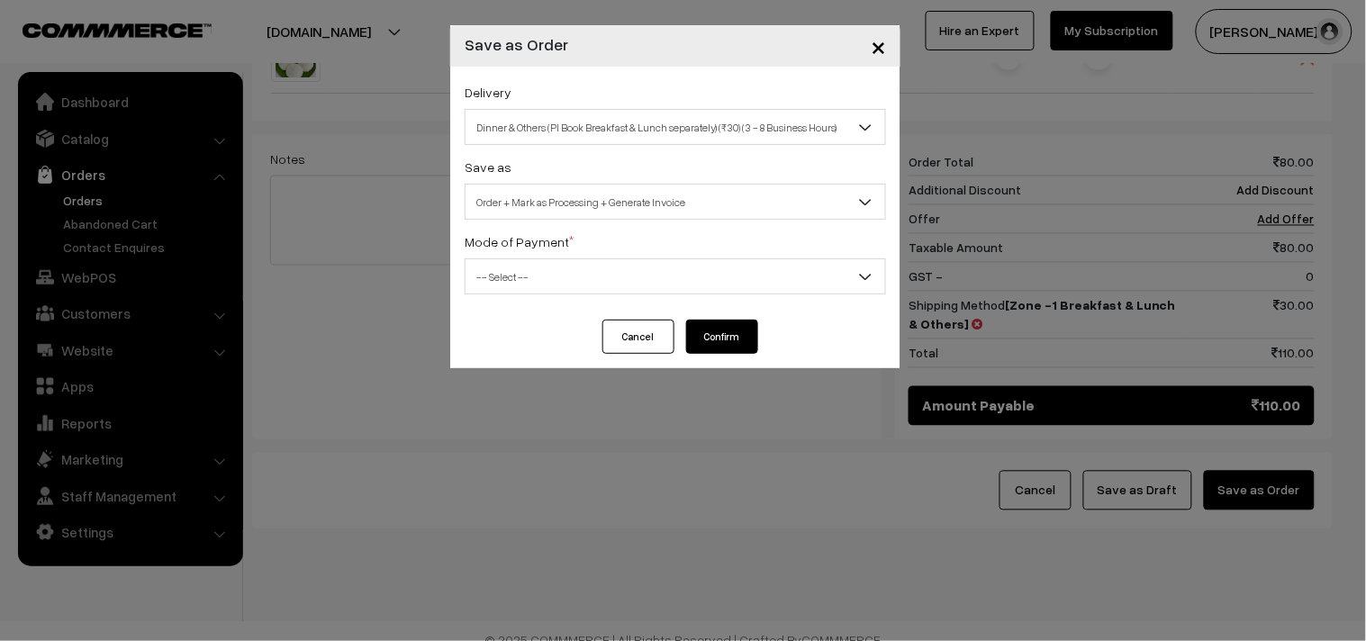
click at [507, 121] on span "Dinner & Others (Pl Book Breakfast & Lunch separately) (₹30) (3 - 8 Business Ho…" at bounding box center [675, 128] width 420 height 32
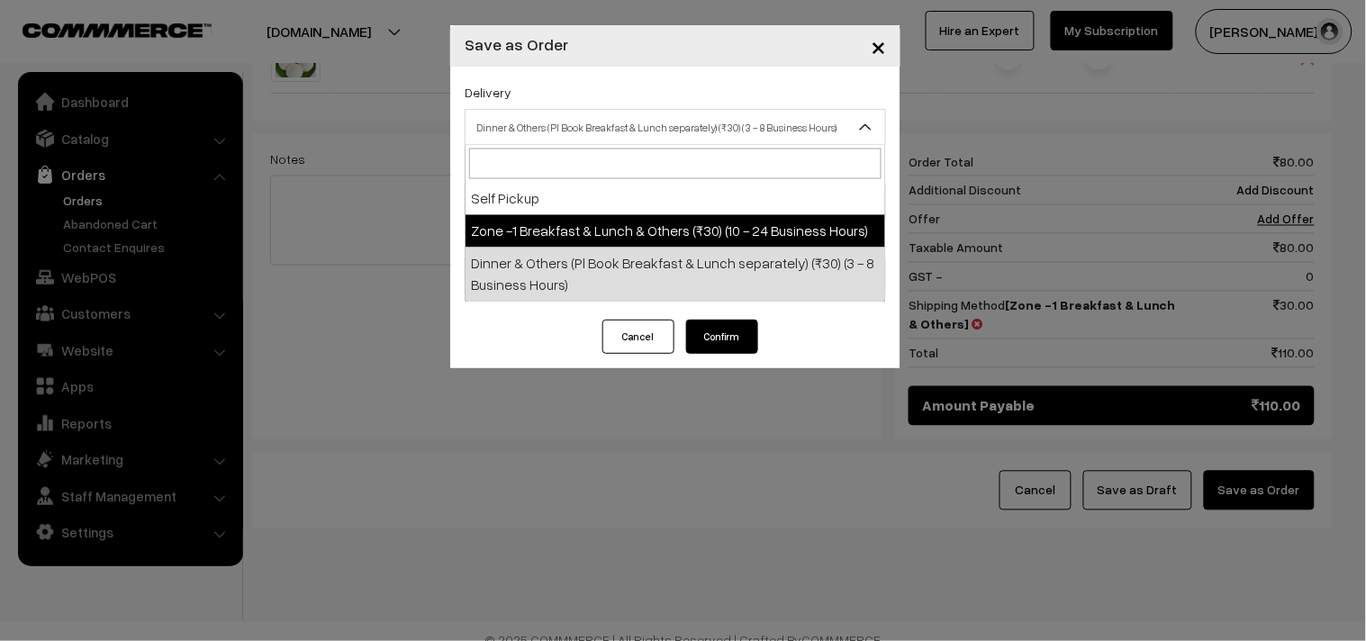
select select "ZON1"
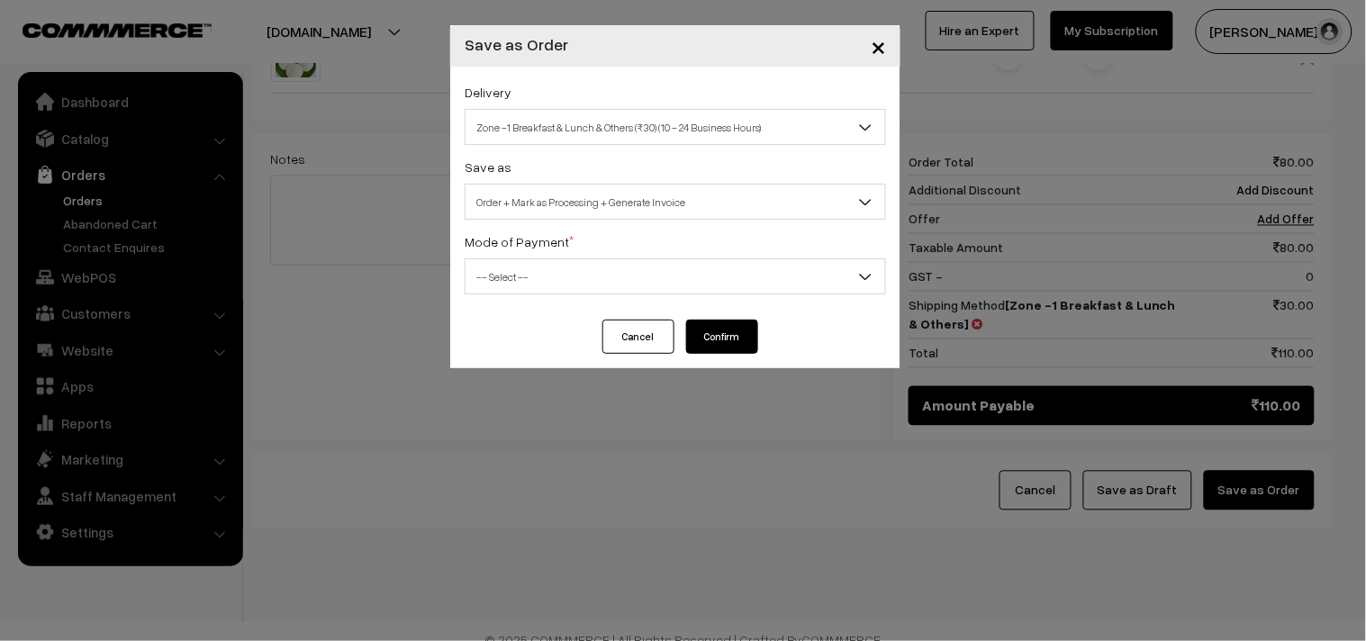
click at [516, 171] on div "Save as Order Order + Mark as Processing Order + Mark as Processing + Generate …" at bounding box center [675, 188] width 421 height 64
click at [516, 193] on span "Order + Mark as Processing + Generate Invoice" at bounding box center [675, 202] width 420 height 32
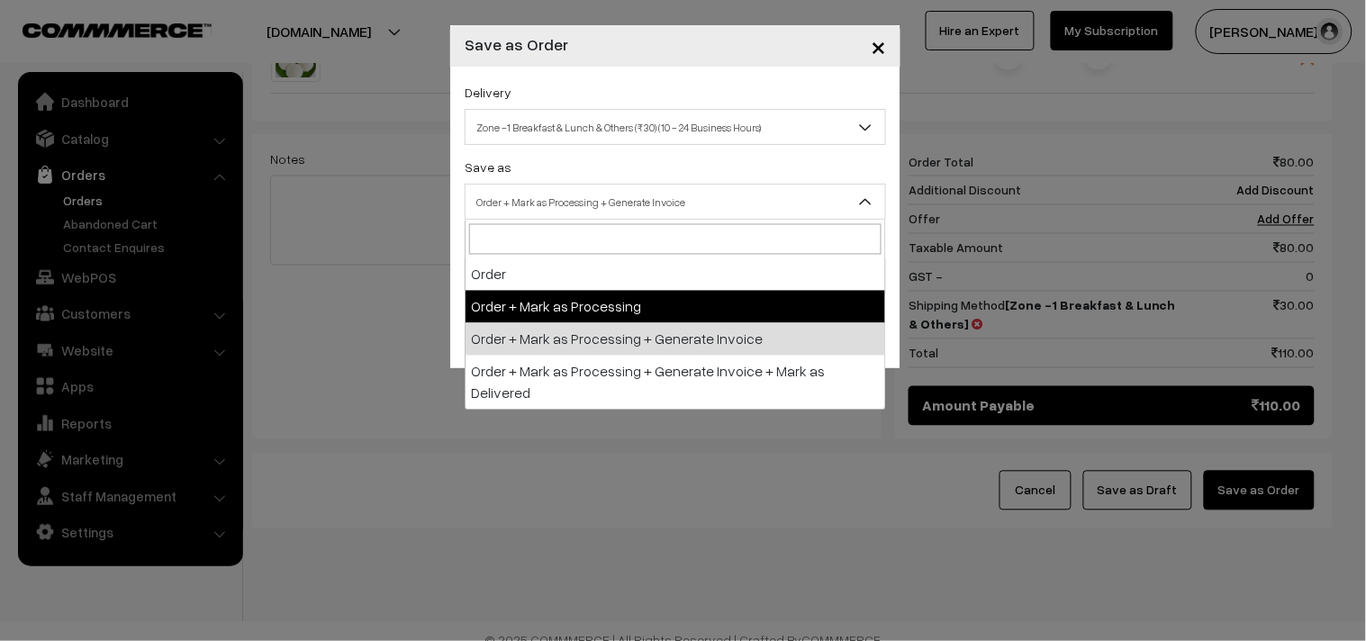
drag, startPoint x: 507, startPoint y: 312, endPoint x: 509, endPoint y: 321, distance: 9.2
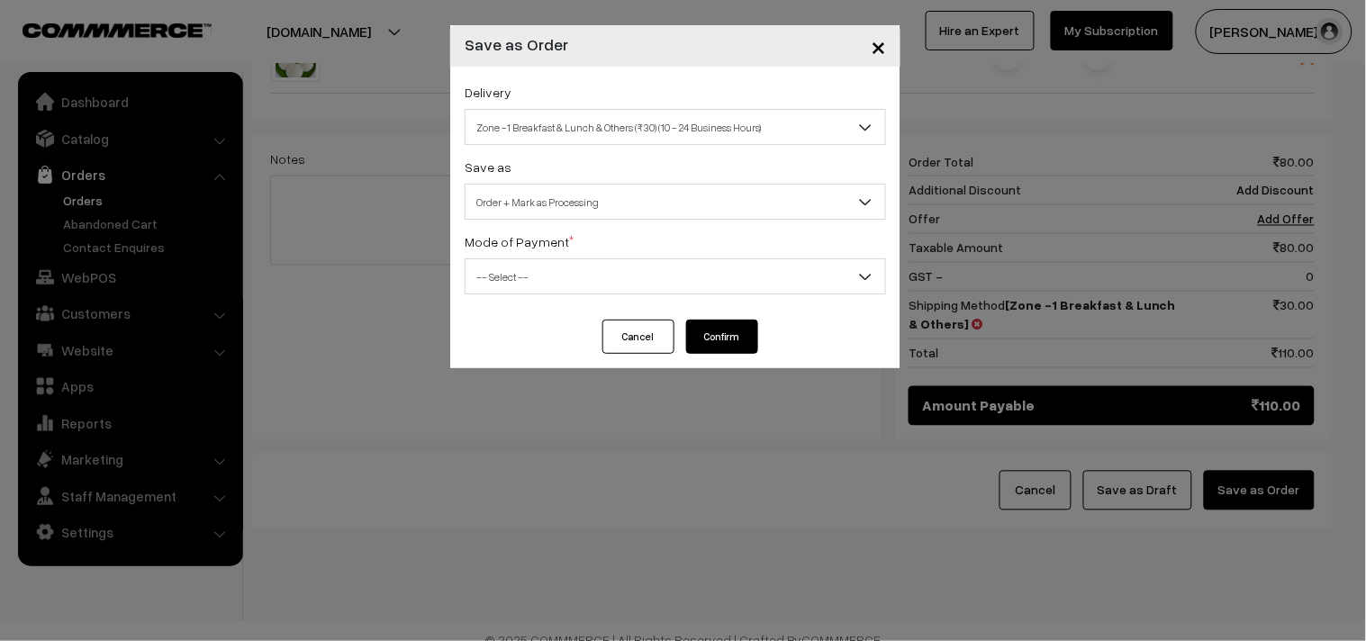
click at [528, 211] on span "Order + Mark as Processing" at bounding box center [675, 202] width 420 height 32
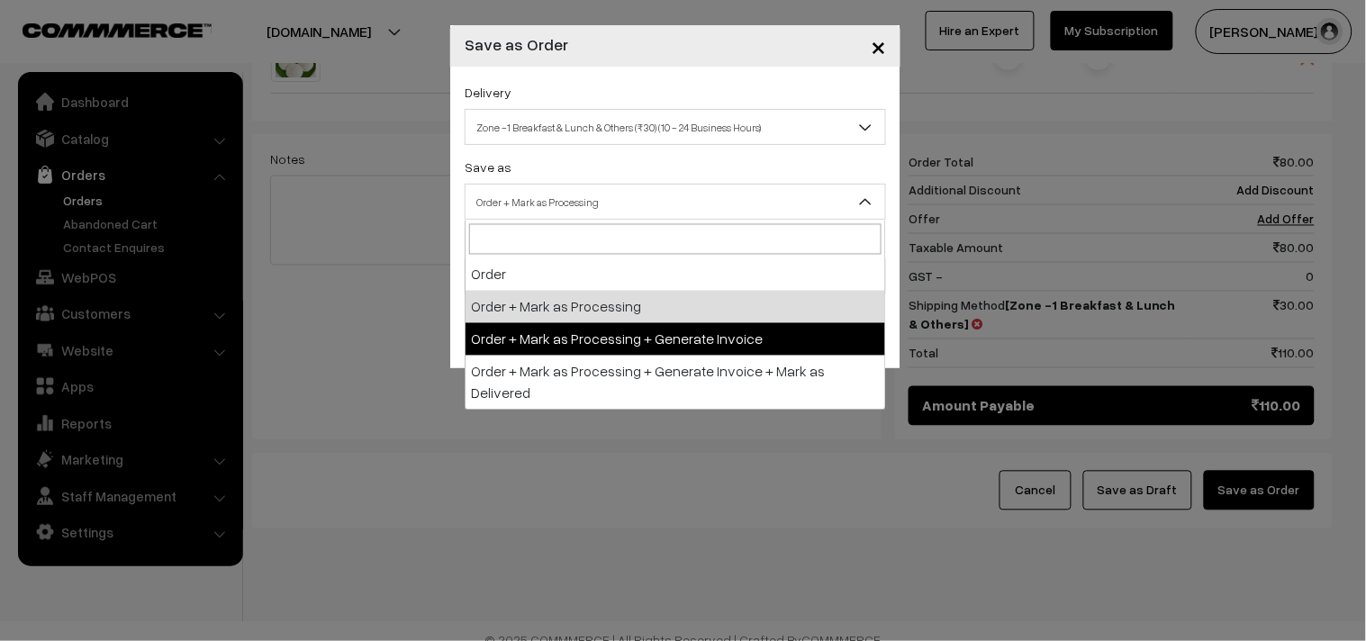
select select "3"
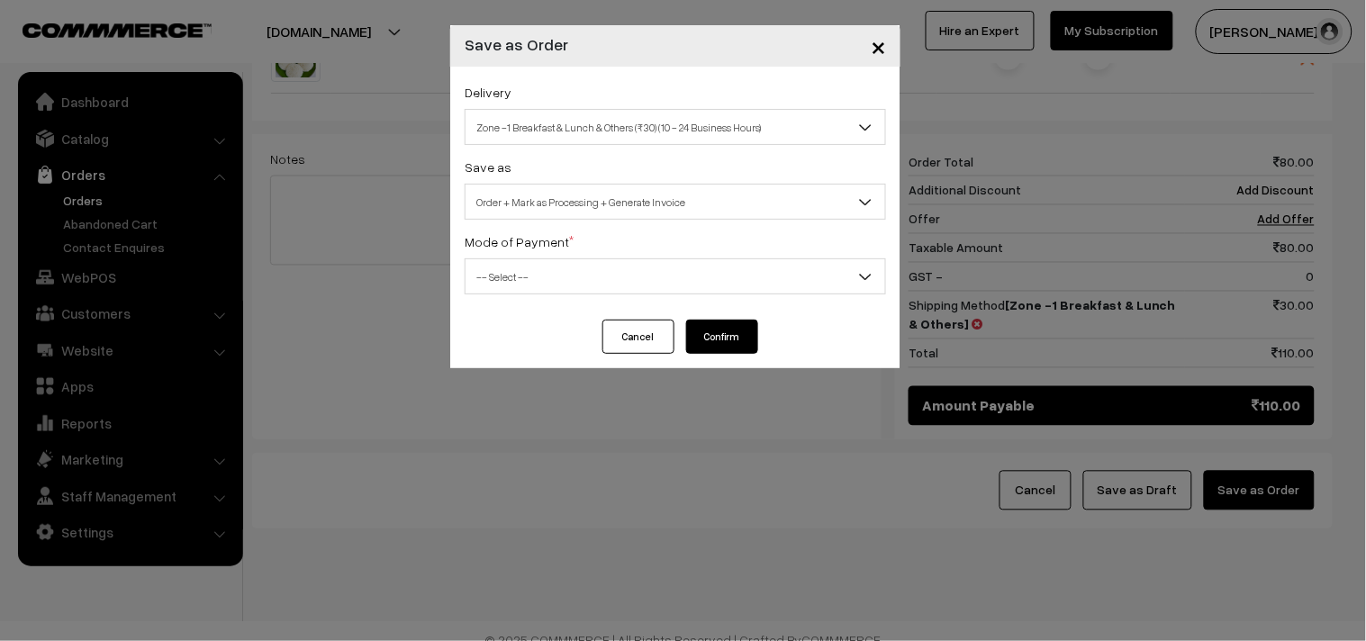
click at [510, 294] on div "Delivery Self Pickup Zone -1 Breakfast & Lunch & Others (₹30) (10 - 24 Business…" at bounding box center [675, 193] width 450 height 253
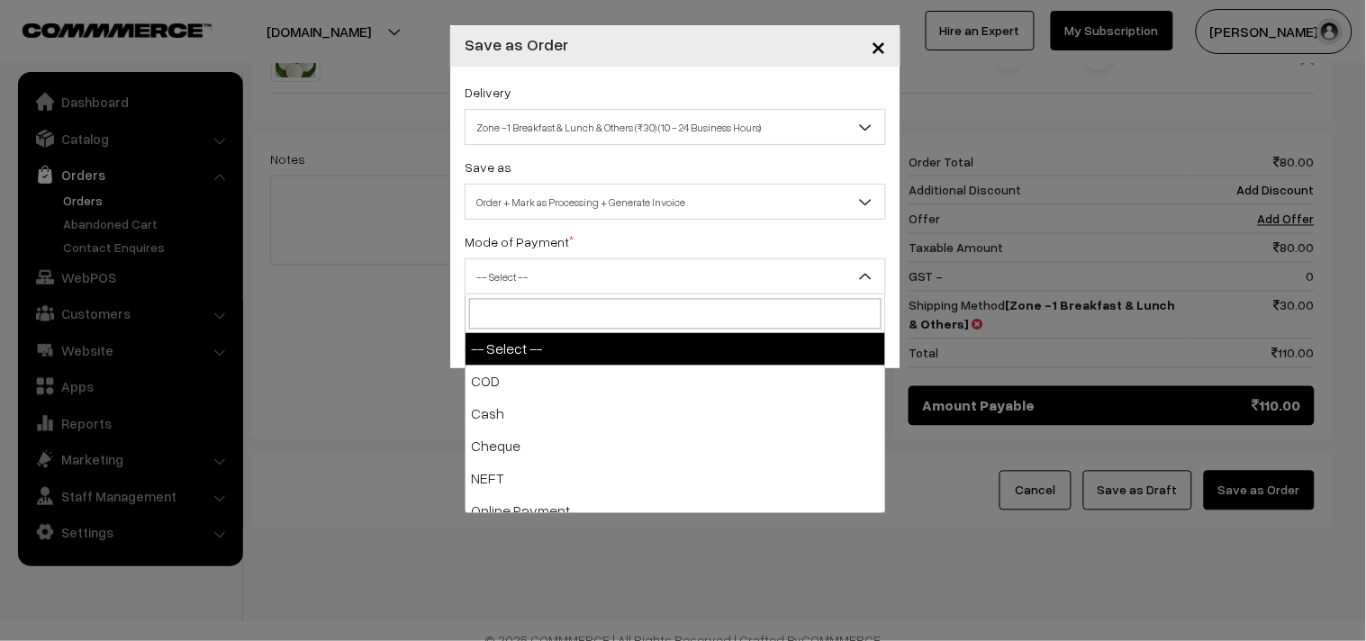
click at [507, 284] on span "-- Select --" at bounding box center [675, 277] width 420 height 32
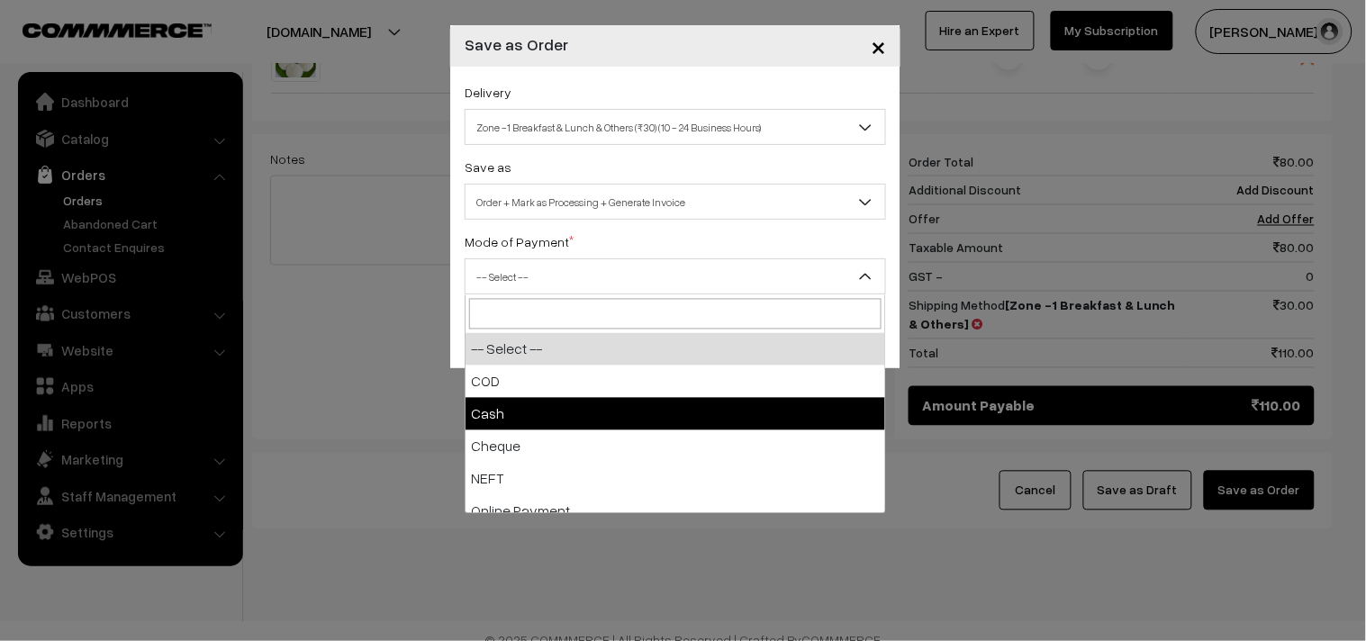
select select "2"
checkbox input "true"
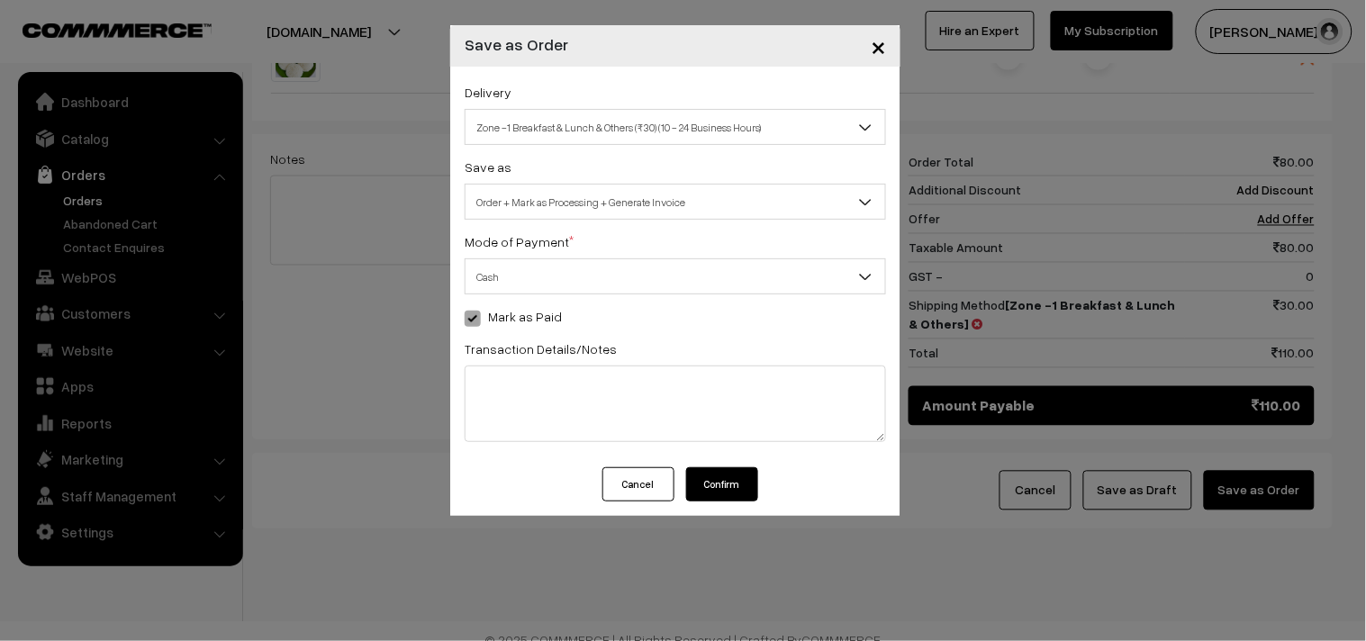
click at [721, 489] on button "Confirm" at bounding box center [722, 484] width 72 height 34
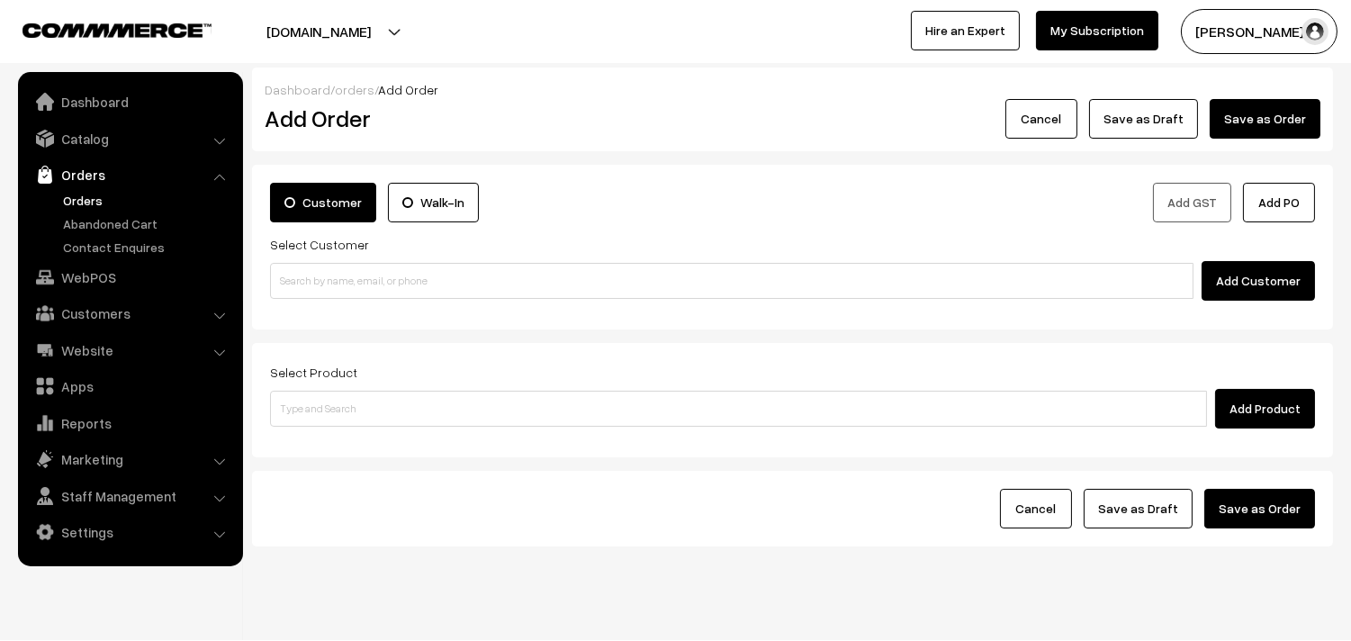
click at [99, 193] on link "Orders" at bounding box center [148, 200] width 178 height 19
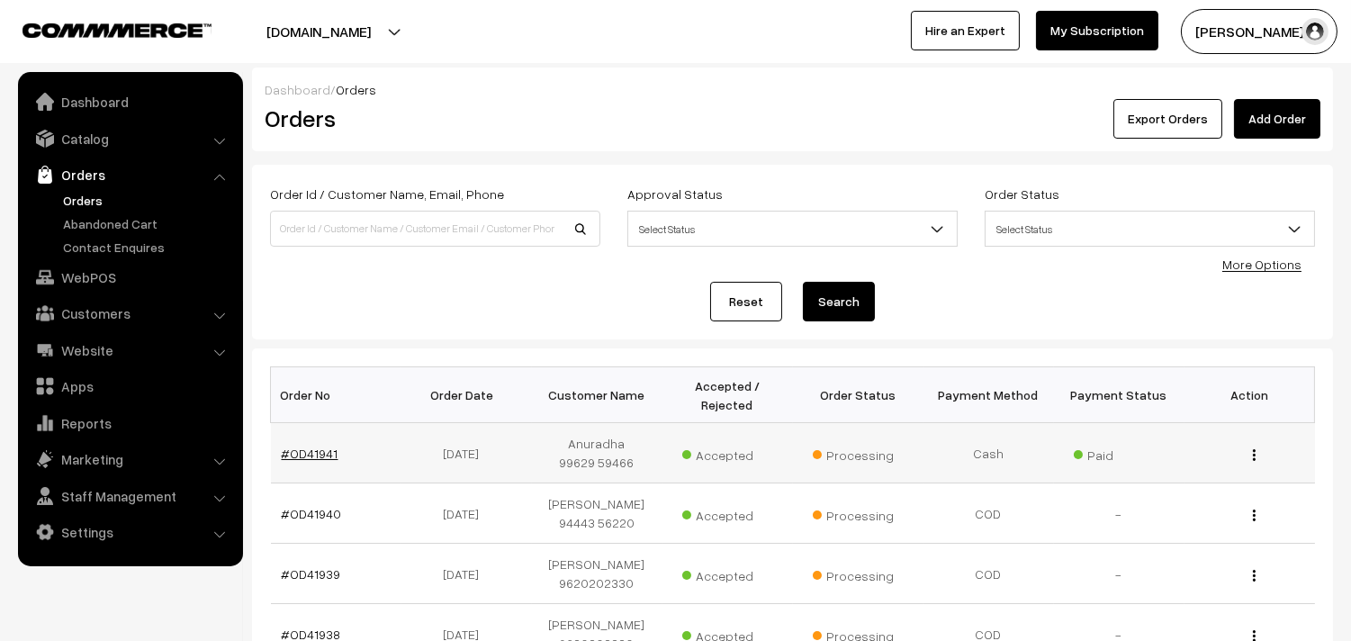
click at [317, 446] on link "#OD41941" at bounding box center [310, 453] width 57 height 15
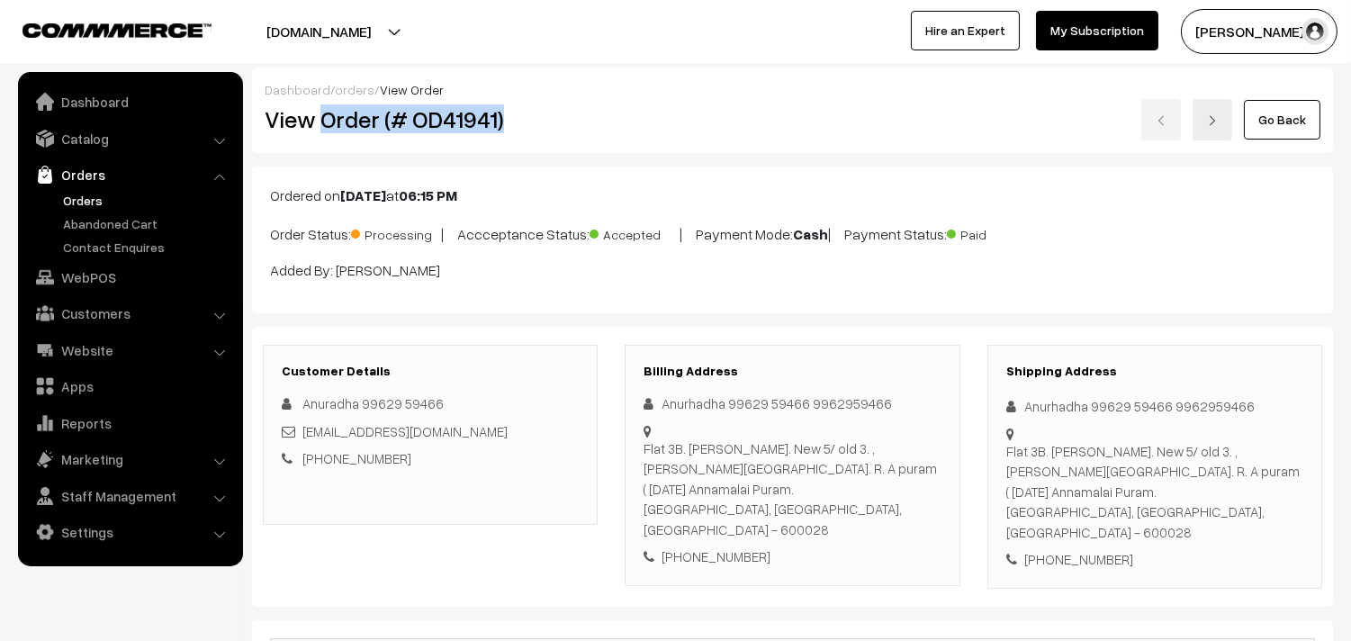
drag, startPoint x: 325, startPoint y: 128, endPoint x: 529, endPoint y: 126, distance: 203.5
click at [528, 128] on h2 "View Order (# OD41941)" at bounding box center [432, 119] width 334 height 28
copy h2 "Order (# OD41941)"
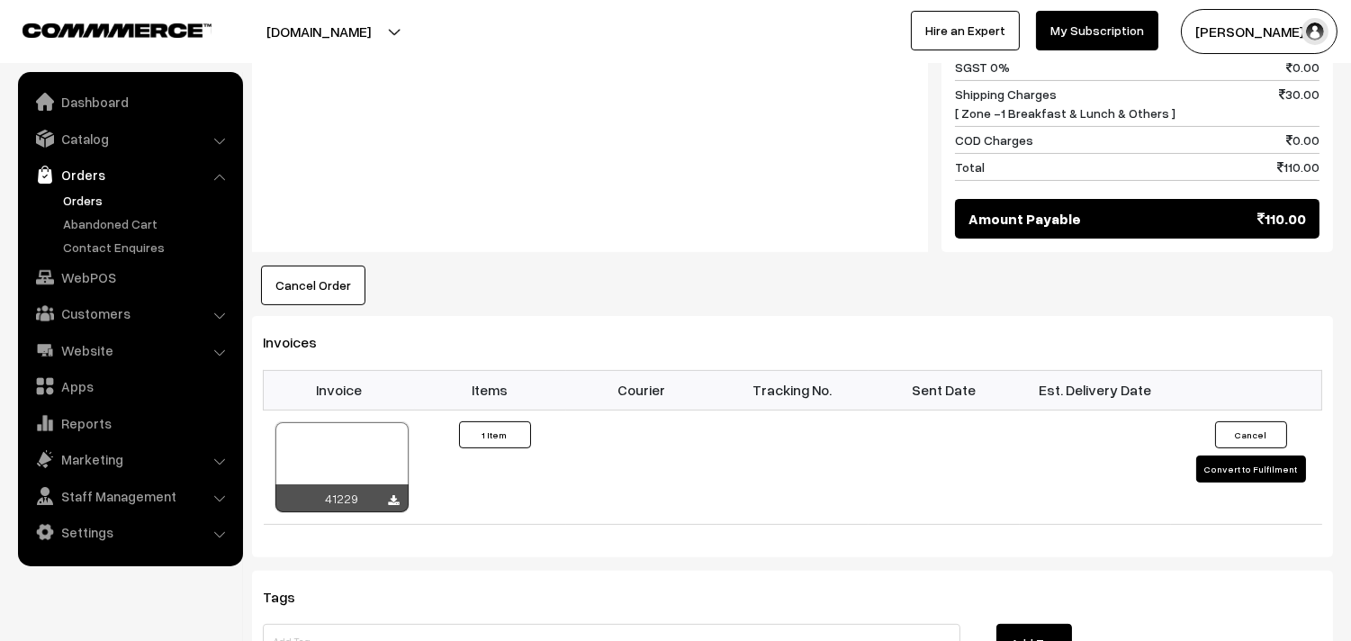
scroll to position [1000, 0]
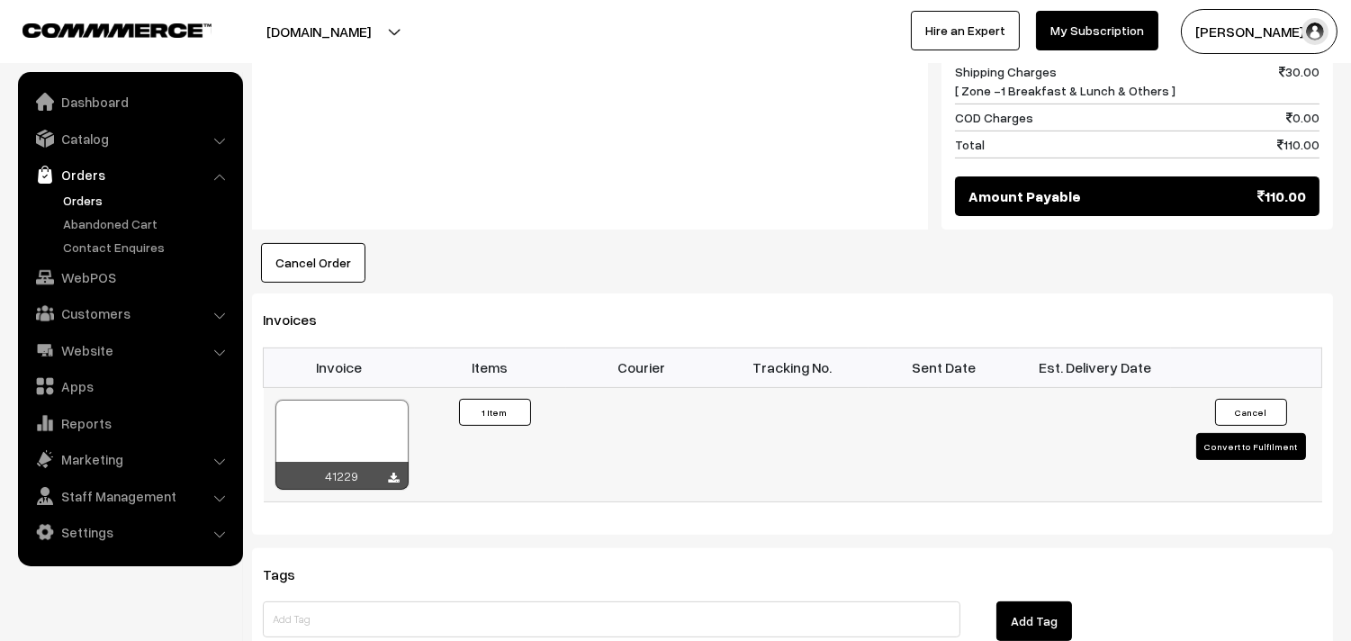
click at [358, 402] on div at bounding box center [342, 445] width 133 height 90
click at [91, 202] on link "Orders" at bounding box center [148, 200] width 178 height 19
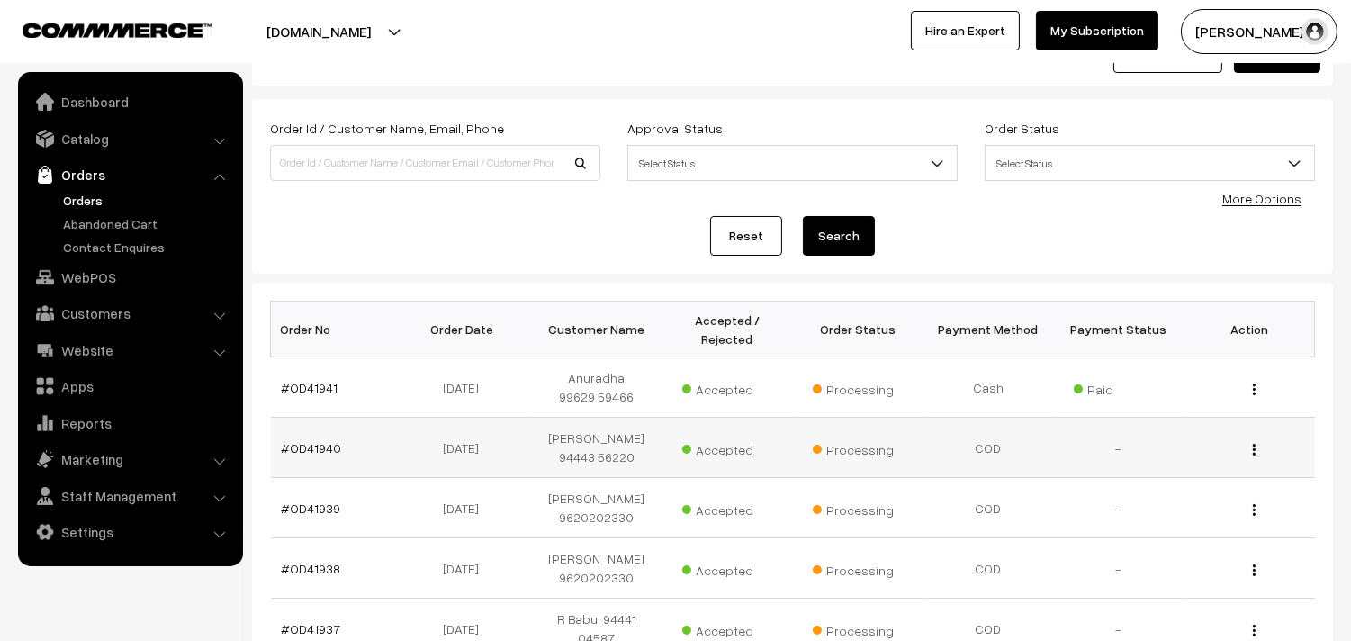
scroll to position [100, 0]
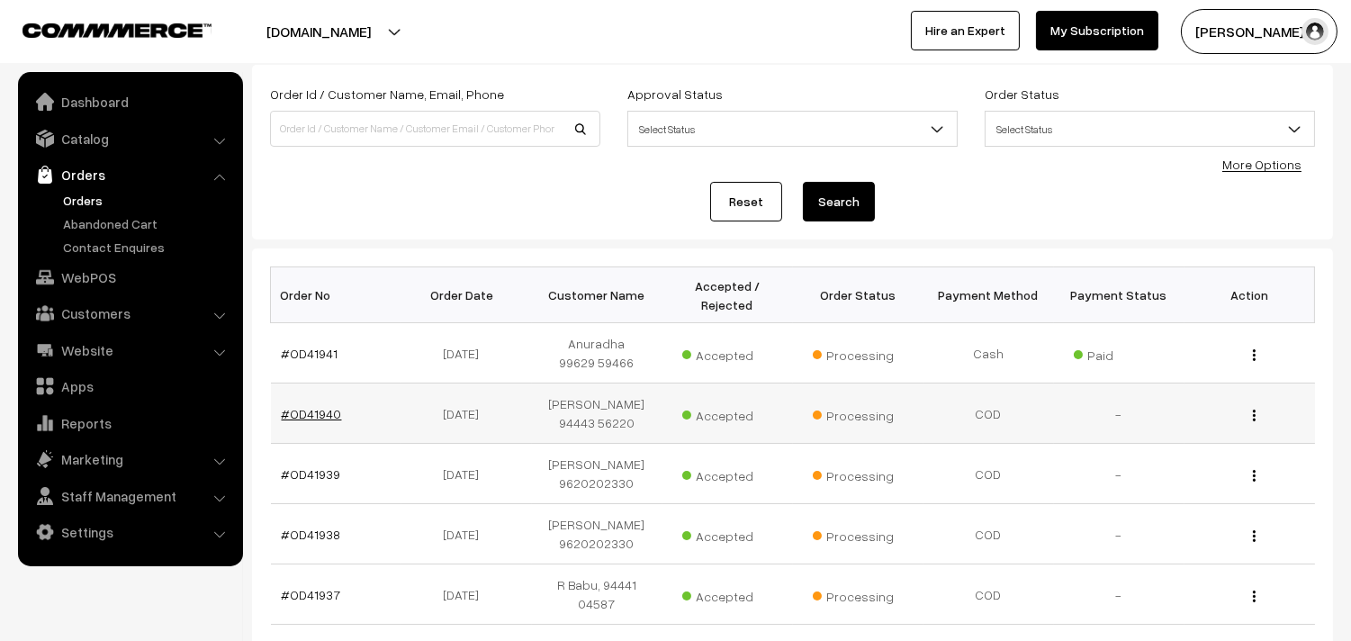
click at [289, 409] on link "#OD41940" at bounding box center [312, 413] width 60 height 15
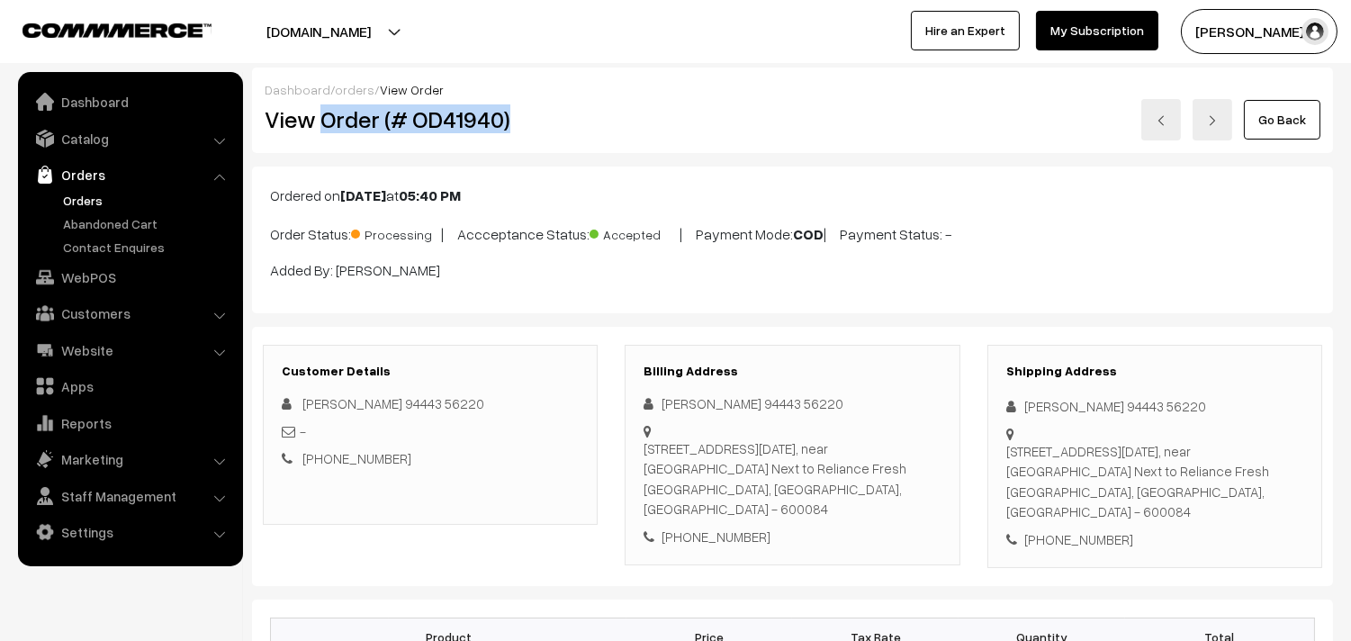
drag, startPoint x: 401, startPoint y: 123, endPoint x: 545, endPoint y: 122, distance: 144.1
click at [545, 122] on h2 "View Order (# OD41940)" at bounding box center [432, 119] width 334 height 28
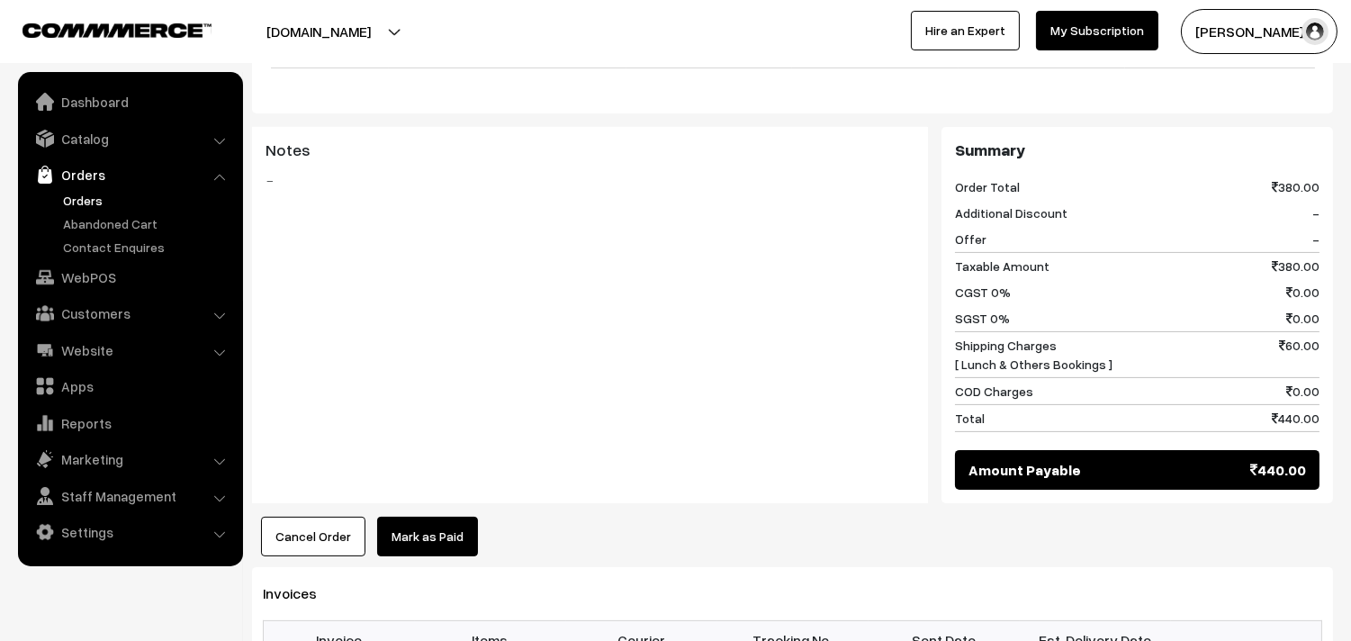
scroll to position [900, 0]
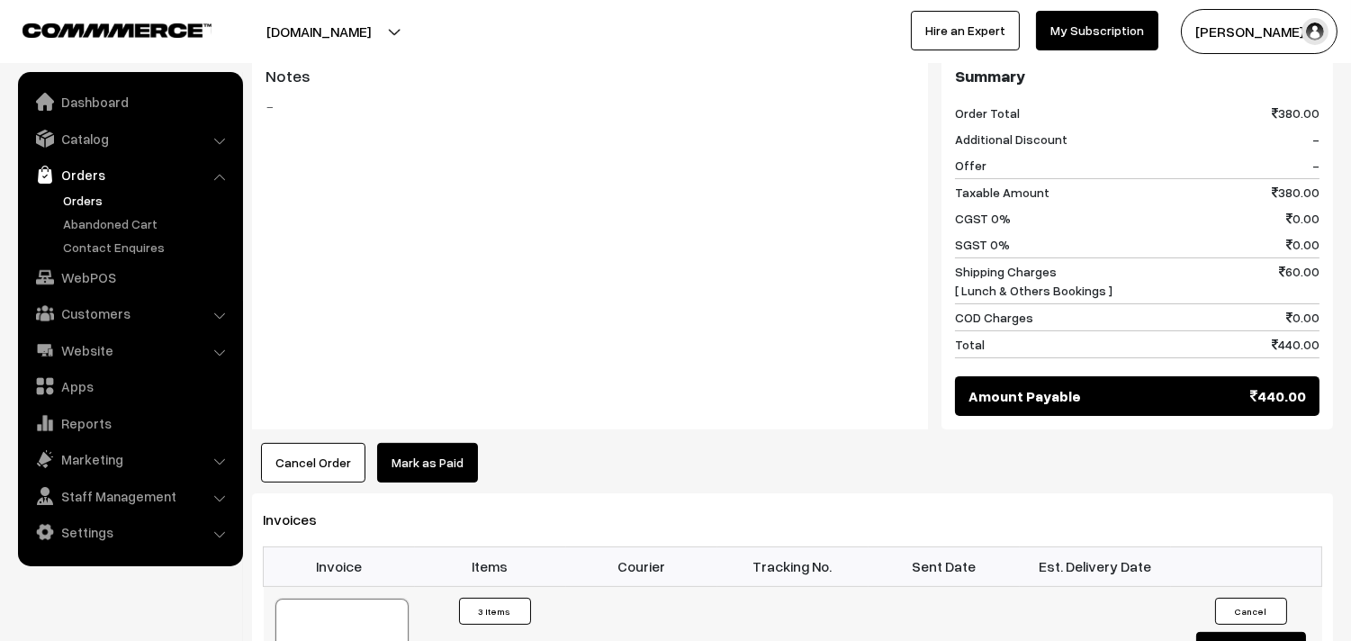
click at [357, 619] on div at bounding box center [342, 644] width 133 height 90
click at [113, 273] on link "WebPOS" at bounding box center [130, 277] width 214 height 32
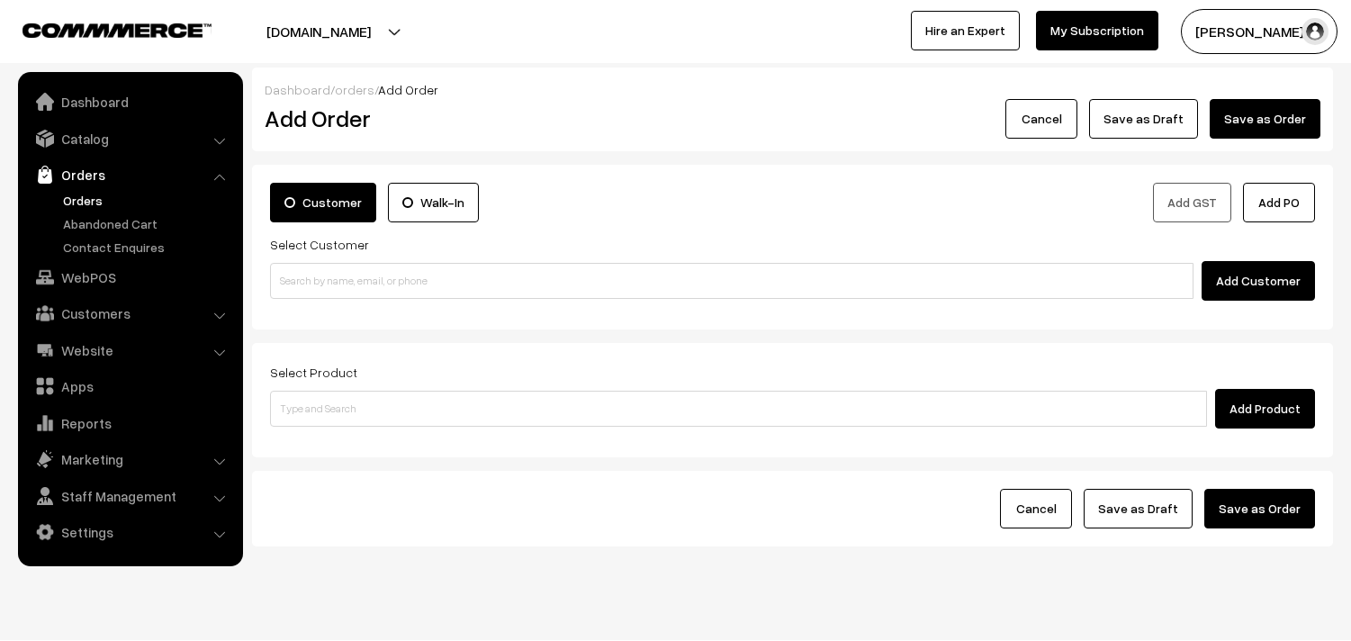
click at [330, 297] on input at bounding box center [732, 281] width 924 height 36
click at [321, 276] on input "94442 82248" at bounding box center [732, 281] width 924 height 36
click at [316, 276] on input "94442 82248" at bounding box center [732, 281] width 924 height 36
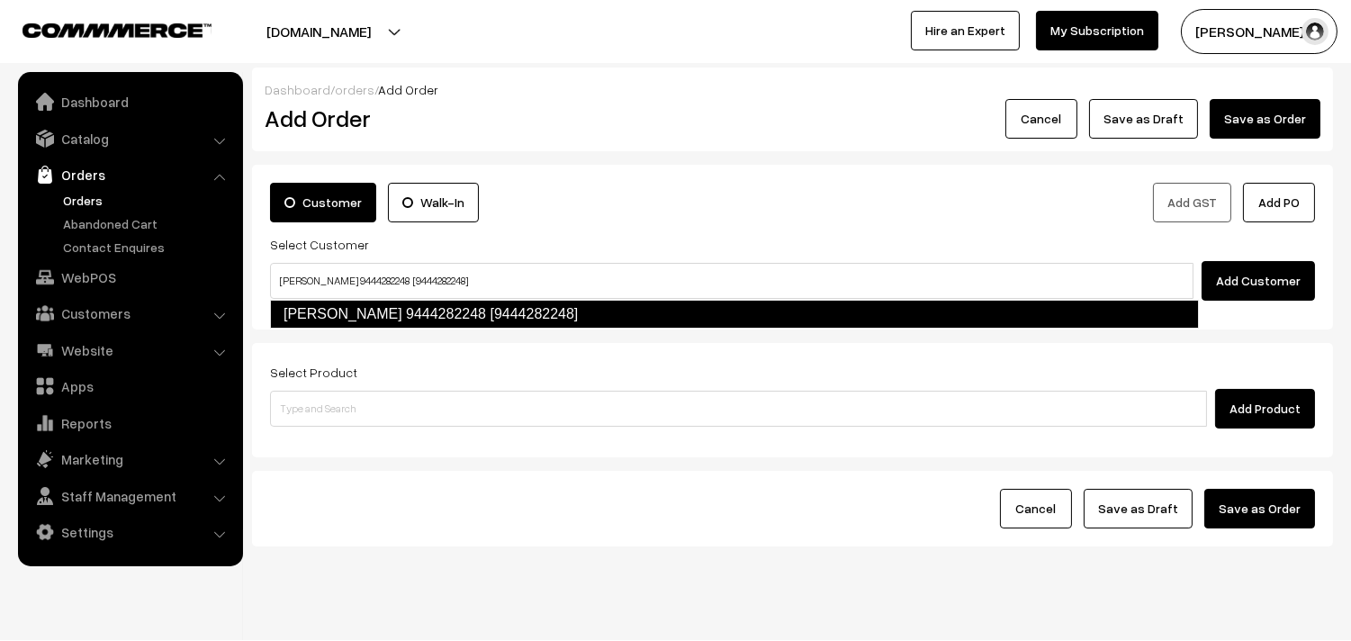
type input "[PERSON_NAME] 9444282248 [9444282248]"
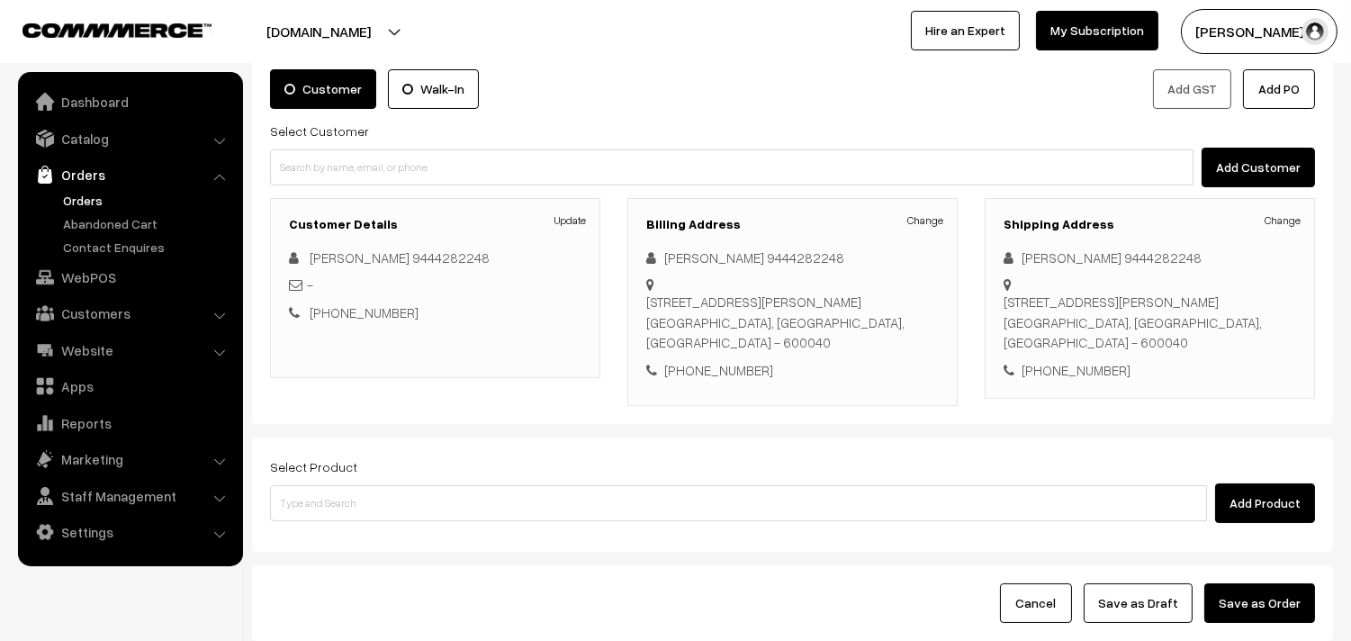
scroll to position [200, 0]
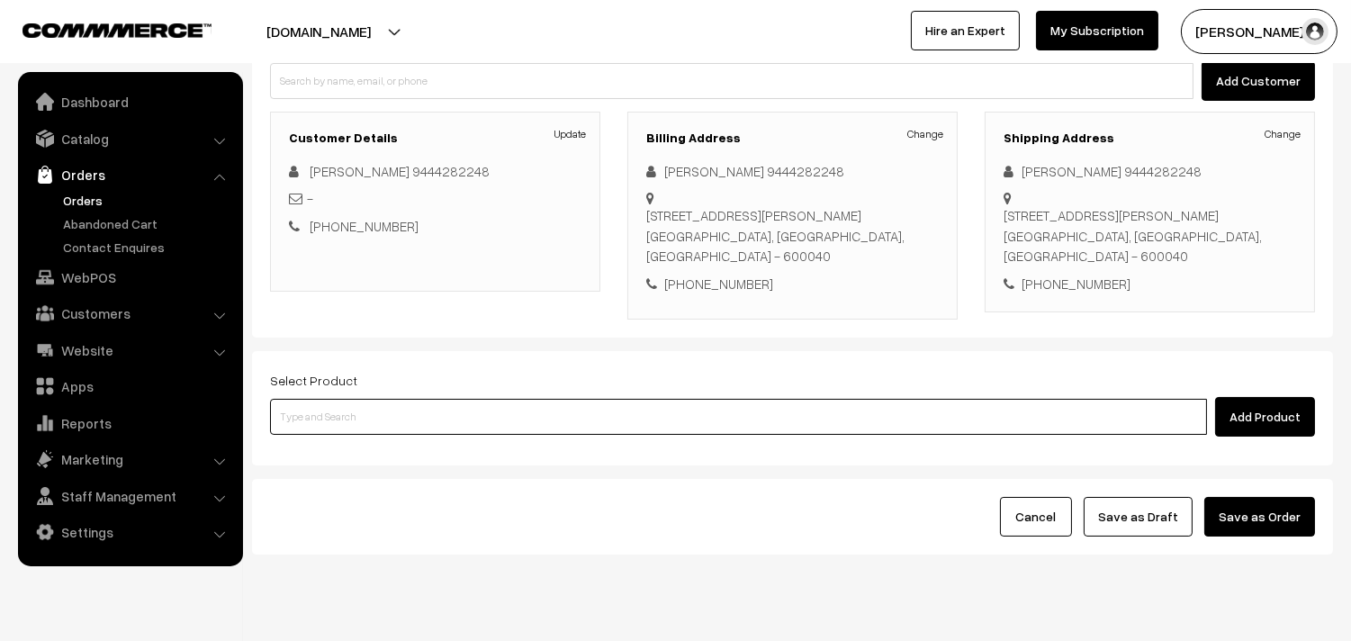
click at [623, 399] on input at bounding box center [738, 417] width 937 height 36
click at [330, 399] on input at bounding box center [738, 417] width 937 height 36
paste input "07th Without Rice..."
type input "07th Without Rice..."
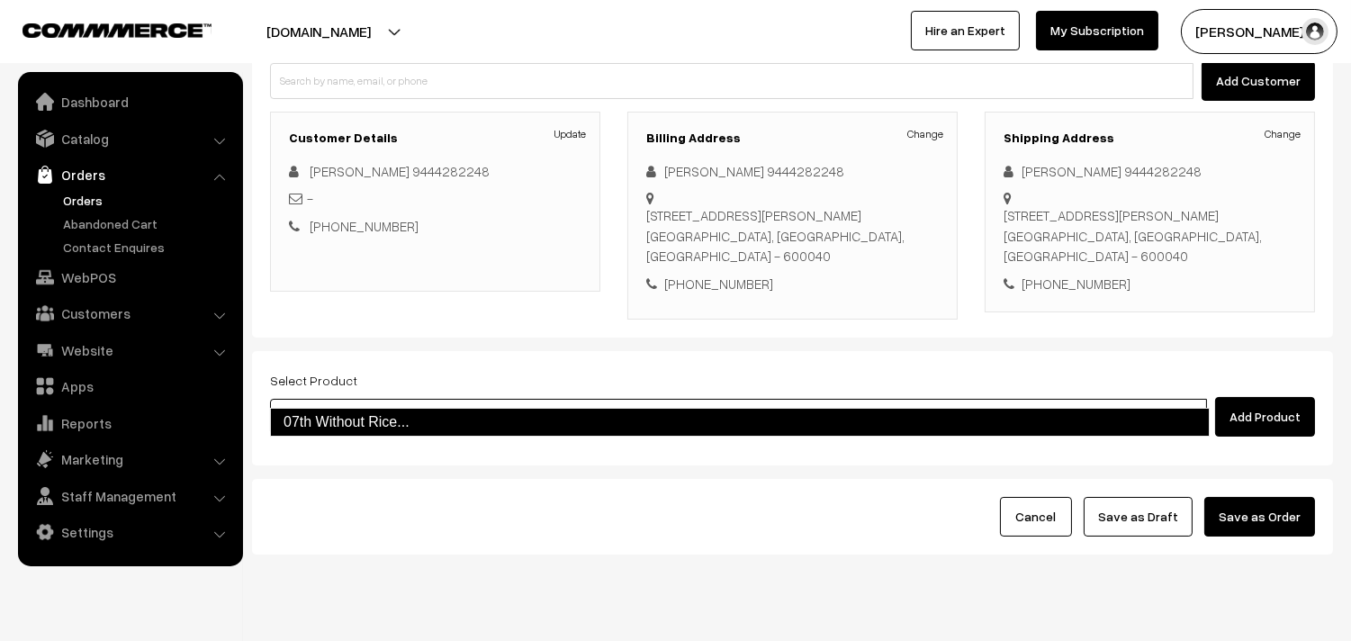
click at [337, 428] on link "07th Without Rice..." at bounding box center [740, 422] width 940 height 29
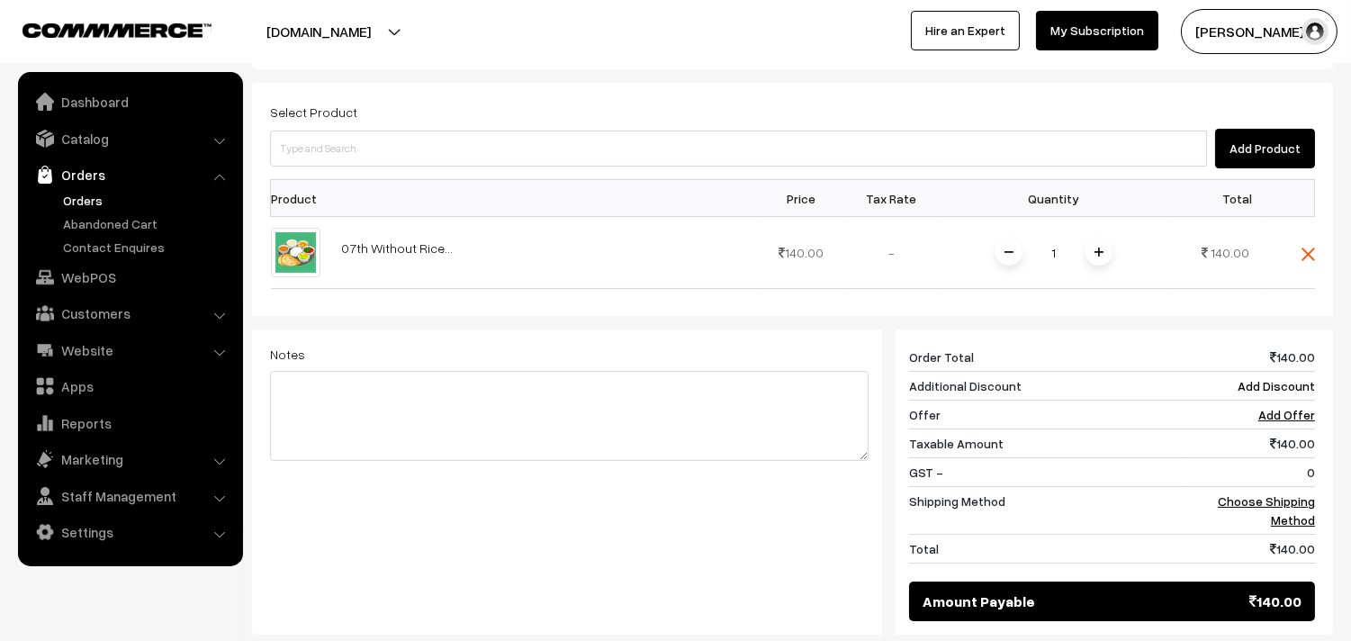
scroll to position [500, 0]
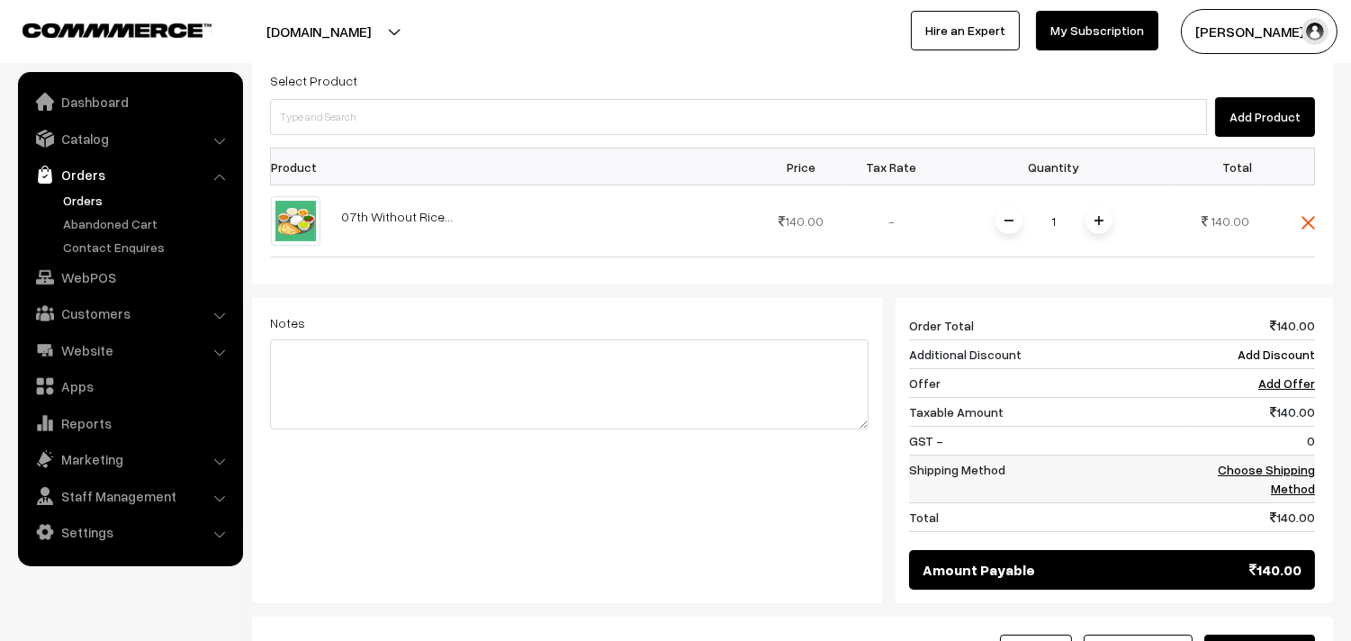
click at [1302, 462] on link "Choose Shipping Method" at bounding box center [1266, 479] width 97 height 34
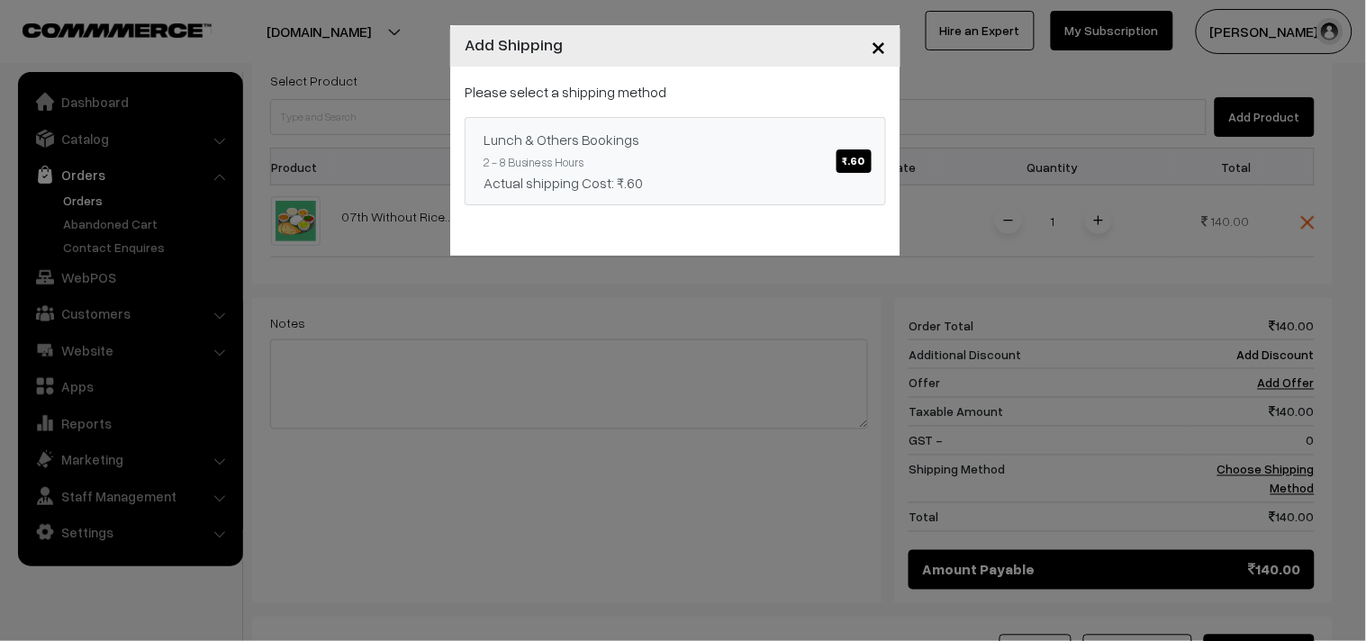
click at [732, 144] on div "Lunch & Others Bookings ₹.60" at bounding box center [675, 140] width 384 height 22
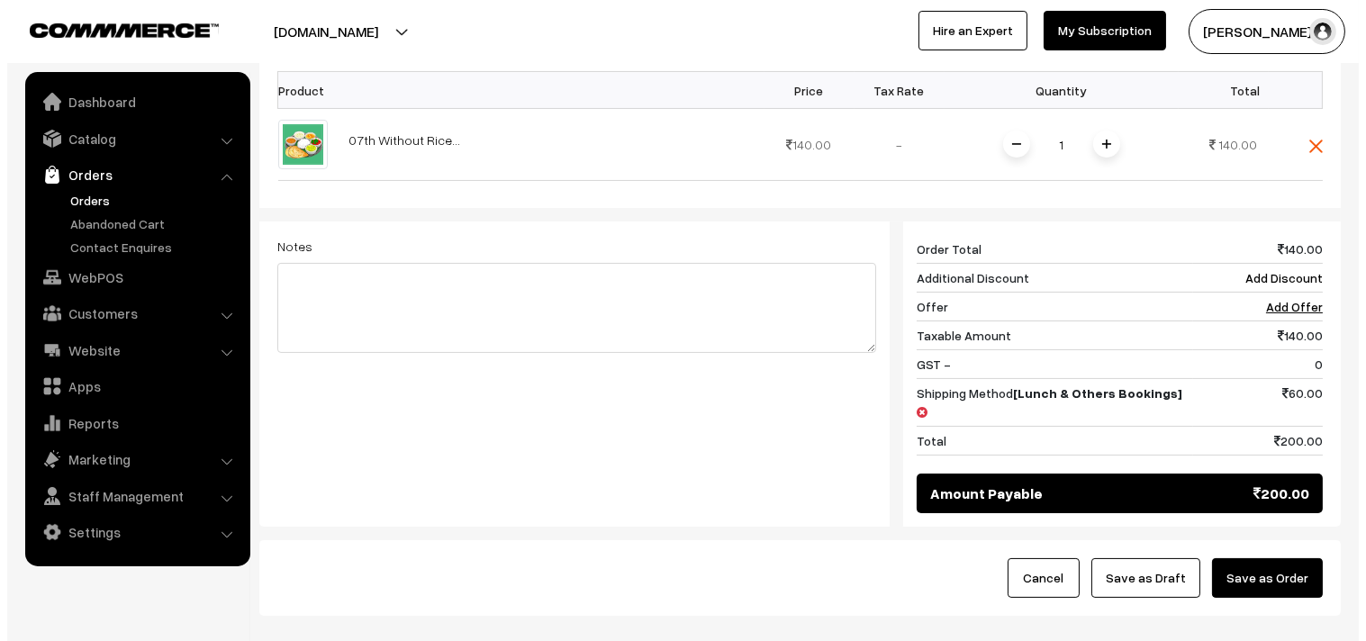
scroll to position [537, 0]
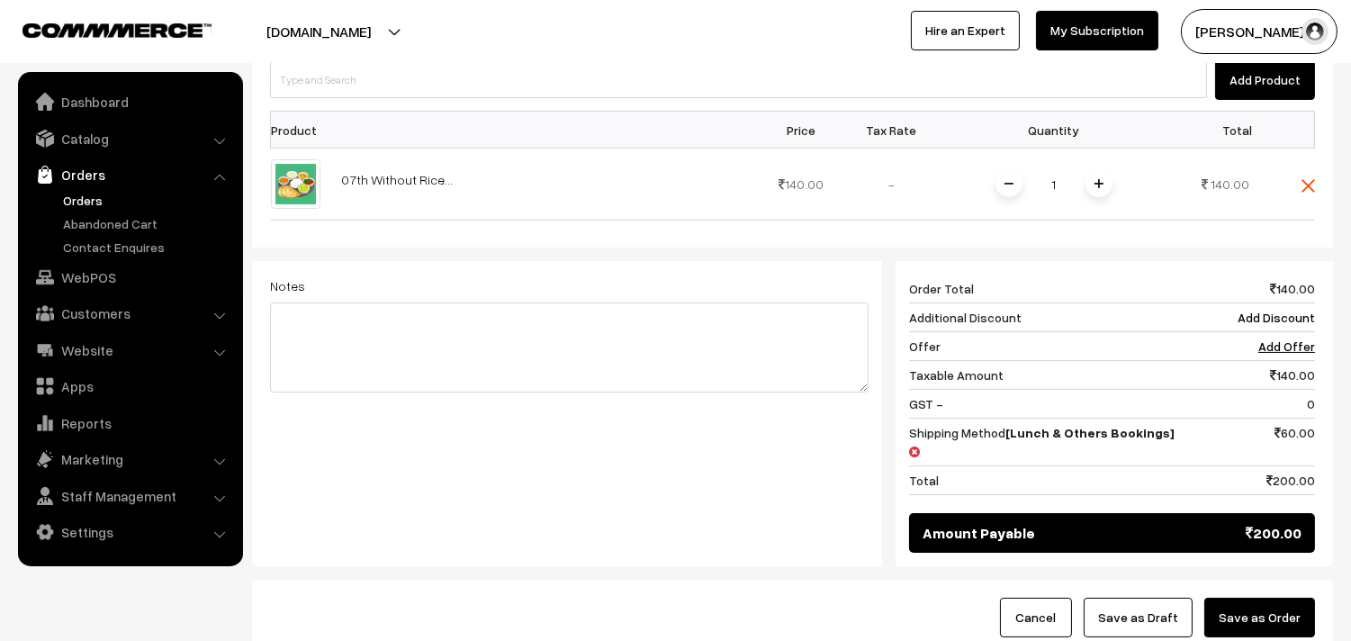
click at [1286, 598] on button "Save as Order" at bounding box center [1260, 618] width 111 height 40
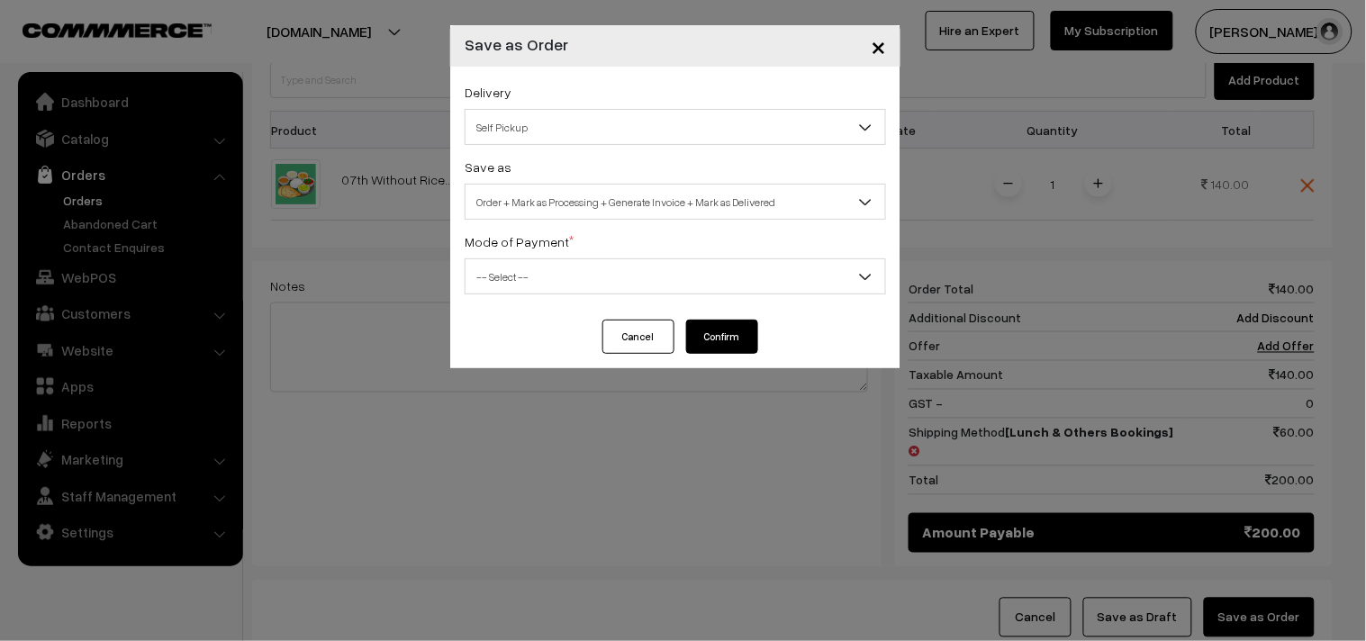
click at [615, 212] on span "Order + Mark as Processing + Generate Invoice + Mark as Delivered" at bounding box center [675, 202] width 420 height 32
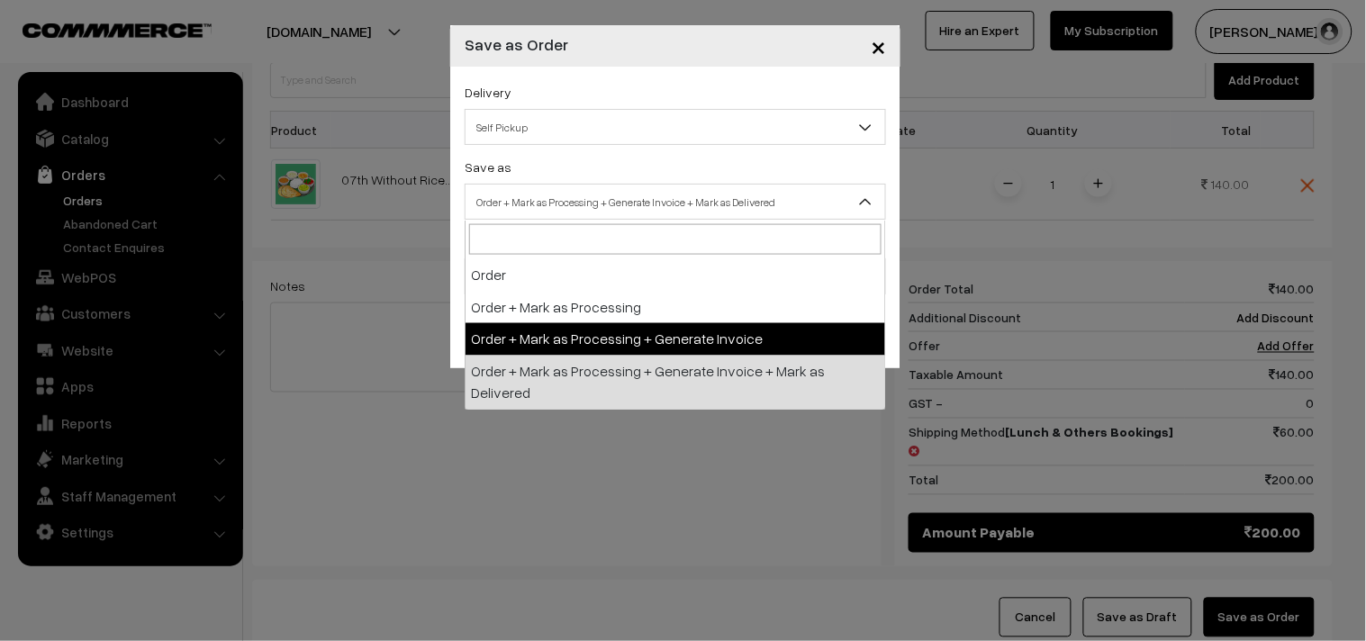
select select "3"
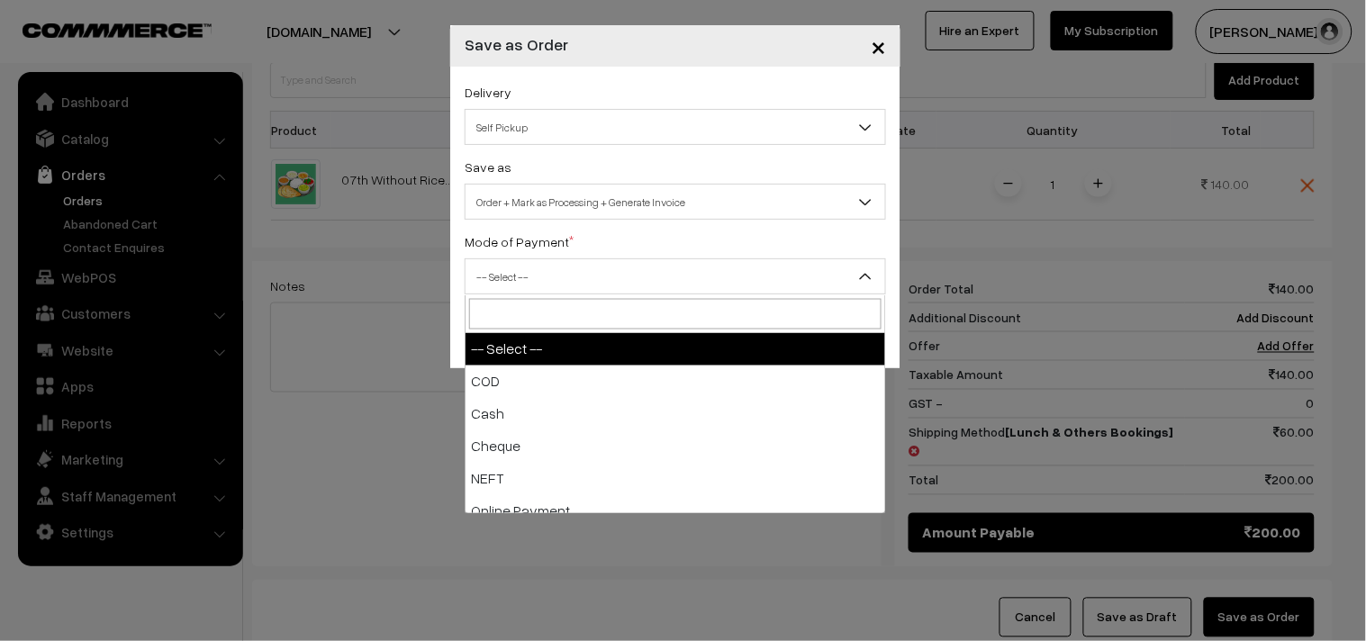
click at [536, 268] on span "-- Select --" at bounding box center [675, 277] width 420 height 32
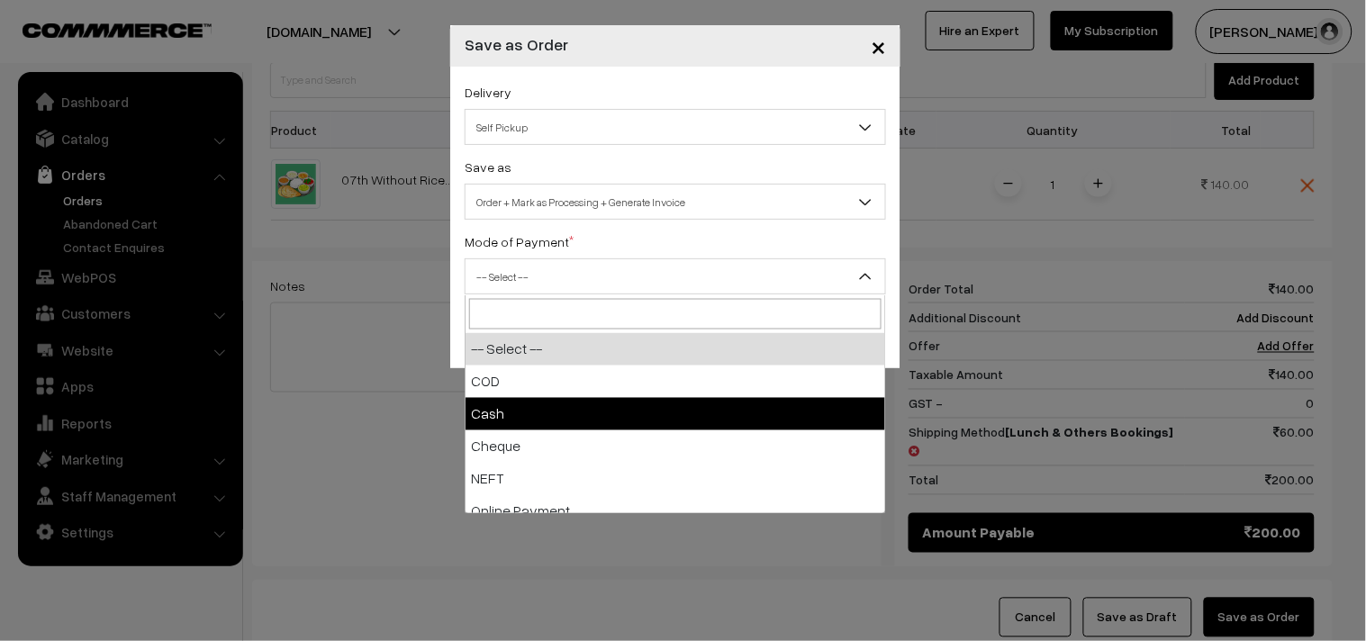
select select "2"
checkbox input "true"
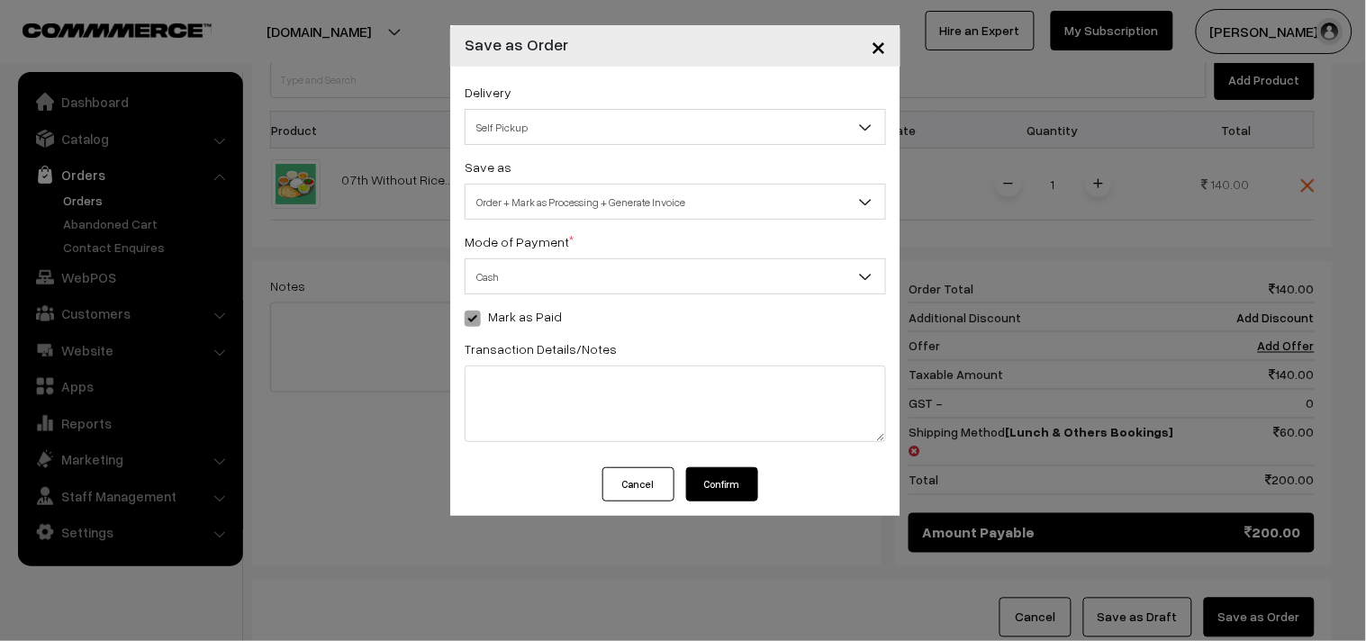
click at [736, 490] on button "Confirm" at bounding box center [722, 484] width 72 height 34
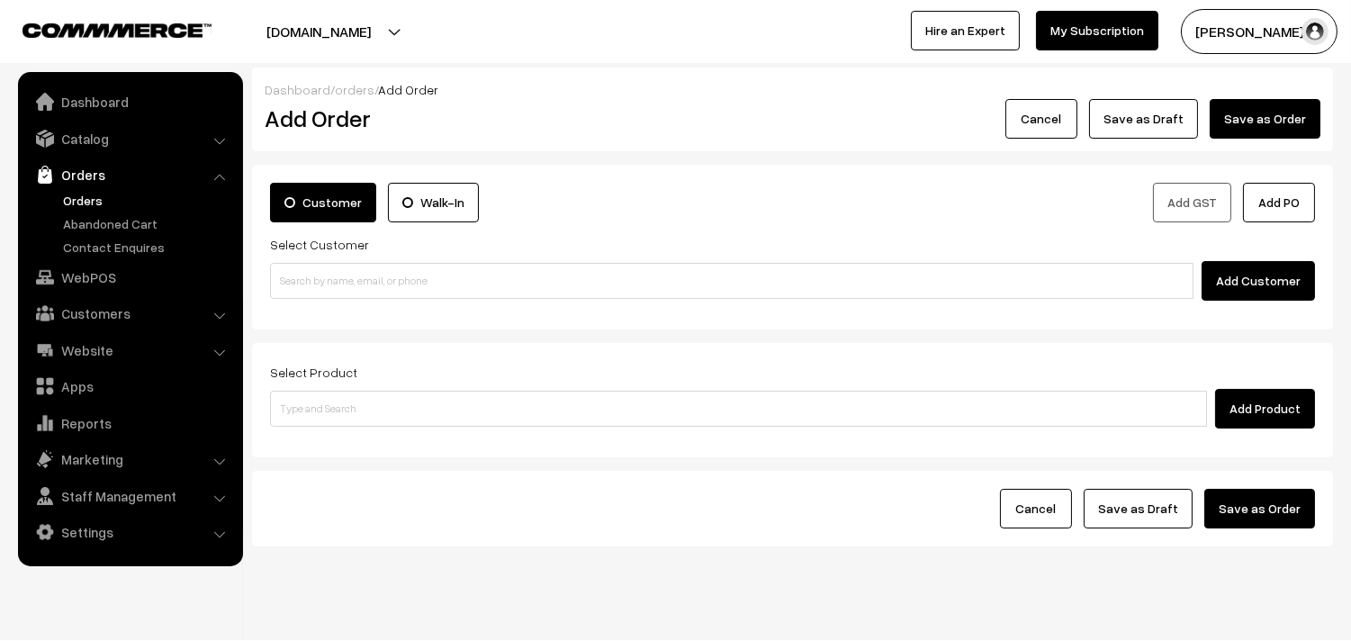
click at [79, 207] on link "Orders" at bounding box center [148, 200] width 178 height 19
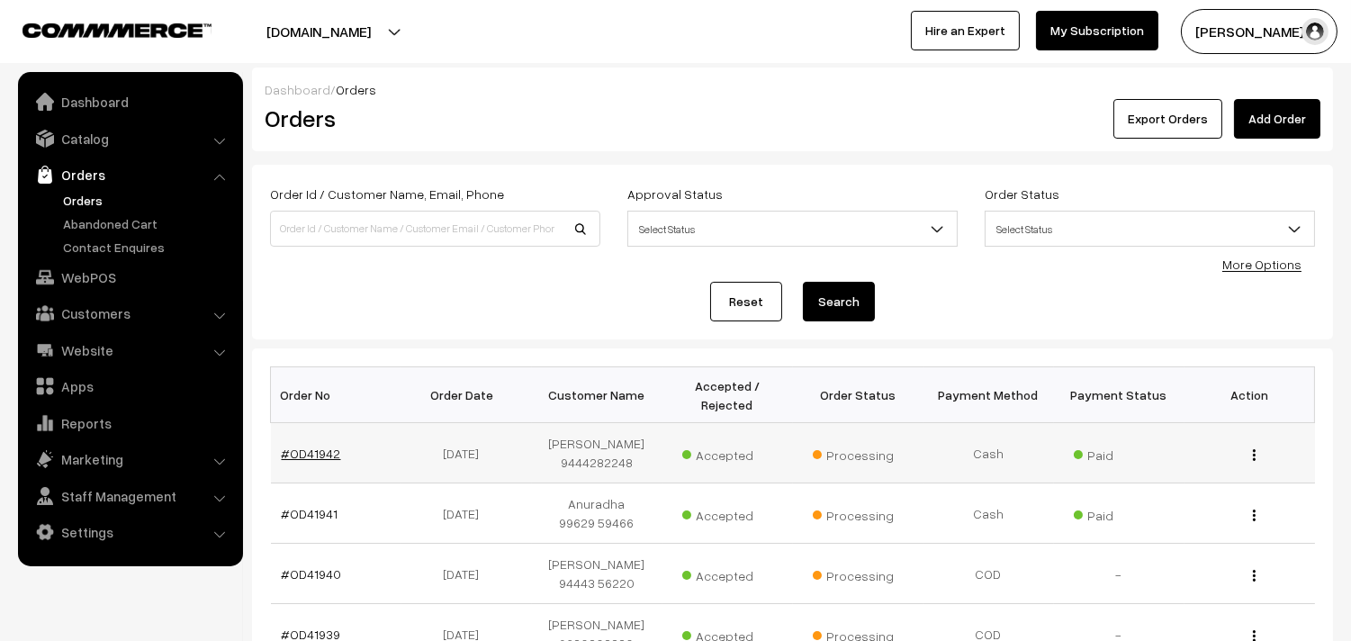
click at [301, 447] on link "#OD41942" at bounding box center [311, 453] width 59 height 15
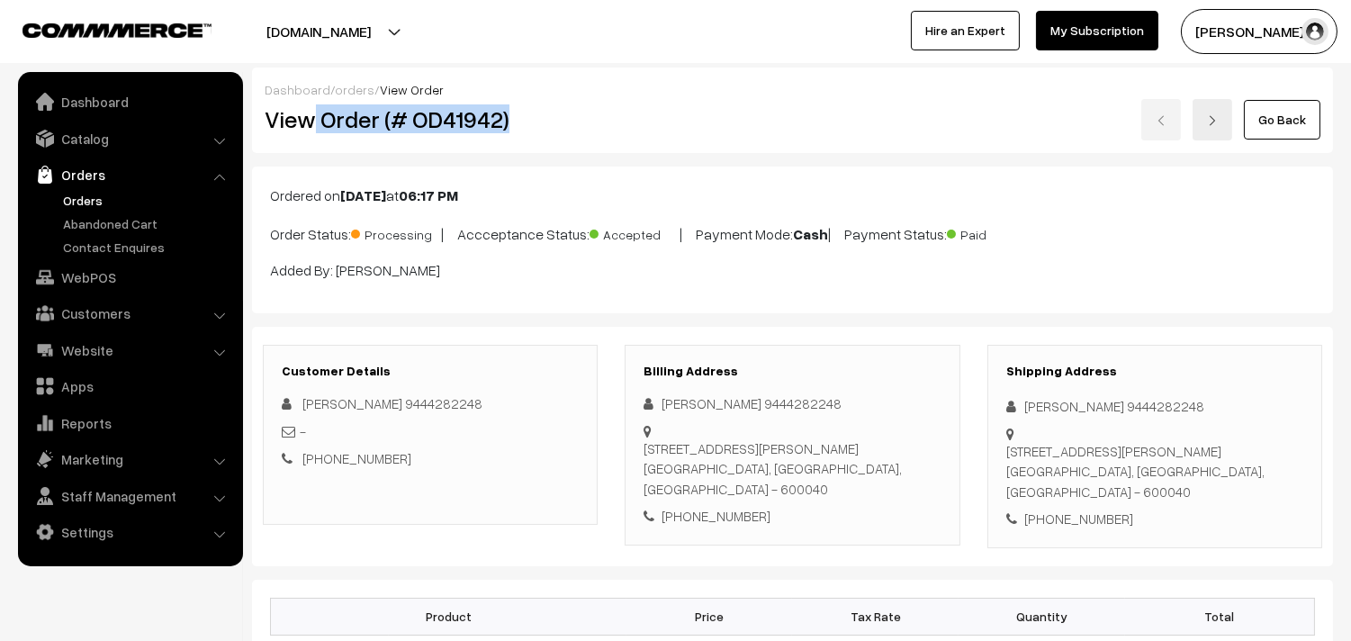
drag, startPoint x: 313, startPoint y: 122, endPoint x: 580, endPoint y: 118, distance: 266.5
click at [578, 120] on h2 "View Order (# OD41942)" at bounding box center [432, 119] width 334 height 28
copy h2 "Order (# OD41942)"
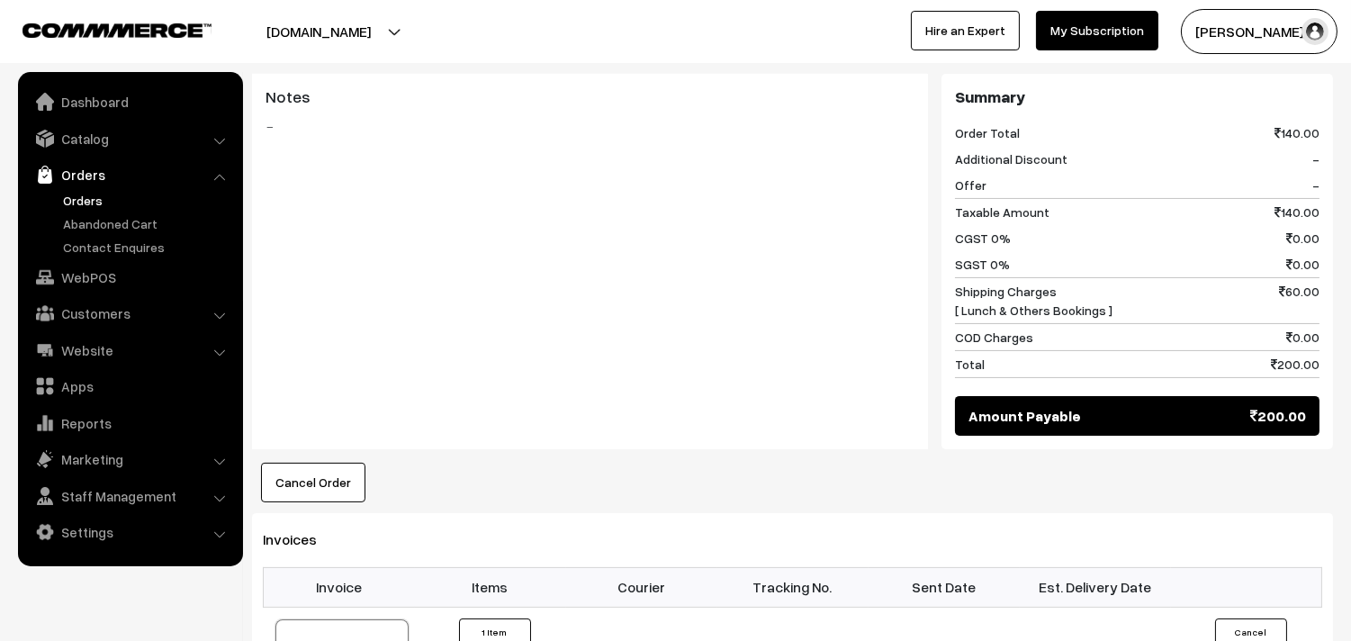
scroll to position [900, 0]
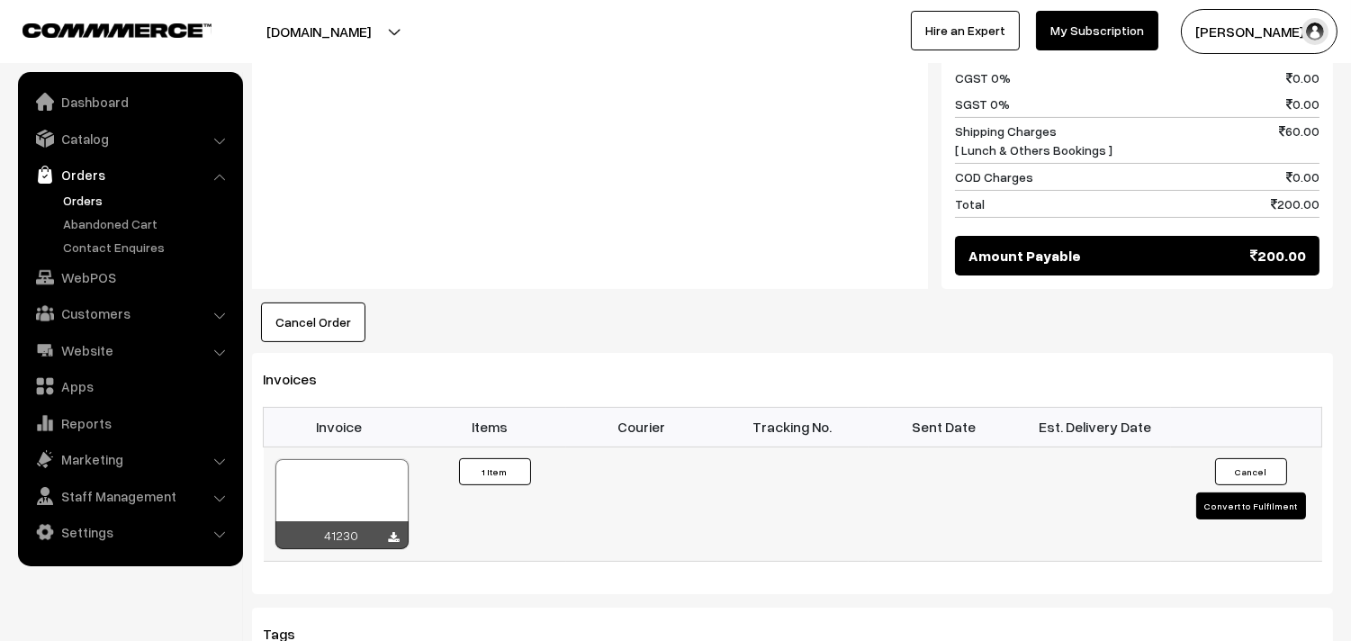
click at [339, 461] on div at bounding box center [342, 504] width 133 height 90
click at [94, 264] on link "WebPOS" at bounding box center [130, 277] width 214 height 32
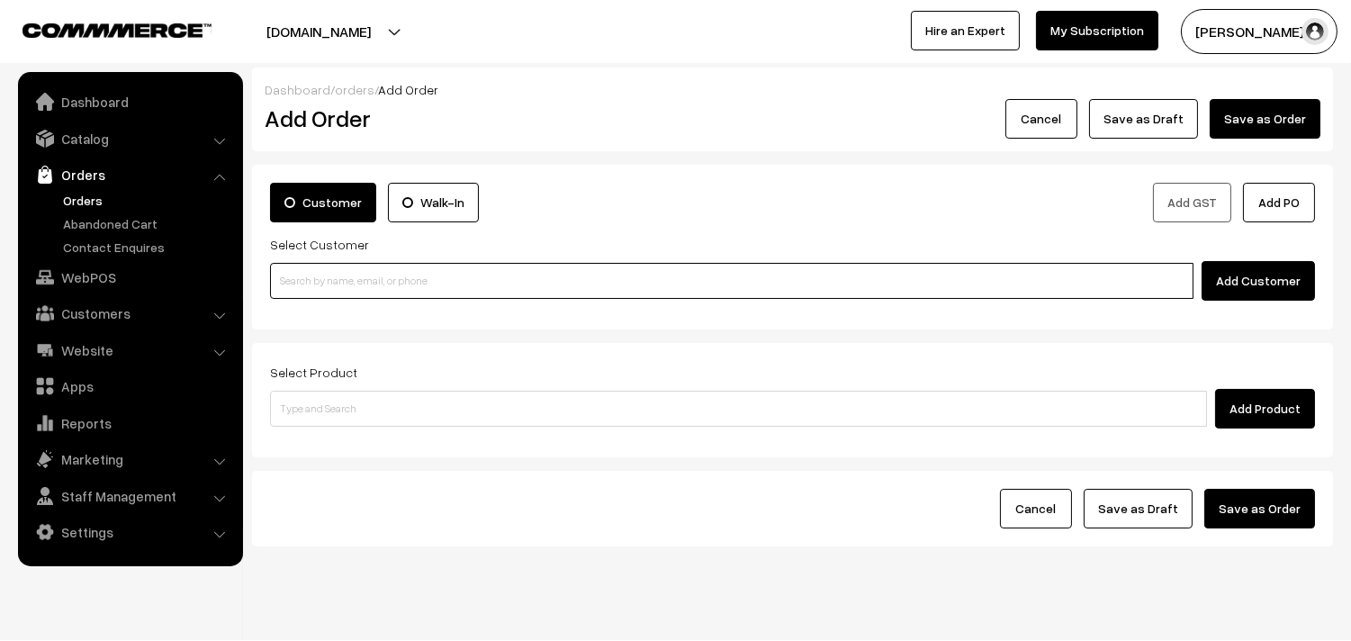
click at [519, 286] on input at bounding box center [732, 281] width 924 height 36
paste input "98487 29581"
click at [342, 275] on input "98487 29581" at bounding box center [732, 281] width 924 height 36
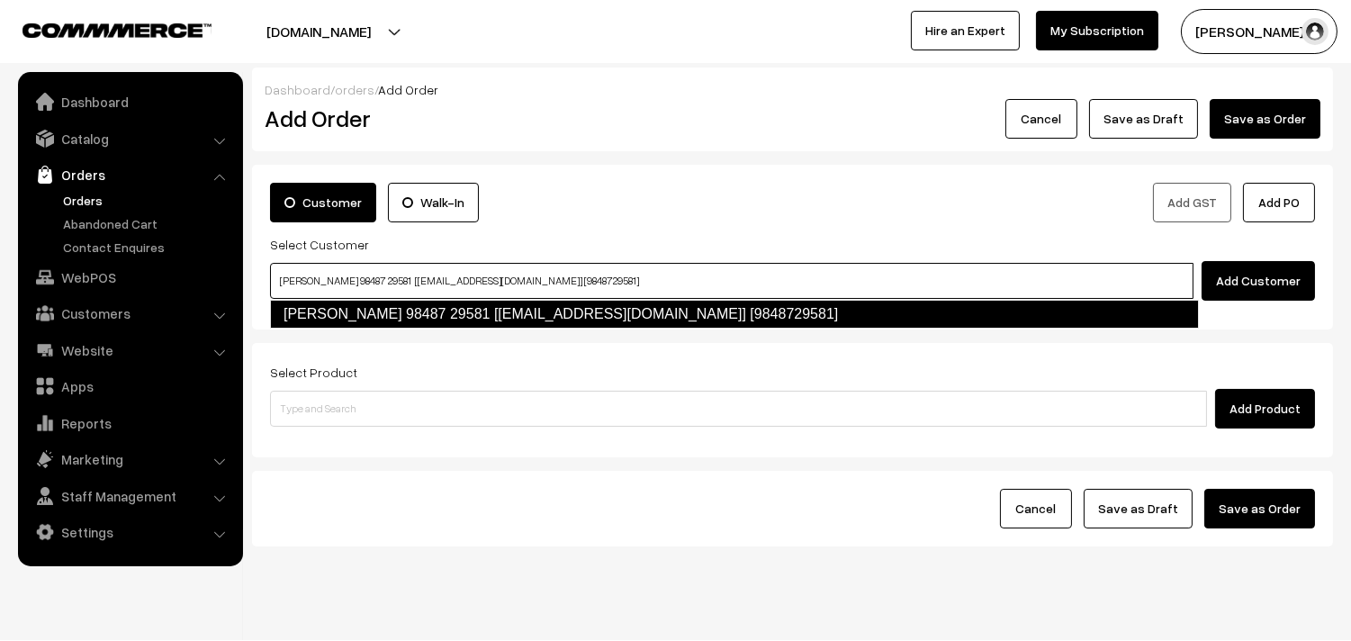
type input "[PERSON_NAME] 98487 29581 [[EMAIL_ADDRESS][DOMAIN_NAME]] [9848729581]"
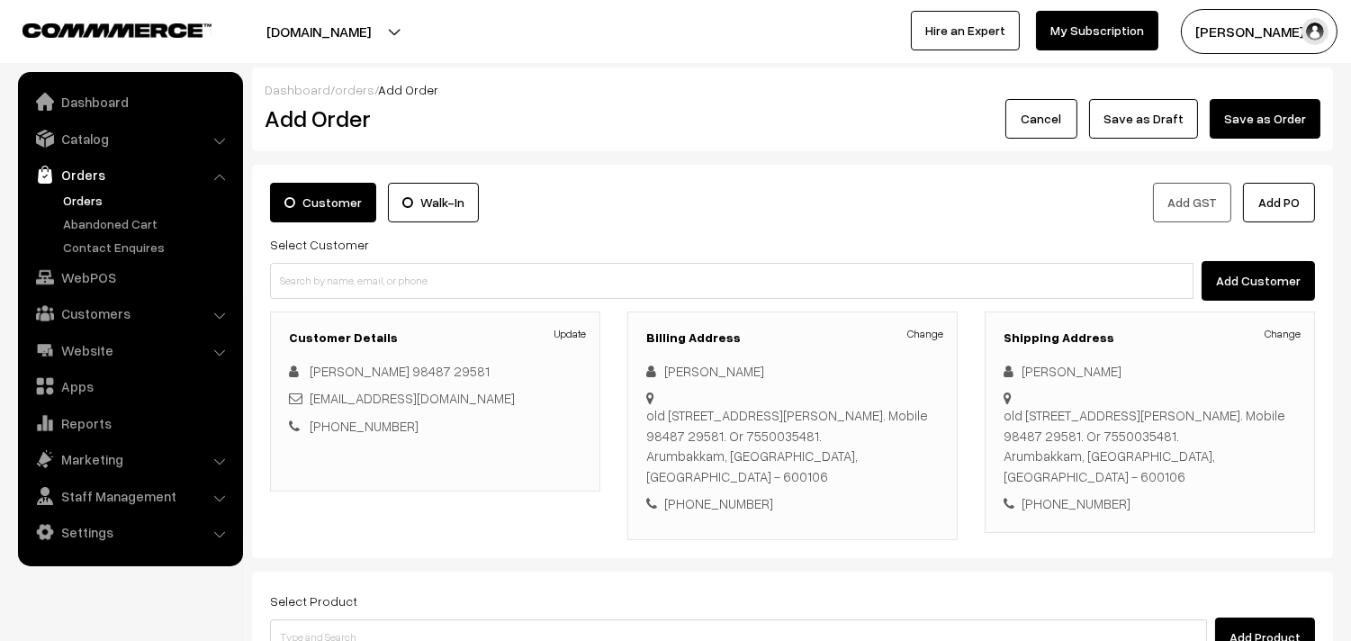
click at [994, 21] on link "Hire an Expert" at bounding box center [965, 31] width 109 height 40
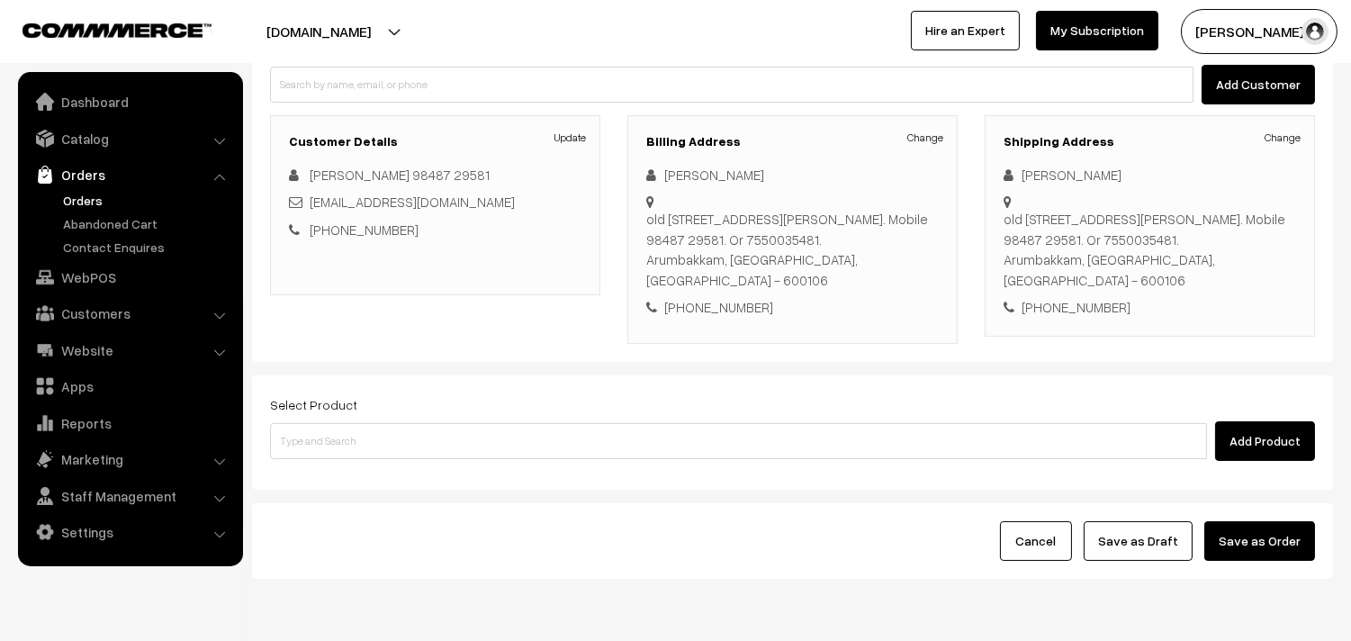
scroll to position [200, 0]
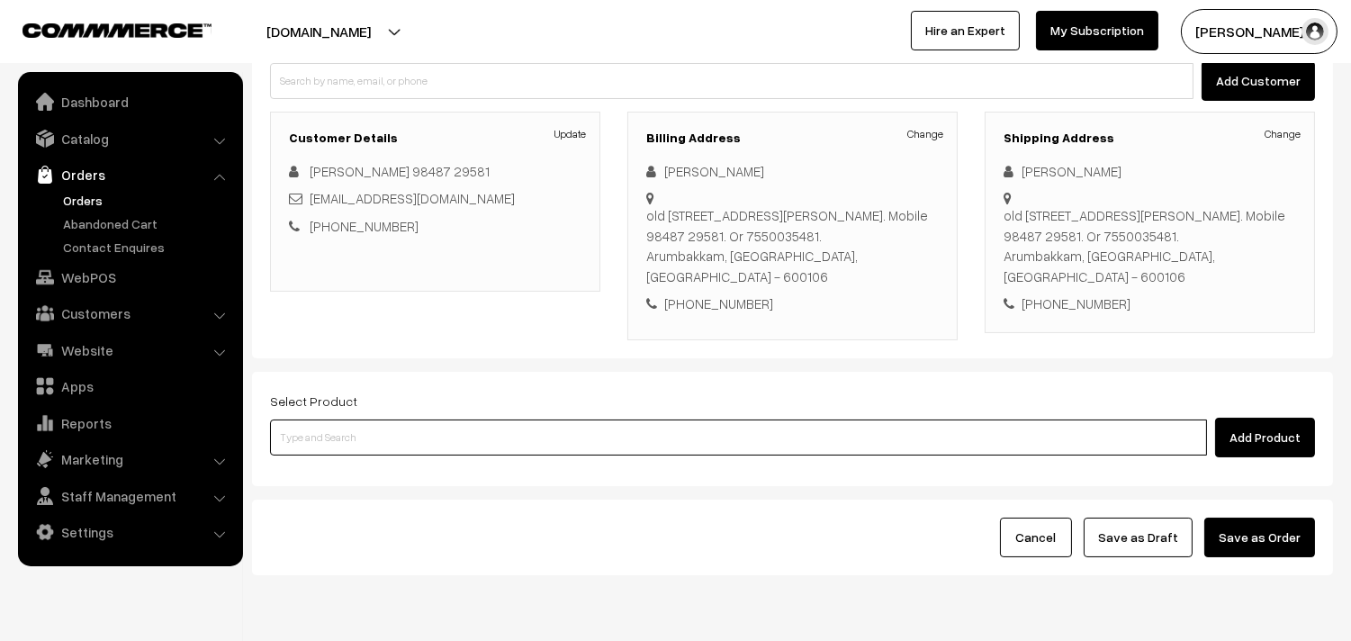
click at [410, 428] on input at bounding box center [738, 438] width 937 height 36
drag, startPoint x: 468, startPoint y: 433, endPoint x: 444, endPoint y: 390, distance: 49.6
click at [462, 437] on input at bounding box center [738, 438] width 937 height 36
paste input "08th Dr Thinai Pongal"
type input "08th Dr [PERSON_NAME][DATE]"
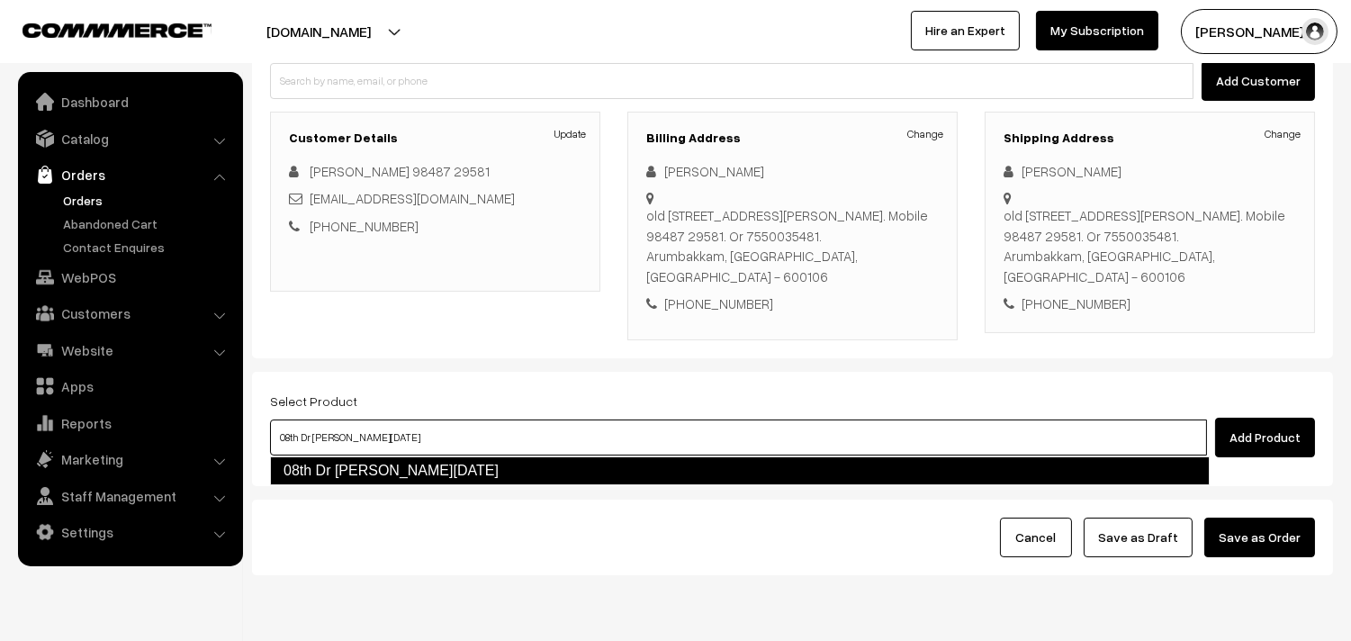
click at [387, 469] on link "08th Dr Thinai Pongal" at bounding box center [740, 470] width 940 height 29
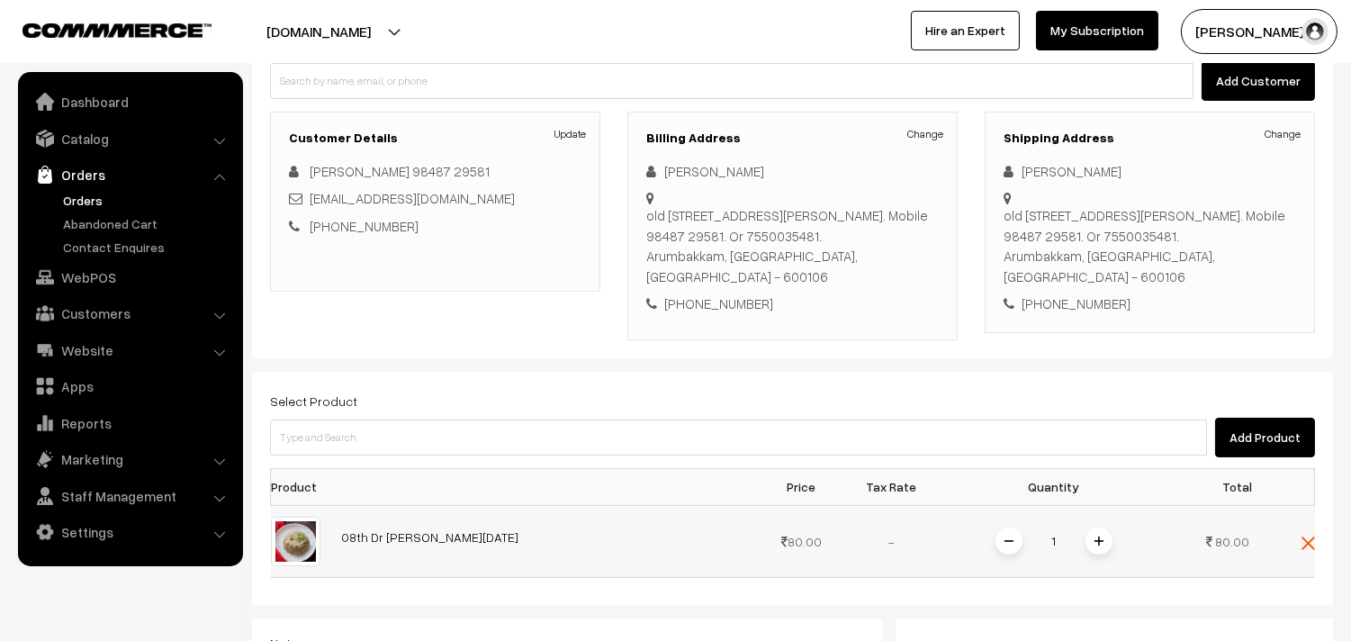
click at [1092, 547] on span at bounding box center [1099, 541] width 27 height 27
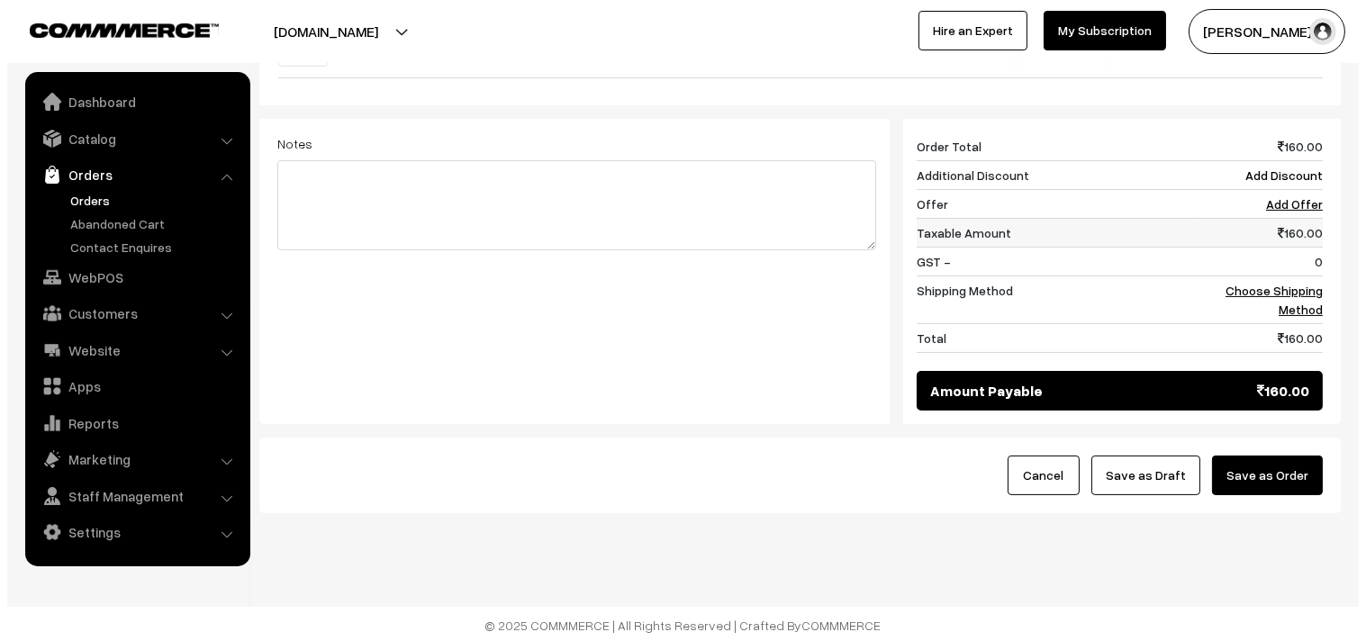
scroll to position [704, 0]
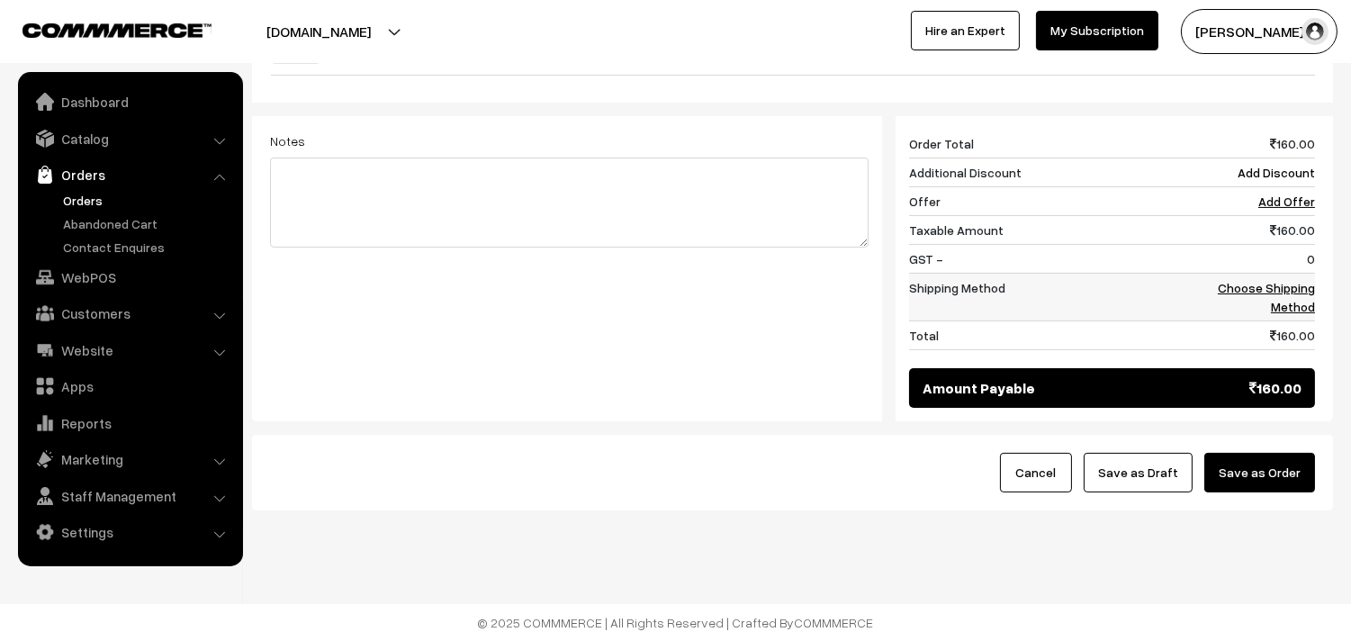
click at [1298, 277] on td "Choose Shipping Method" at bounding box center [1251, 297] width 130 height 48
click at [1297, 302] on link "Choose Shipping Method" at bounding box center [1266, 297] width 97 height 34
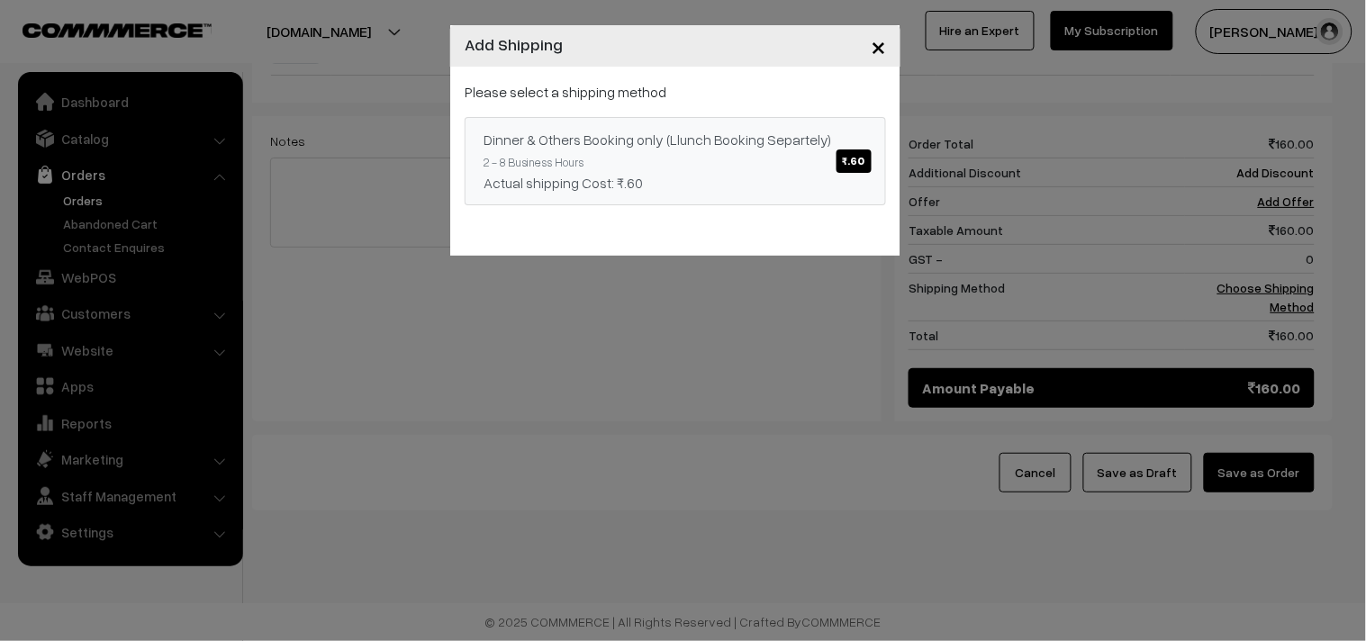
click at [733, 153] on link "Dinner & Others Booking only (Llunch Booking Separtely) ₹.60 2 - 8 Business Hou…" at bounding box center [675, 161] width 421 height 88
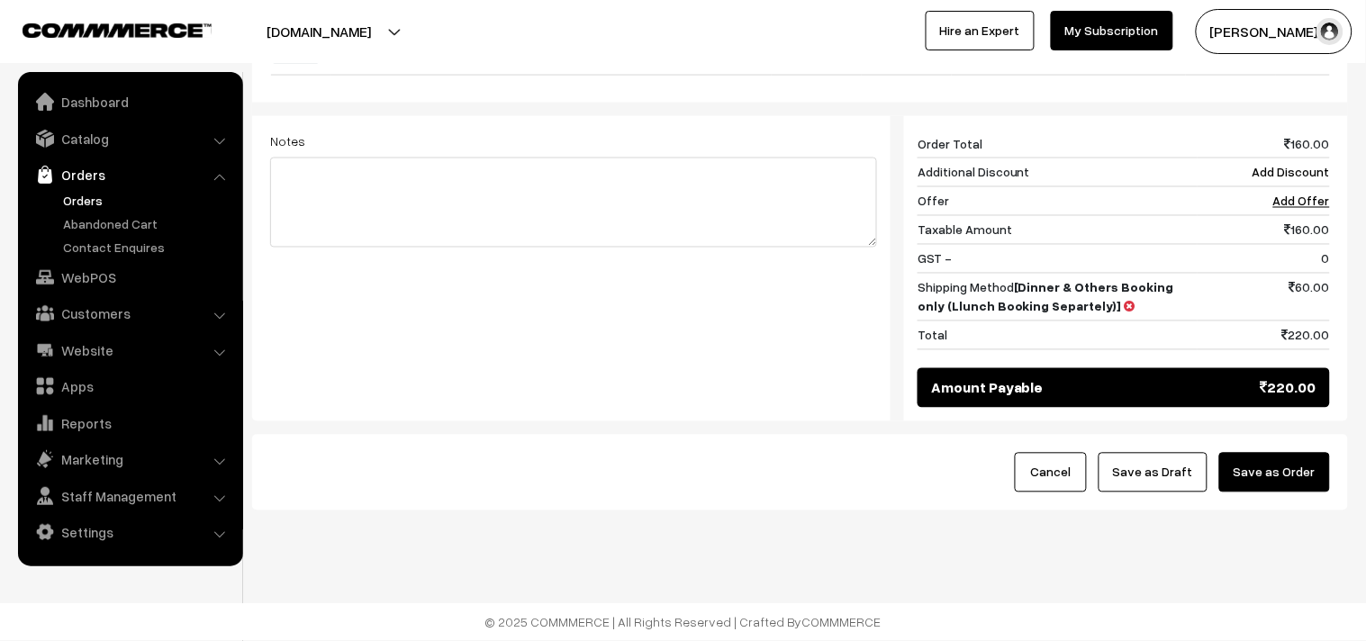
scroll to position [684, 0]
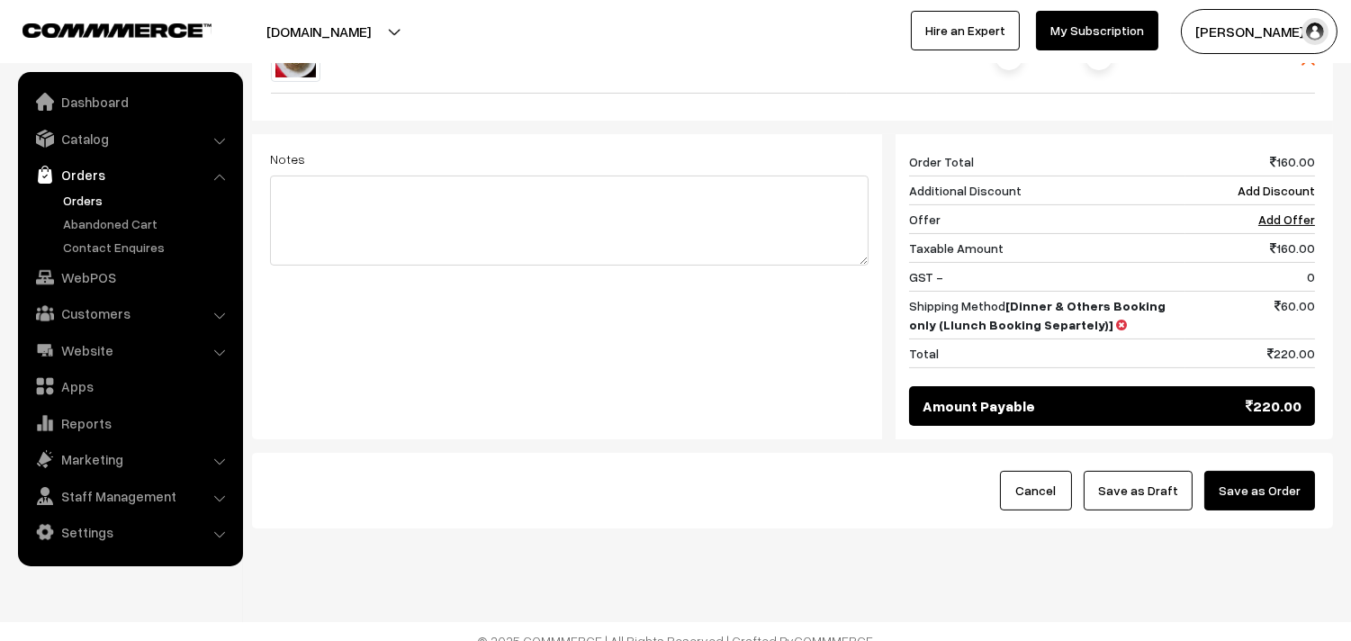
click at [1306, 506] on button "Save as Order" at bounding box center [1260, 491] width 111 height 40
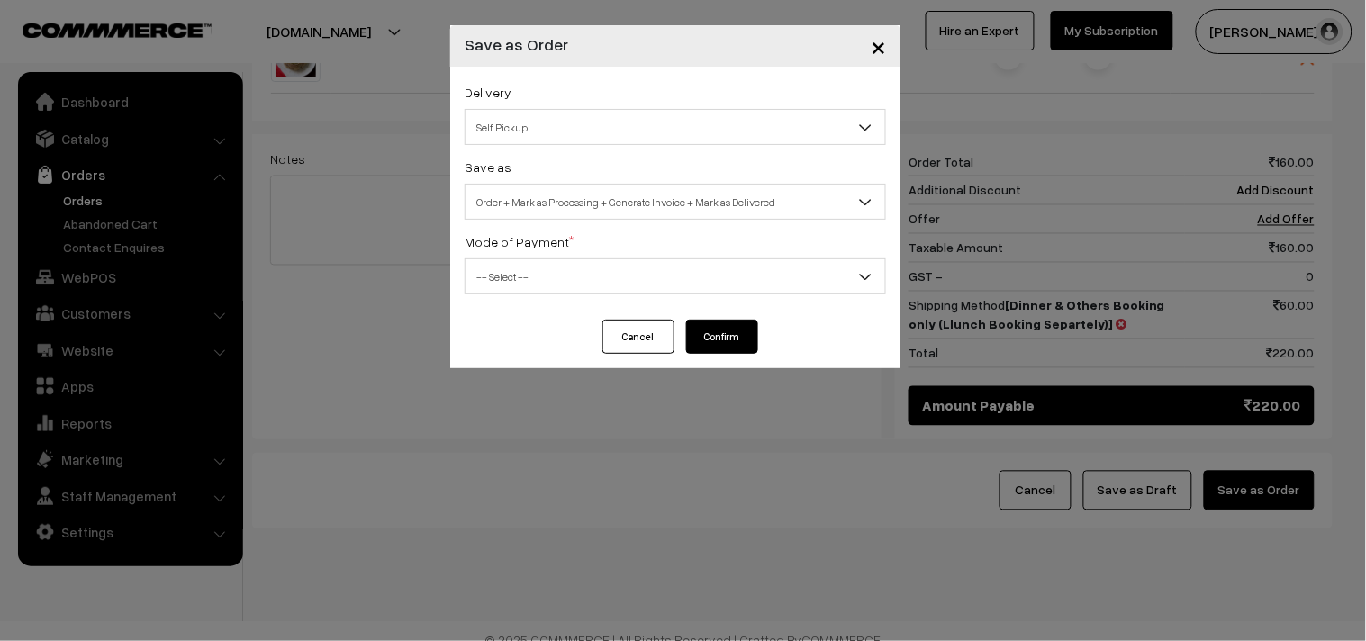
click at [659, 207] on span "Order + Mark as Processing + Generate Invoice + Mark as Delivered" at bounding box center [675, 202] width 420 height 32
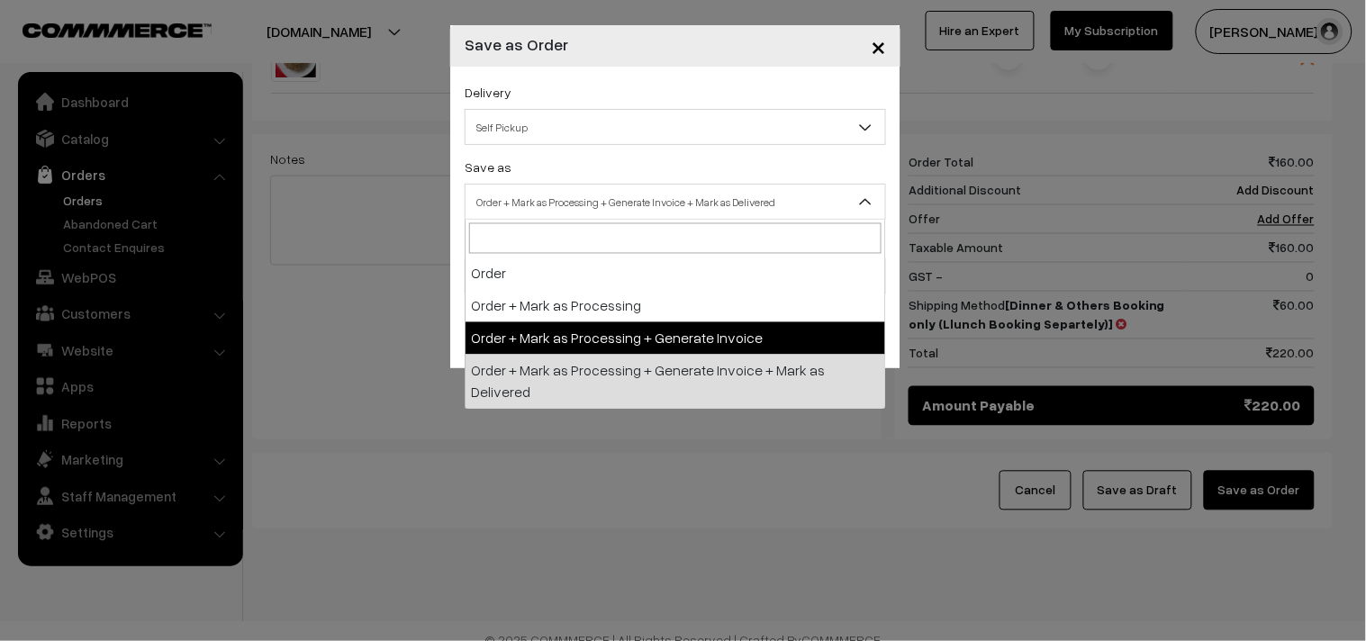
drag, startPoint x: 595, startPoint y: 333, endPoint x: 581, endPoint y: 286, distance: 49.0
select select "3"
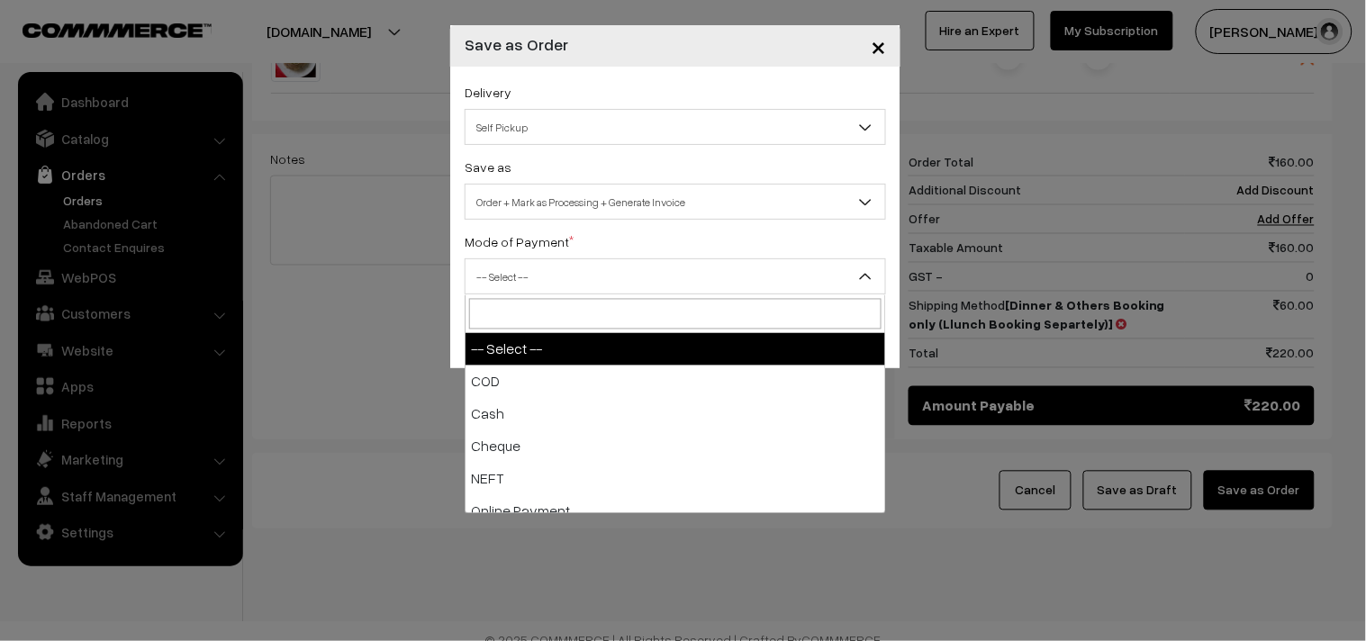
drag, startPoint x: 571, startPoint y: 276, endPoint x: 565, endPoint y: 312, distance: 36.6
click at [570, 280] on span "-- Select --" at bounding box center [675, 277] width 420 height 32
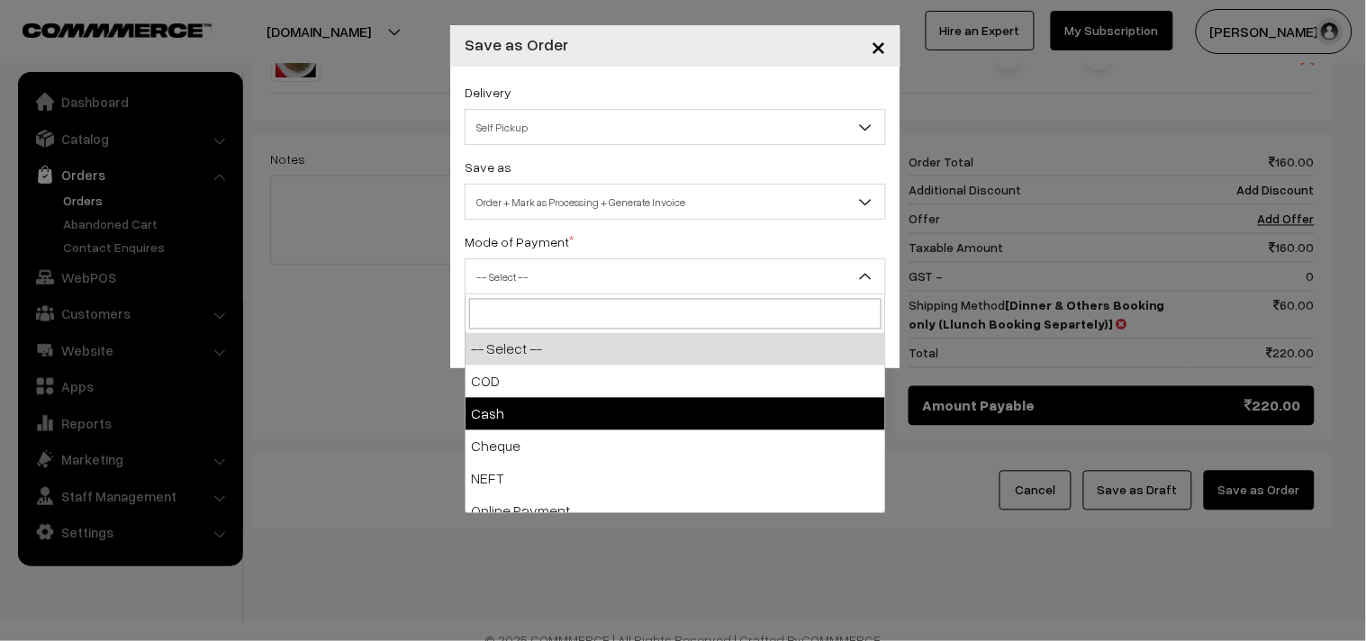
select select "2"
checkbox input "true"
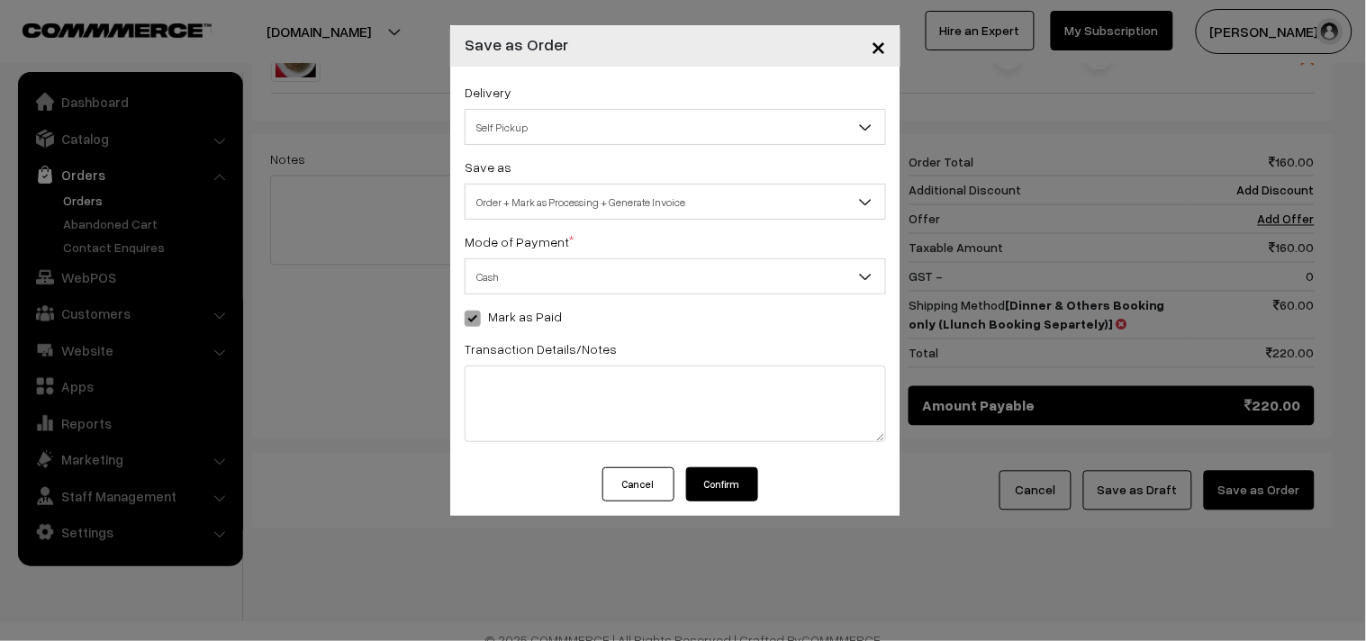
click at [709, 489] on button "Confirm" at bounding box center [722, 484] width 72 height 34
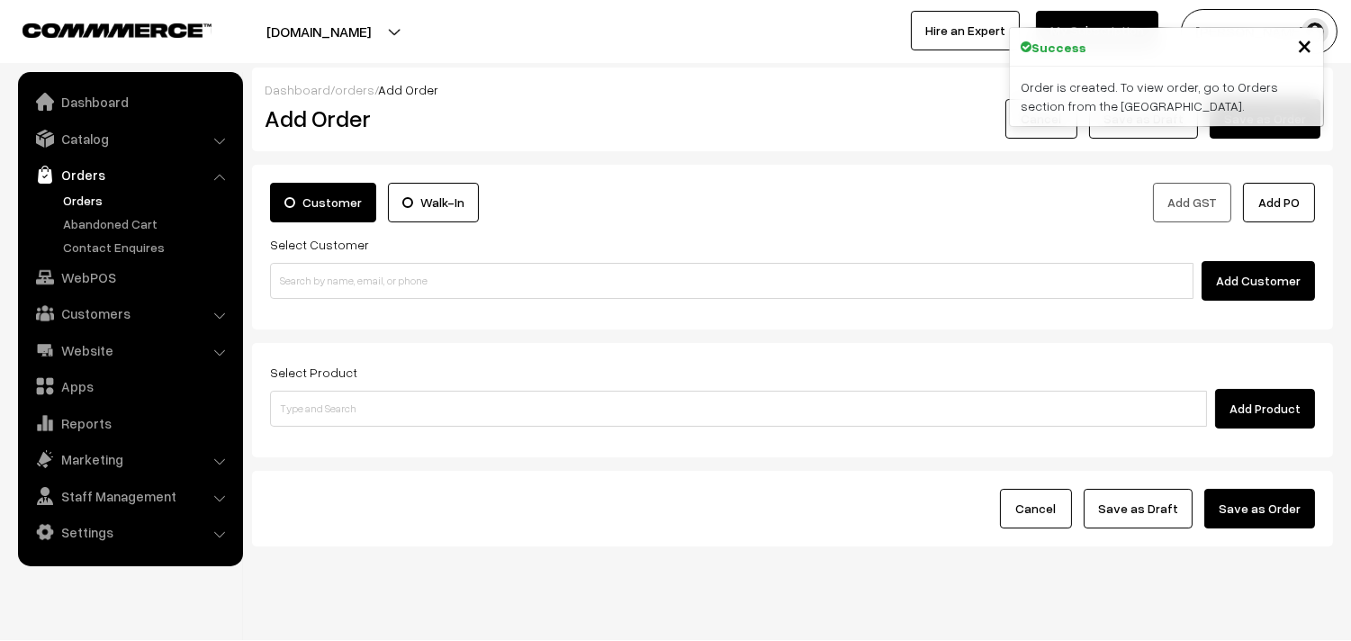
click at [92, 185] on link "Orders" at bounding box center [130, 174] width 214 height 32
click at [86, 198] on link "Orders" at bounding box center [148, 200] width 178 height 19
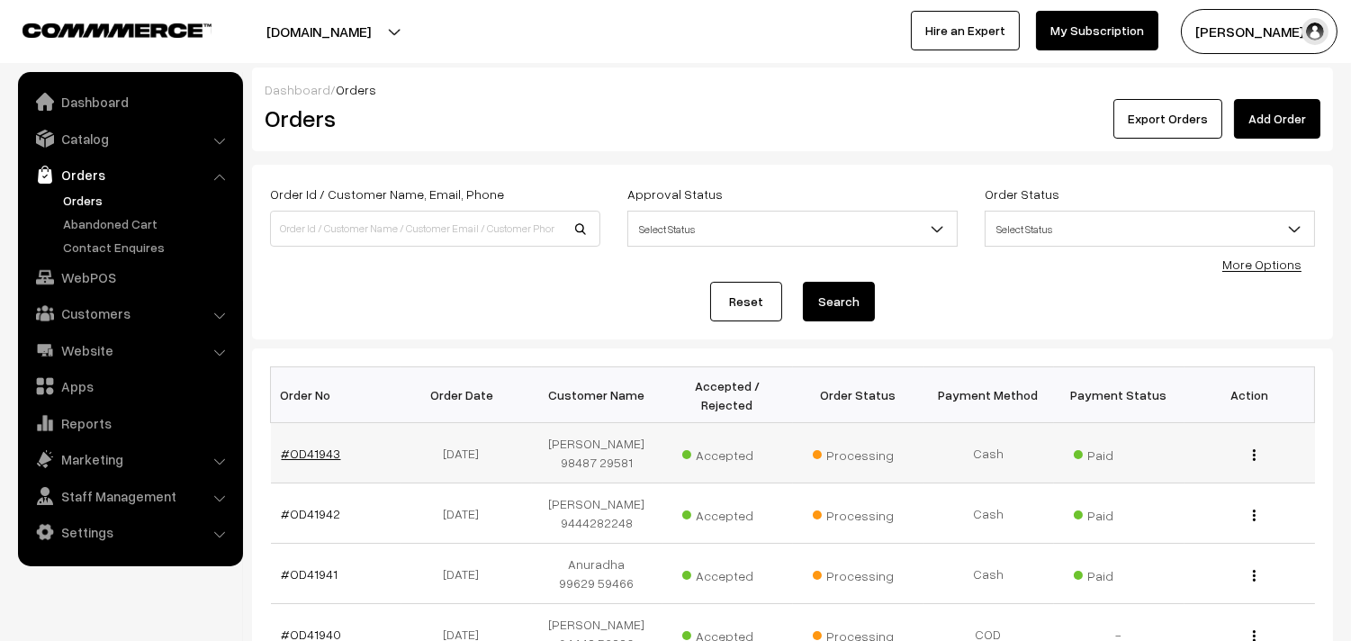
click at [318, 451] on link "#OD41943" at bounding box center [311, 453] width 59 height 15
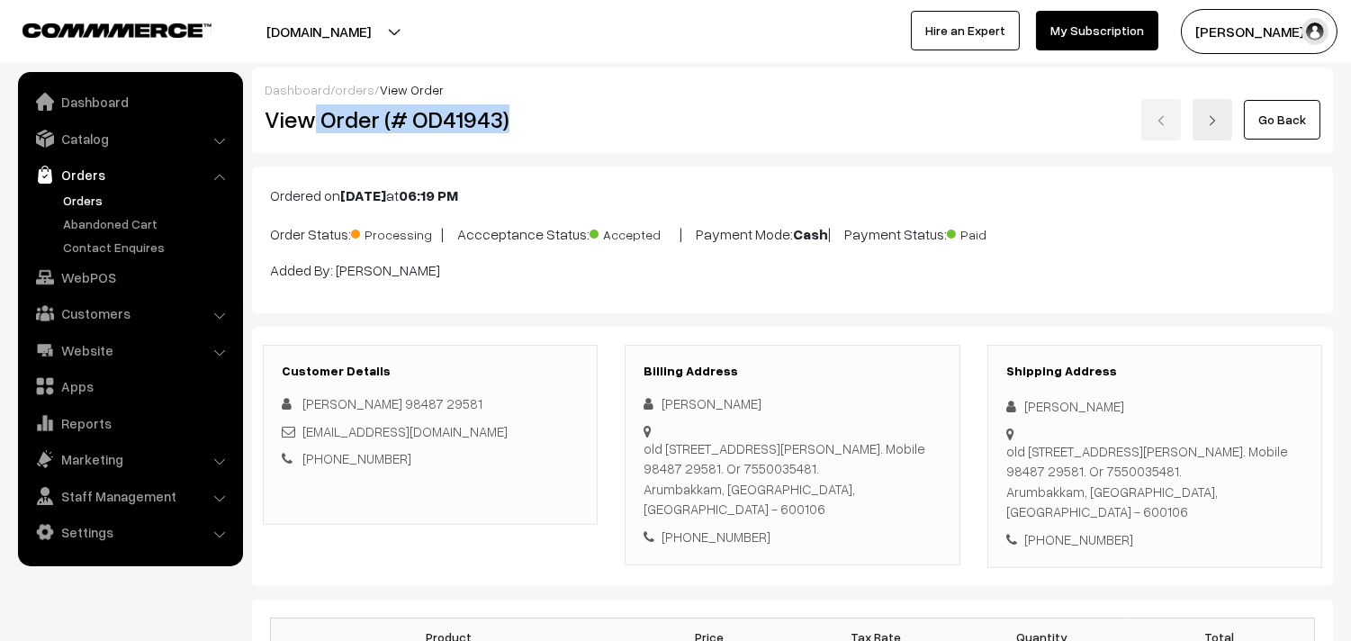
click at [574, 111] on h2 "View Order (# OD41943)" at bounding box center [432, 119] width 334 height 28
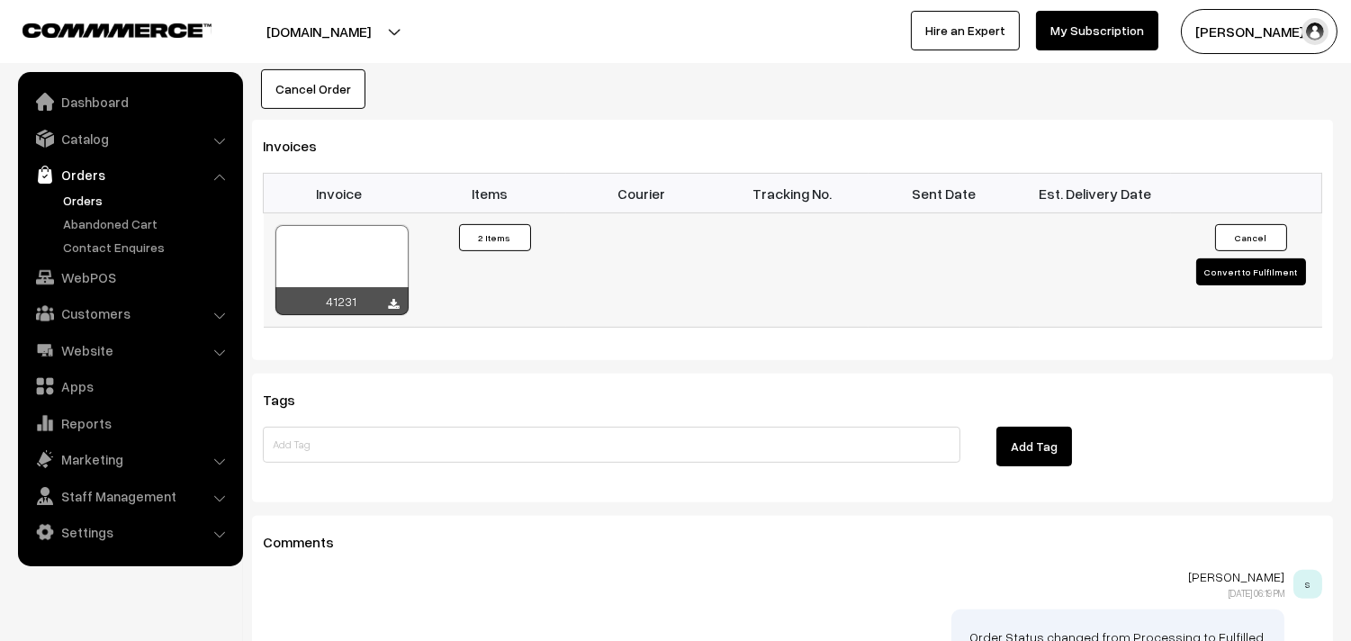
scroll to position [1100, 0]
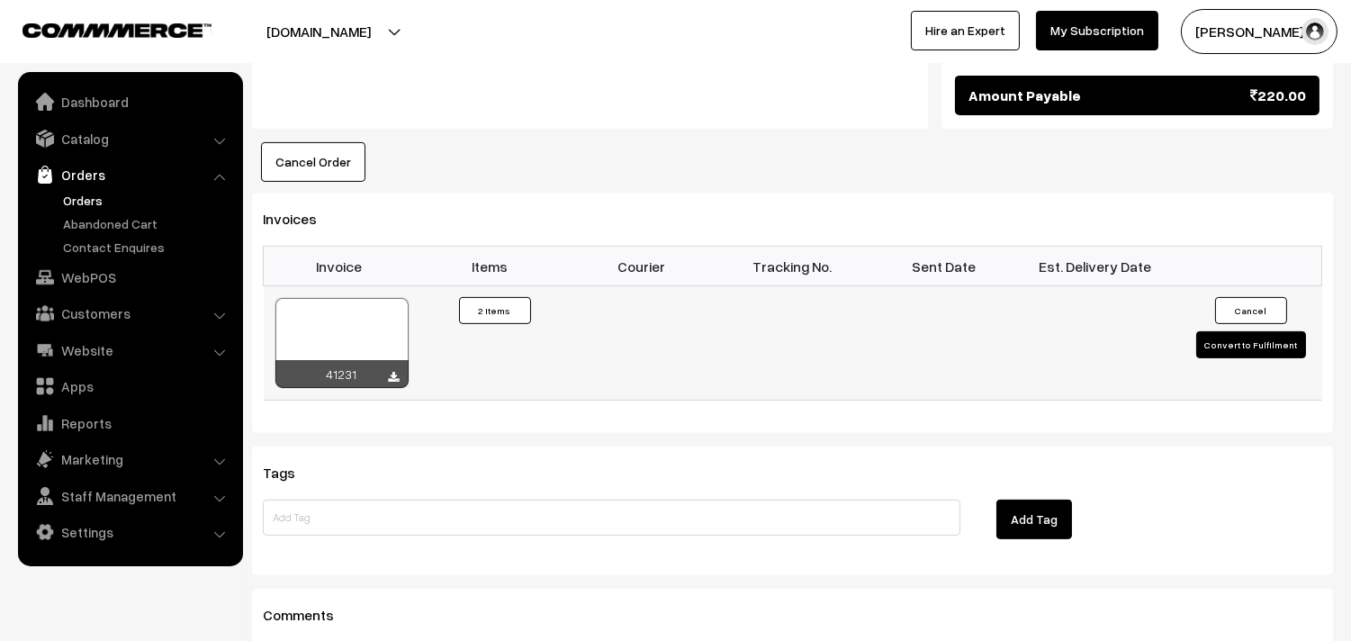
click at [365, 298] on div at bounding box center [342, 343] width 133 height 90
click at [108, 283] on link "WebPOS" at bounding box center [130, 277] width 214 height 32
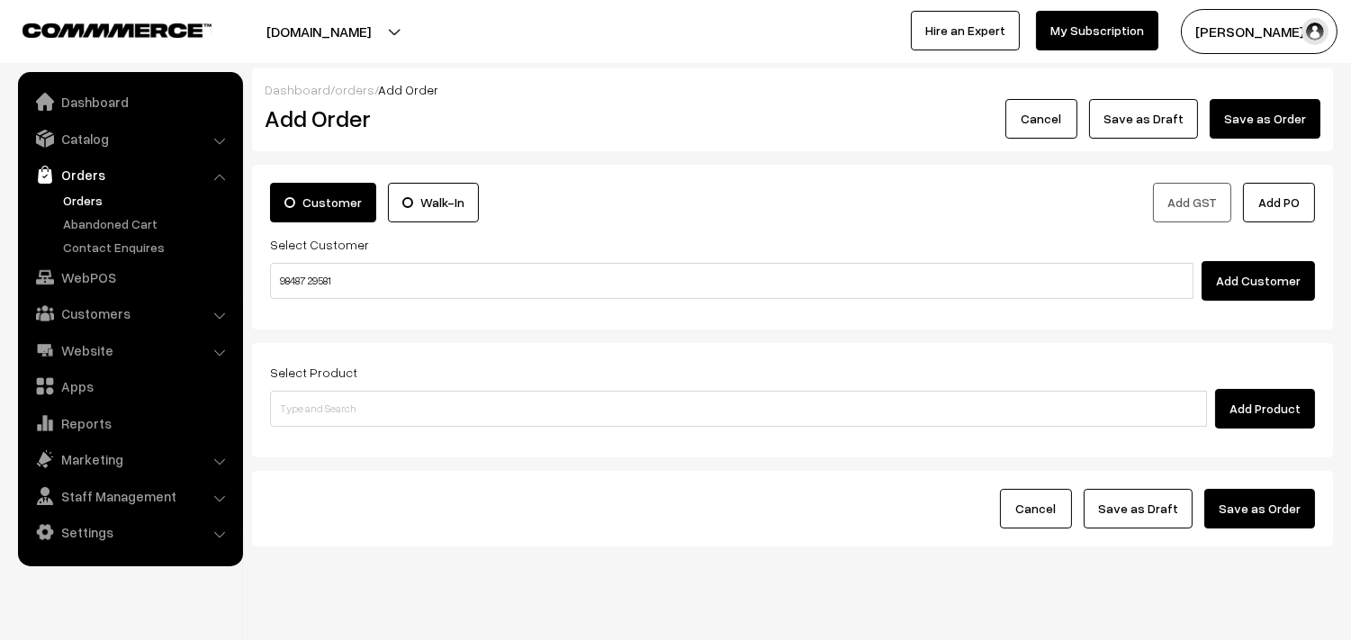
click at [309, 276] on input "98487 29581" at bounding box center [732, 281] width 924 height 36
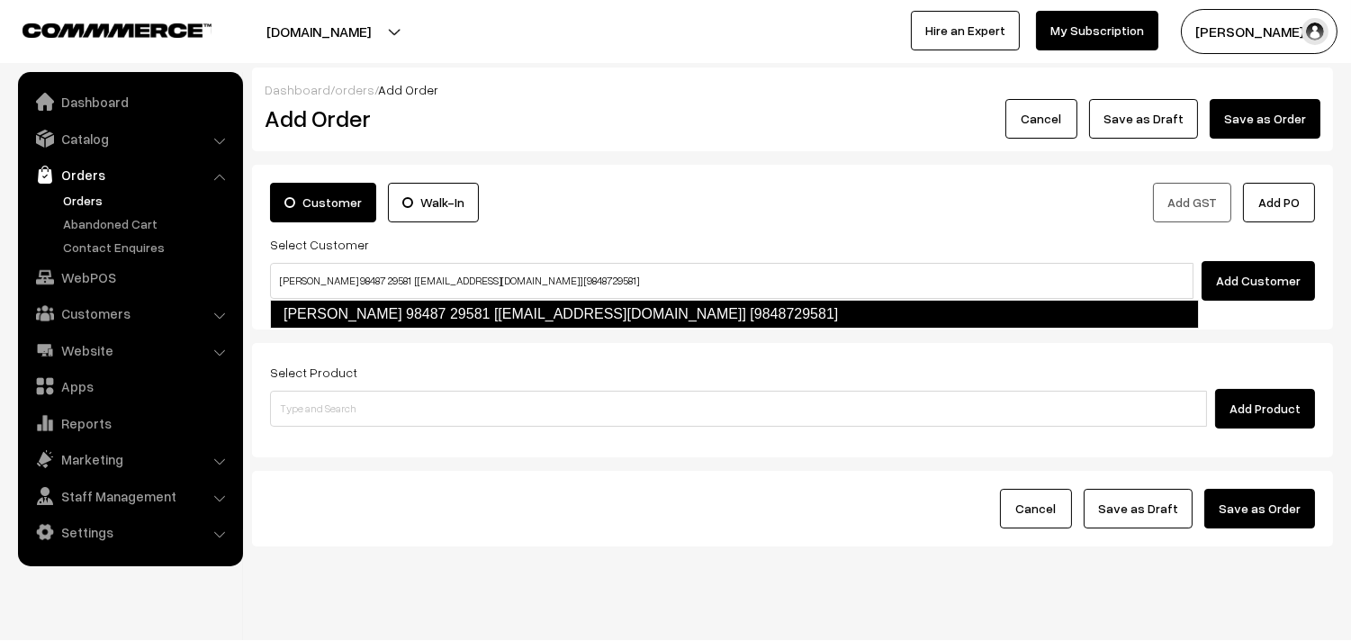
type input "[PERSON_NAME] 98487 29581 [[EMAIL_ADDRESS][DOMAIN_NAME]] [9848729581]"
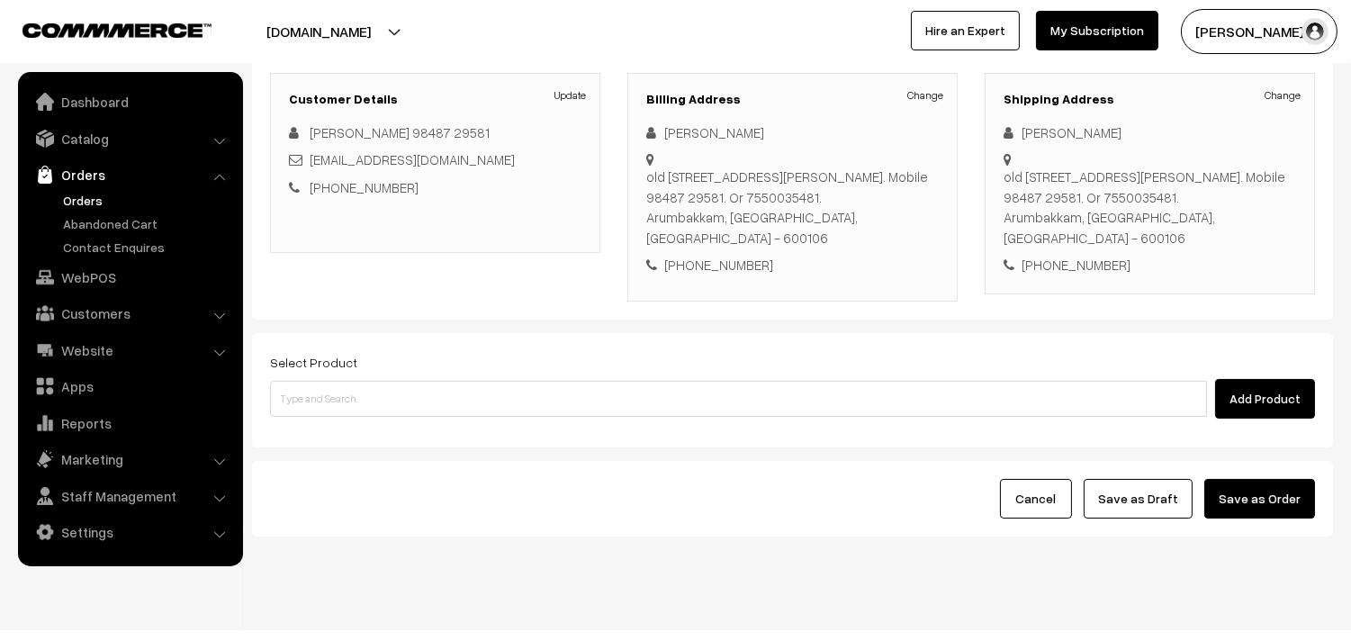
scroll to position [266, 0]
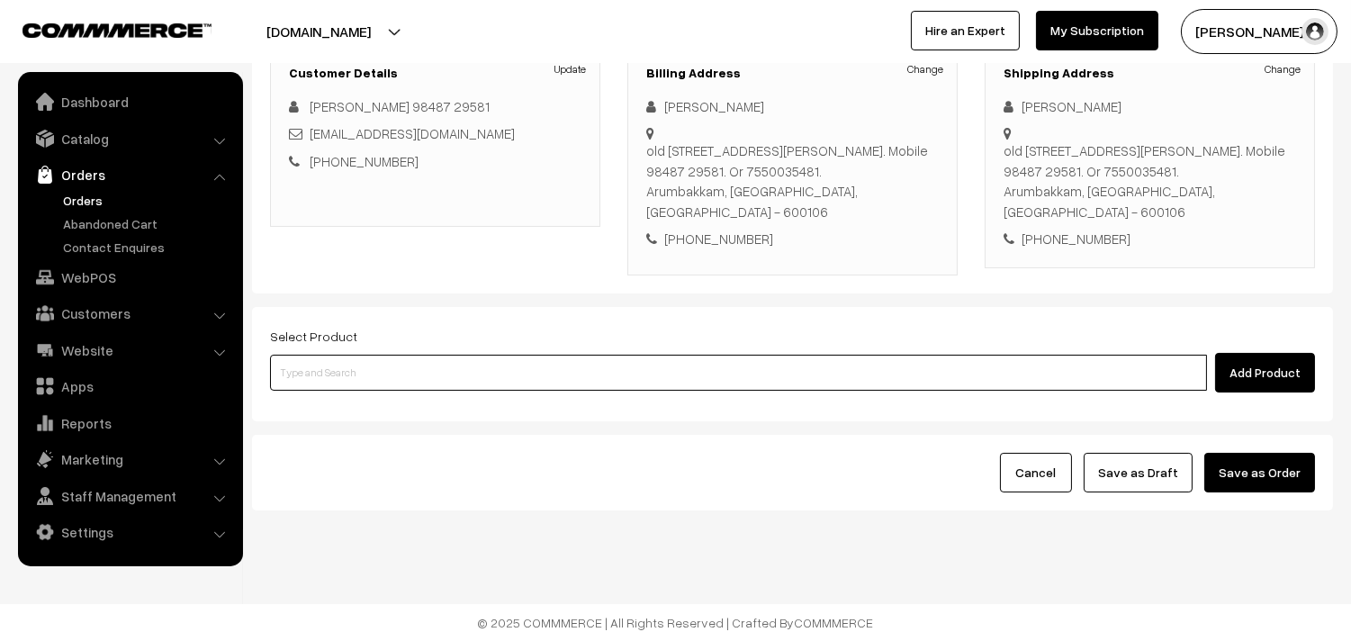
click at [585, 369] on input at bounding box center [738, 373] width 937 height 36
click at [493, 362] on input at bounding box center [738, 373] width 937 height 36
paste input "08th With Rice"
click at [304, 371] on input "08th With Rice" at bounding box center [738, 373] width 937 height 36
type input "08th With Rice"
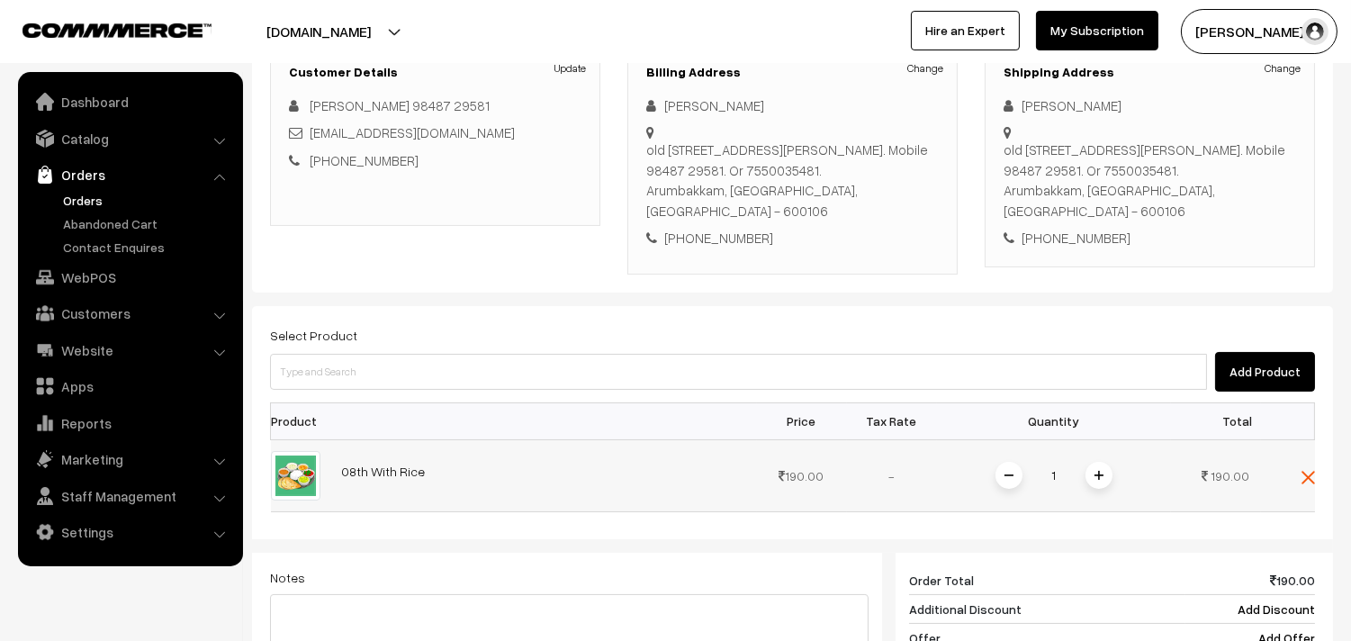
click at [1100, 474] on img at bounding box center [1099, 475] width 9 height 9
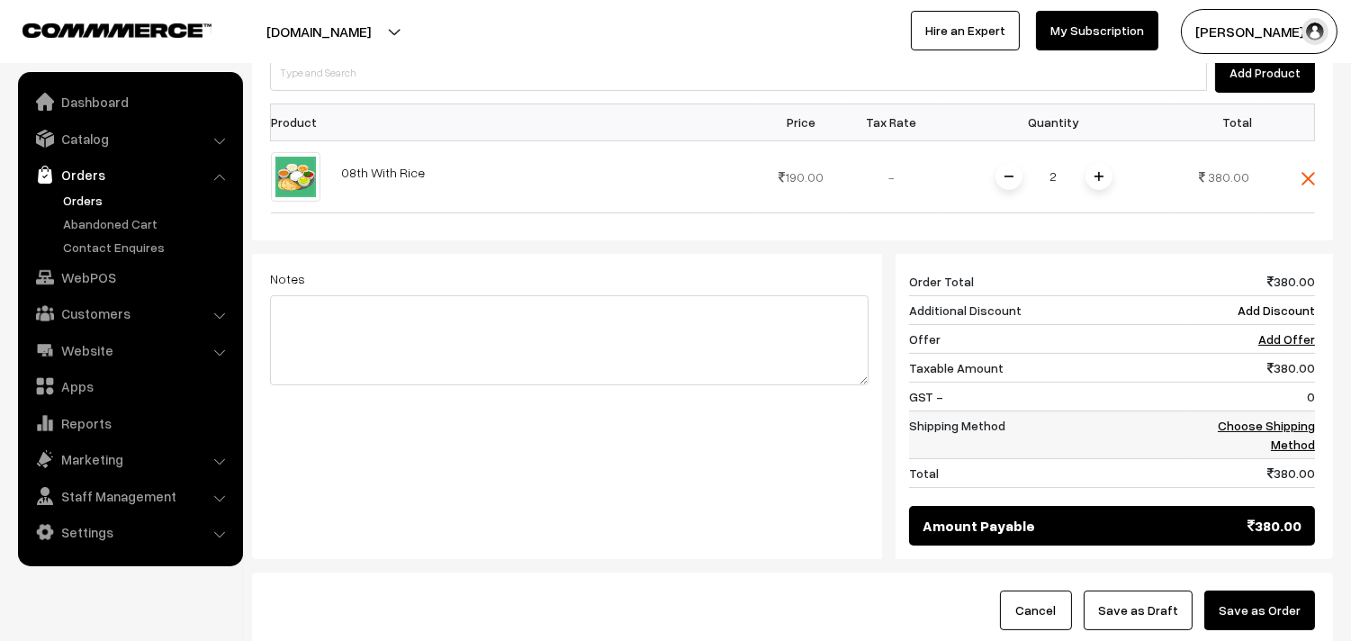
scroll to position [565, 0]
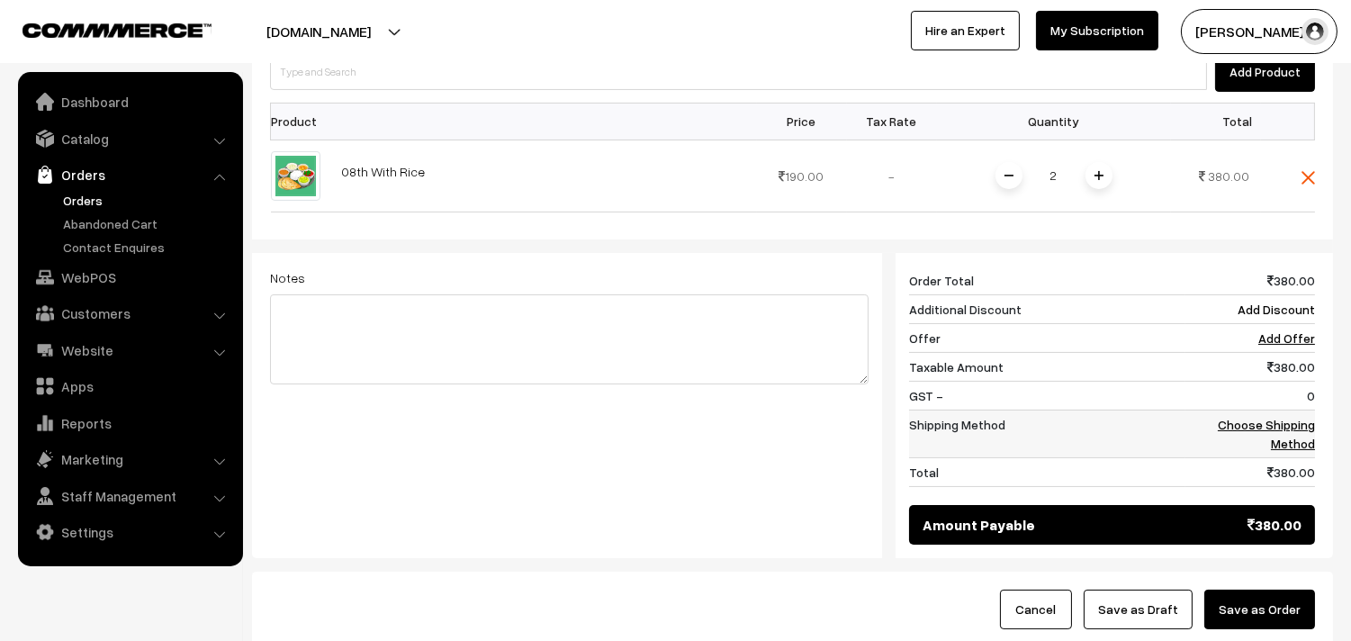
click at [1297, 424] on link "Choose Shipping Method" at bounding box center [1266, 434] width 97 height 34
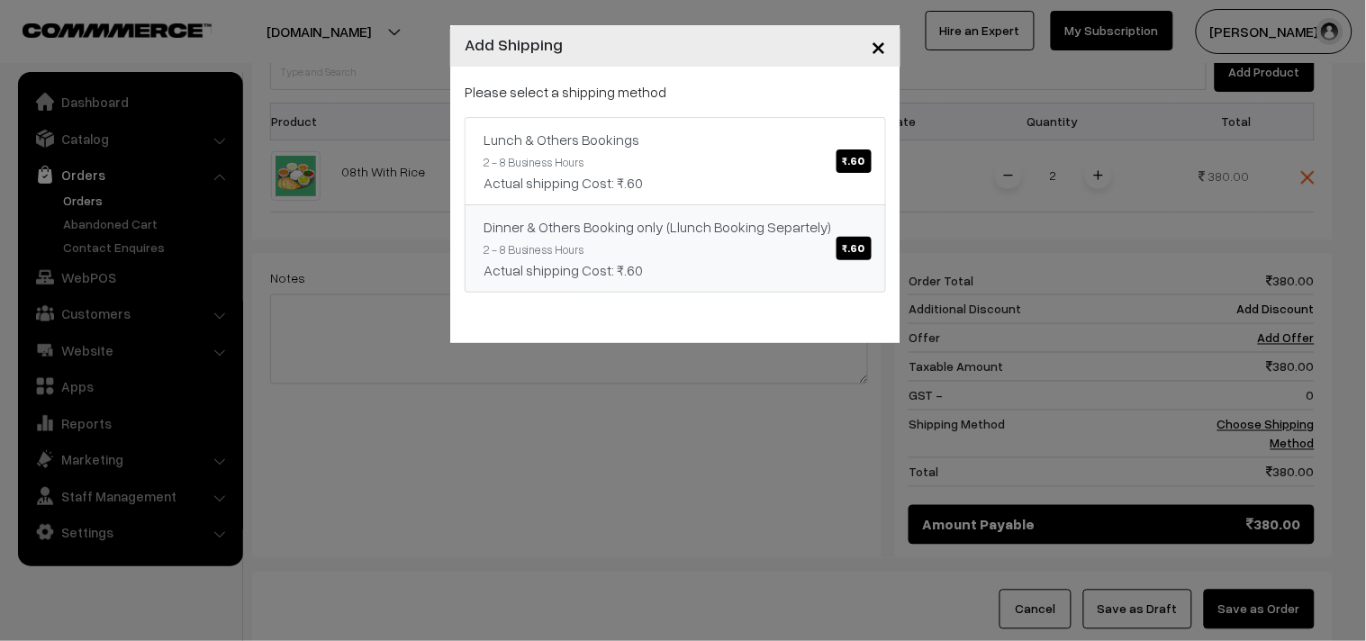
click at [690, 194] on link "Lunch & Others Bookings ₹.60 2 - 8 Business Hours Actual shipping Cost: ₹.60" at bounding box center [675, 161] width 421 height 88
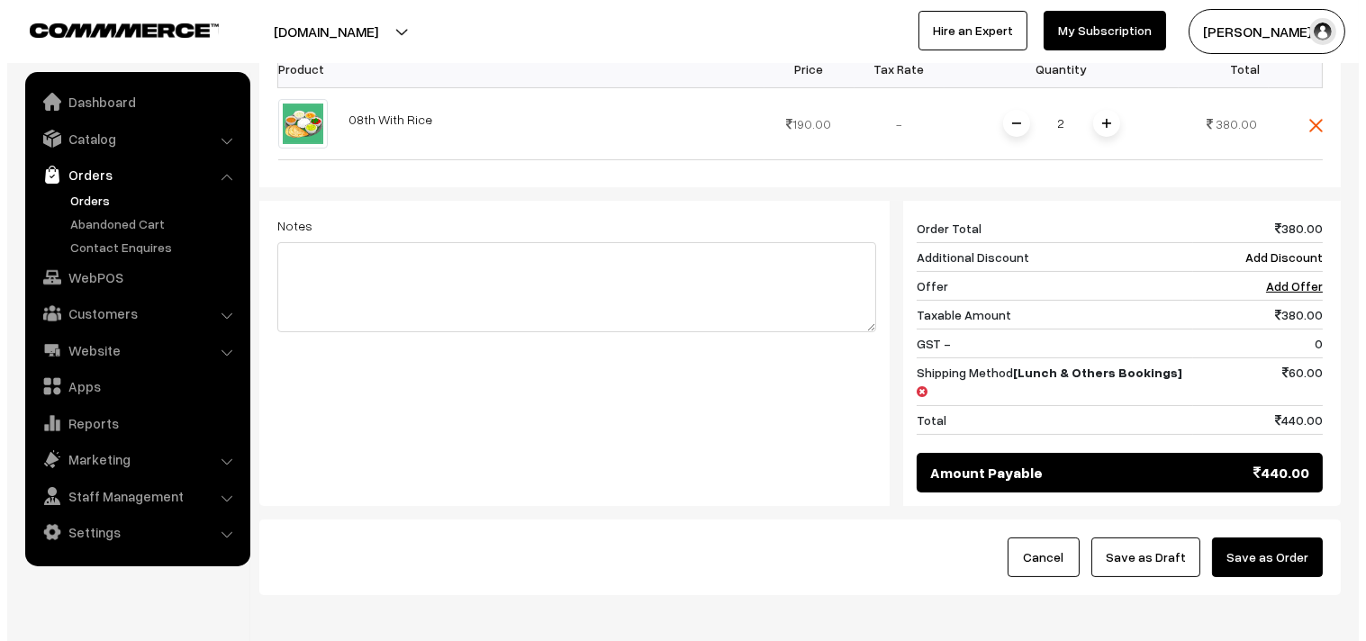
scroll to position [685, 0]
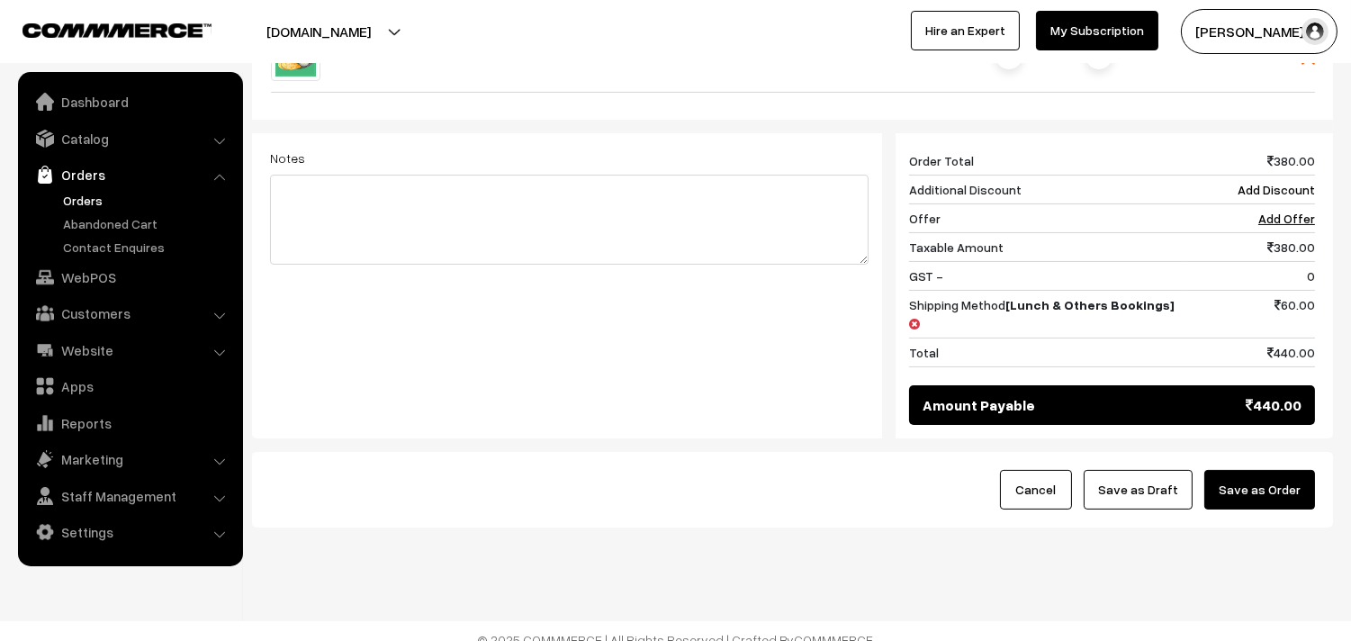
drag, startPoint x: 1268, startPoint y: 471, endPoint x: 737, endPoint y: 543, distance: 536.1
click at [1267, 471] on button "Save as Order" at bounding box center [1260, 490] width 111 height 40
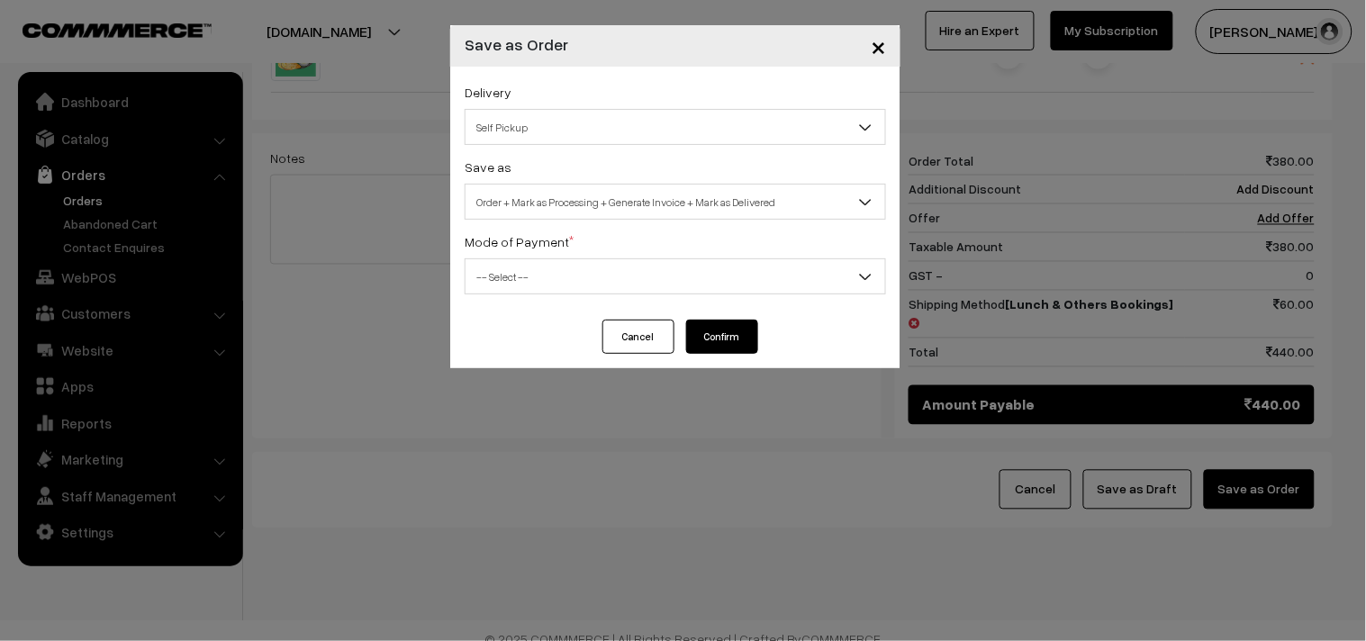
click at [542, 187] on span "Order + Mark as Processing + Generate Invoice + Mark as Delivered" at bounding box center [675, 202] width 420 height 32
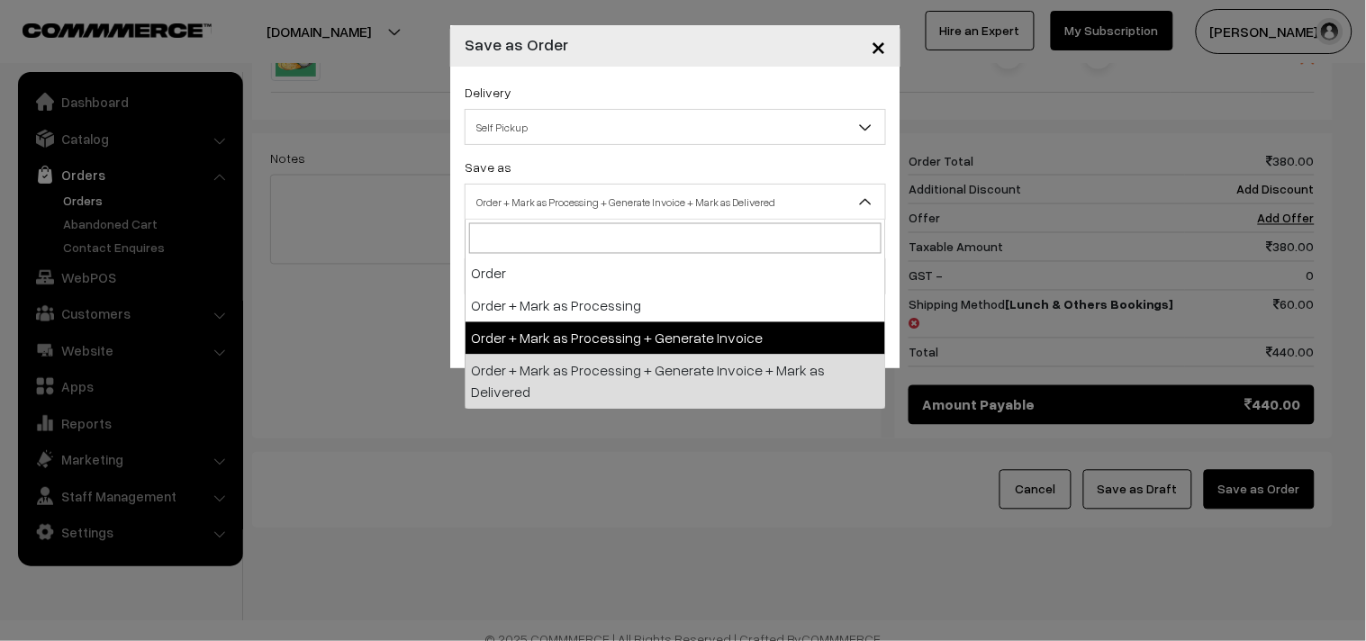
drag, startPoint x: 551, startPoint y: 346, endPoint x: 534, endPoint y: 281, distance: 67.0
select select "3"
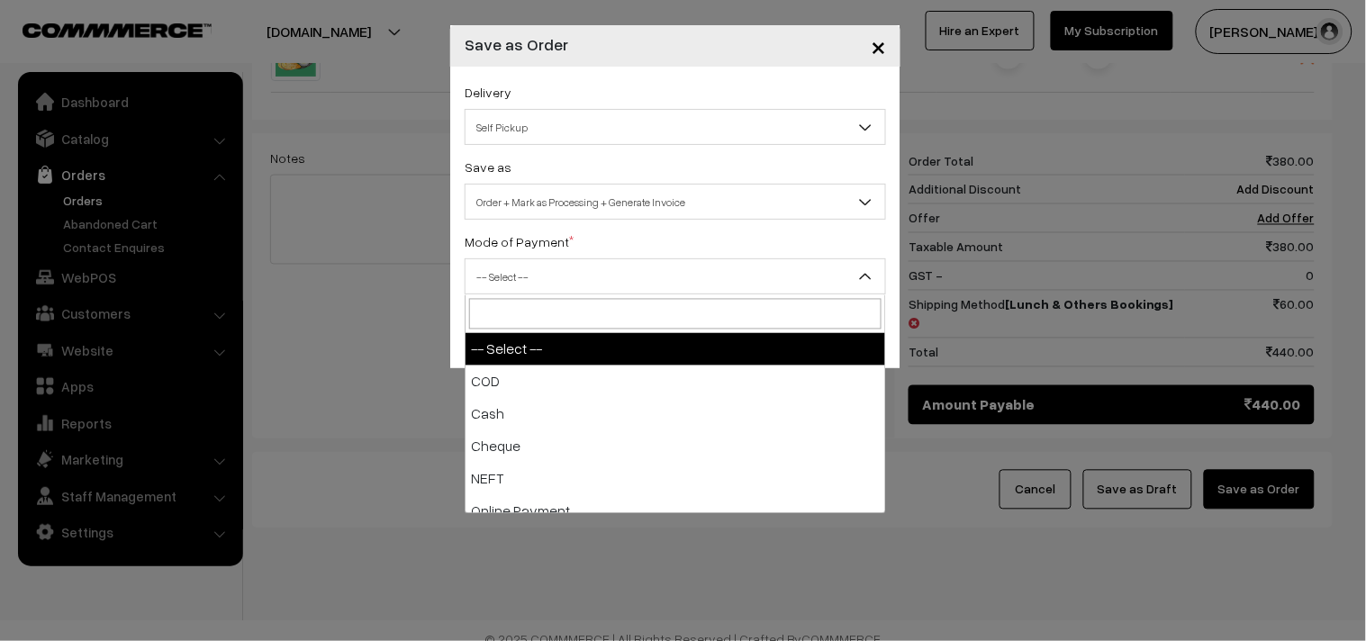
click at [534, 275] on span "-- Select --" at bounding box center [675, 277] width 420 height 32
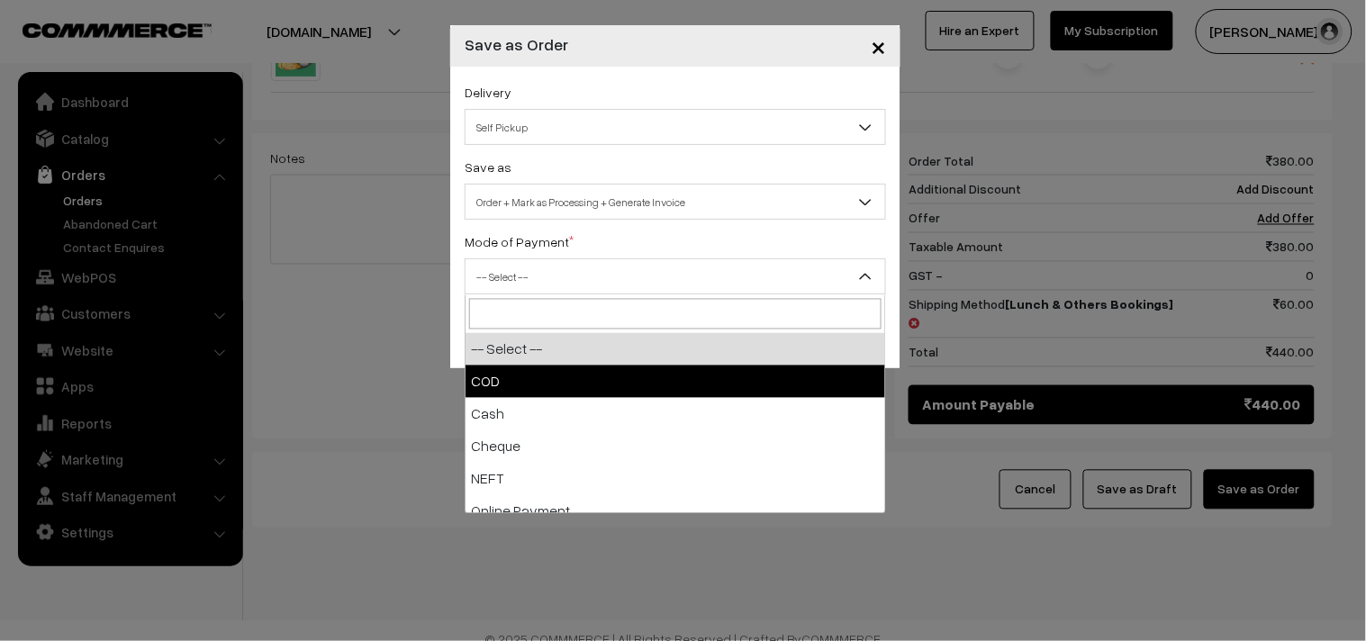
select select "1"
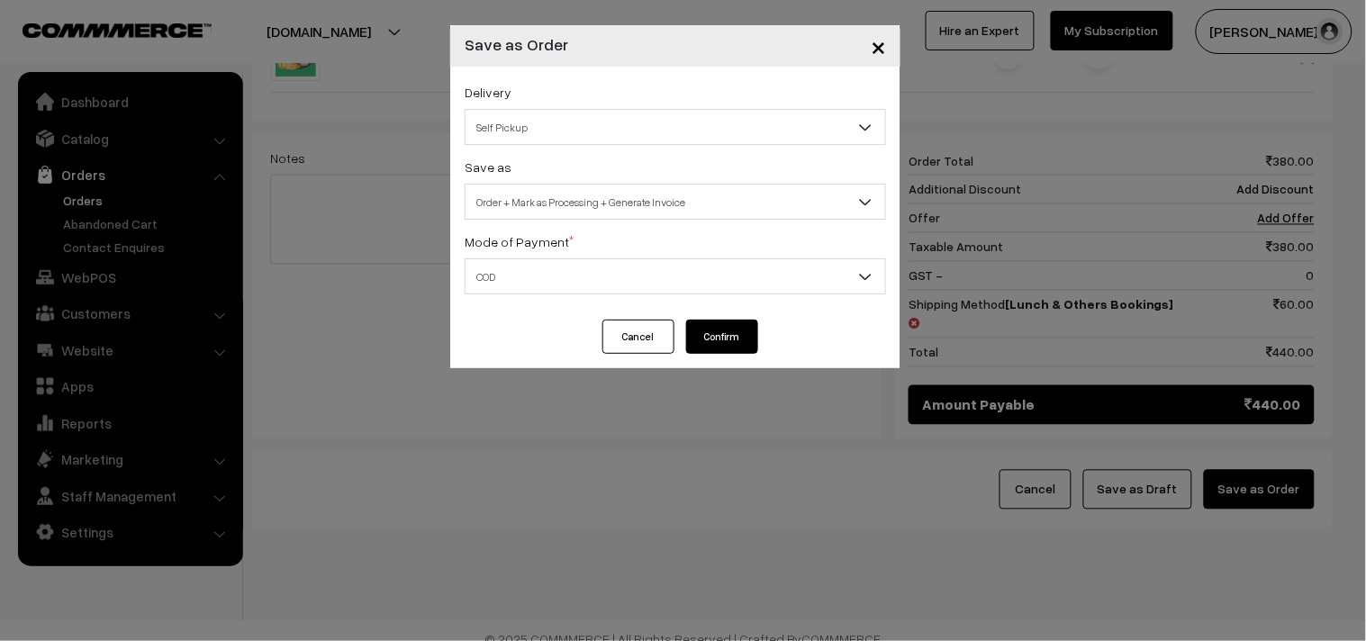
click at [721, 320] on button "Confirm" at bounding box center [722, 337] width 72 height 34
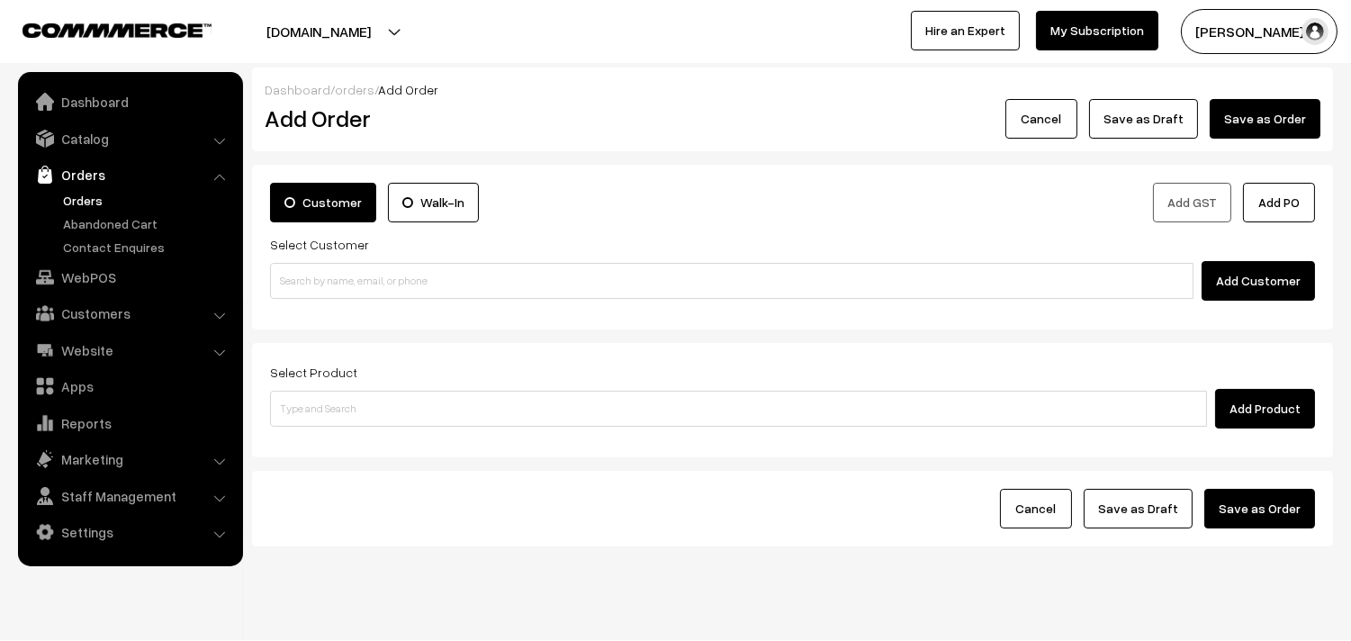
click at [124, 185] on link "Orders" at bounding box center [130, 174] width 214 height 32
click at [106, 195] on link "Orders" at bounding box center [148, 200] width 178 height 19
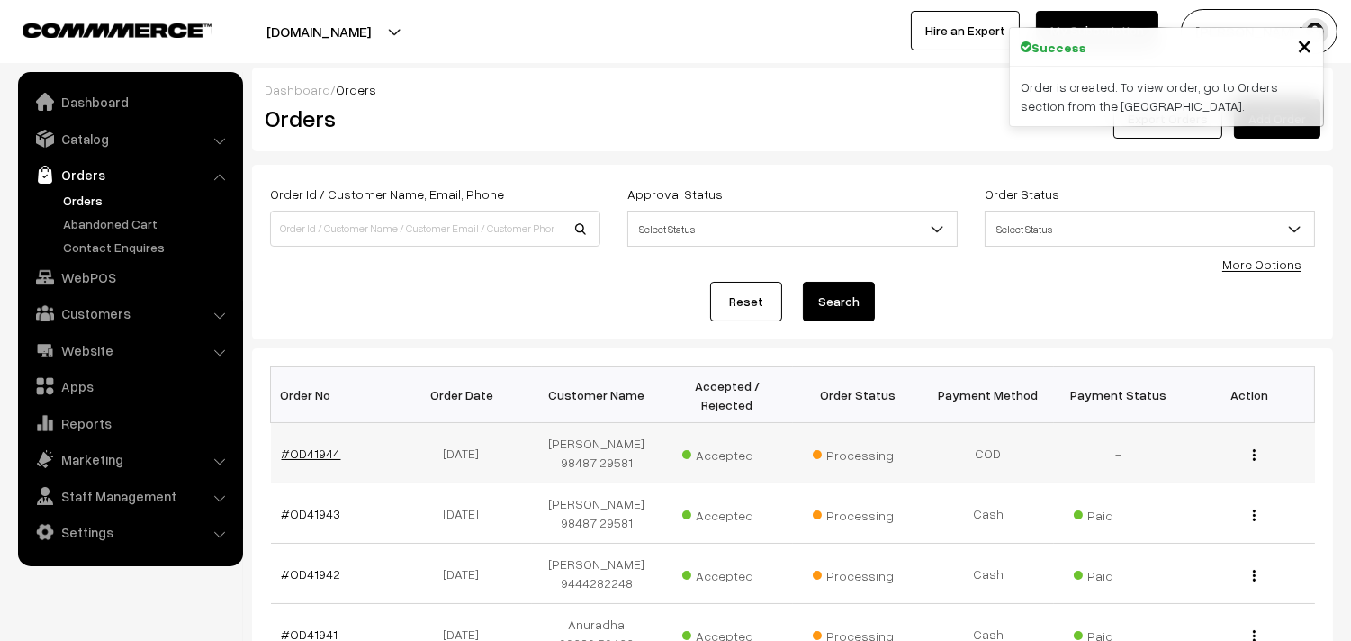
click at [331, 453] on link "#OD41944" at bounding box center [311, 453] width 59 height 15
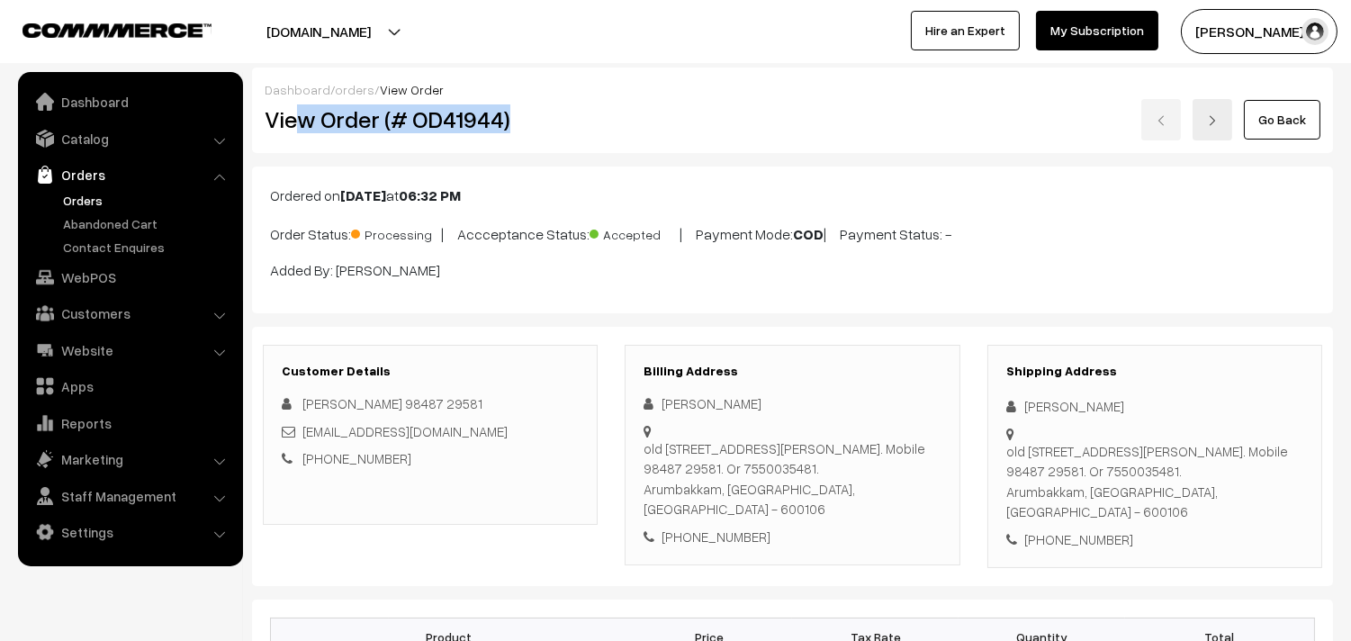
drag, startPoint x: 0, startPoint y: 0, endPoint x: 598, endPoint y: 119, distance: 609.5
click at [598, 119] on h2 "View Order (# OD41944)" at bounding box center [432, 119] width 334 height 28
copy h2 "w Order (# OD41944)"
click at [331, 123] on h2 "View Order (# OD41944)" at bounding box center [432, 119] width 334 height 28
drag, startPoint x: 319, startPoint y: 120, endPoint x: 536, endPoint y: 119, distance: 217.0
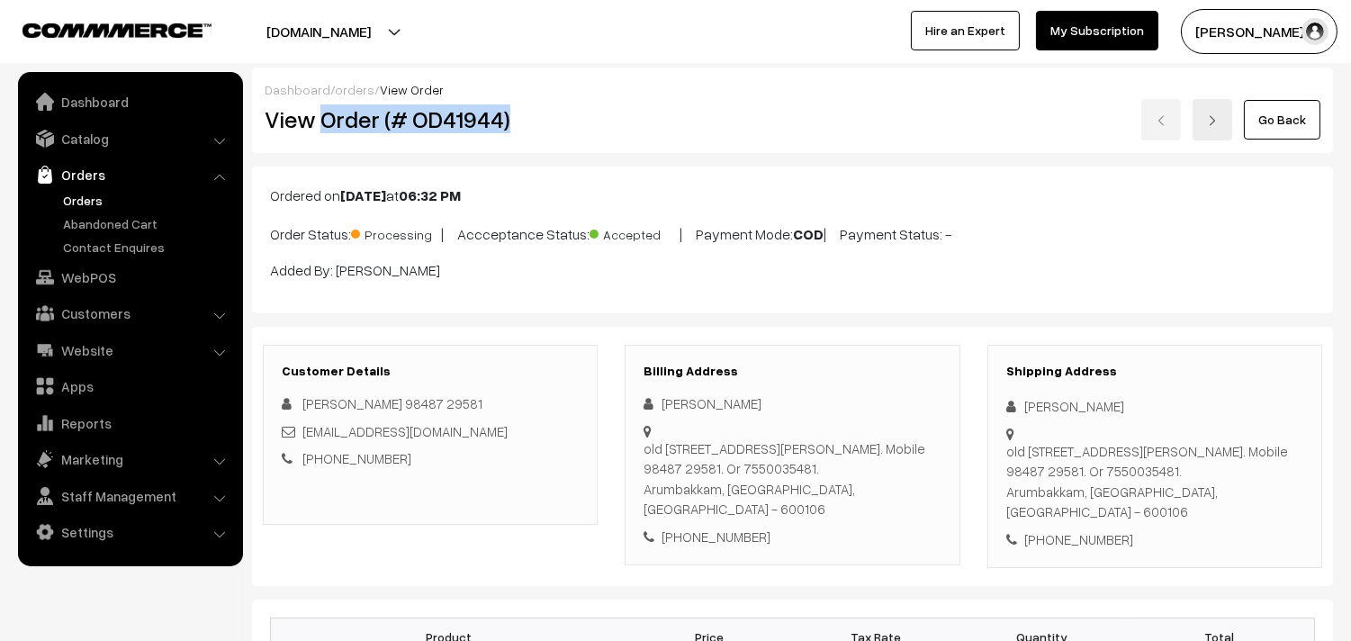
click at [536, 119] on h2 "View Order (# OD41944)" at bounding box center [432, 119] width 334 height 28
copy h2 "Order (# OD41944)"
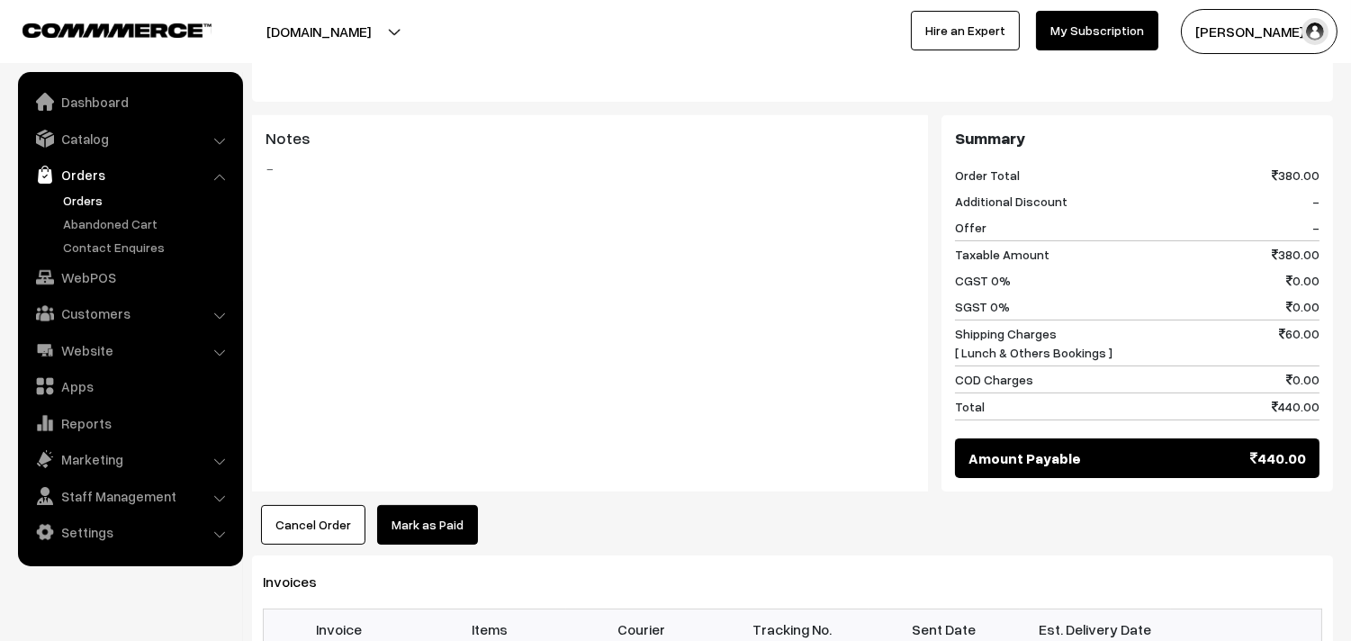
scroll to position [900, 0]
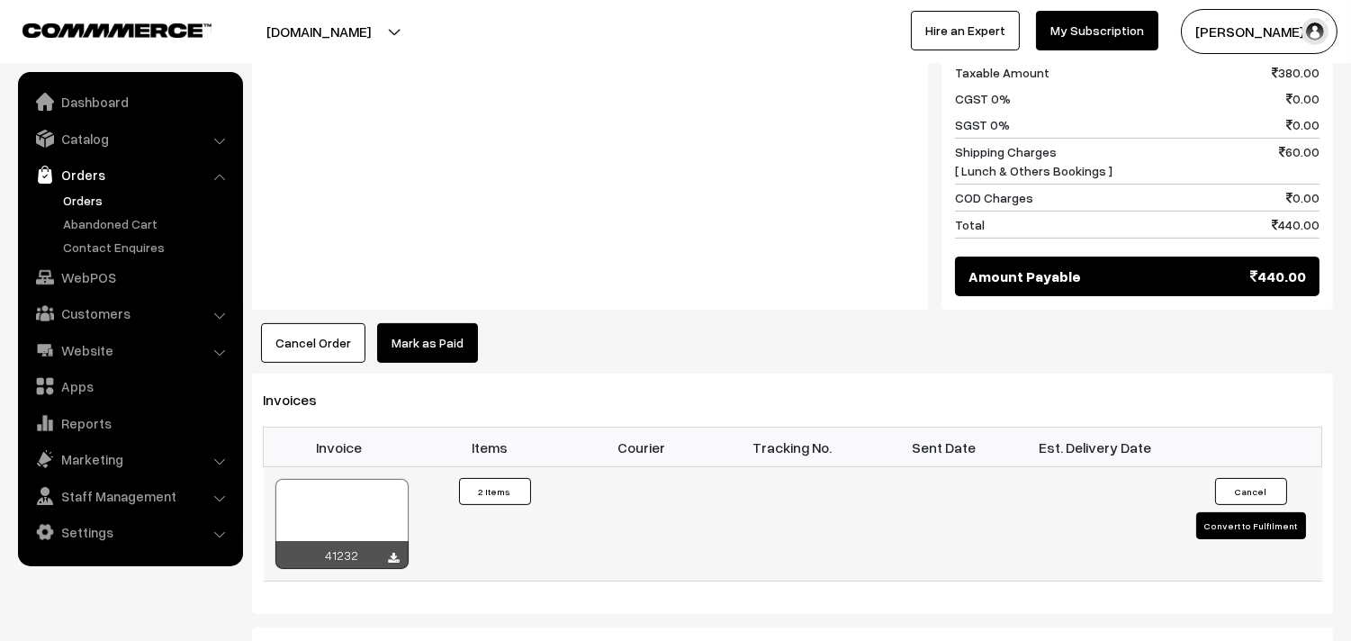
click at [369, 507] on div at bounding box center [342, 524] width 133 height 90
click at [92, 203] on link "Orders" at bounding box center [148, 200] width 178 height 19
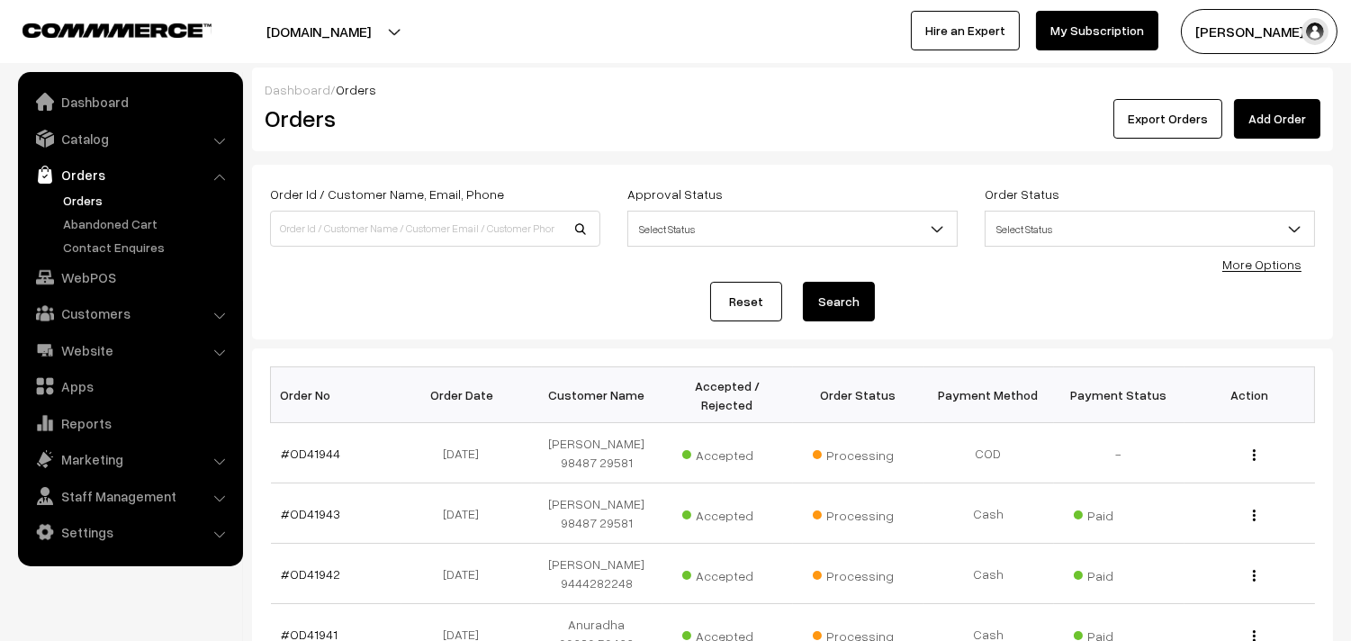
click at [81, 194] on link "Orders" at bounding box center [148, 200] width 178 height 19
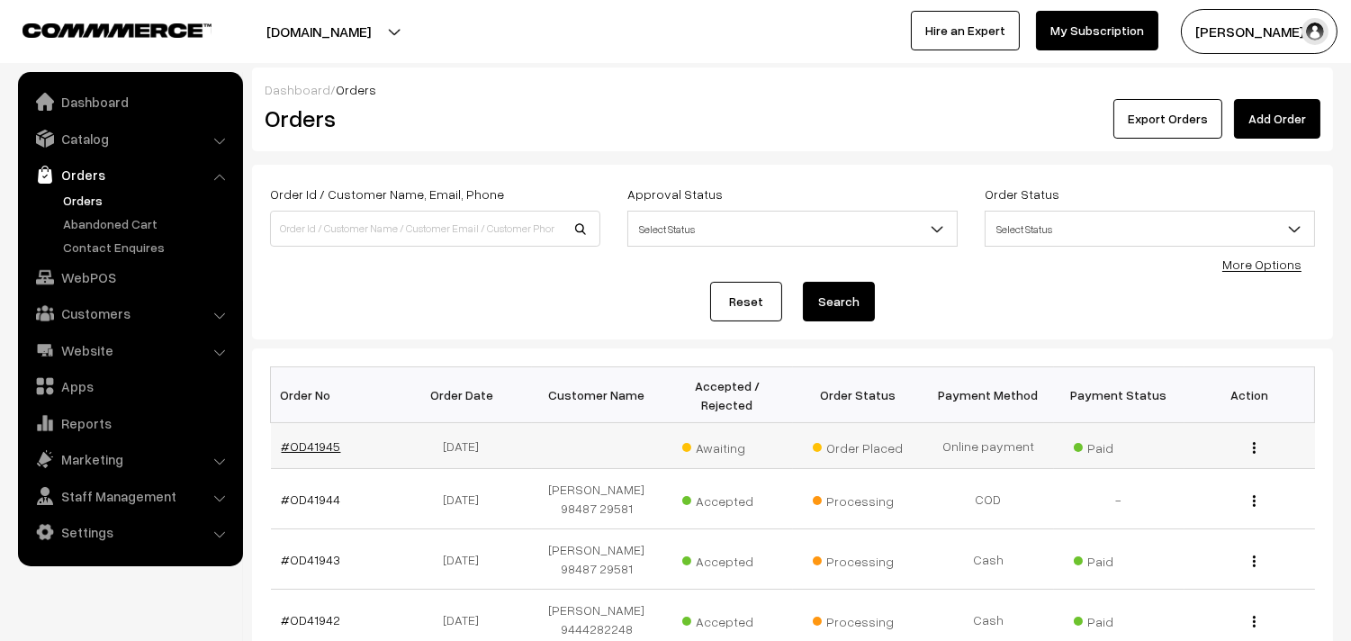
click at [316, 448] on link "#OD41945" at bounding box center [311, 445] width 59 height 15
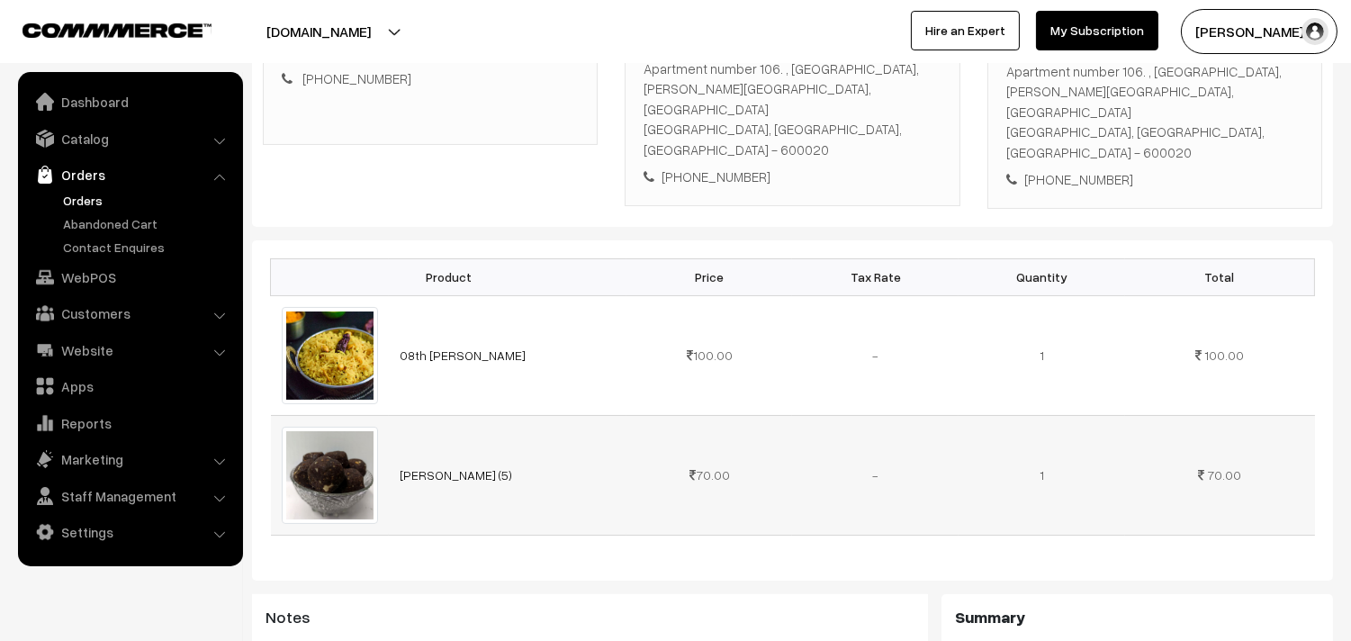
scroll to position [400, 0]
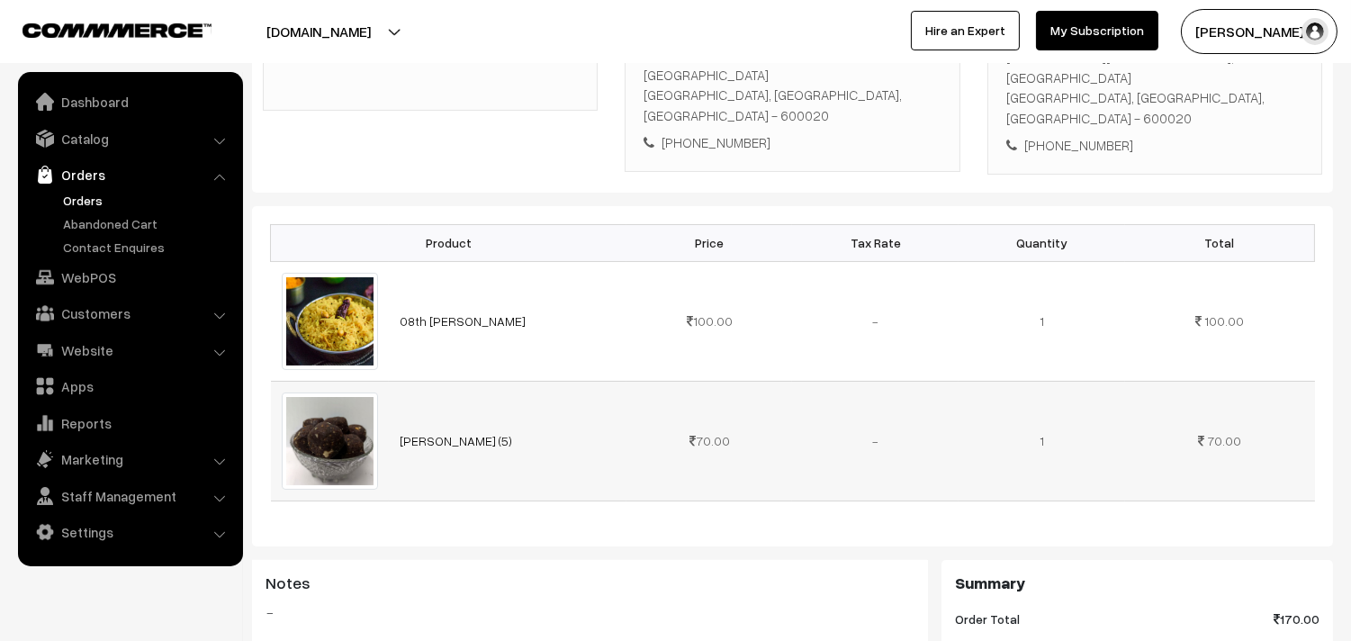
click at [479, 411] on td "[PERSON_NAME] (5)" at bounding box center [508, 441] width 238 height 120
click at [478, 433] on link "[PERSON_NAME] (5)" at bounding box center [456, 440] width 113 height 15
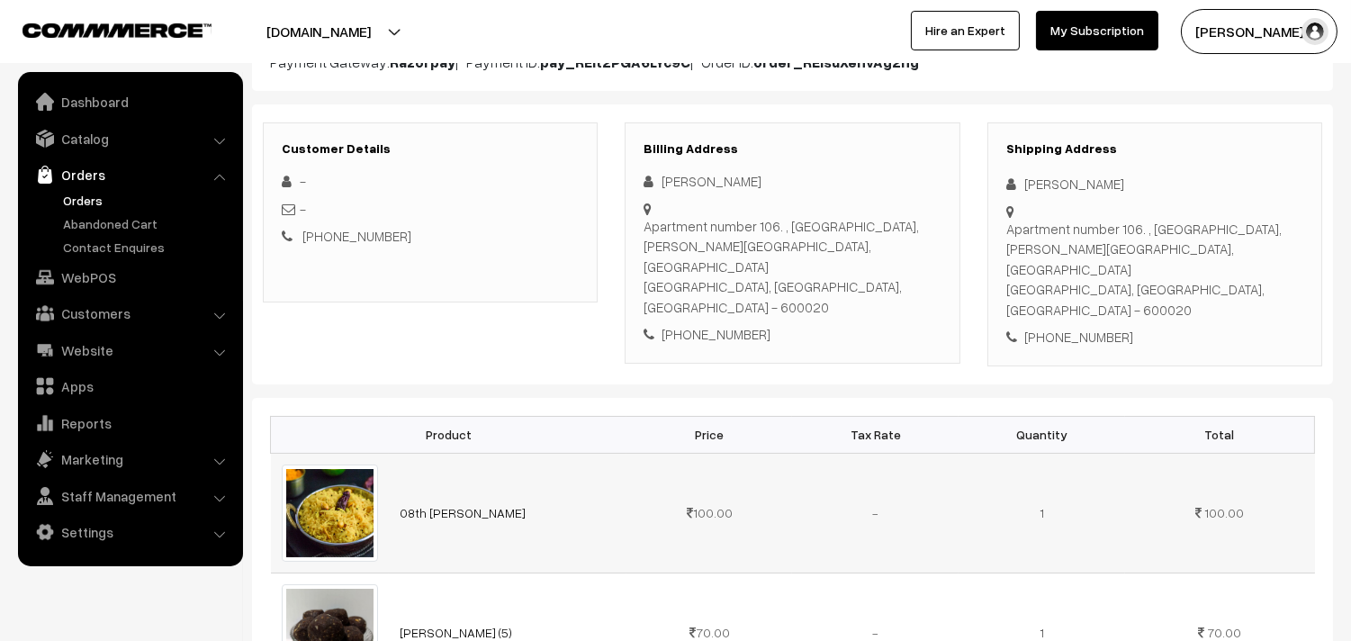
scroll to position [200, 0]
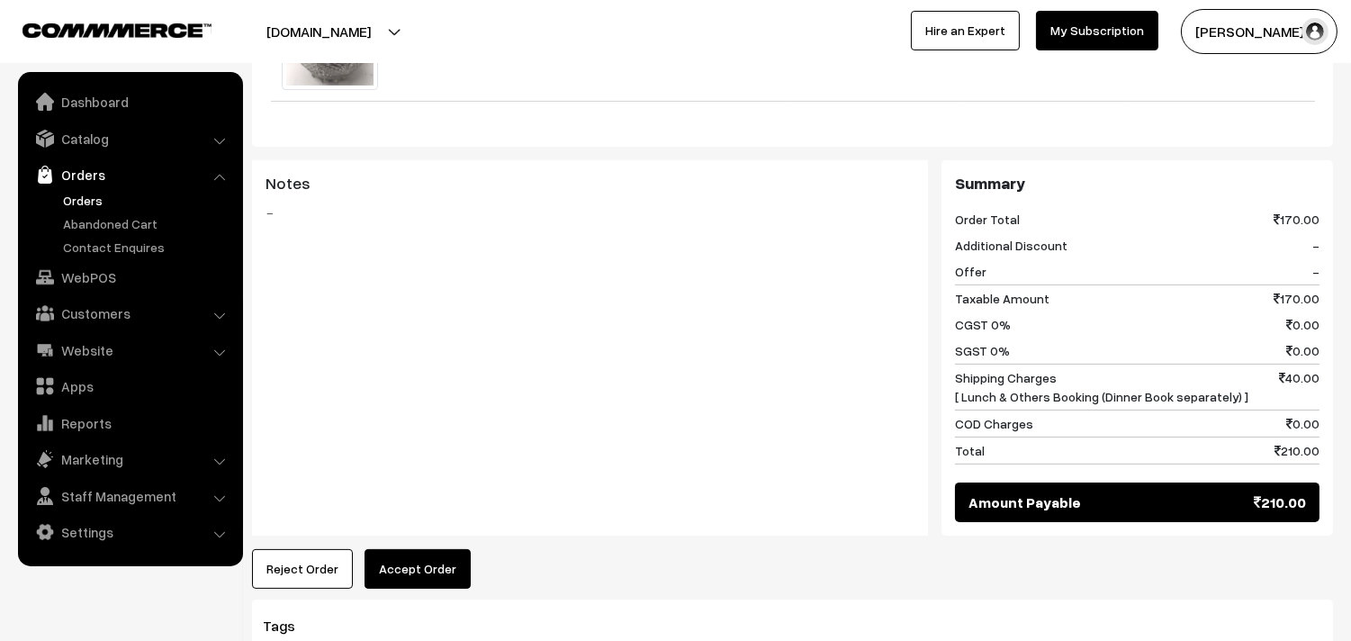
click at [432, 549] on button "Accept Order" at bounding box center [418, 569] width 106 height 40
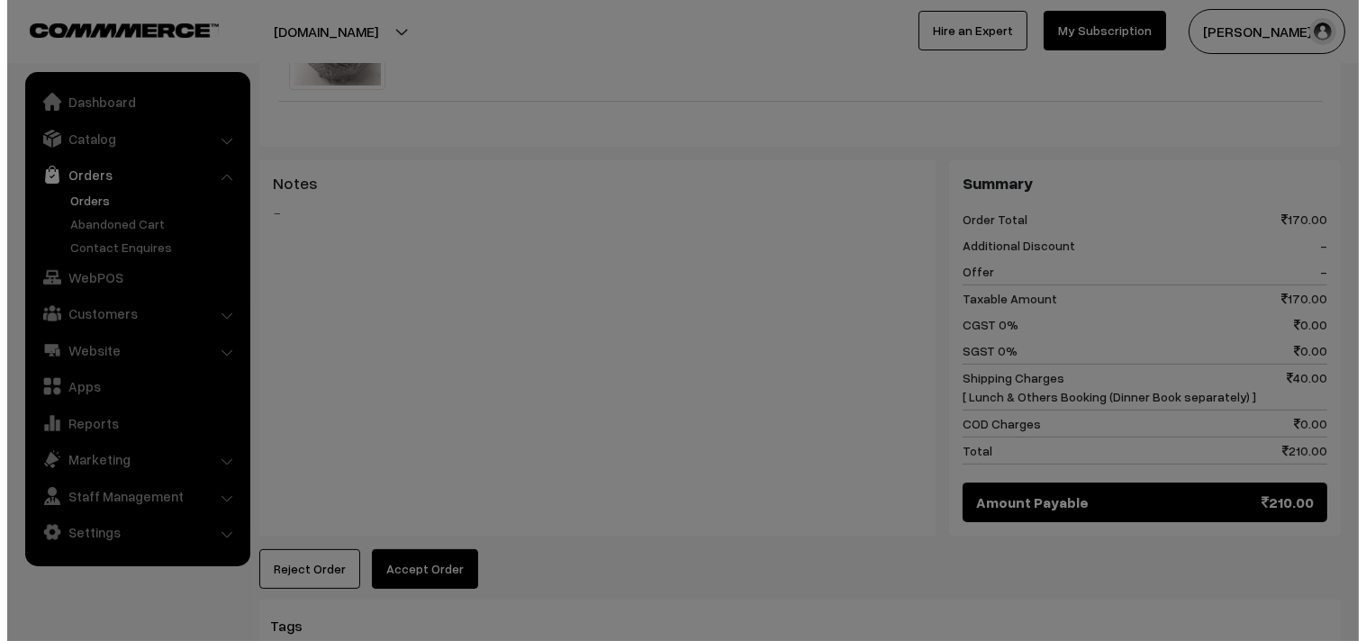
scroll to position [802, 0]
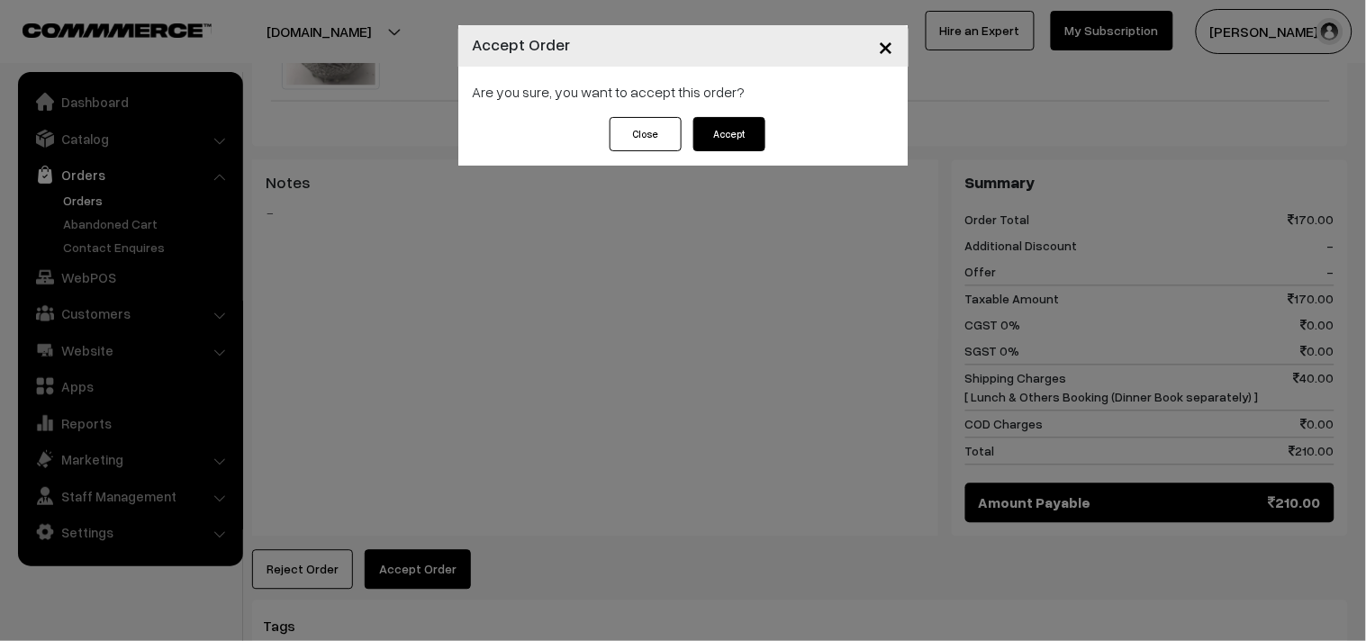
click at [746, 121] on button "Accept" at bounding box center [729, 134] width 72 height 34
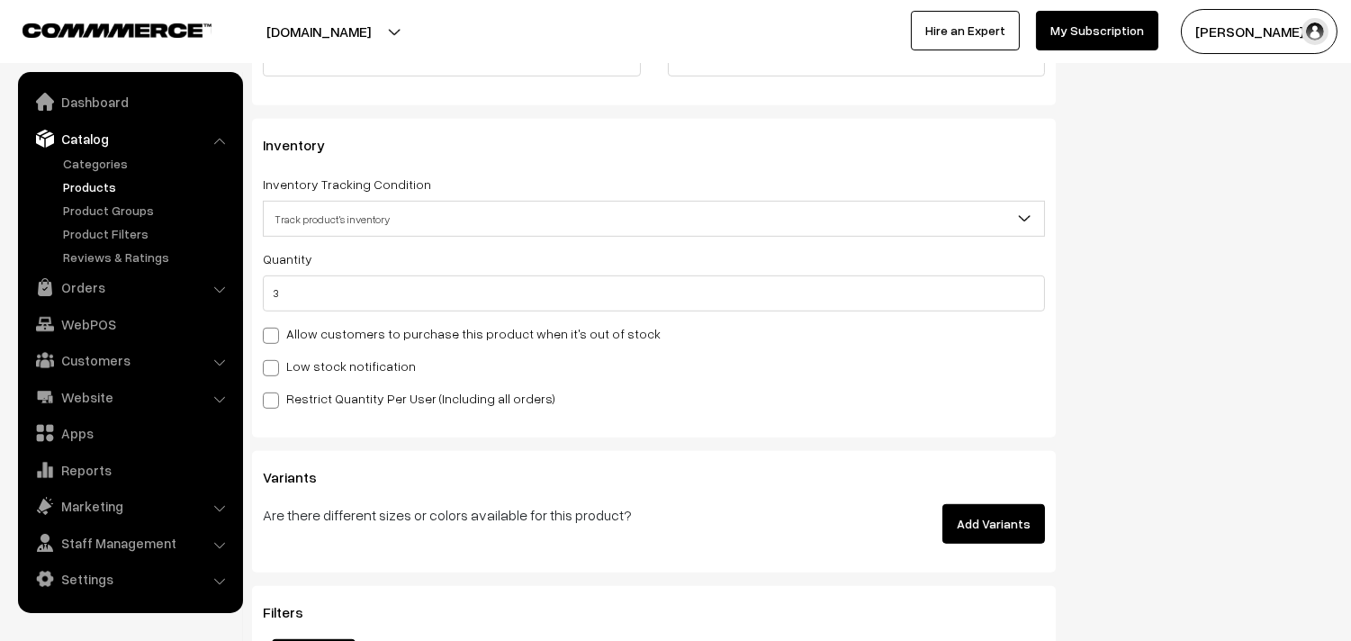
scroll to position [1697, 0]
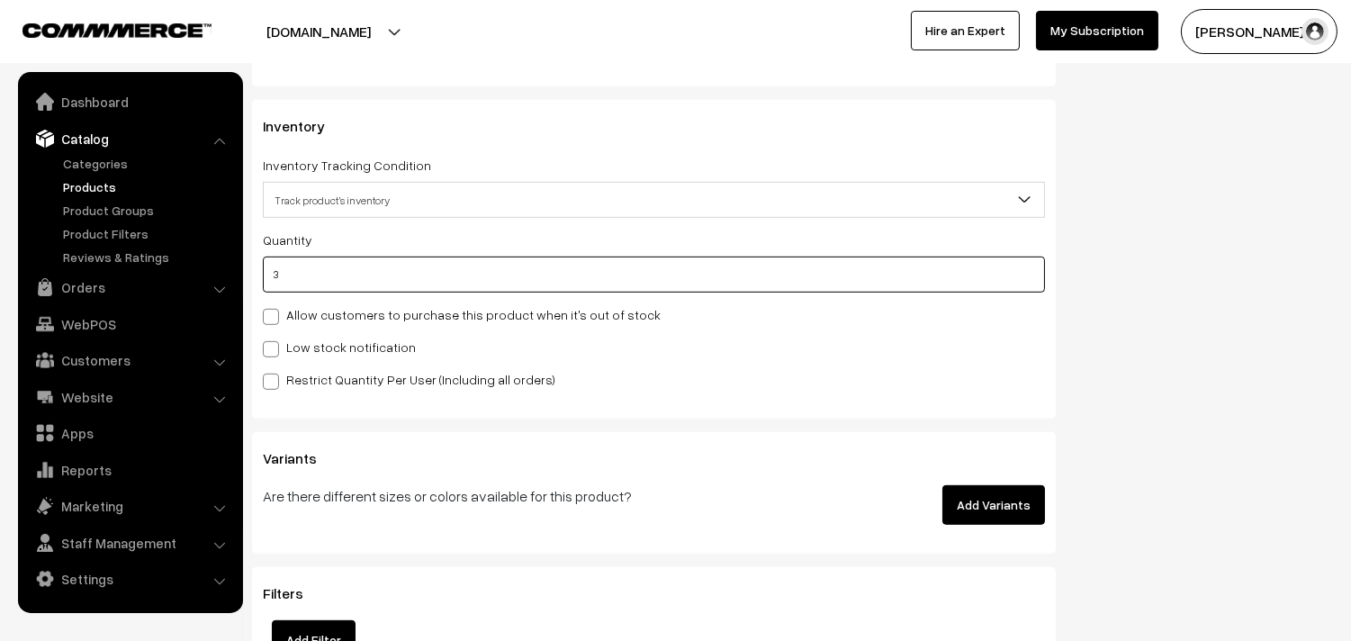
drag, startPoint x: 313, startPoint y: 271, endPoint x: 214, endPoint y: 285, distance: 100.0
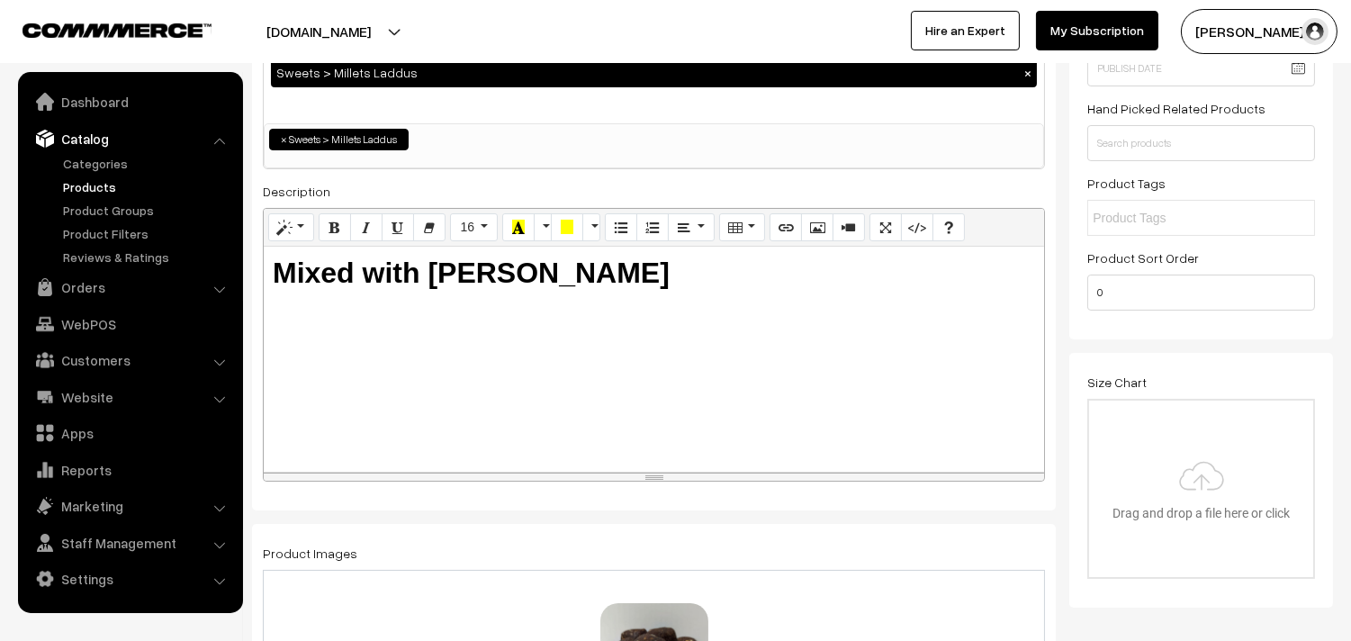
scroll to position [32, 0]
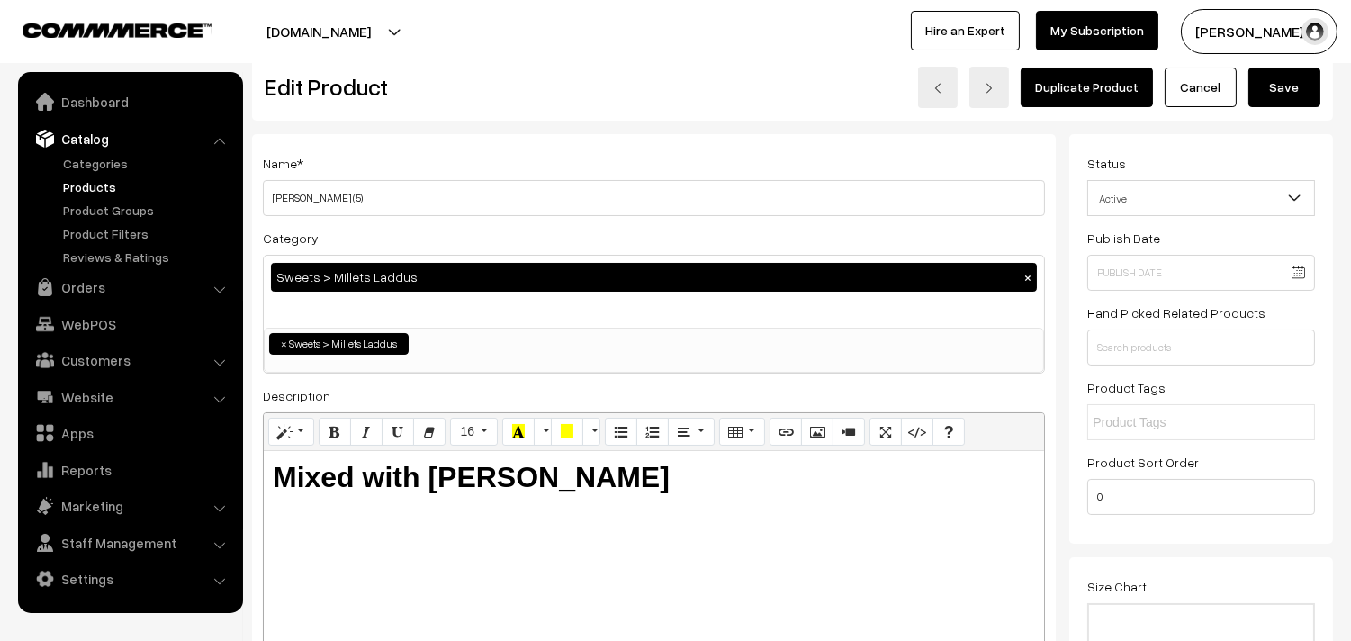
type input "0"
click at [1299, 86] on button "Save" at bounding box center [1285, 88] width 72 height 40
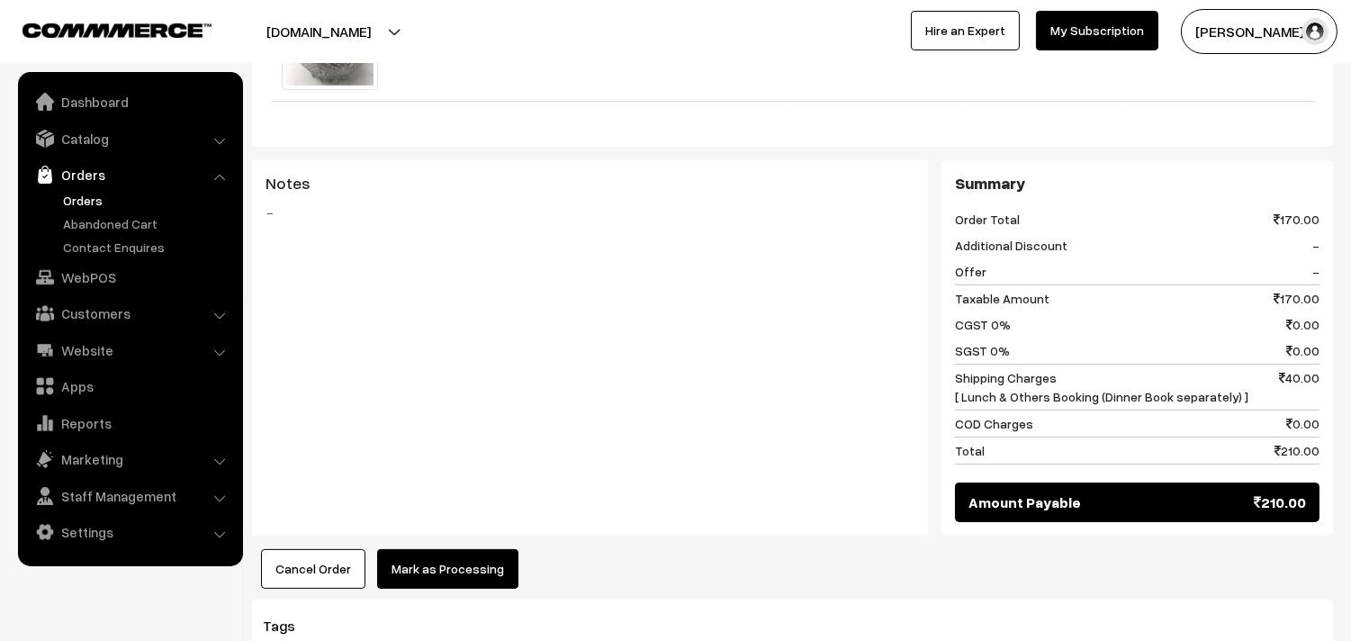
click at [411, 549] on button "Mark as Processing" at bounding box center [447, 569] width 141 height 40
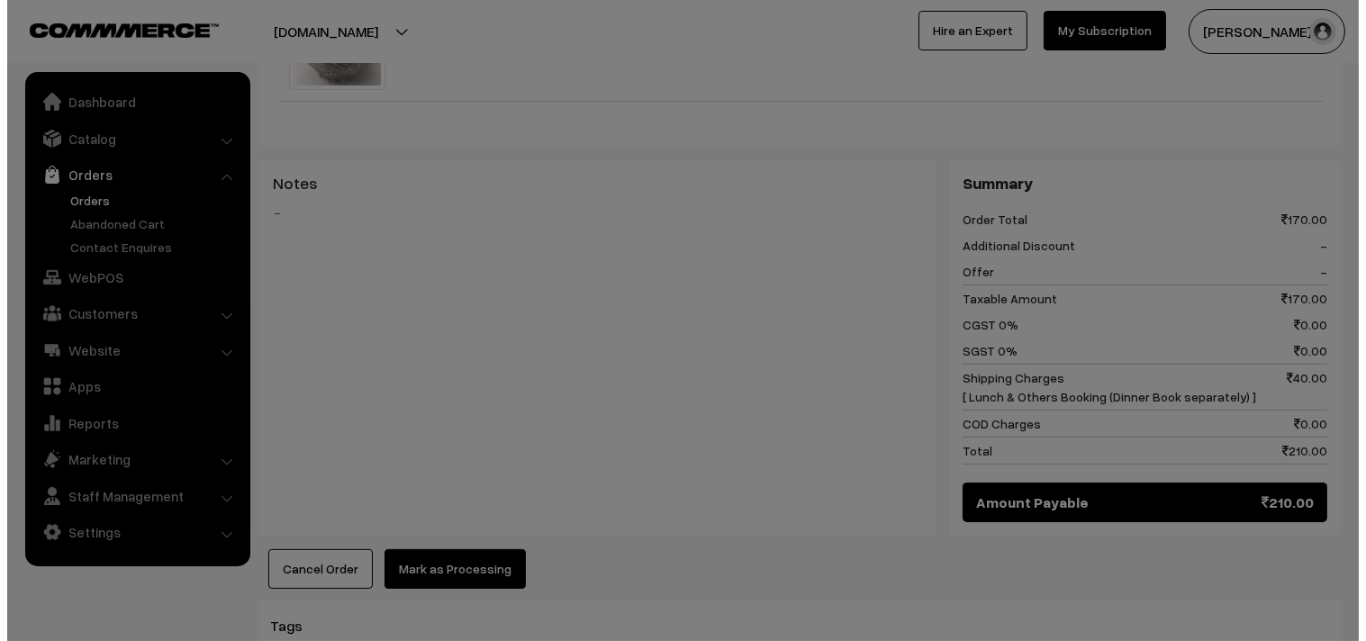
scroll to position [802, 0]
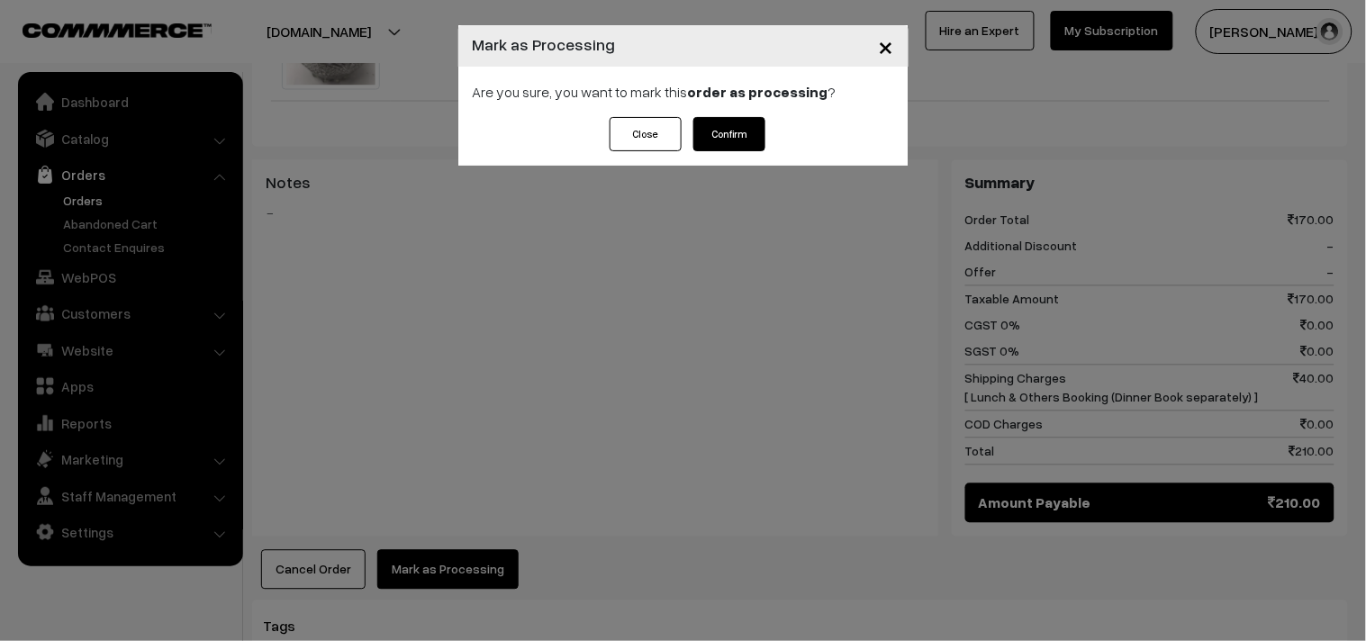
click at [734, 131] on button "Confirm" at bounding box center [729, 134] width 72 height 34
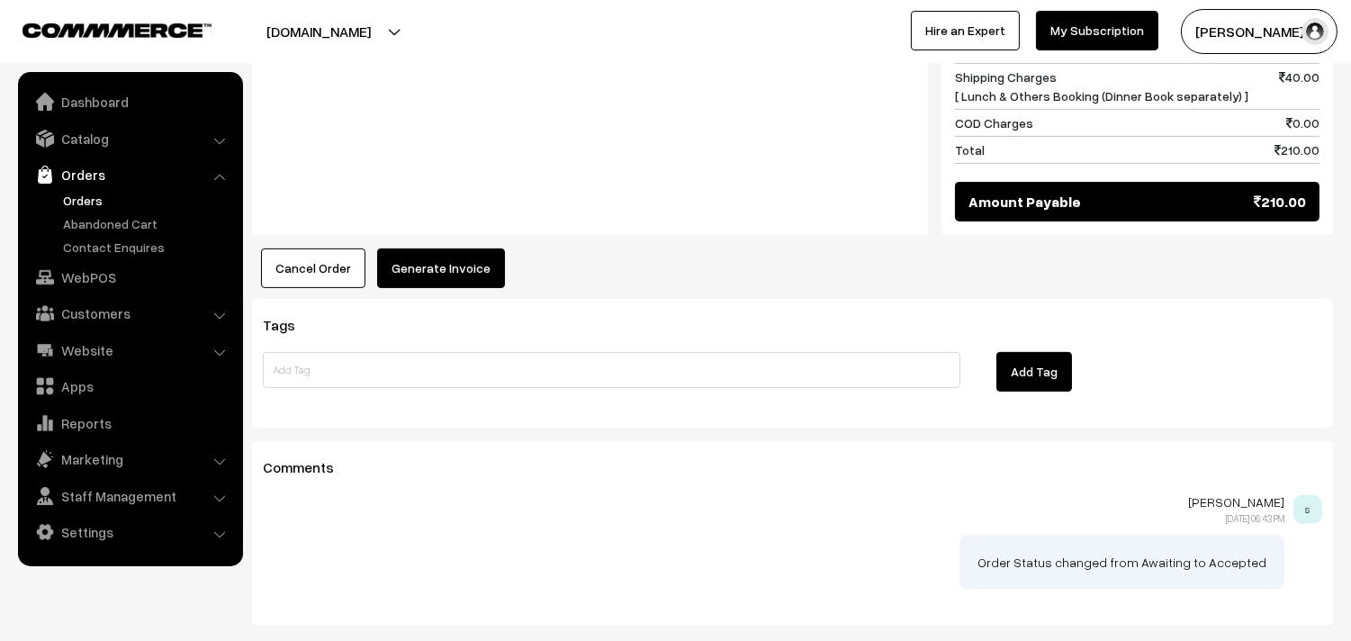
click at [452, 249] on button "Generate Invoice" at bounding box center [441, 269] width 128 height 40
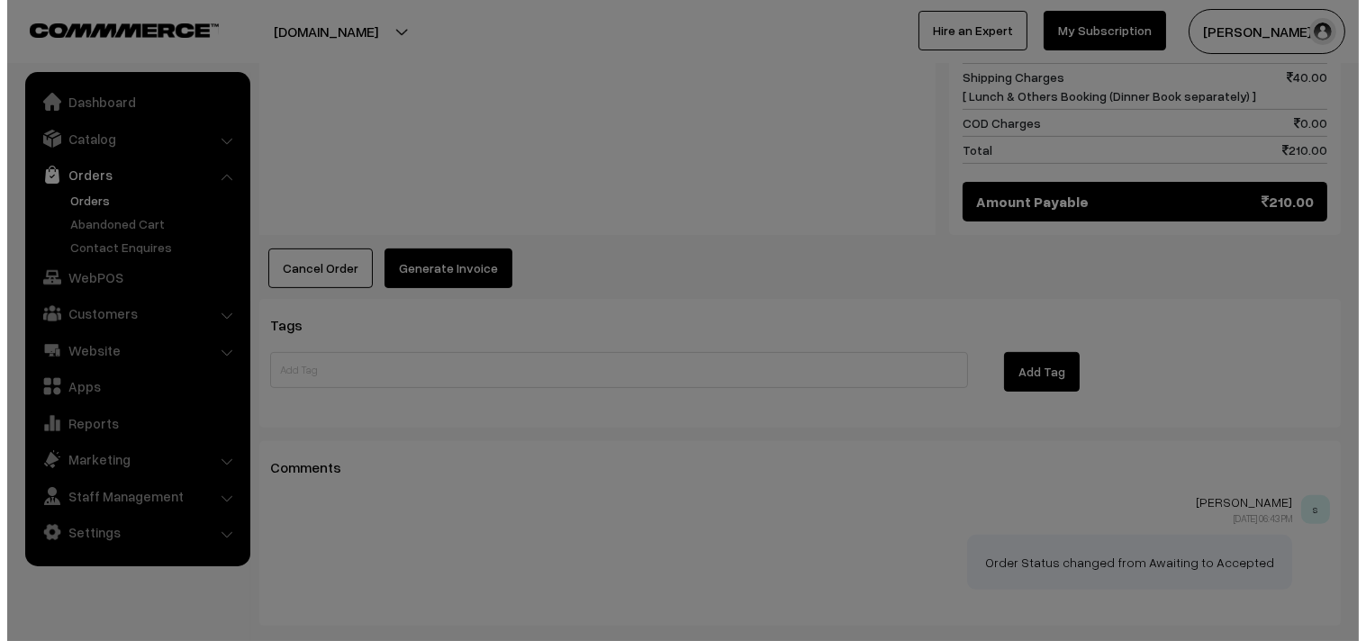
scroll to position [1104, 0]
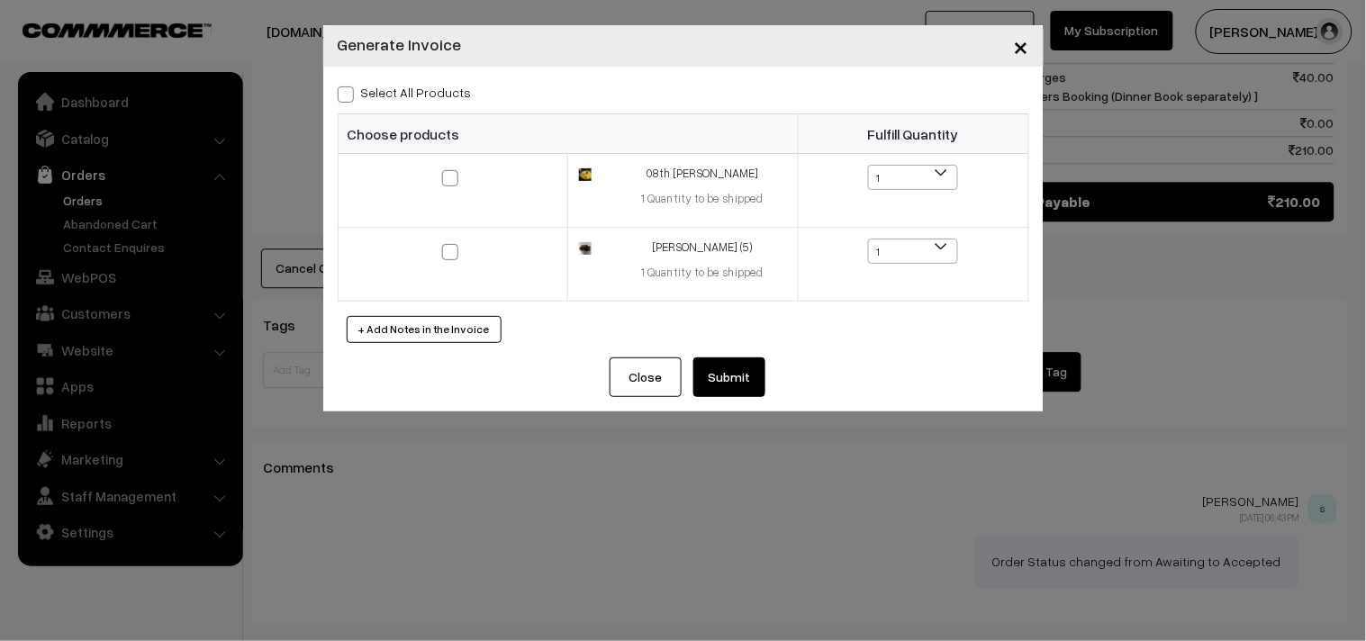
click at [405, 90] on label "Select All Products" at bounding box center [405, 92] width 134 height 19
click at [349, 90] on input "Select All Products" at bounding box center [344, 92] width 12 height 12
checkbox input "true"
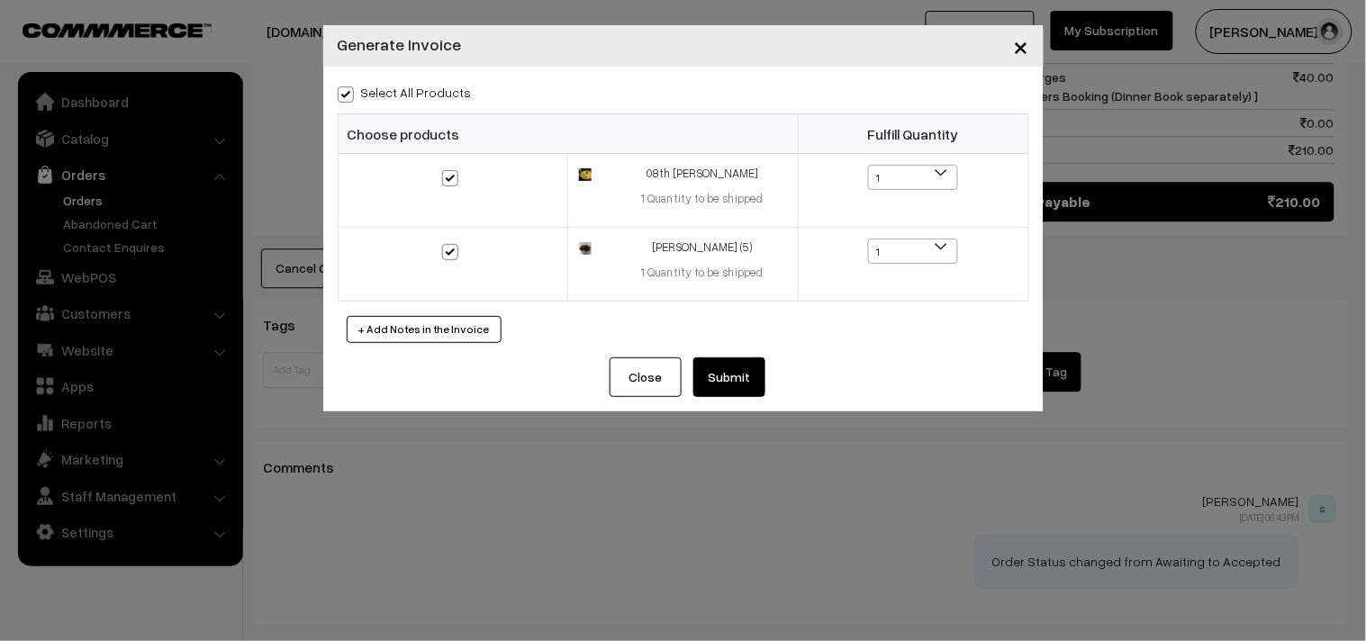
click at [720, 375] on button "Submit" at bounding box center [729, 377] width 72 height 40
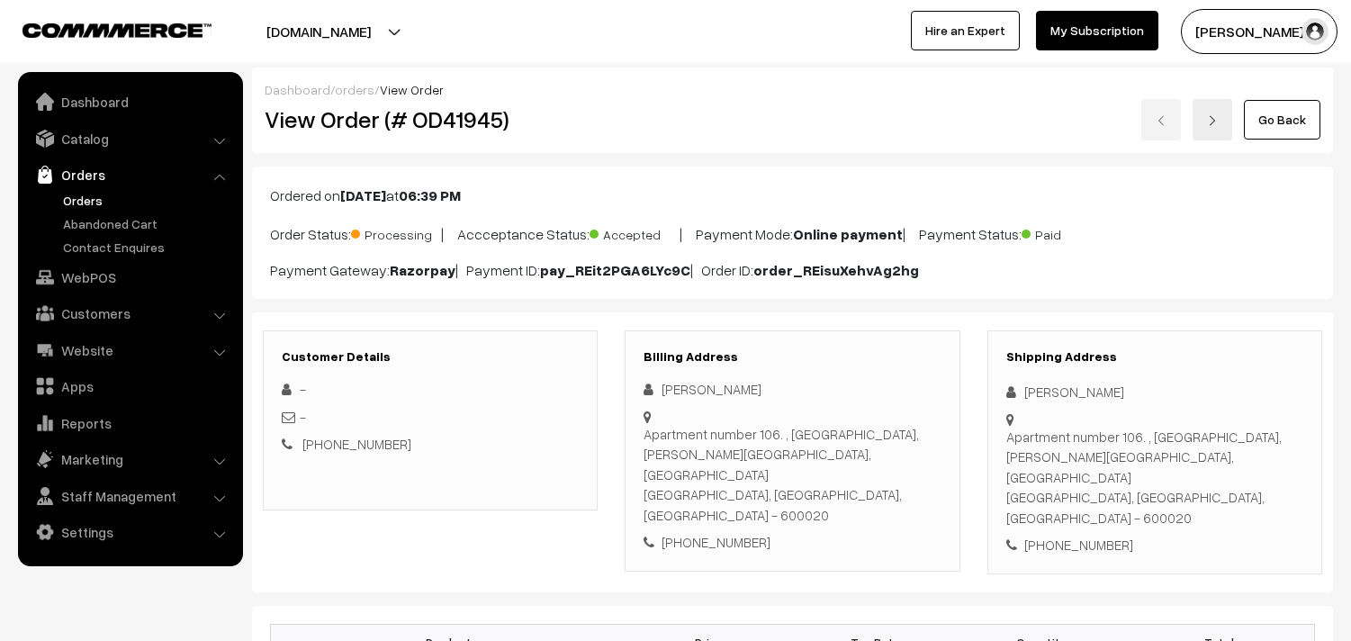
scroll to position [1100, 0]
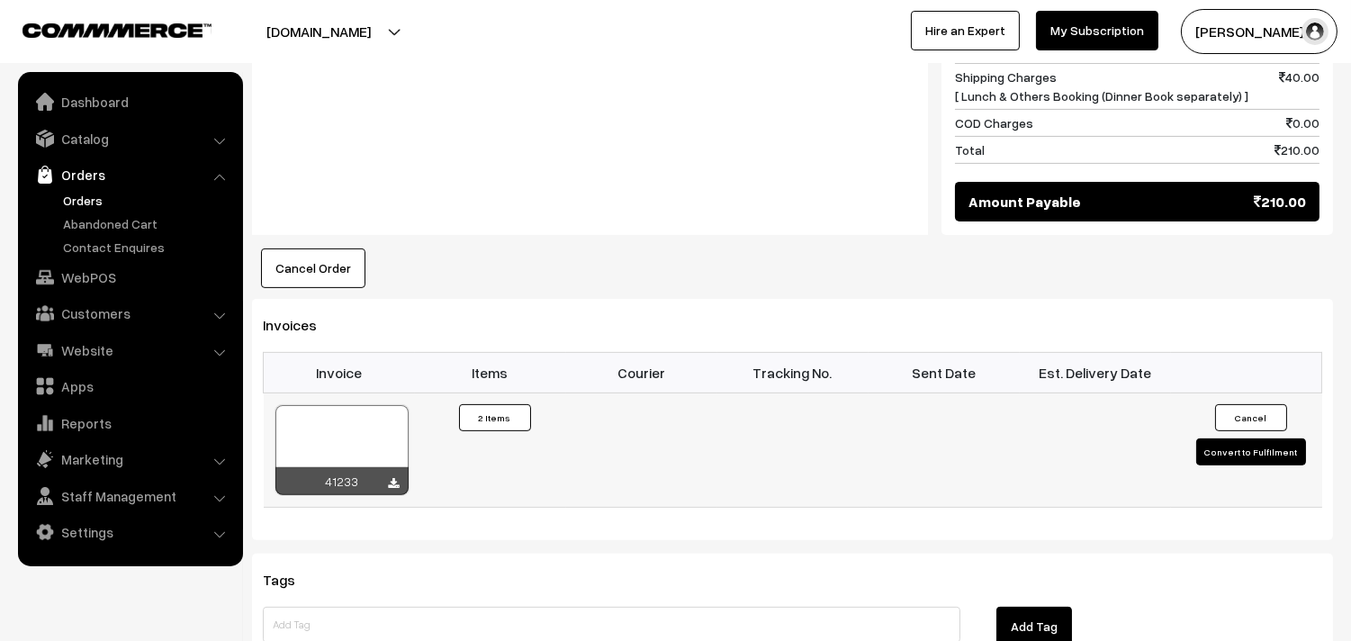
click at [349, 405] on div at bounding box center [342, 450] width 133 height 90
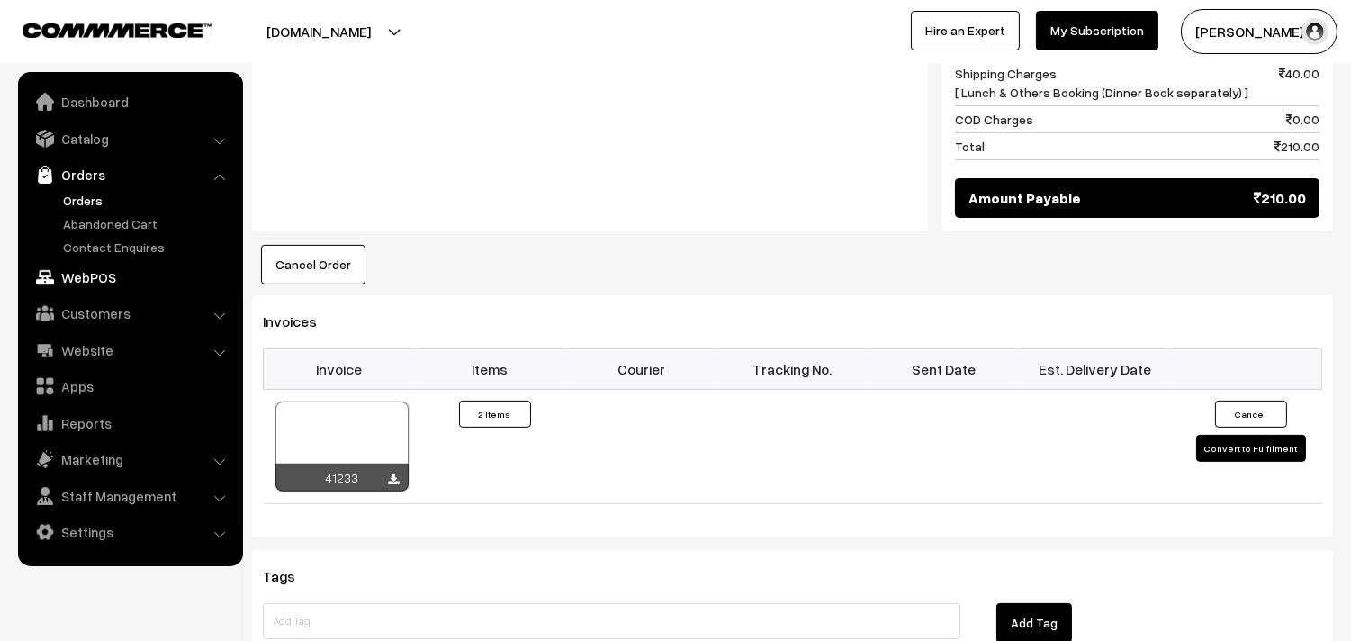
click at [110, 271] on link "WebPOS" at bounding box center [130, 277] width 214 height 32
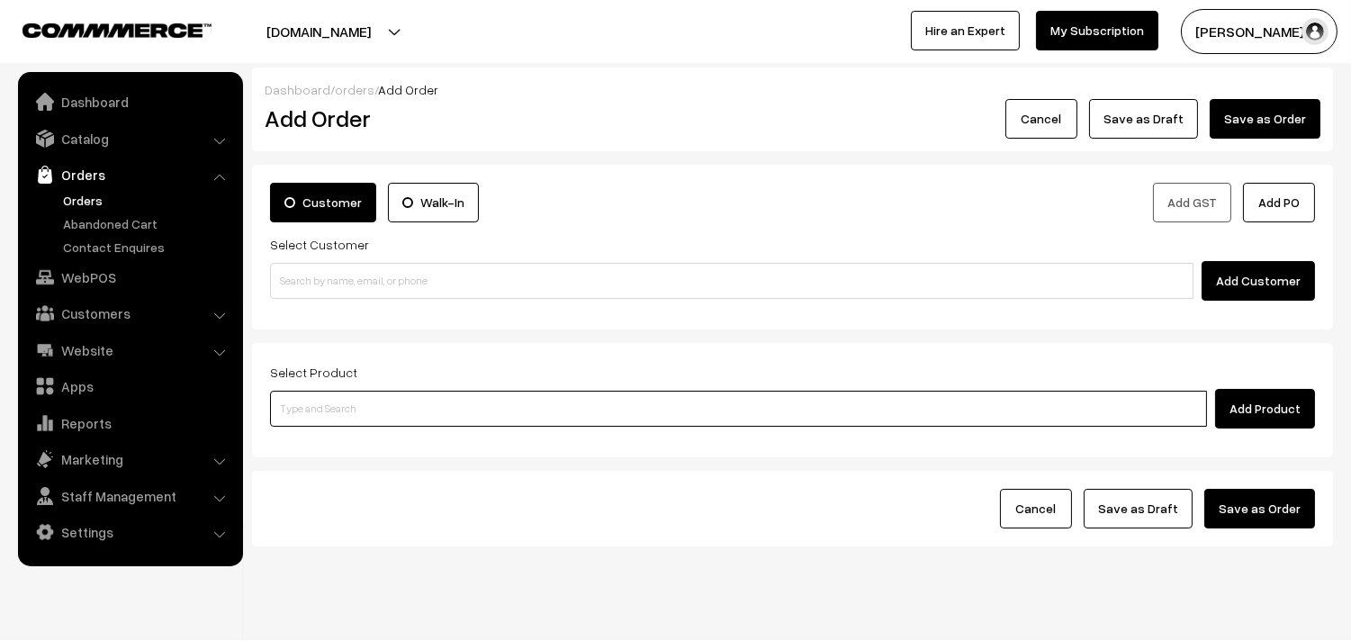
click at [437, 401] on input at bounding box center [738, 409] width 937 height 36
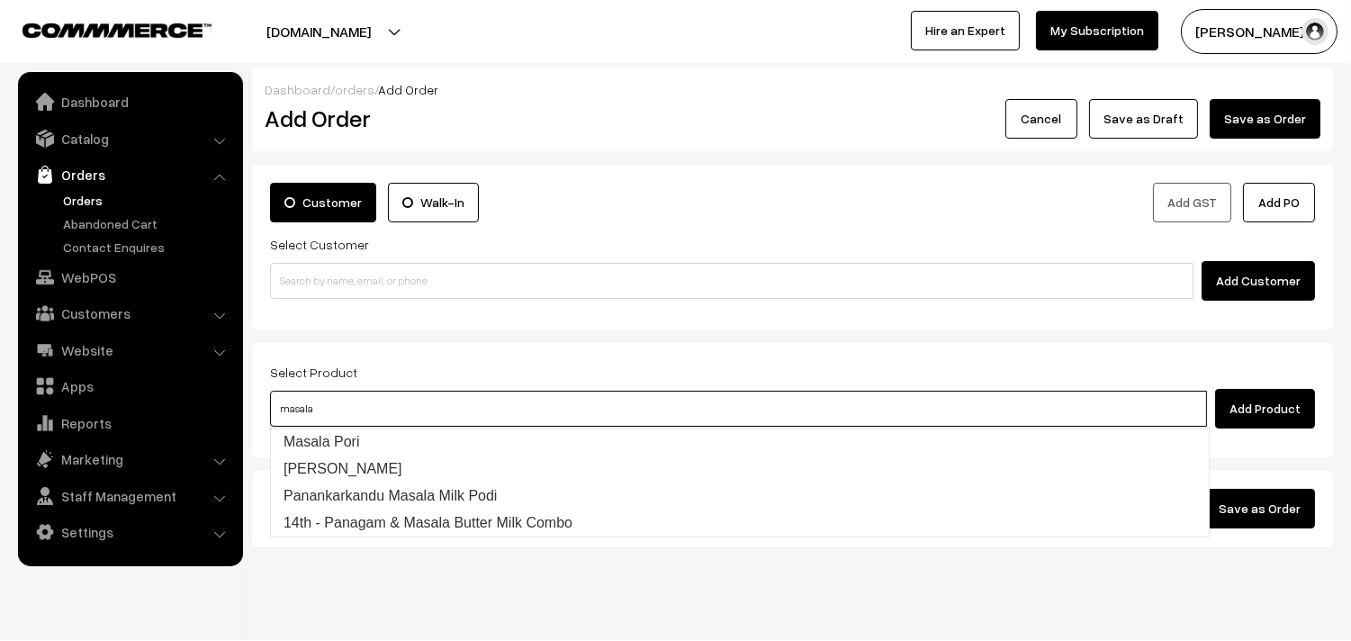
type input "Masala Pori"
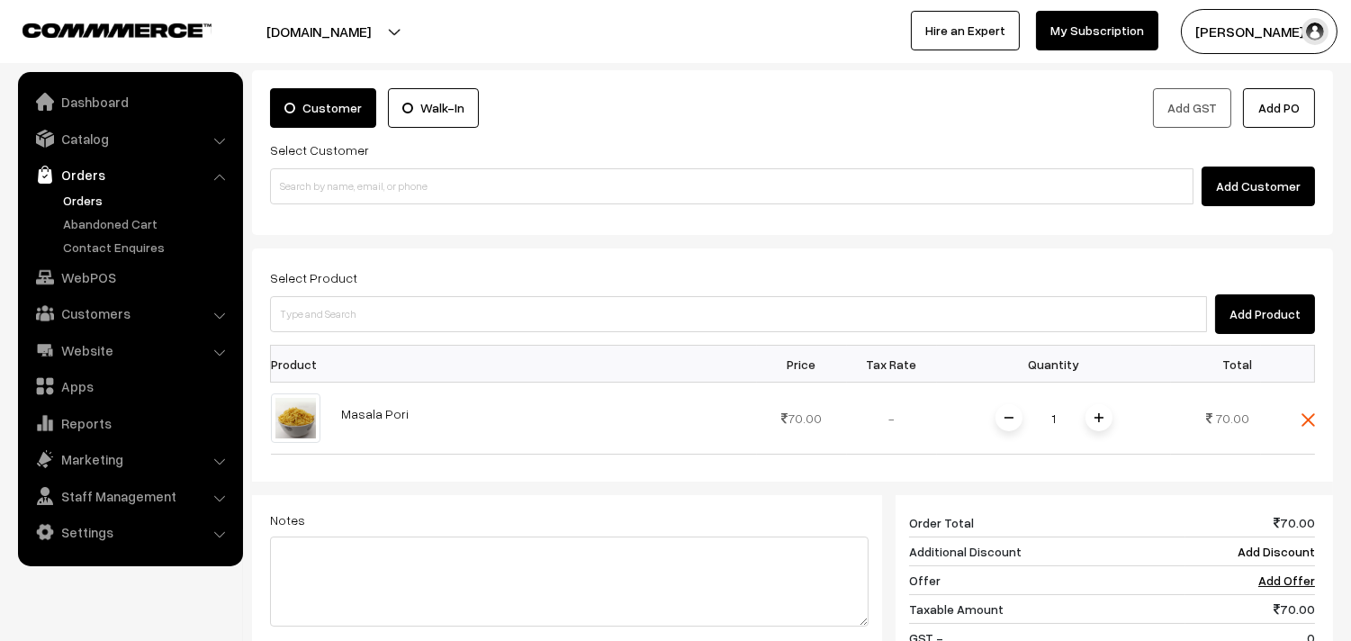
scroll to position [100, 0]
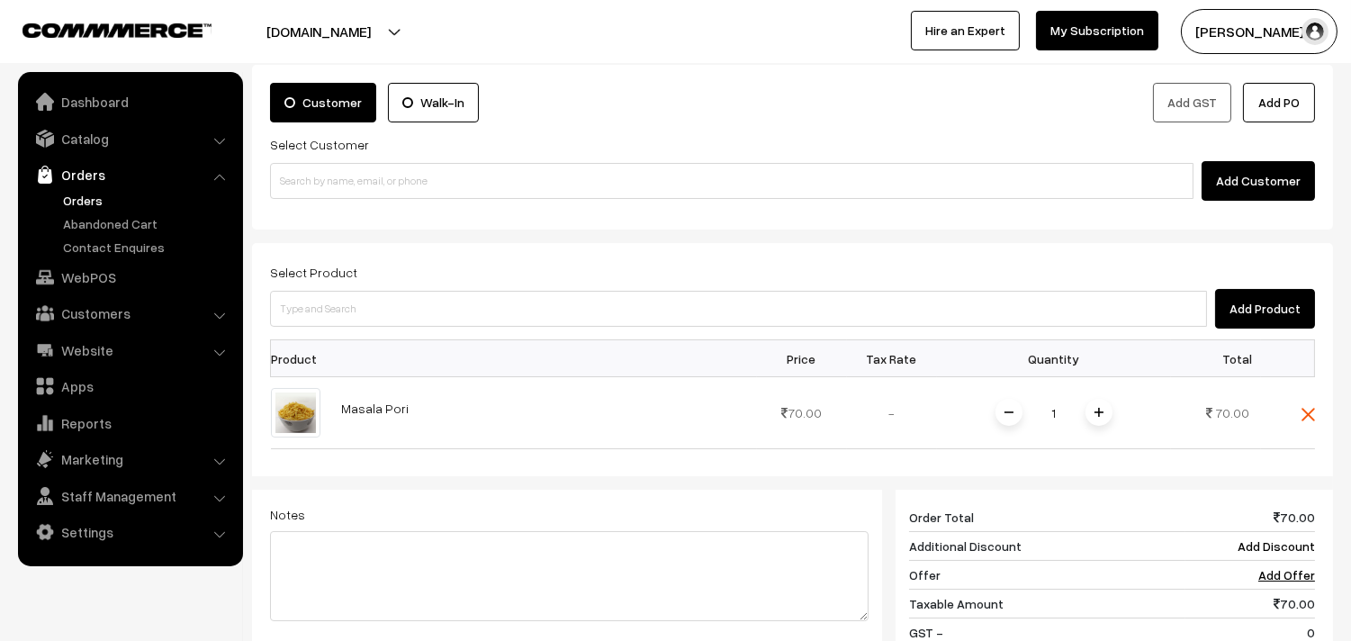
click at [85, 195] on link "Orders" at bounding box center [148, 200] width 178 height 19
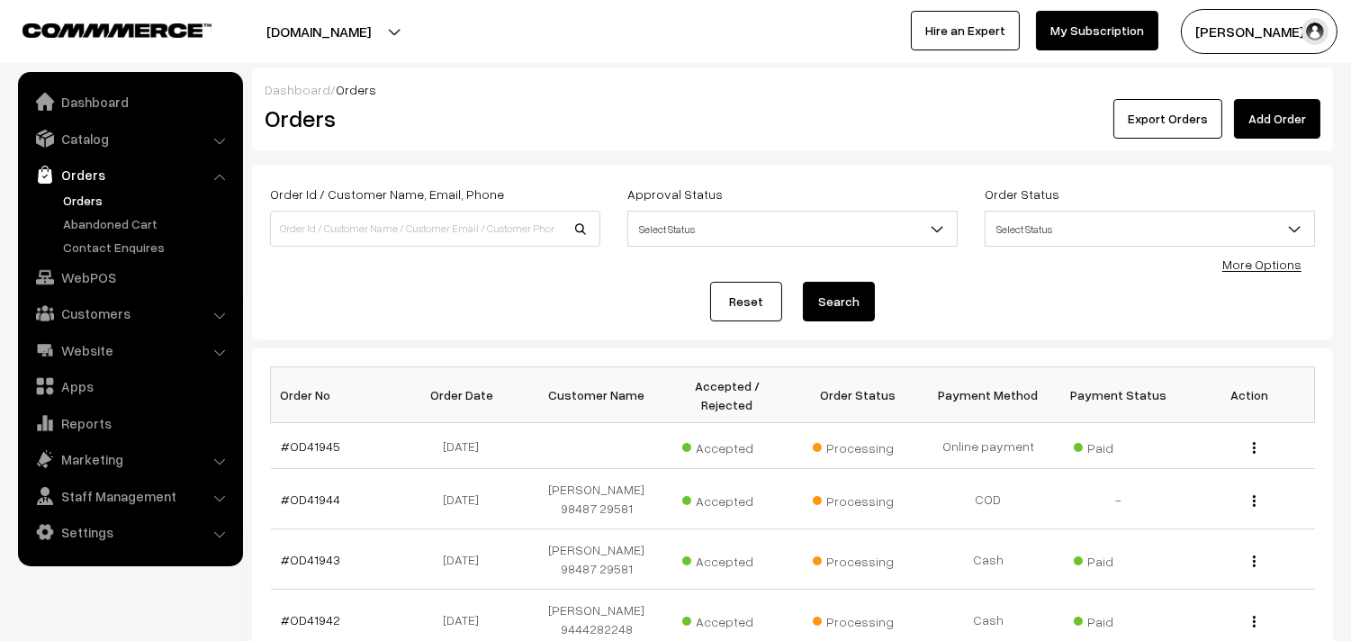
click at [72, 200] on link "Orders" at bounding box center [148, 200] width 178 height 19
click at [75, 195] on link "Orders" at bounding box center [148, 200] width 178 height 19
